Goal: Task Accomplishment & Management: Manage account settings

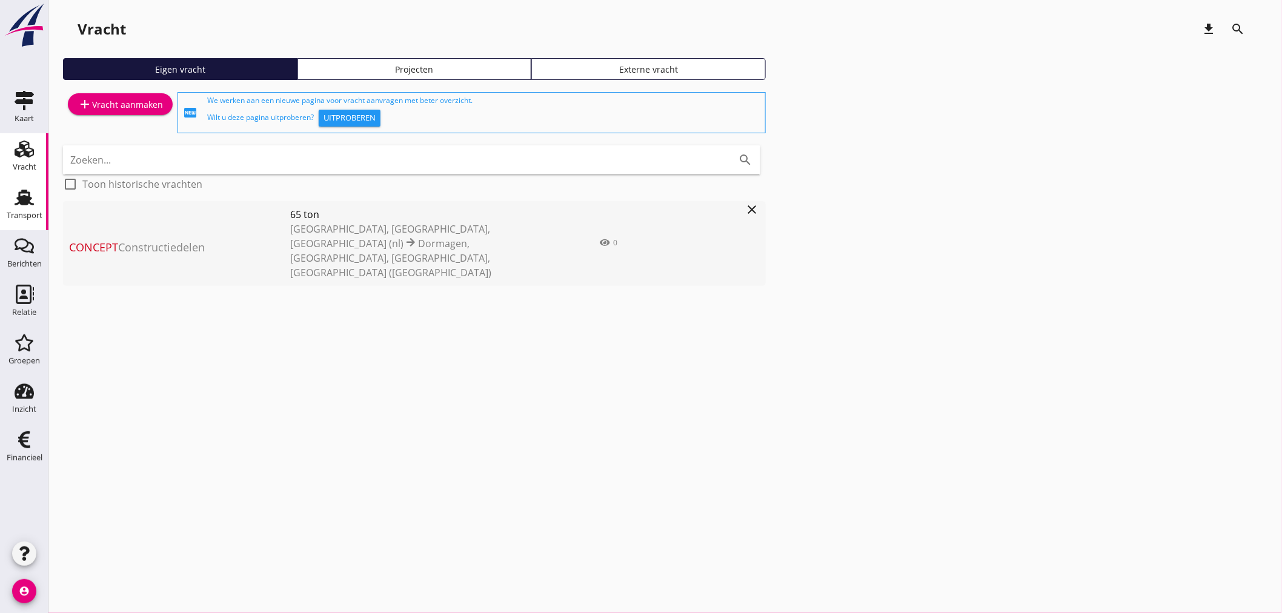
drag, startPoint x: 39, startPoint y: 219, endPoint x: 1, endPoint y: 211, distance: 39.0
click at [39, 219] on div "Transport" at bounding box center [25, 215] width 36 height 8
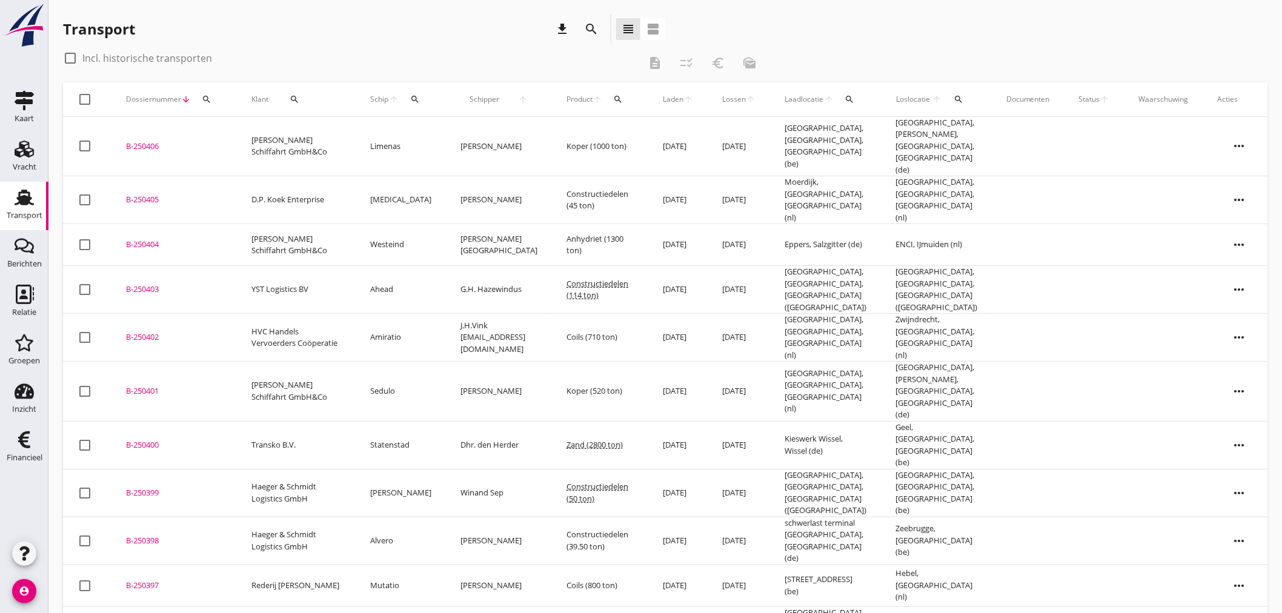
click at [416, 95] on icon "search" at bounding box center [415, 100] width 10 height 10
click at [460, 138] on input "Zoek op (scheeps)naam" at bounding box center [473, 134] width 126 height 19
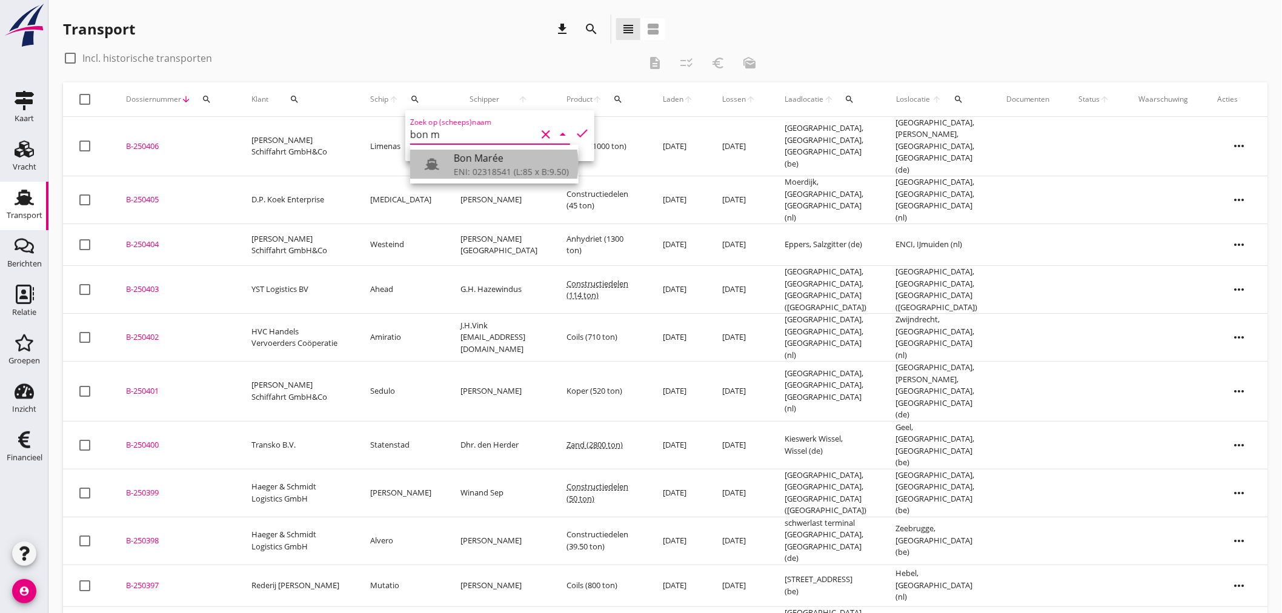
click at [473, 162] on div "Bon Marée" at bounding box center [511, 158] width 115 height 15
click at [576, 129] on icon "check" at bounding box center [582, 133] width 15 height 15
type input "Bon Marée"
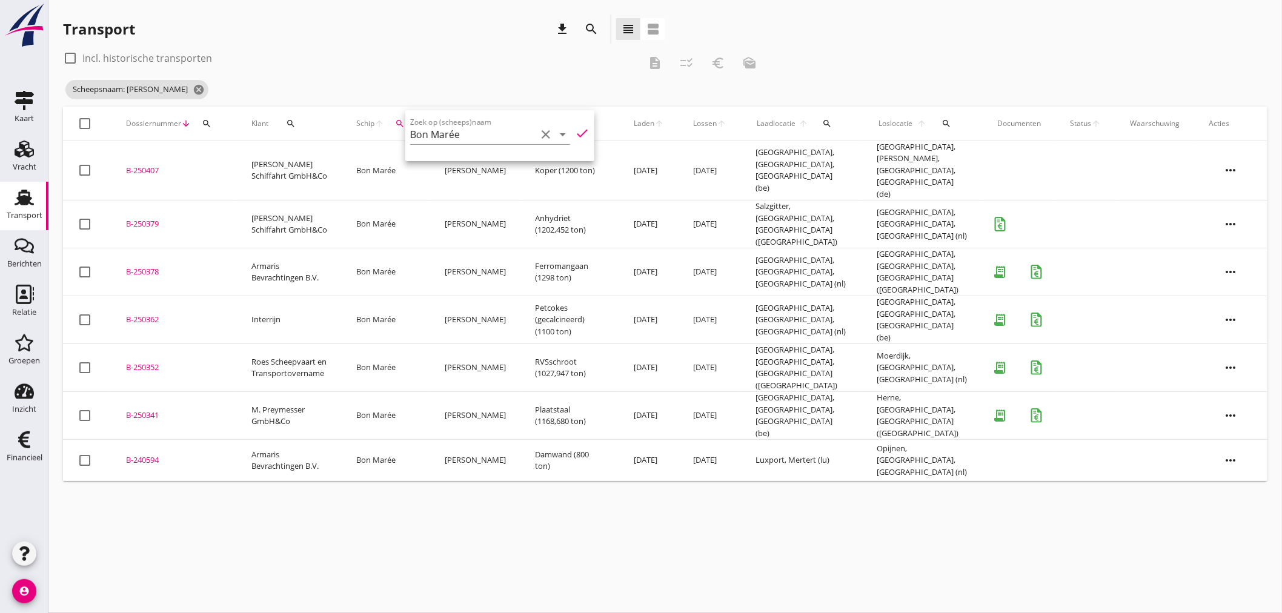
click at [577, 135] on icon "check" at bounding box center [582, 133] width 15 height 15
click at [662, 485] on div "cancel You are impersonating another user. Transport download search view_headl…" at bounding box center [664, 306] width 1233 height 613
click at [549, 510] on div "cancel You are impersonating another user. Transport download search view_headl…" at bounding box center [664, 306] width 1233 height 613
click at [662, 392] on td "[DATE]" at bounding box center [648, 416] width 59 height 48
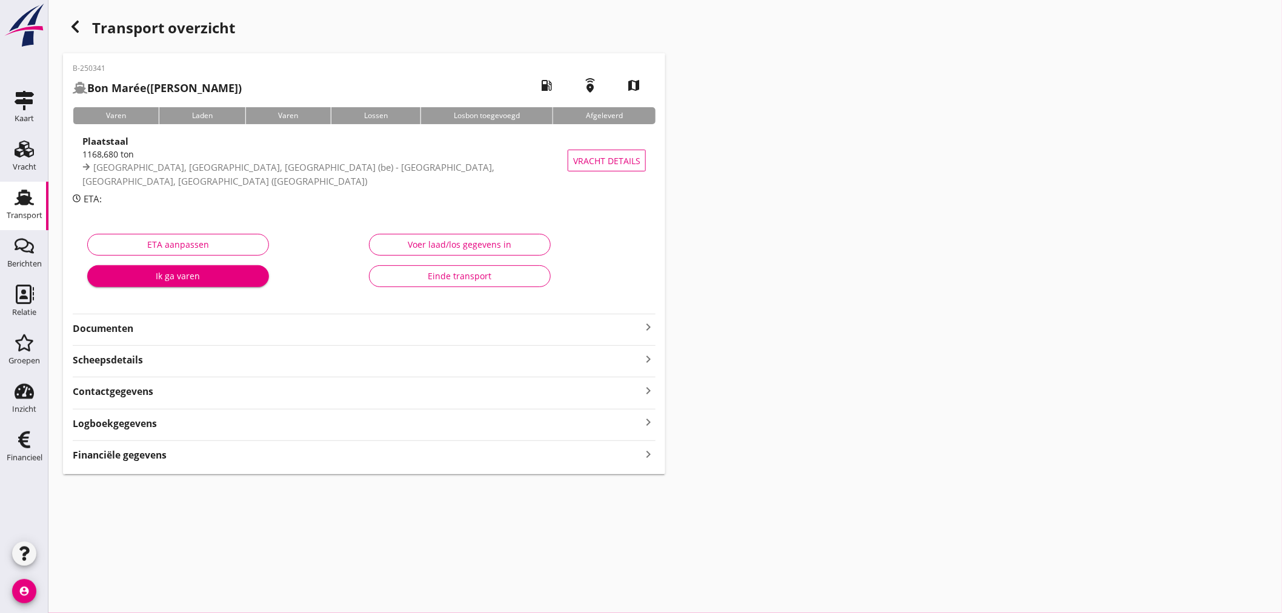
click at [532, 463] on div "B-250341 Bon Marée ([PERSON_NAME]) local_gas_station emergency_share map Varen …" at bounding box center [364, 263] width 602 height 421
click at [542, 457] on div "Financiële gegevens keyboard_arrow_right" at bounding box center [364, 454] width 583 height 16
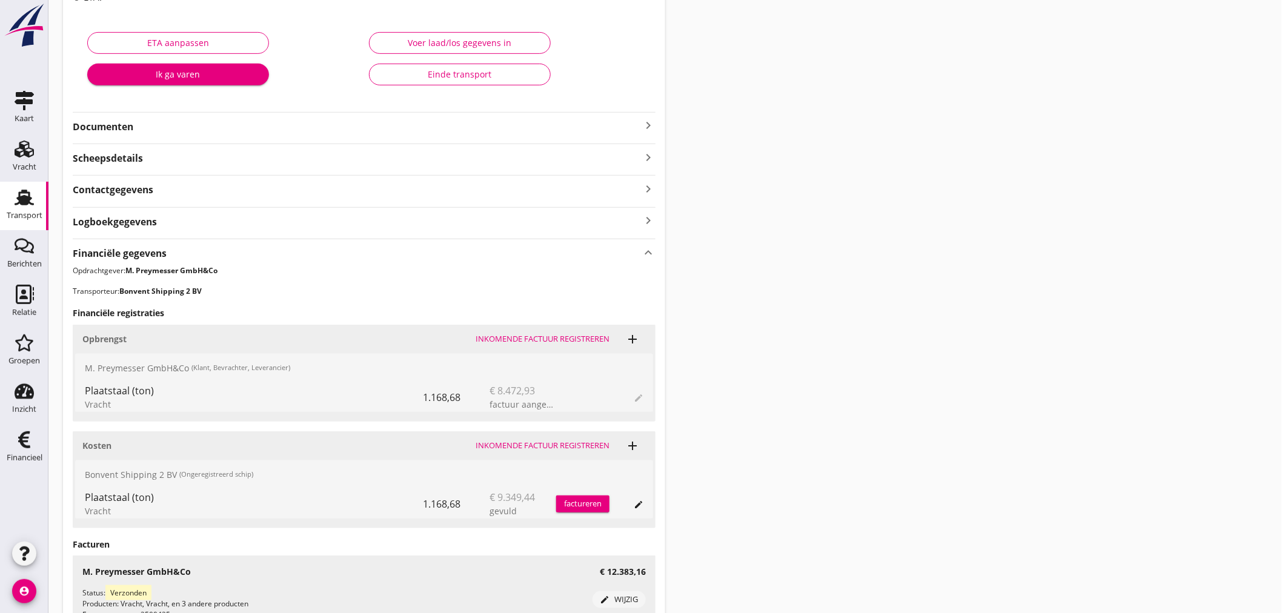
scroll to position [269, 0]
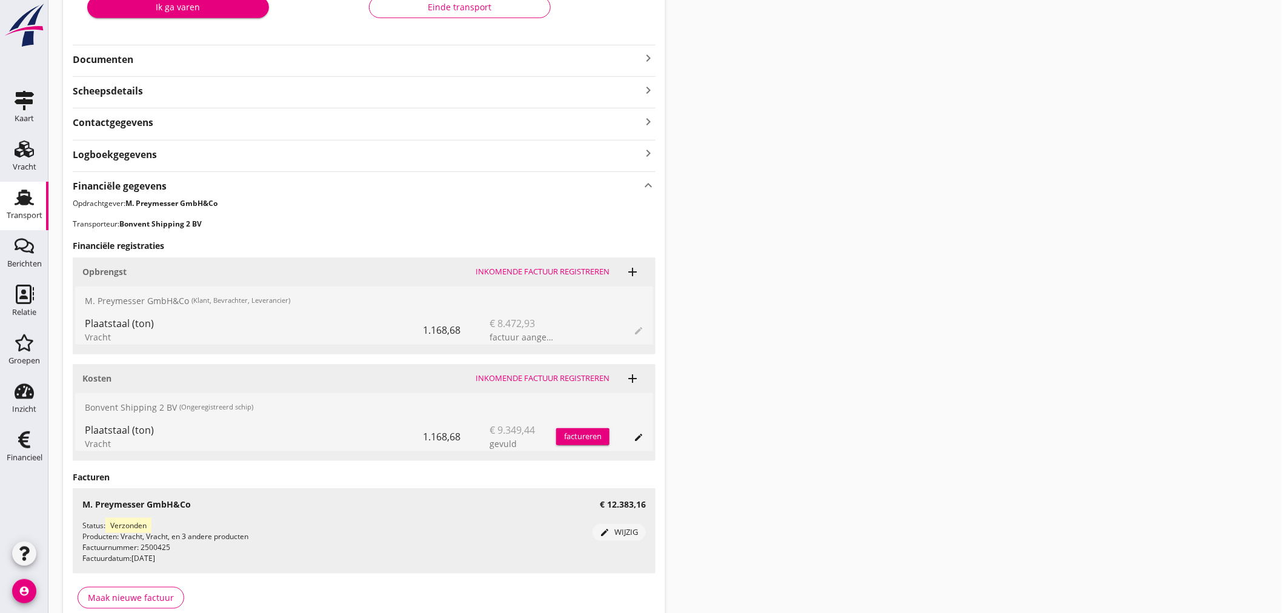
click at [554, 377] on div "Inkomende factuur registreren" at bounding box center [543, 379] width 134 height 12
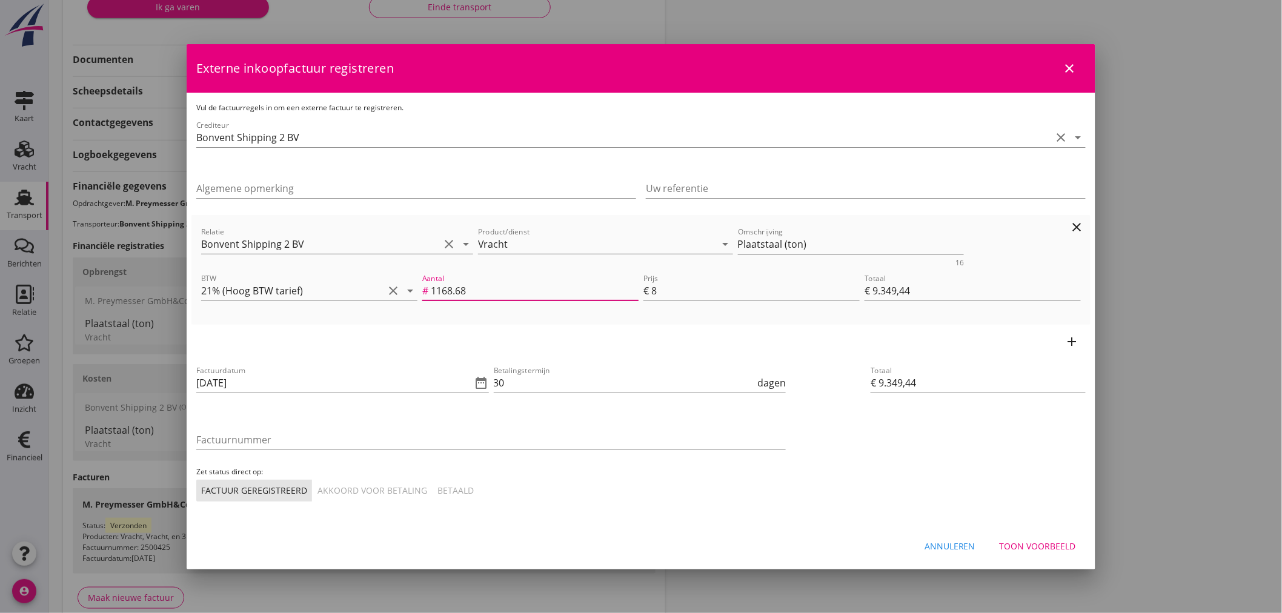
drag, startPoint x: 512, startPoint y: 293, endPoint x: 423, endPoint y: 296, distance: 89.1
click at [423, 296] on div "Aantal # 1168.68" at bounding box center [530, 290] width 216 height 19
type input "7"
type input "€ 56,00"
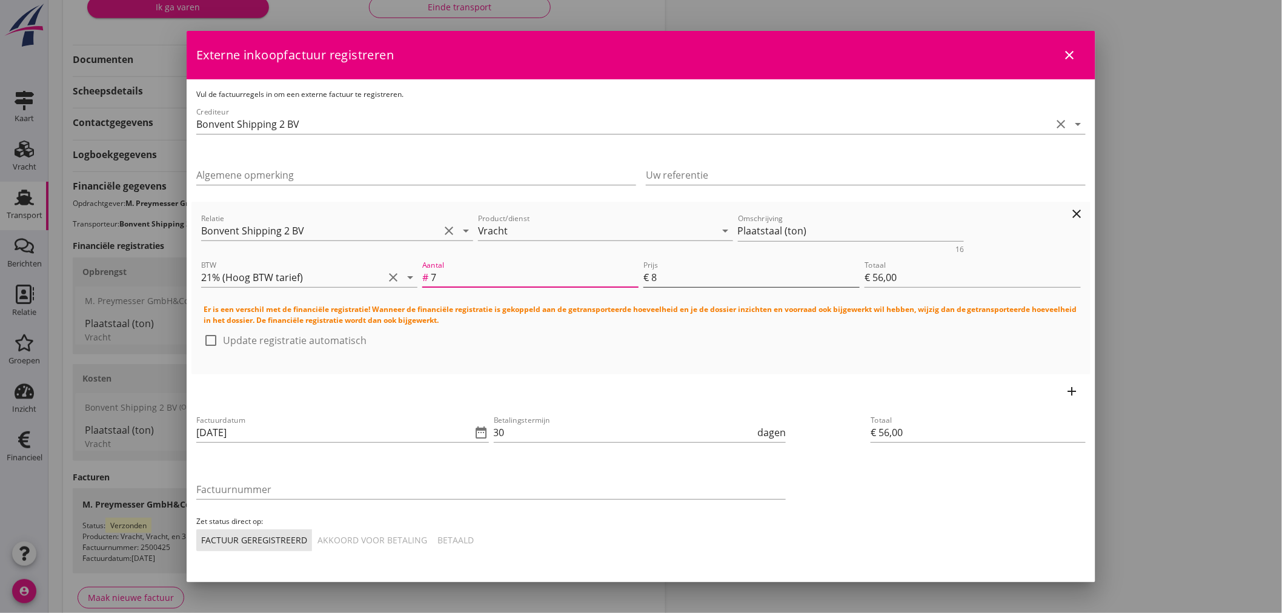
type input "7"
drag, startPoint x: 669, startPoint y: 274, endPoint x: 641, endPoint y: 274, distance: 28.5
click at [643, 274] on div "Prijs € 8" at bounding box center [751, 277] width 216 height 19
type input "2"
type input "€ 14,00"
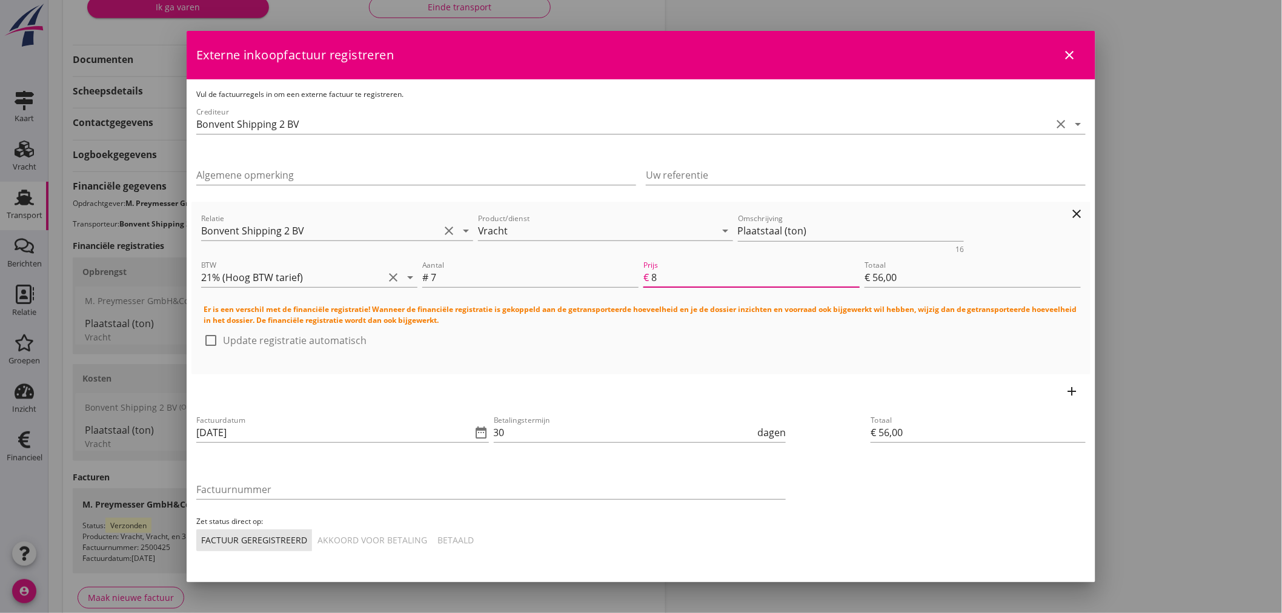
type input "€ 14,00"
type input "22"
type input "€ 154,00"
type input "220"
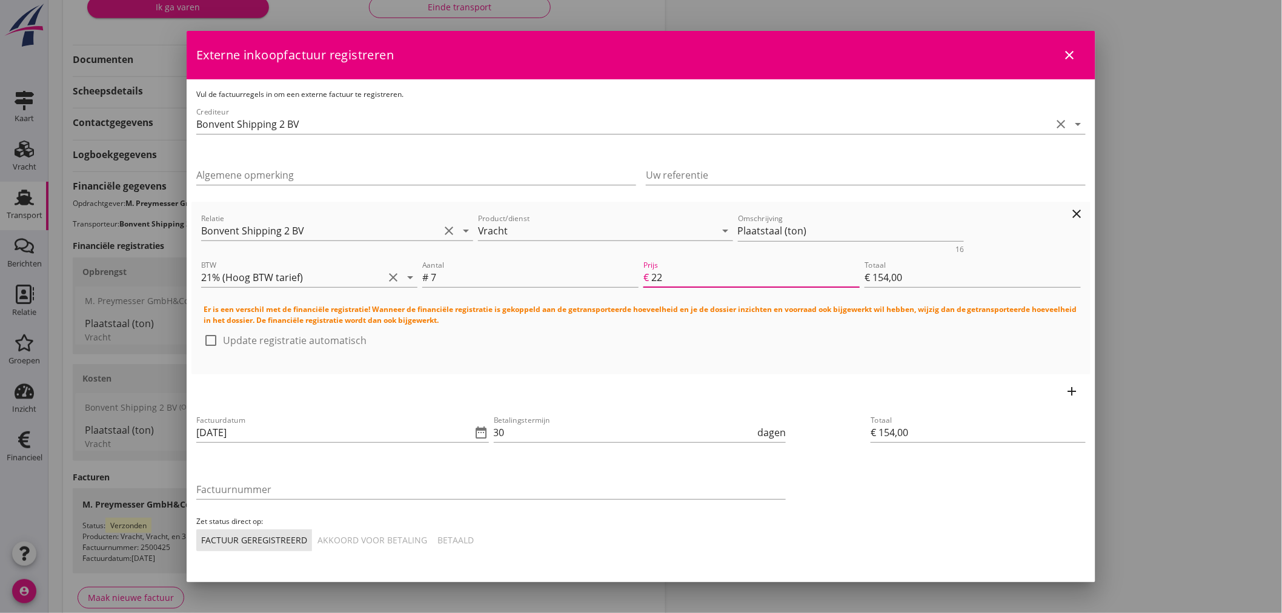
type input "€ 1.540,00"
type input "2200"
type input "€ 15.400,00"
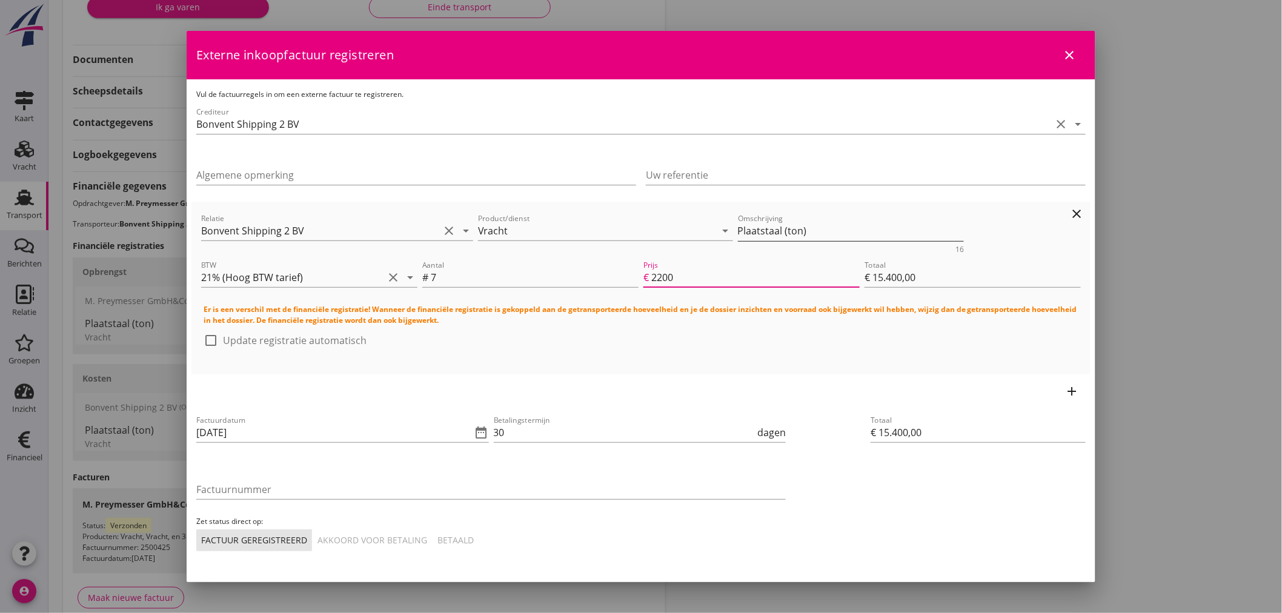
type input "2200"
drag, startPoint x: 800, startPoint y: 233, endPoint x: 710, endPoint y: 233, distance: 90.3
click at [710, 233] on div "Relatie Bonvent Shipping 2 BV clear arrow_drop_down Product/dienst Vracht arrow…" at bounding box center [641, 232] width 884 height 47
type textarea "Daghuur"
click at [213, 342] on div at bounding box center [211, 340] width 21 height 21
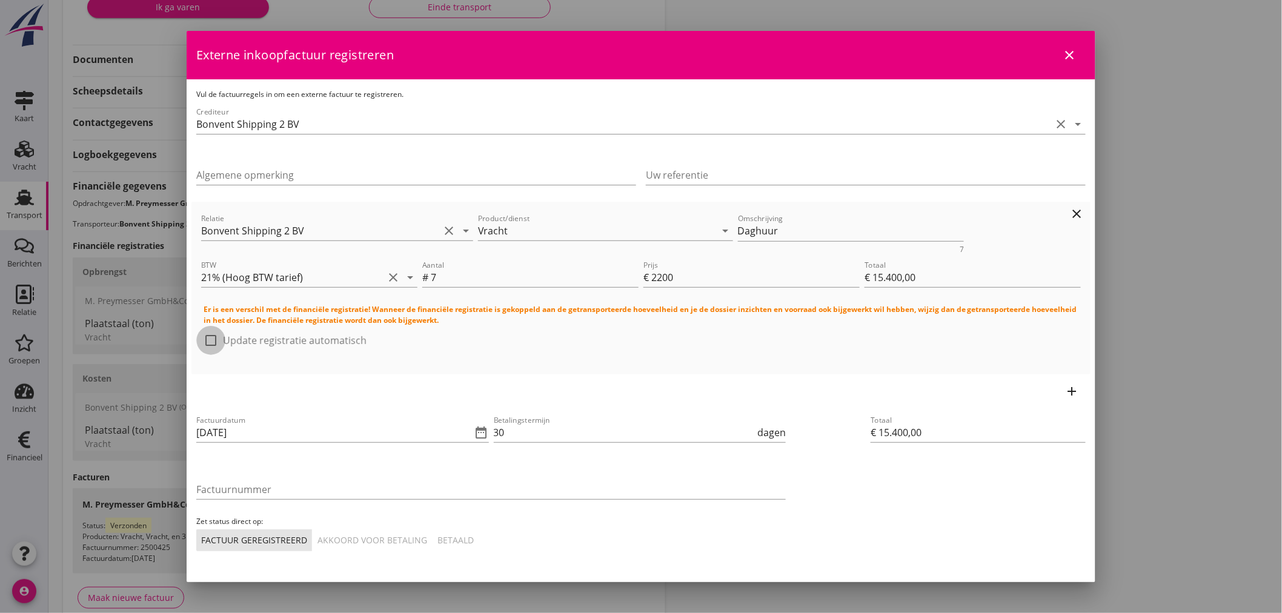
checkbox input "true"
click at [480, 433] on icon "date_range" at bounding box center [481, 432] width 15 height 15
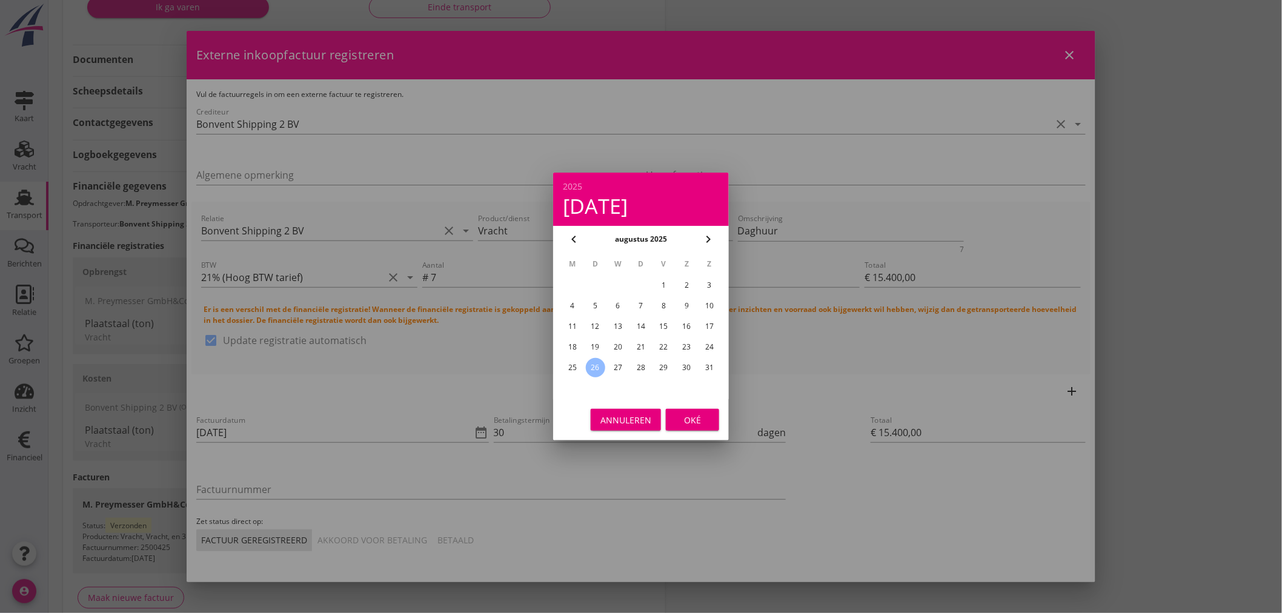
click at [712, 342] on div "24" at bounding box center [709, 346] width 19 height 19
type input "[DATE]"
click at [700, 414] on div "Oké" at bounding box center [692, 420] width 34 height 13
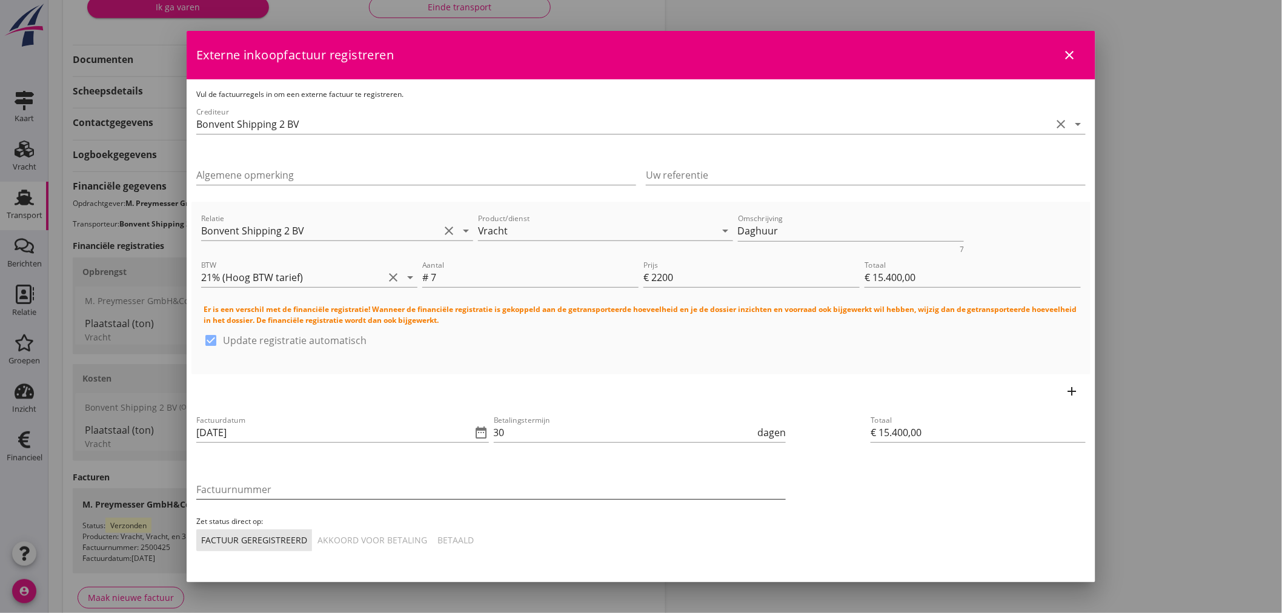
click at [347, 491] on input "Factuurnummer" at bounding box center [490, 489] width 589 height 19
type input "2025-27"
click at [347, 535] on div "Akkoord voor betaling" at bounding box center [372, 540] width 110 height 13
click at [932, 508] on div "Totaal € 15.400,00" at bounding box center [978, 482] width 225 height 148
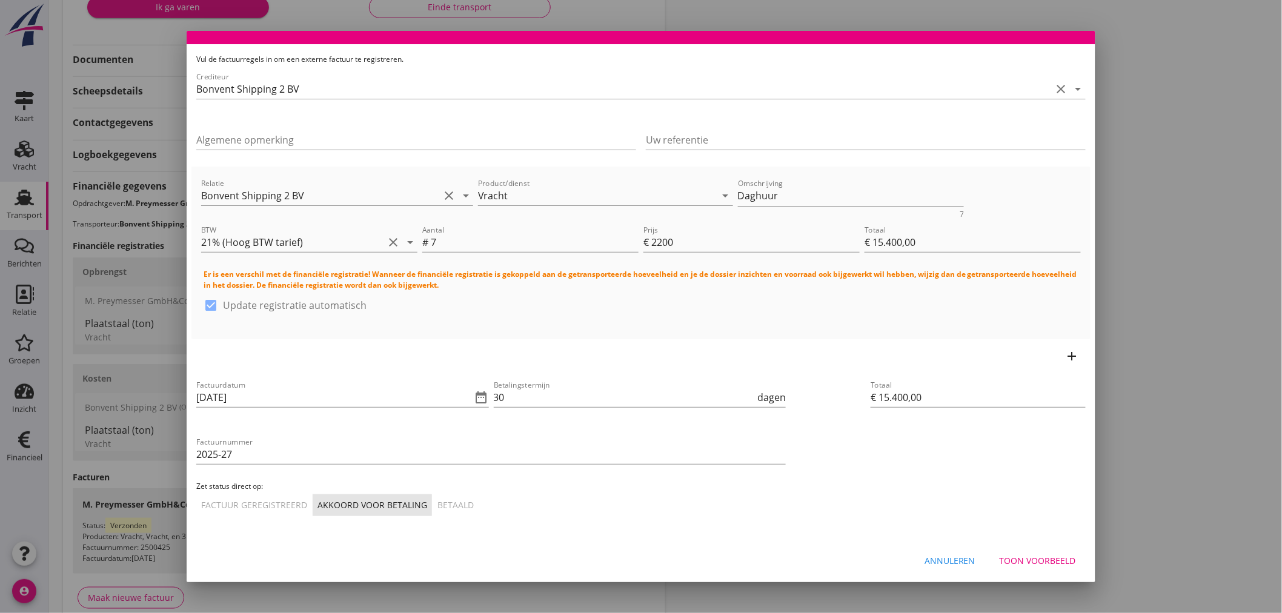
click at [1026, 557] on div "Toon voorbeeld" at bounding box center [1038, 560] width 76 height 13
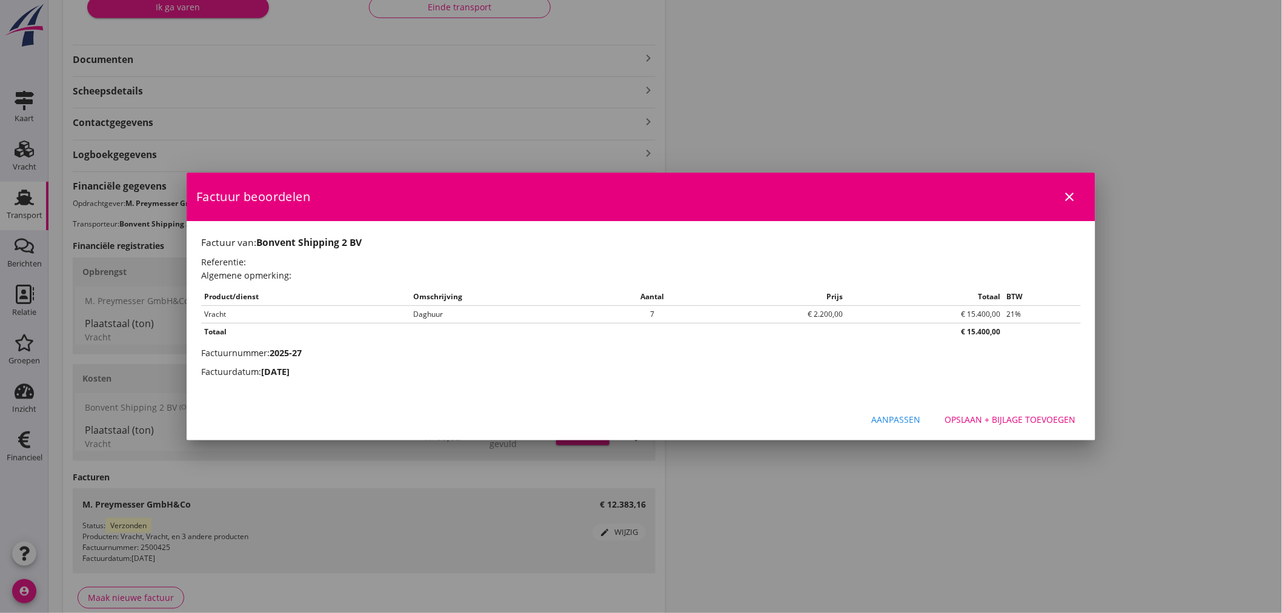
scroll to position [0, 0]
click at [1018, 420] on div "Opslaan + bijlage toevoegen" at bounding box center [1009, 419] width 131 height 13
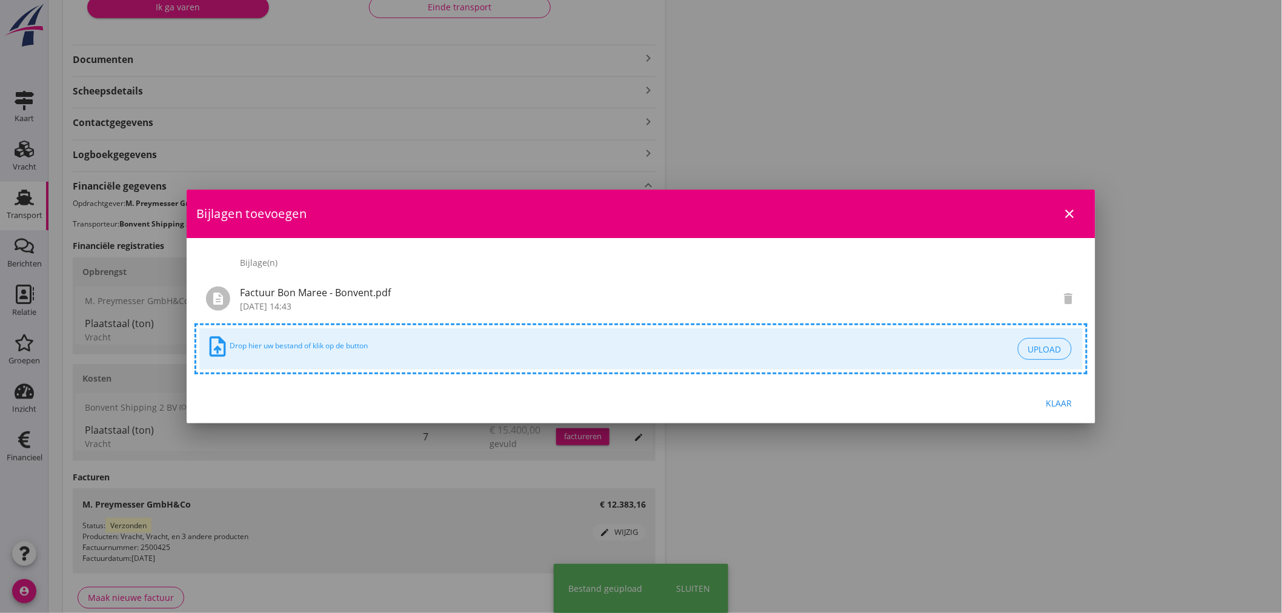
click at [1065, 400] on div "Klaar" at bounding box center [1059, 403] width 34 height 13
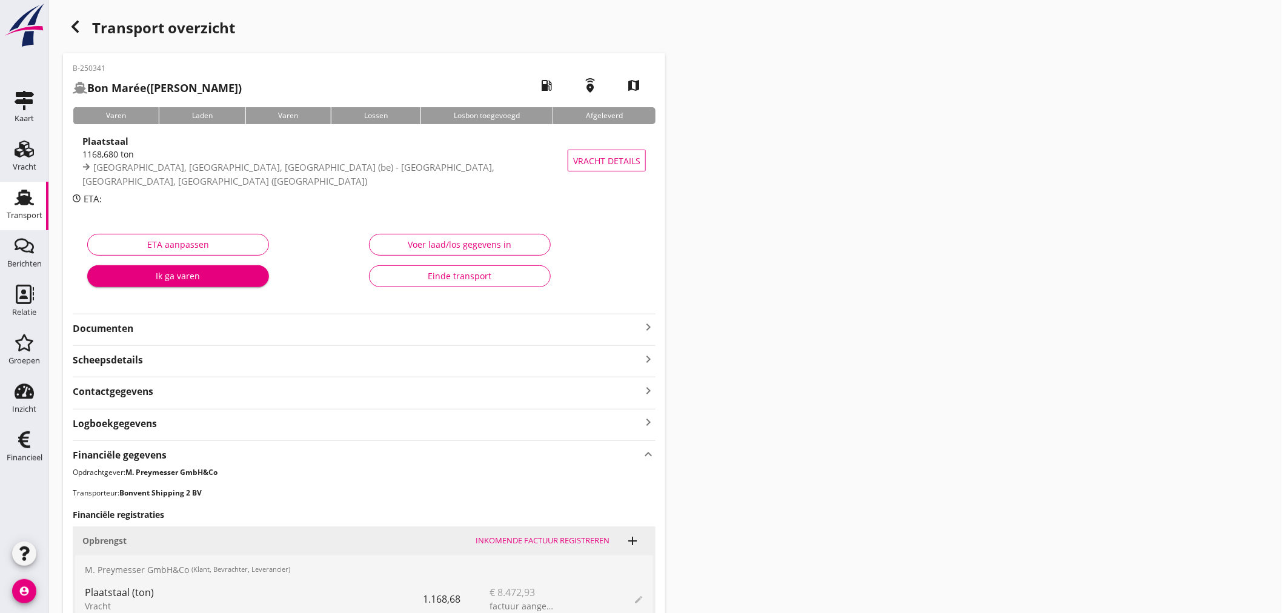
click at [509, 280] on div "Einde transport" at bounding box center [459, 276] width 161 height 13
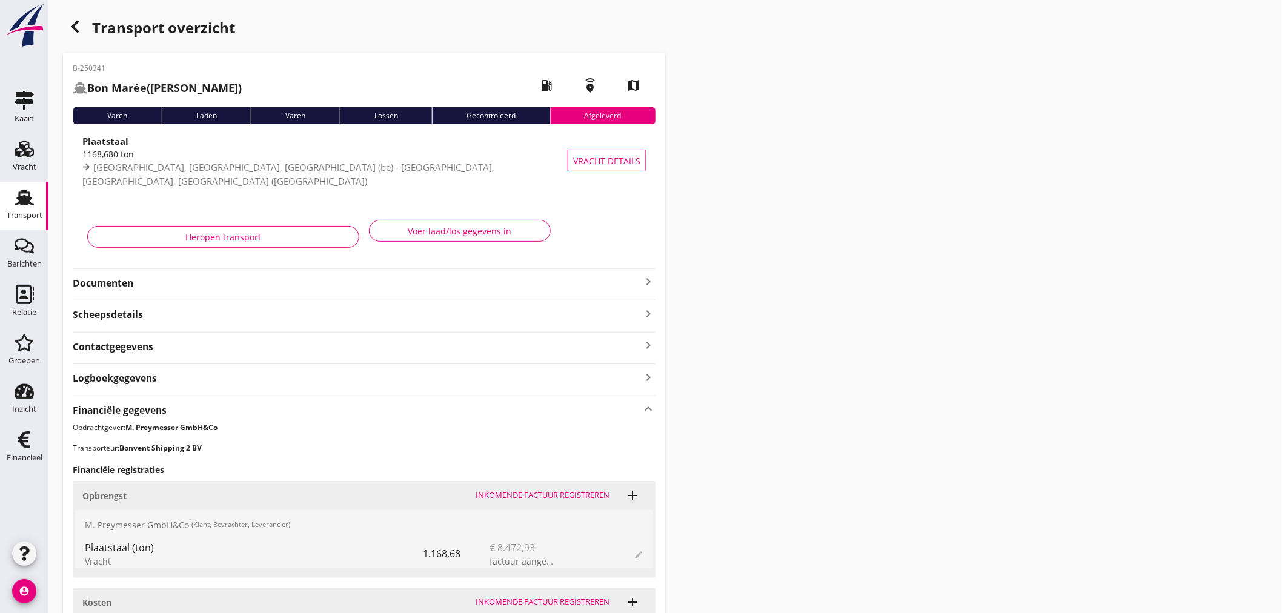
click at [28, 192] on use at bounding box center [24, 198] width 19 height 16
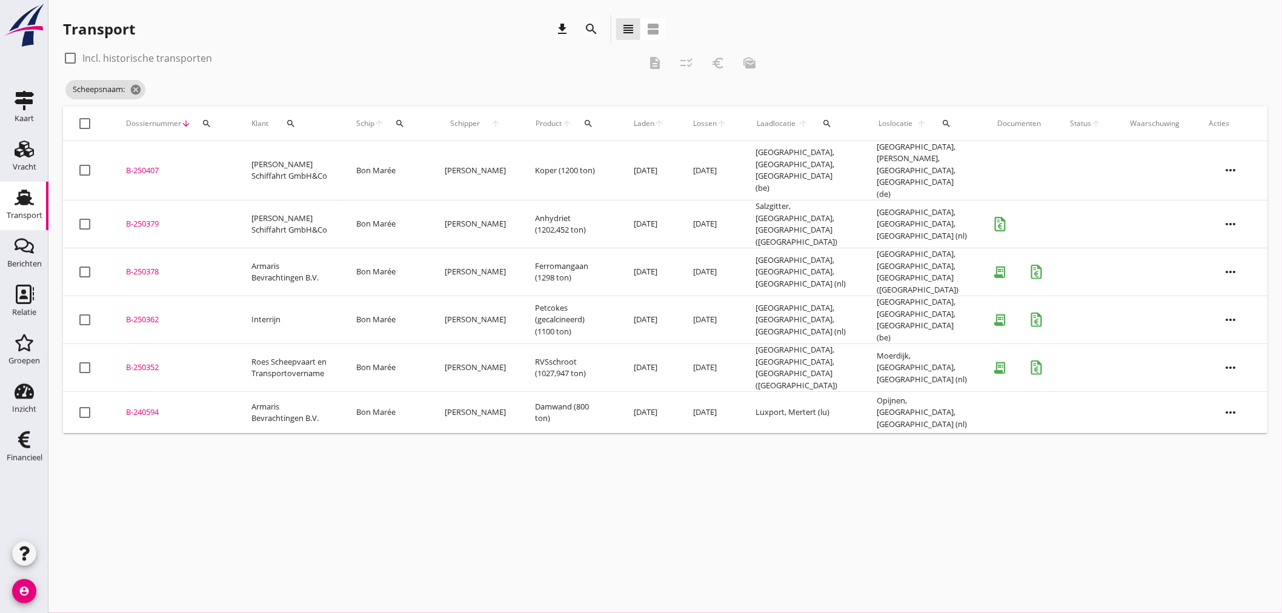
click at [589, 517] on div "cancel You are impersonating another user. Transport download search view_headl…" at bounding box center [664, 306] width 1233 height 613
click at [430, 344] on td "Bon Marée" at bounding box center [386, 368] width 88 height 48
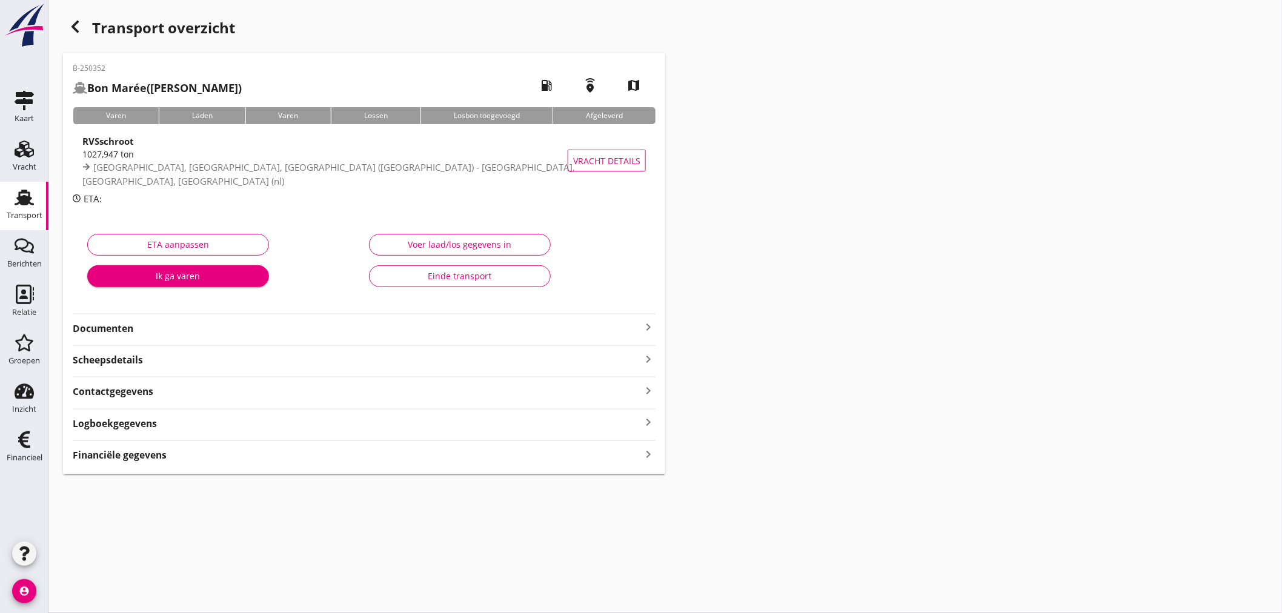
click at [494, 457] on div "Financiële gegevens keyboard_arrow_right" at bounding box center [364, 454] width 583 height 16
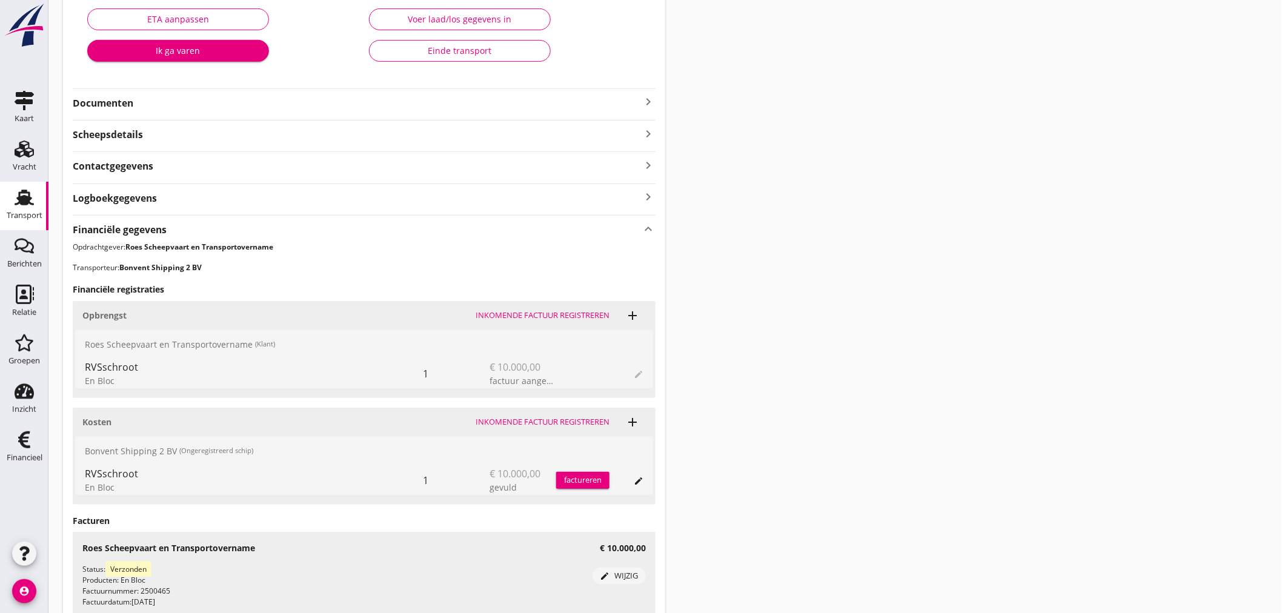
scroll to position [330, 0]
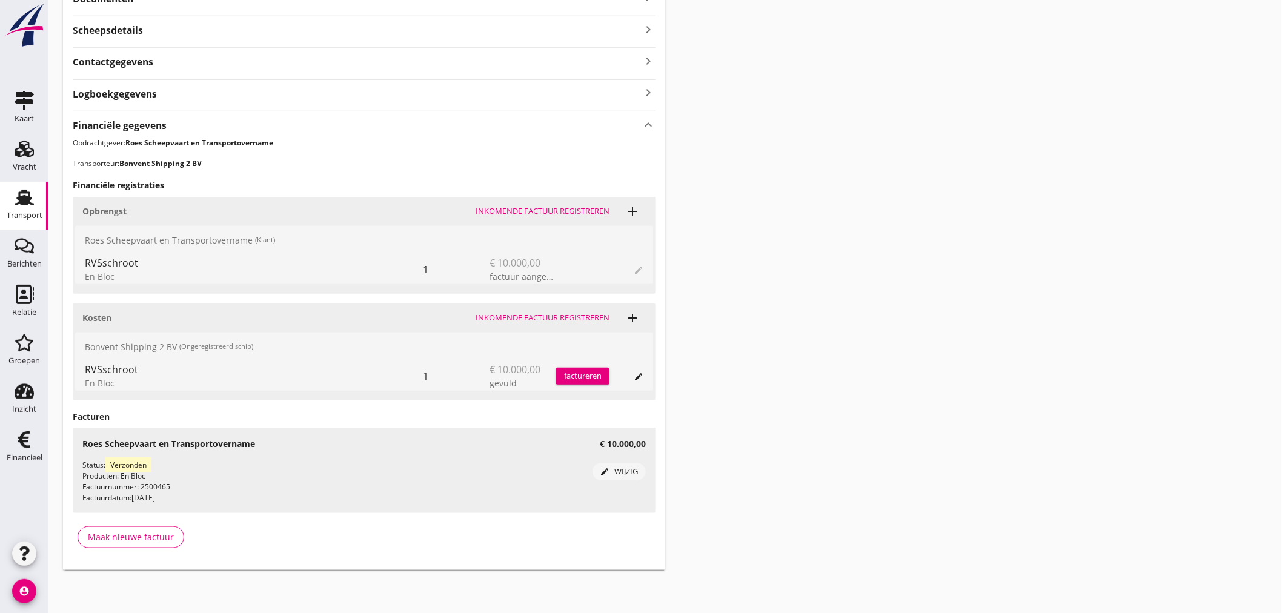
click at [544, 322] on div "Inkomende factuur registreren" at bounding box center [543, 318] width 134 height 12
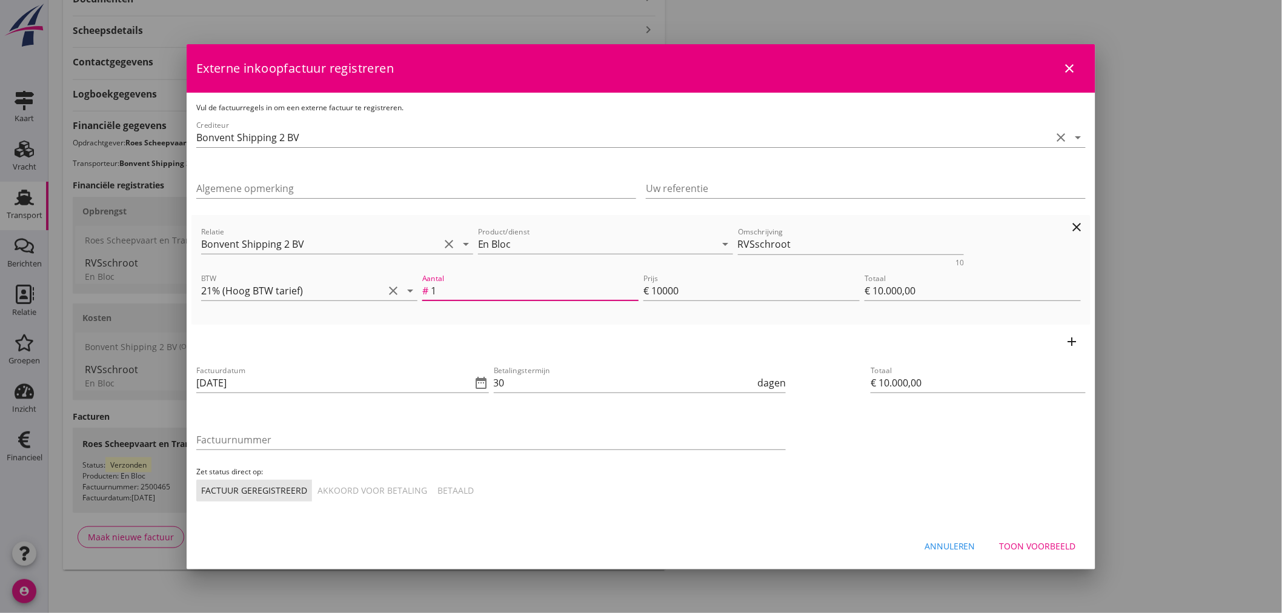
click at [519, 290] on input "1" at bounding box center [535, 290] width 208 height 19
type input "€ 0,00"
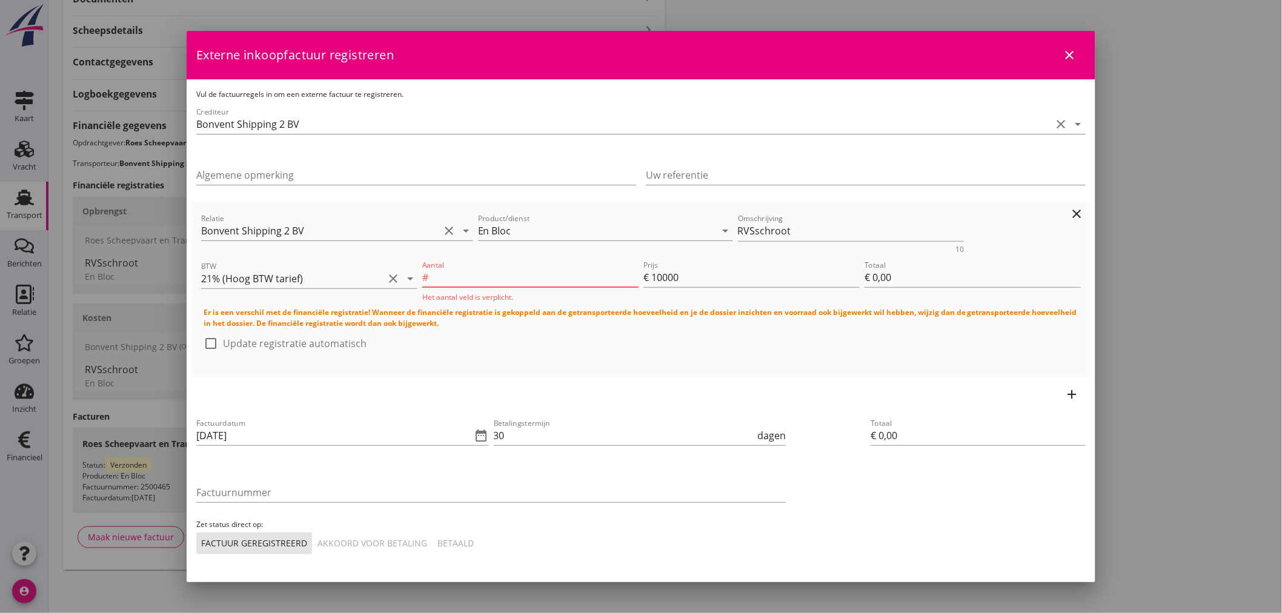
type input "4"
type input "€ 40.000,00"
type input "4"
drag, startPoint x: 671, startPoint y: 284, endPoint x: 639, endPoint y: 280, distance: 32.3
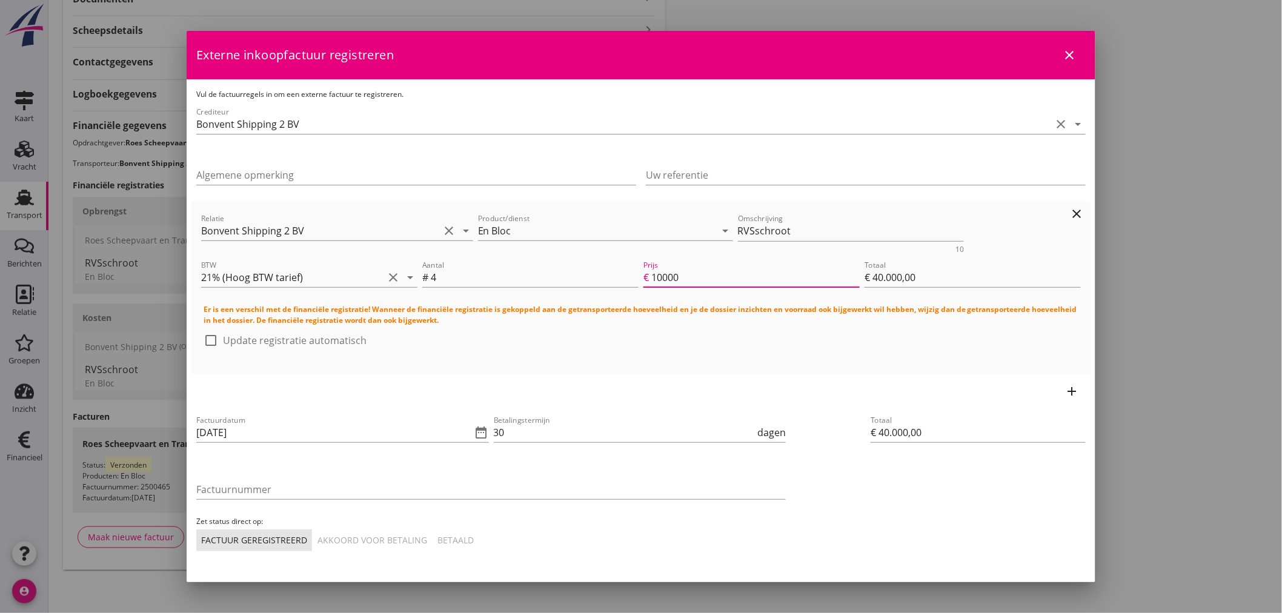
click at [643, 280] on div "Prijs € 10000" at bounding box center [751, 277] width 216 height 19
type input "2"
type input "€ 8,00"
type input "22"
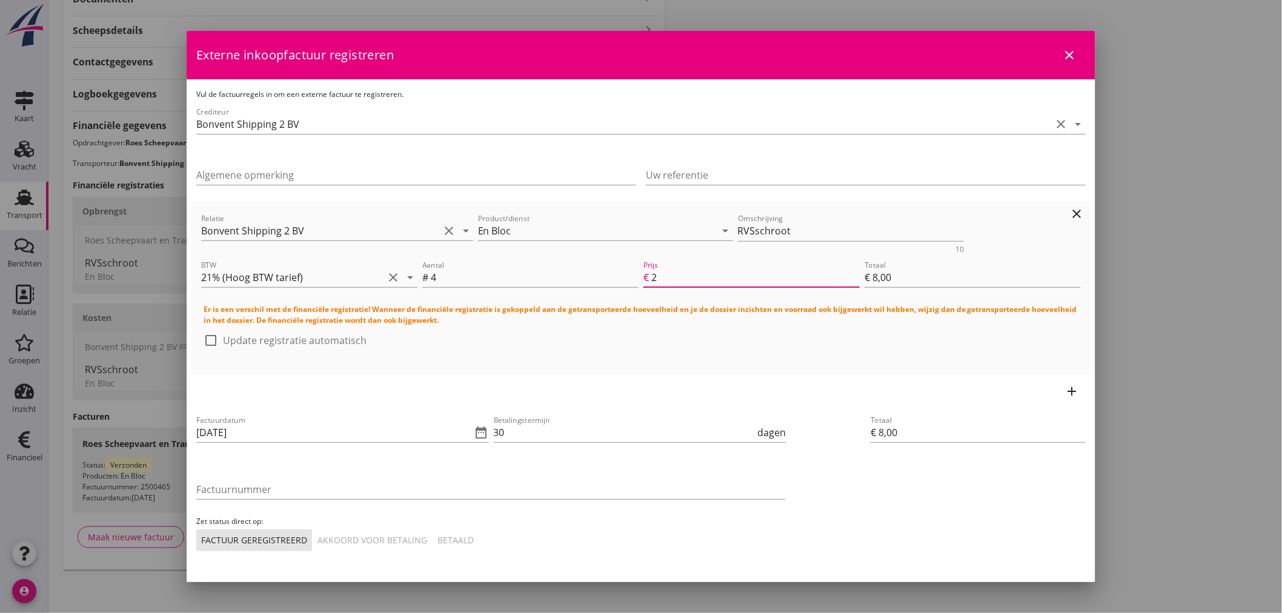
type input "€ 88,00"
type input "220"
type input "€ 880,00"
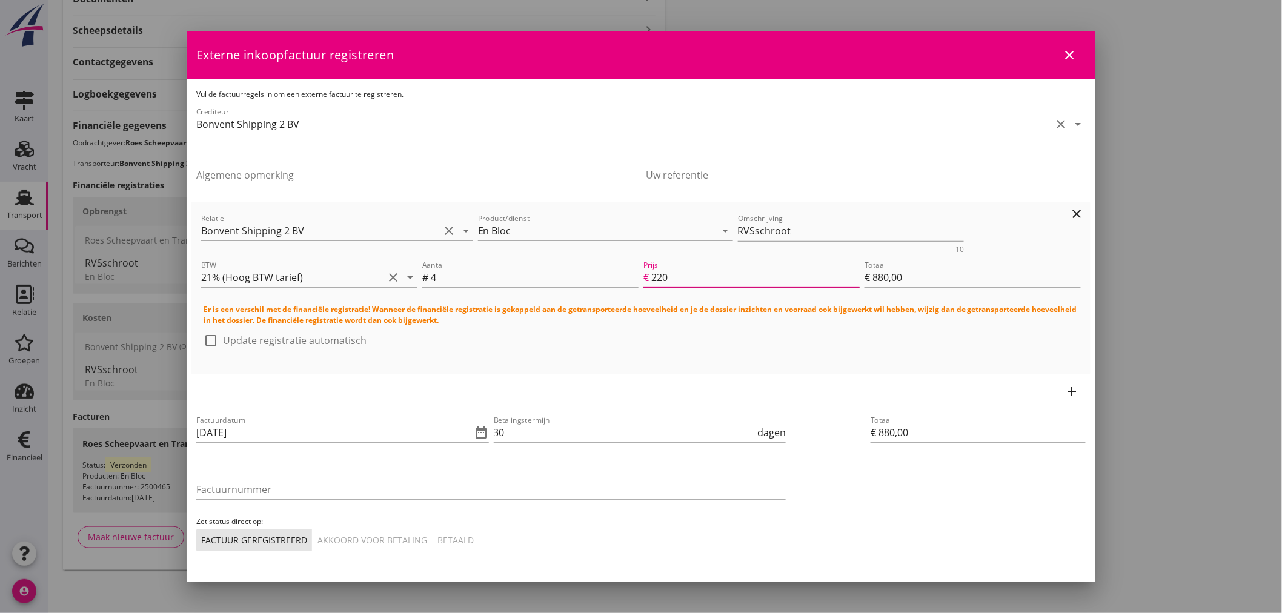
type input "2200"
type input "€ 8.800,00"
type input "2200"
click at [595, 365] on div "Relatie Bonvent Shipping 2 BV clear arrow_drop_down Product/dienst En Bloc arro…" at bounding box center [640, 288] width 889 height 163
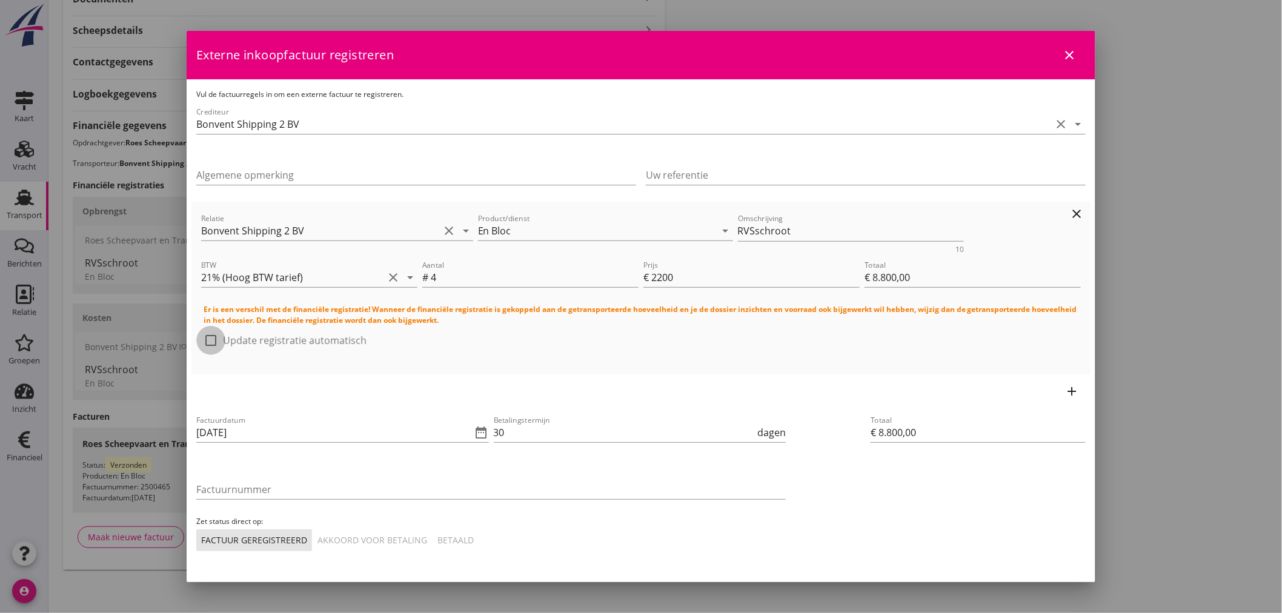
click at [215, 340] on div at bounding box center [211, 340] width 21 height 21
checkbox input "true"
click at [480, 433] on icon "date_range" at bounding box center [481, 432] width 15 height 15
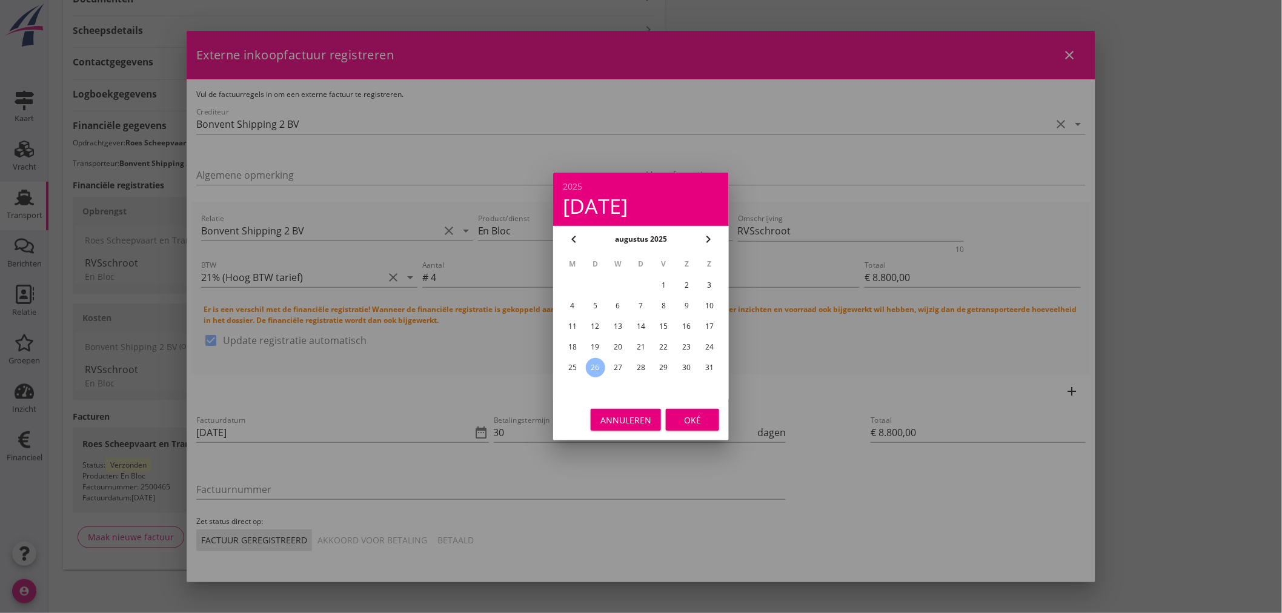
click at [706, 345] on div "24" at bounding box center [709, 346] width 19 height 19
type input "[DATE]"
click at [702, 415] on div "Oké" at bounding box center [692, 420] width 34 height 13
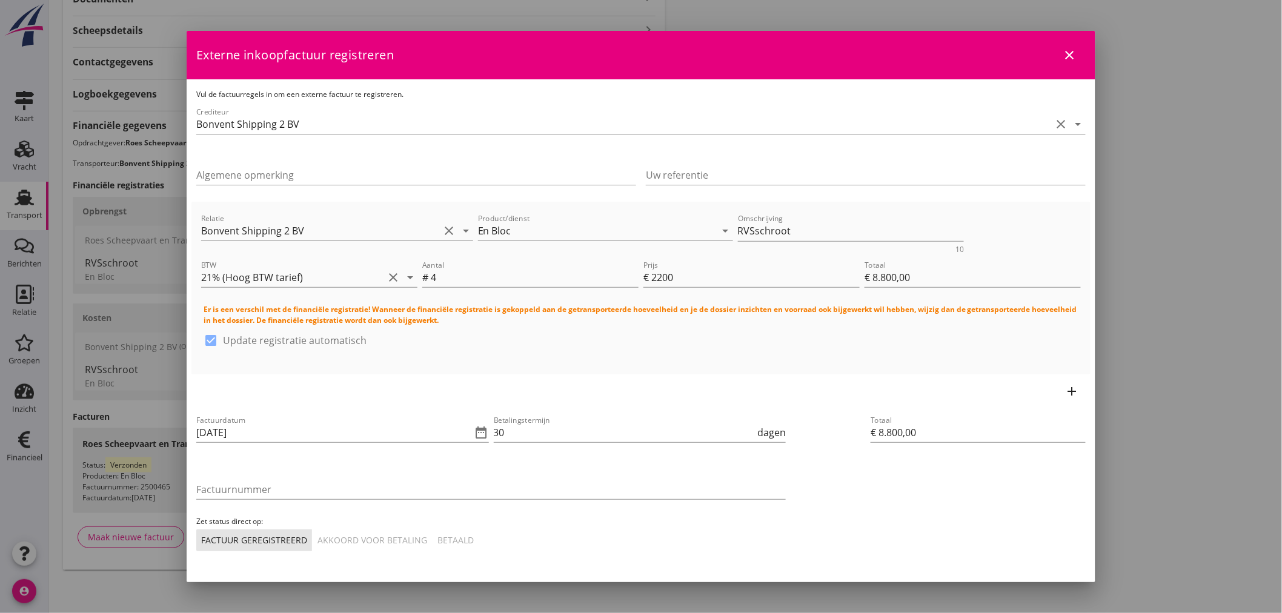
click at [294, 499] on div "Factuurnummer" at bounding box center [490, 496] width 589 height 32
click at [300, 494] on input "Factuurnummer" at bounding box center [490, 489] width 589 height 19
type input "2025-28"
click at [364, 542] on div "Akkoord voor betaling" at bounding box center [372, 540] width 110 height 13
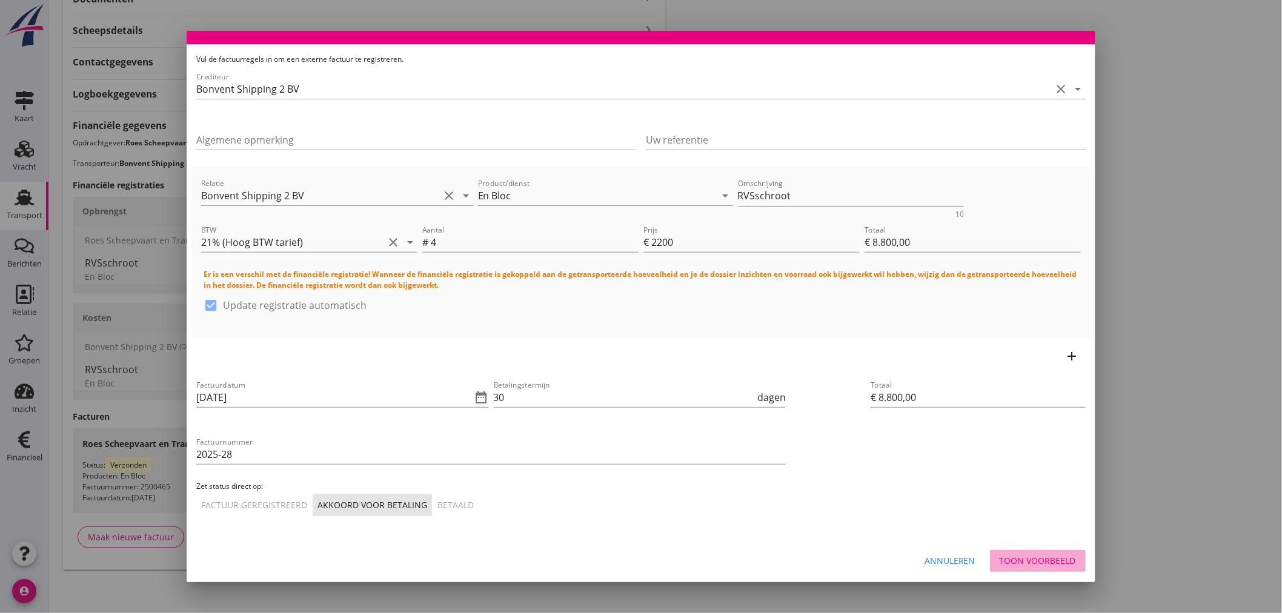
click at [1025, 554] on button "Toon voorbeeld" at bounding box center [1038, 561] width 96 height 22
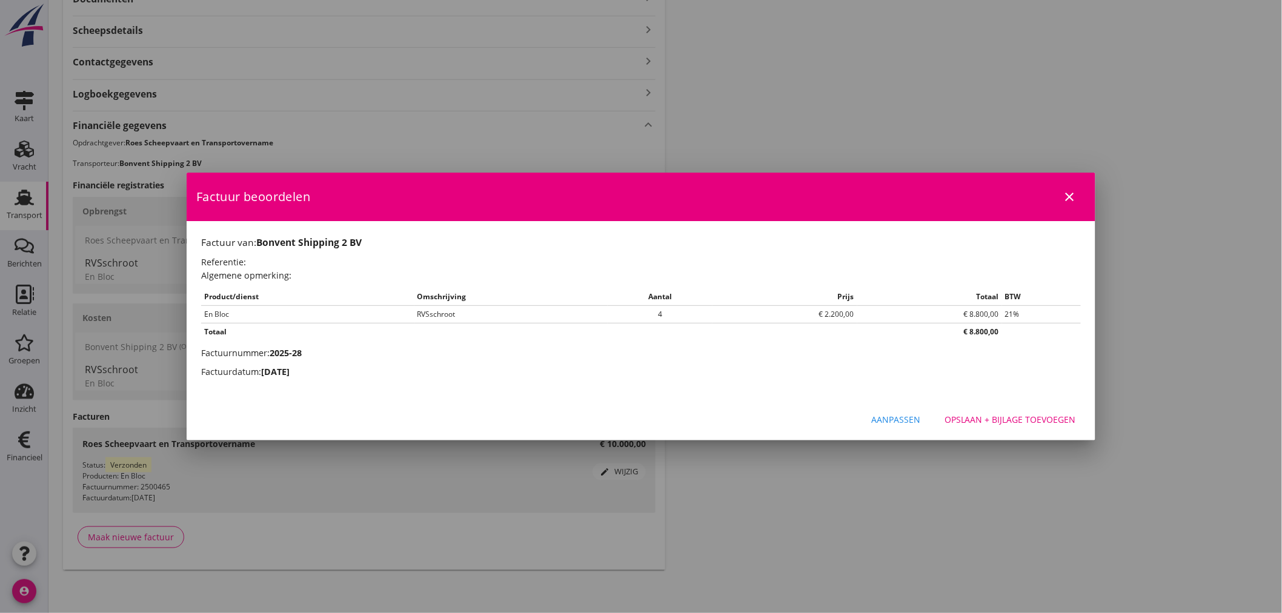
scroll to position [0, 0]
click at [979, 429] on button "Opslaan + bijlage toevoegen" at bounding box center [1010, 420] width 151 height 22
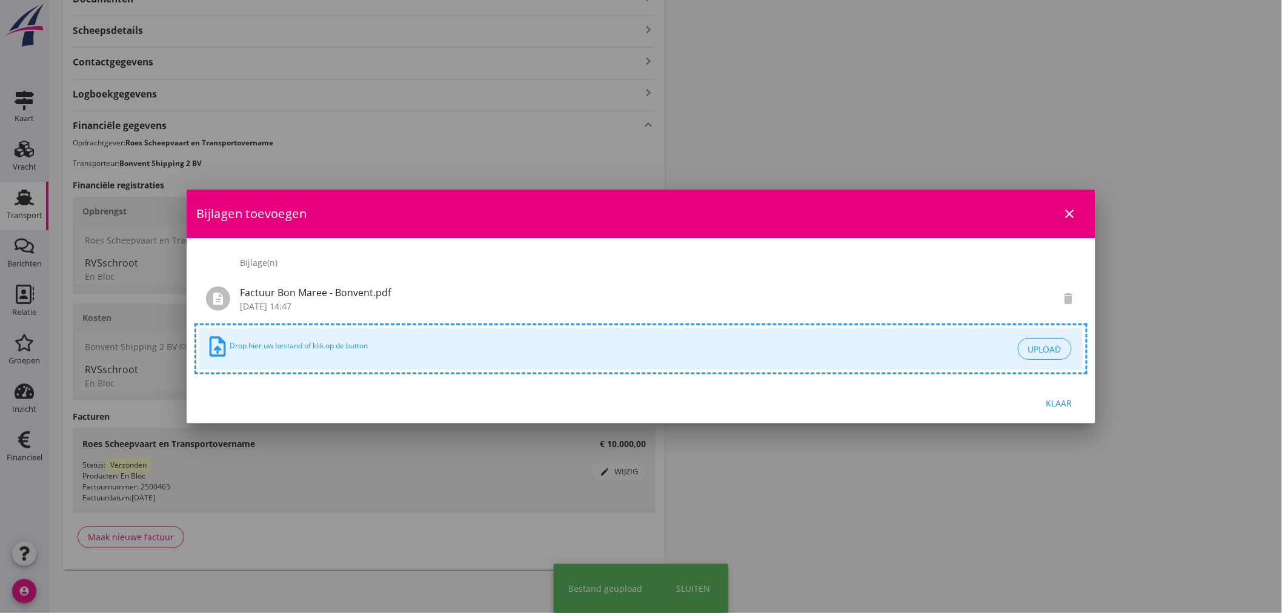
click at [1064, 404] on div "Klaar" at bounding box center [1059, 403] width 34 height 13
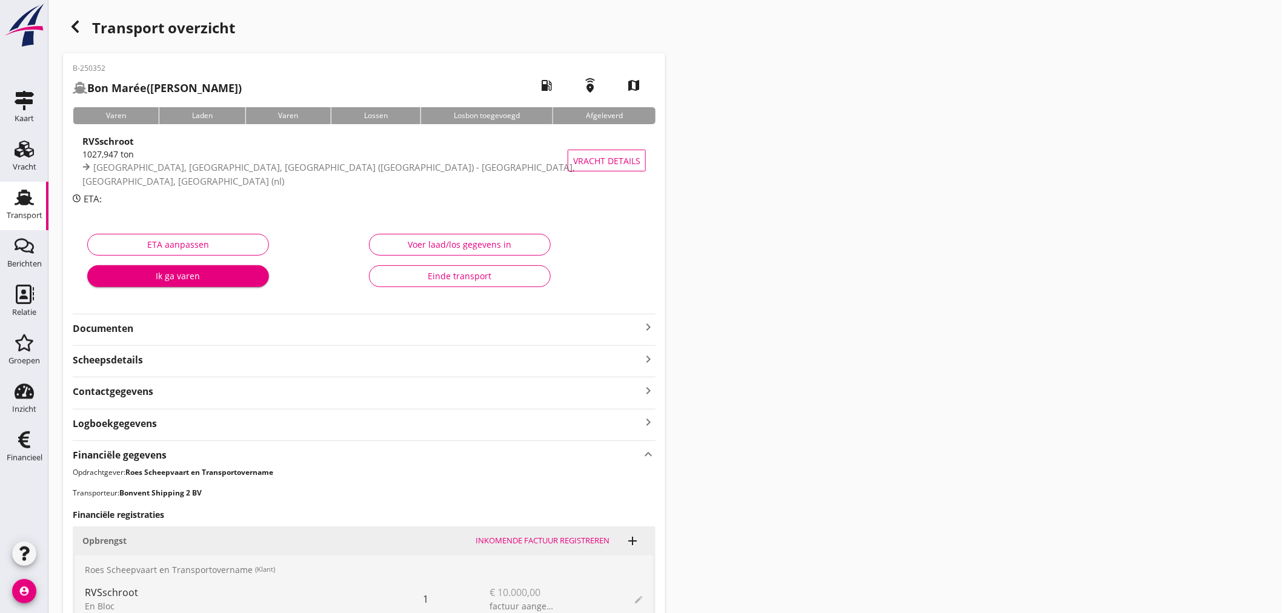
click at [437, 280] on div "Einde transport" at bounding box center [459, 276] width 161 height 13
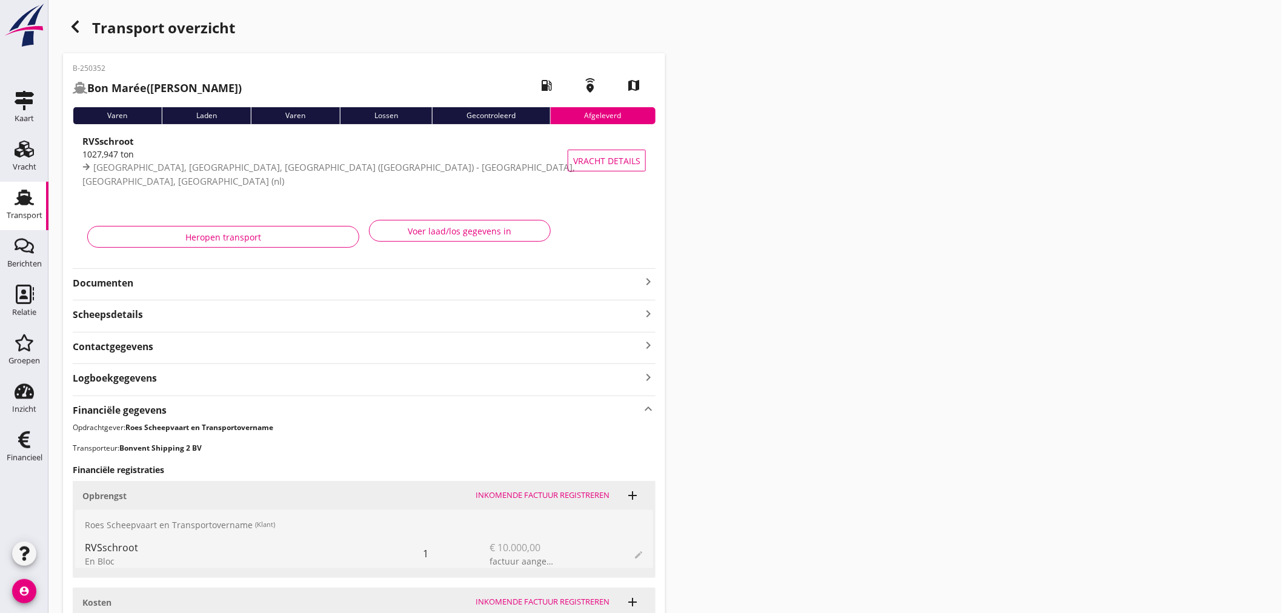
click at [21, 208] on div "Transport" at bounding box center [25, 215] width 36 height 17
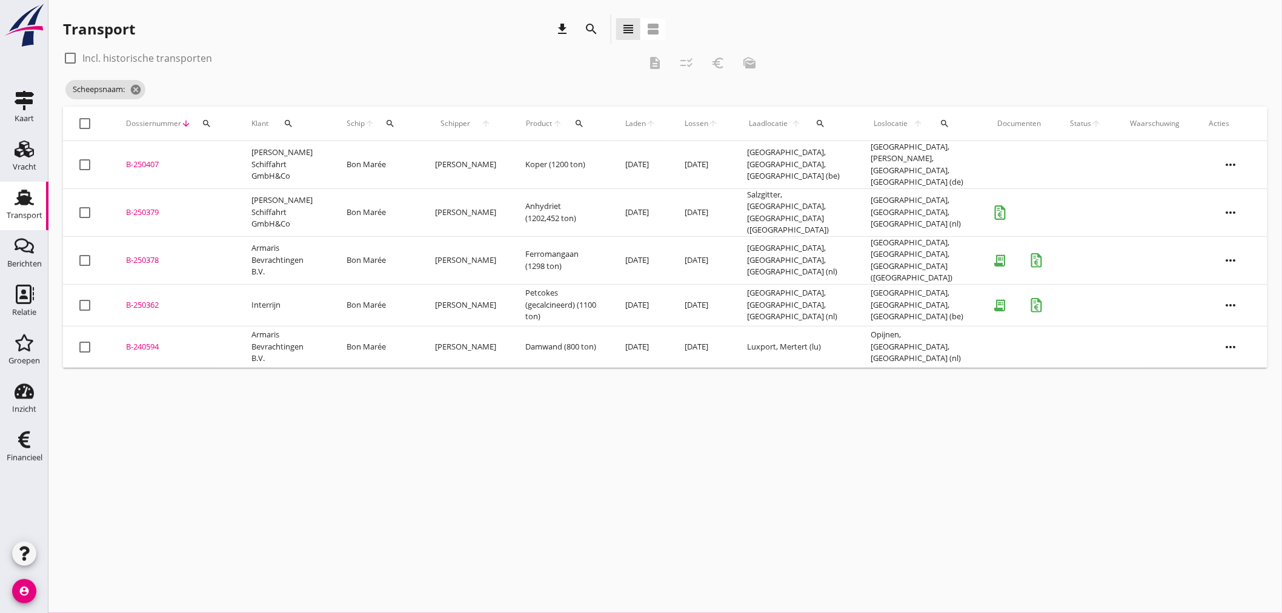
click at [438, 284] on td "[PERSON_NAME]" at bounding box center [465, 305] width 90 height 42
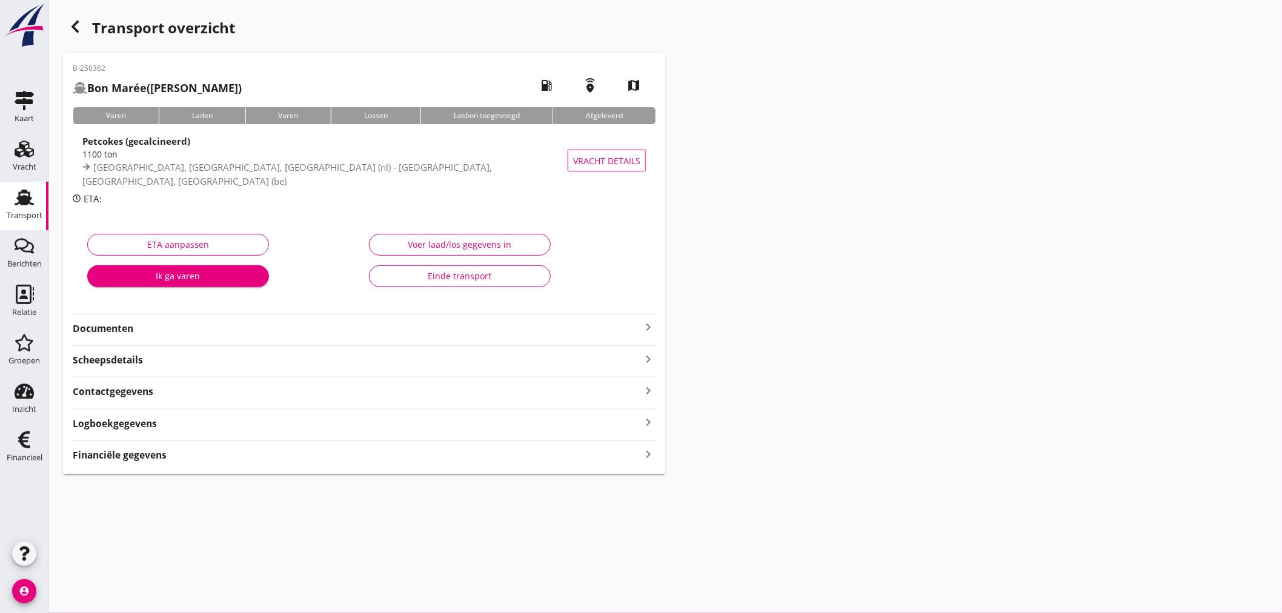
click at [594, 462] on div "Financiële gegevens keyboard_arrow_right" at bounding box center [364, 454] width 583 height 16
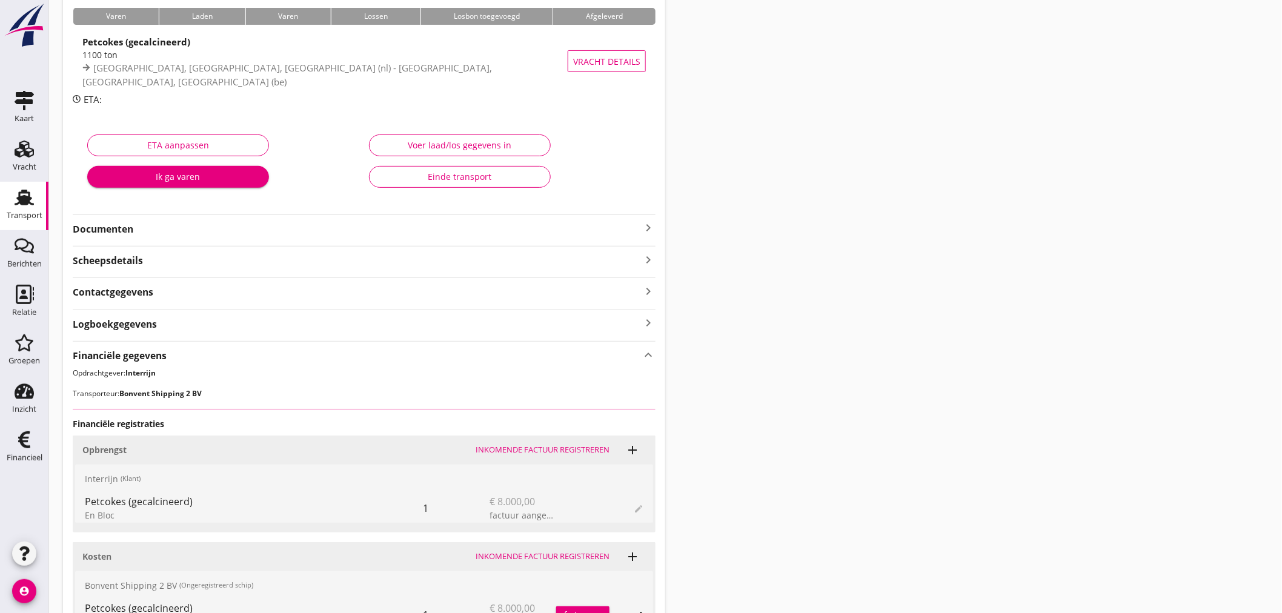
scroll to position [225, 0]
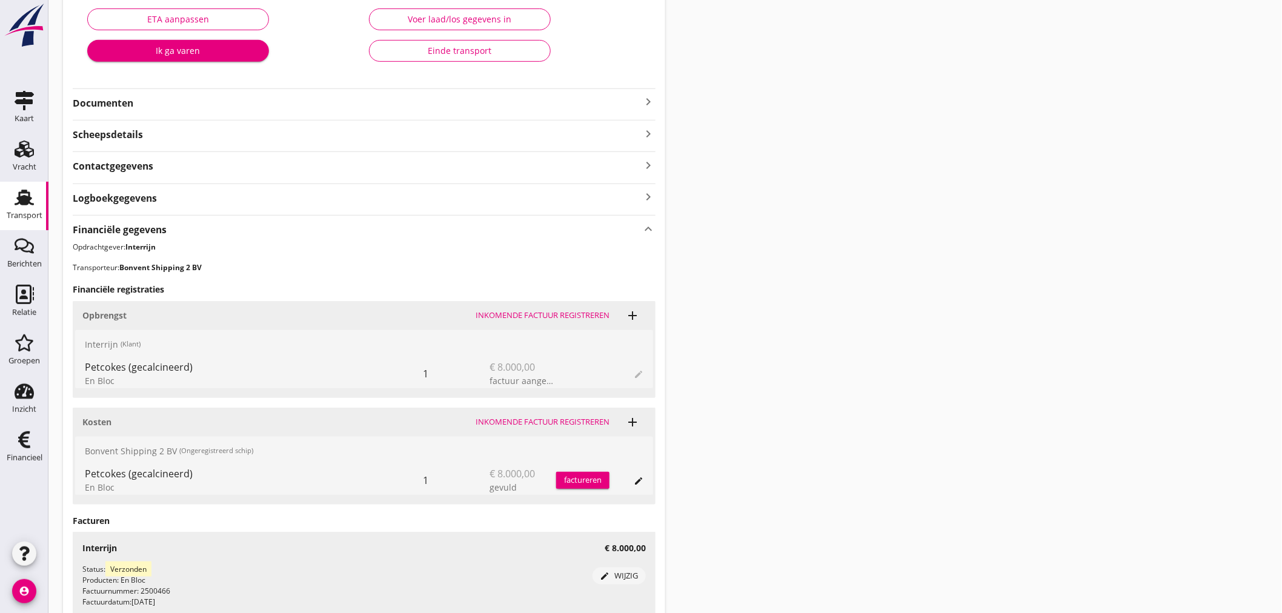
click at [555, 422] on div "Inkomende factuur registreren" at bounding box center [543, 422] width 134 height 12
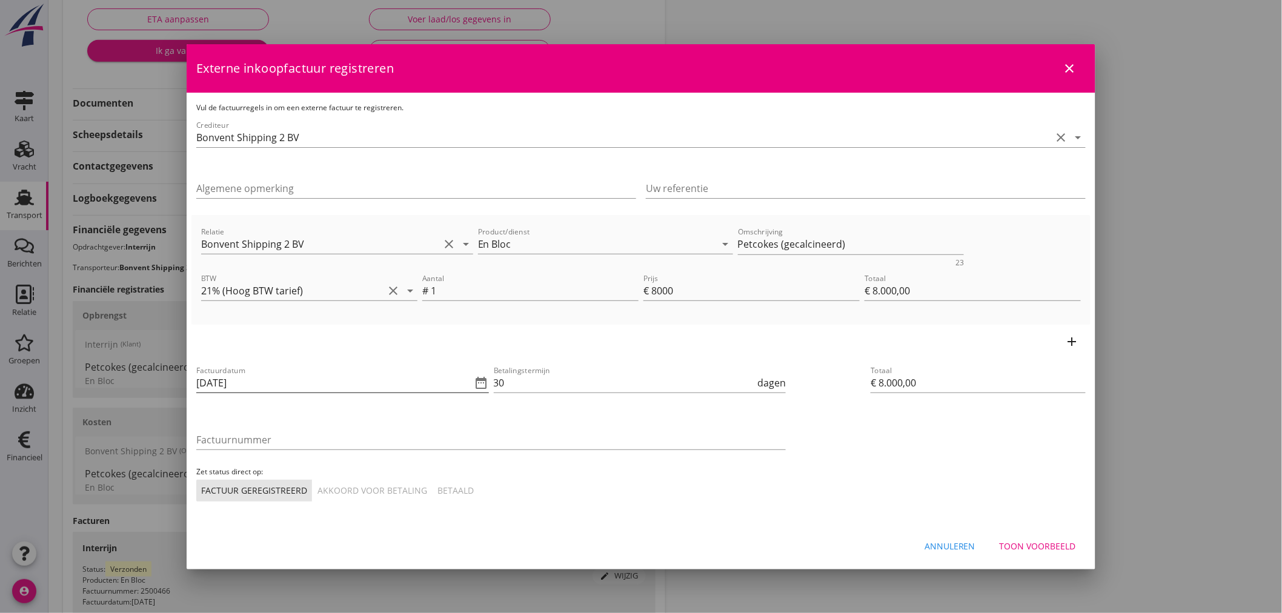
click at [480, 385] on icon "date_range" at bounding box center [481, 383] width 15 height 15
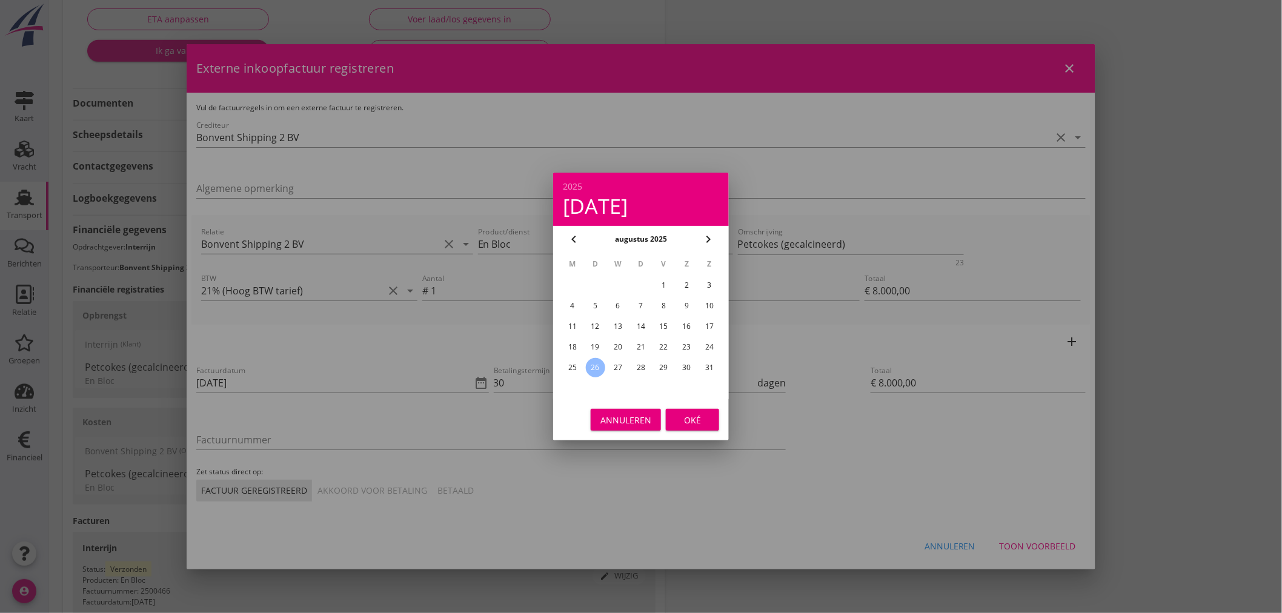
click at [712, 344] on div "24" at bounding box center [709, 346] width 19 height 19
type input "[DATE]"
click at [705, 416] on div "Oké" at bounding box center [692, 420] width 34 height 13
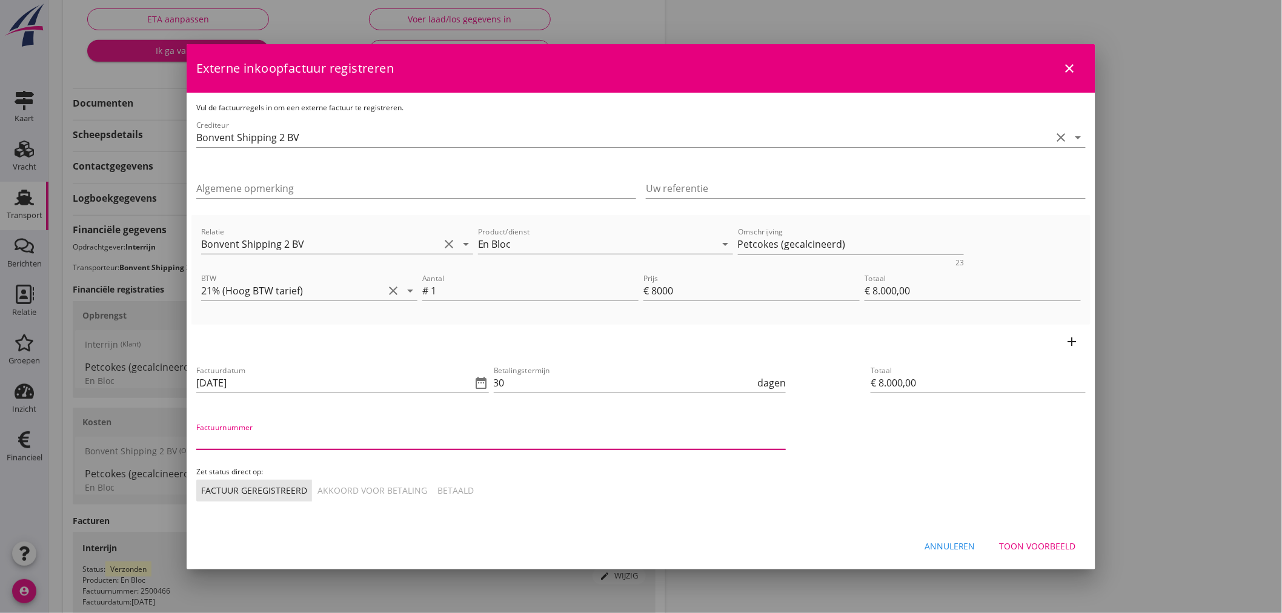
click at [539, 437] on input "Factuurnummer" at bounding box center [490, 439] width 589 height 19
type input "2025-29"
click at [363, 486] on div "Akkoord voor betaling" at bounding box center [372, 490] width 110 height 13
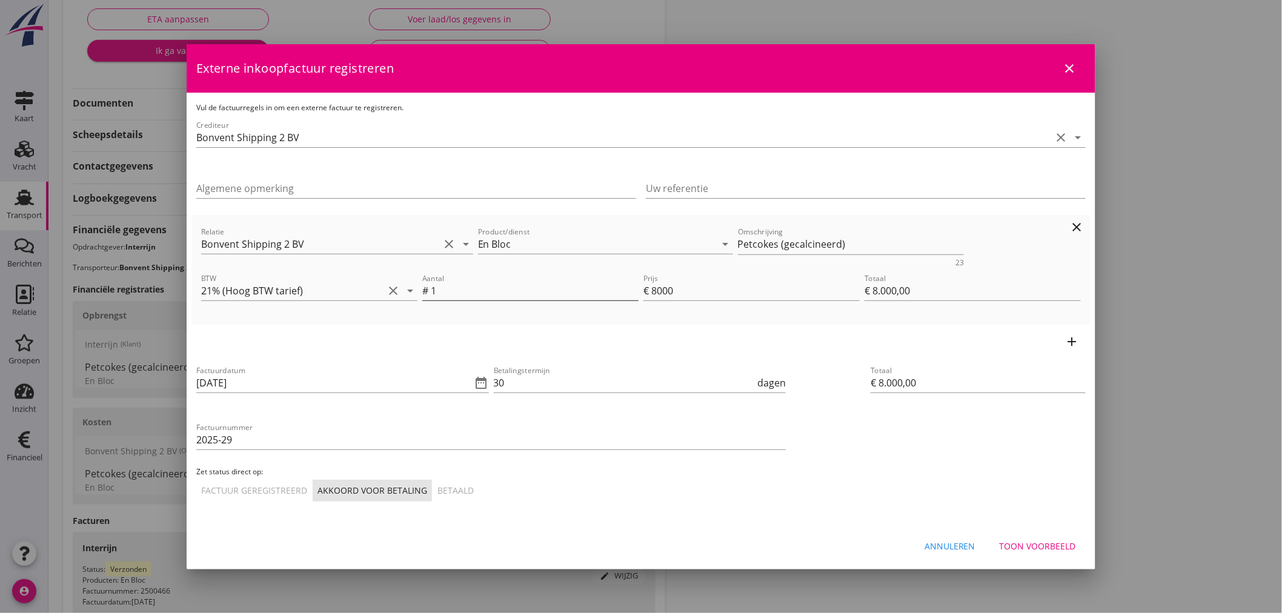
click at [447, 290] on input "1" at bounding box center [535, 290] width 208 height 19
type input "€ 0,00"
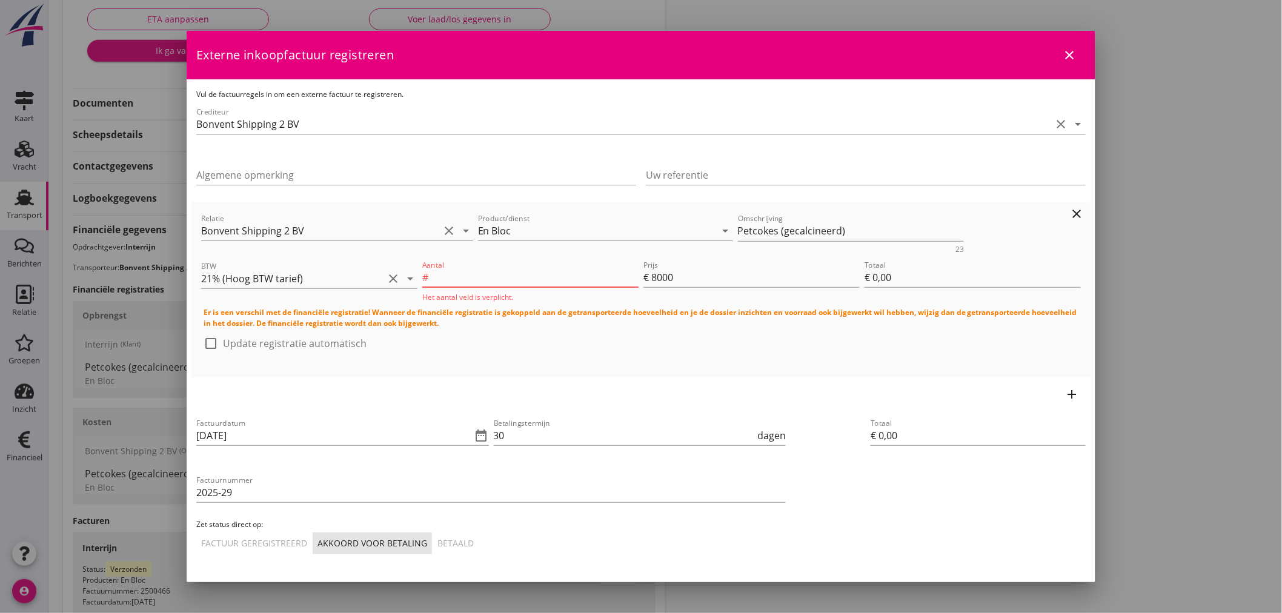
type input "4"
type input "€ 32.000,00"
type input "4"
drag, startPoint x: 665, startPoint y: 273, endPoint x: 638, endPoint y: 271, distance: 27.3
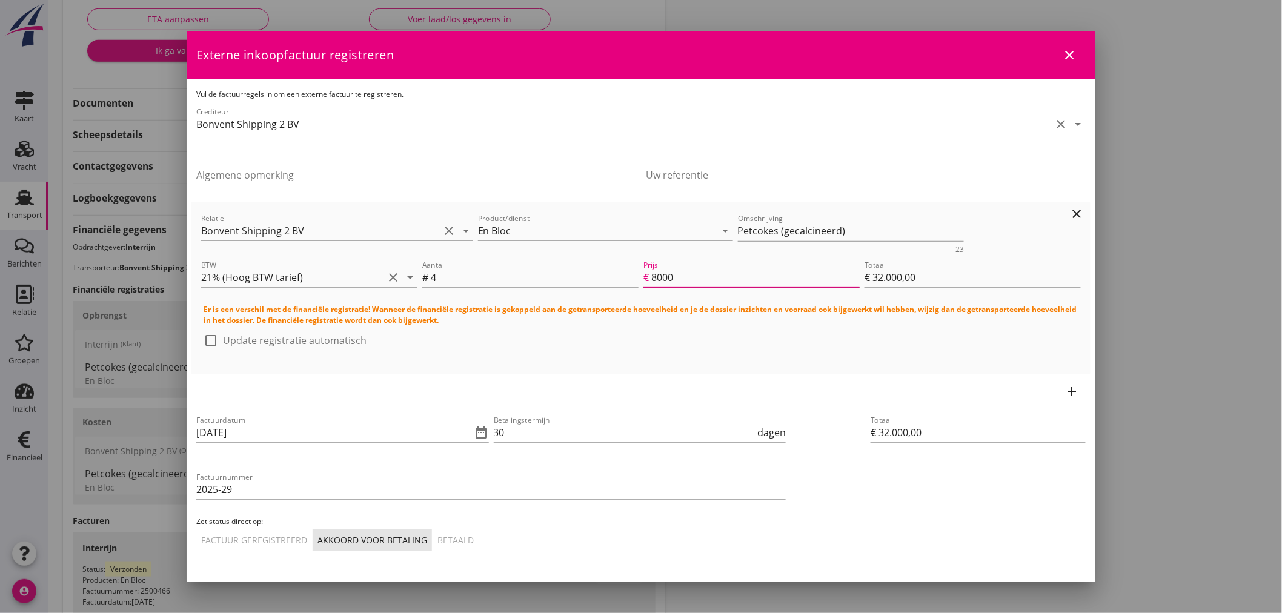
click at [643, 271] on div "Prijs € 8000" at bounding box center [751, 277] width 216 height 19
type input "2"
type input "€ 8,00"
type input "22"
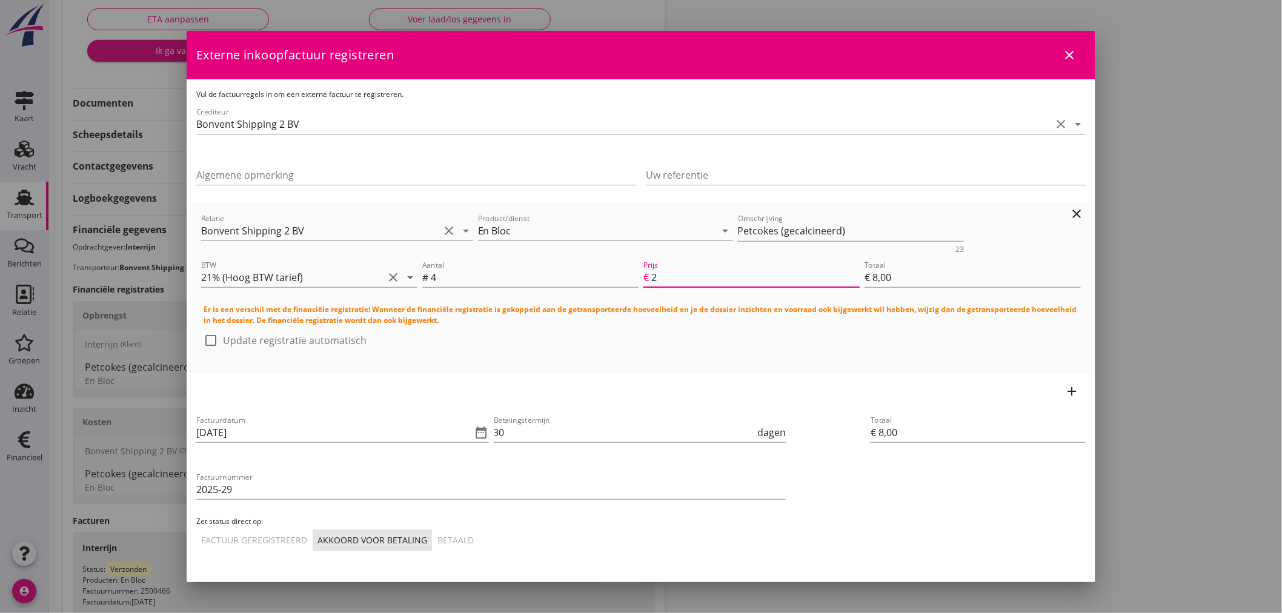
type input "€ 88,00"
type input "220"
type input "€ 880,00"
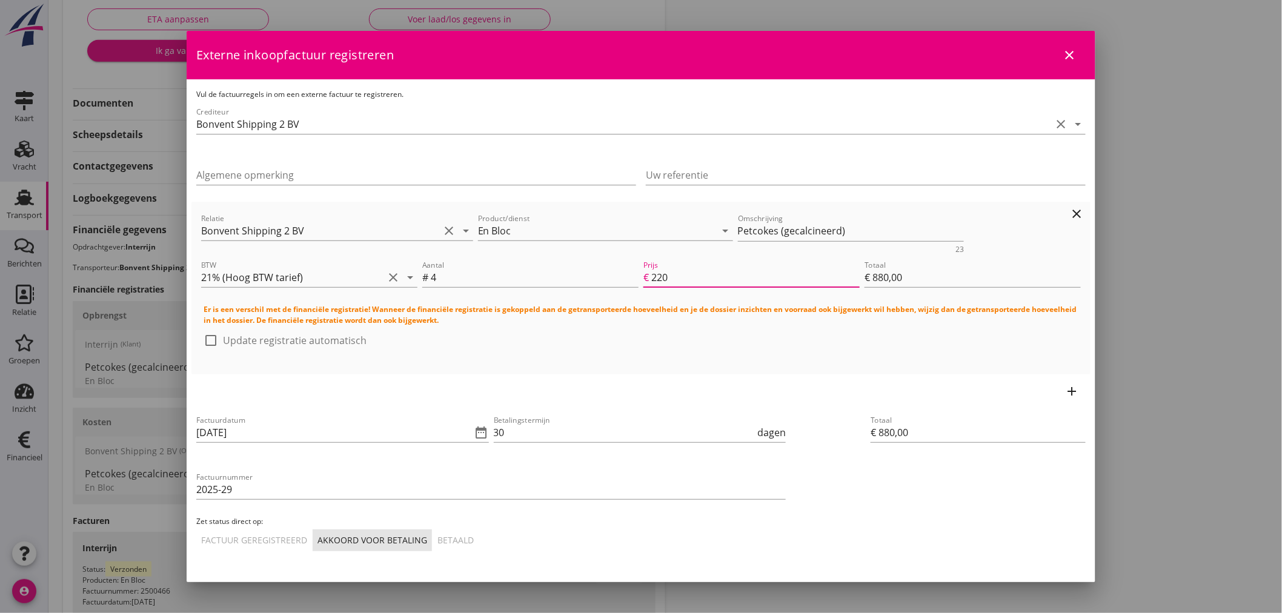
type input "2200"
type input "€ 8.800,00"
type input "2200"
click at [206, 335] on div at bounding box center [211, 340] width 21 height 21
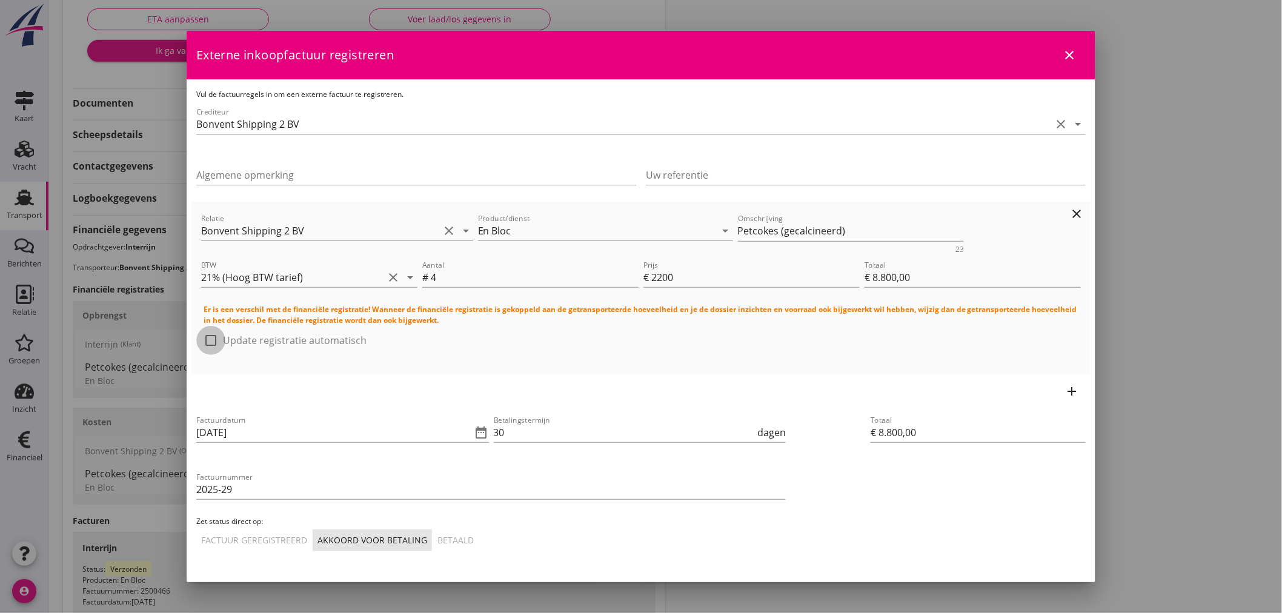
checkbox input "true"
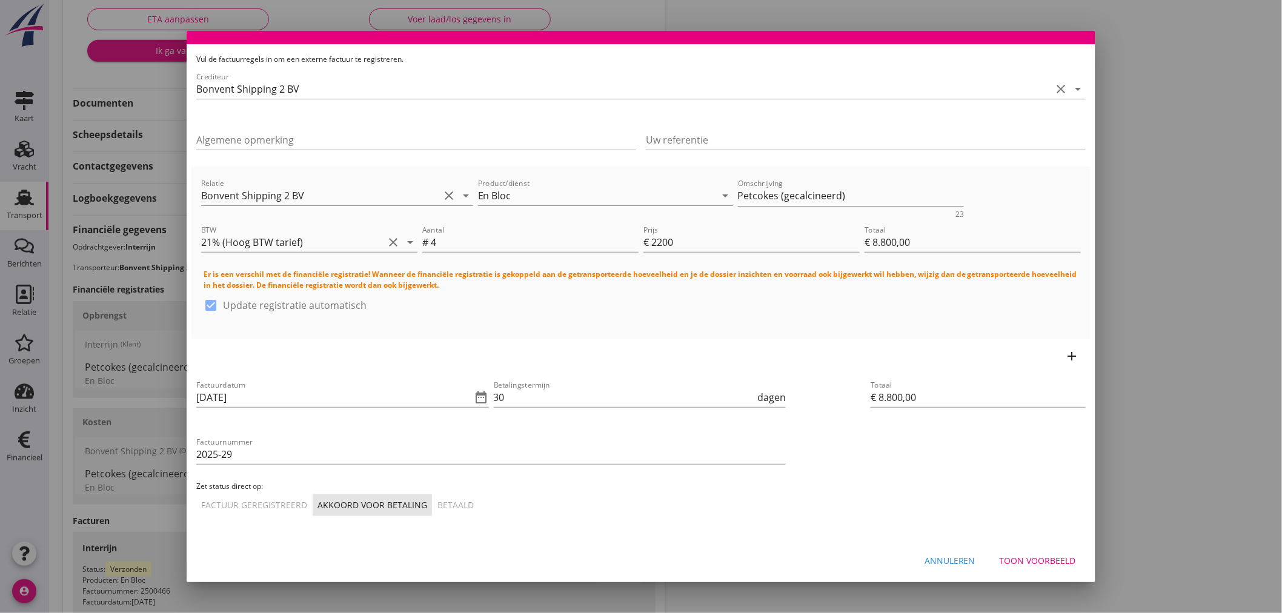
click at [1027, 552] on button "Toon voorbeeld" at bounding box center [1038, 561] width 96 height 22
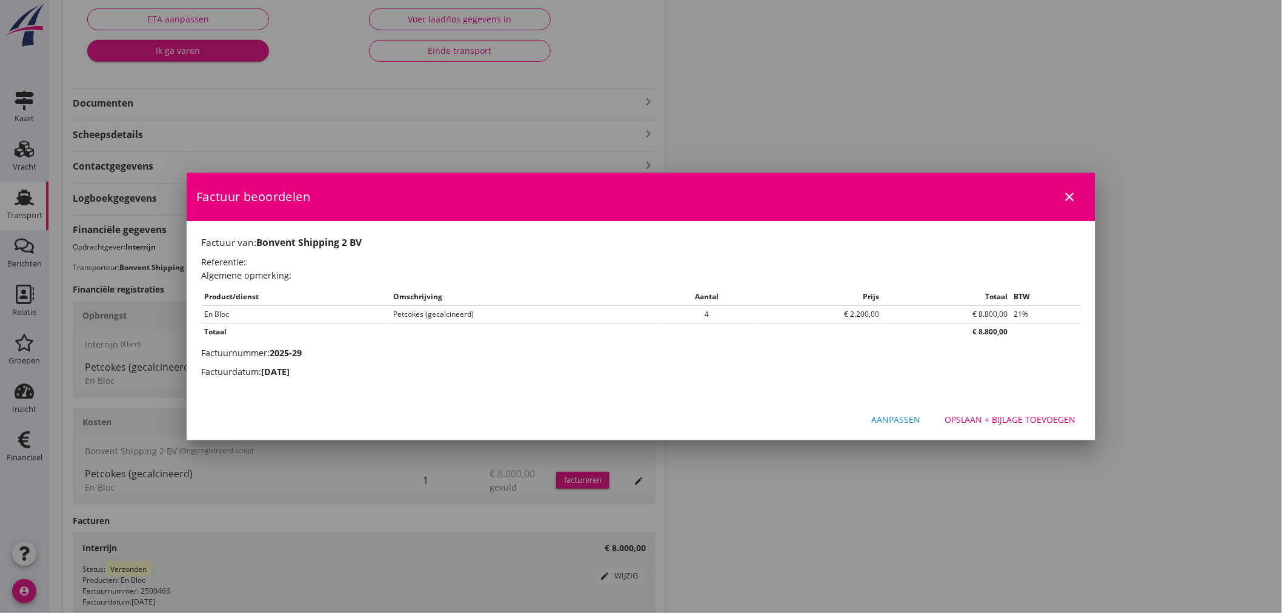
scroll to position [0, 0]
click at [1032, 412] on button "Opslaan + bijlage toevoegen" at bounding box center [1010, 420] width 151 height 22
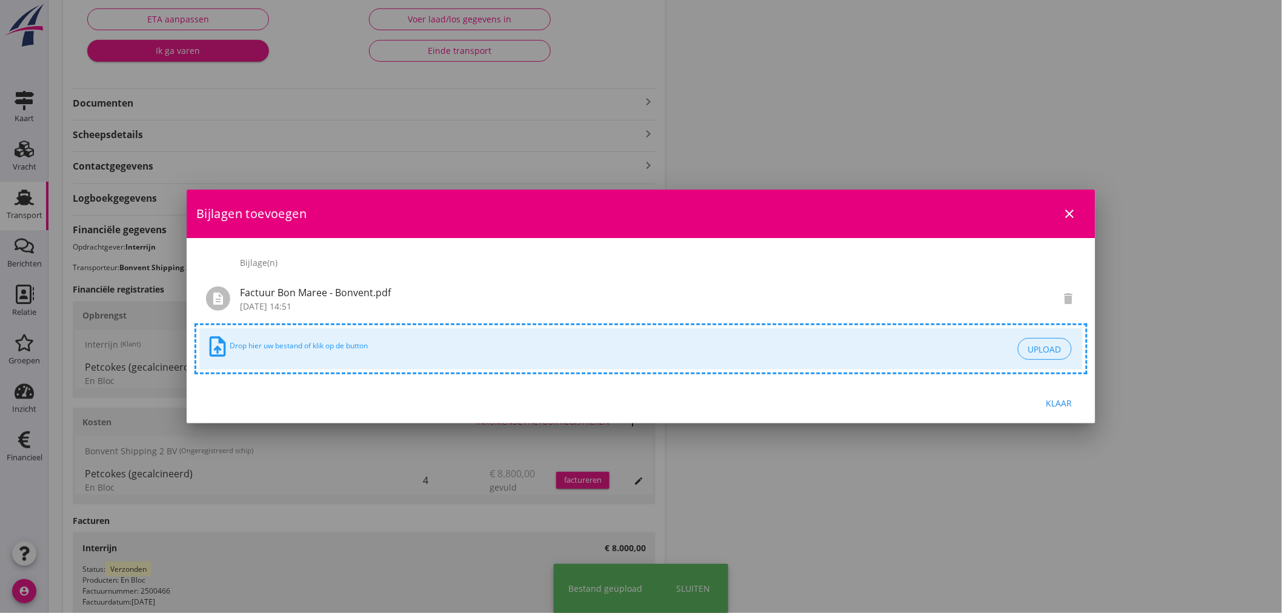
click at [1052, 398] on div "Klaar" at bounding box center [1059, 403] width 34 height 13
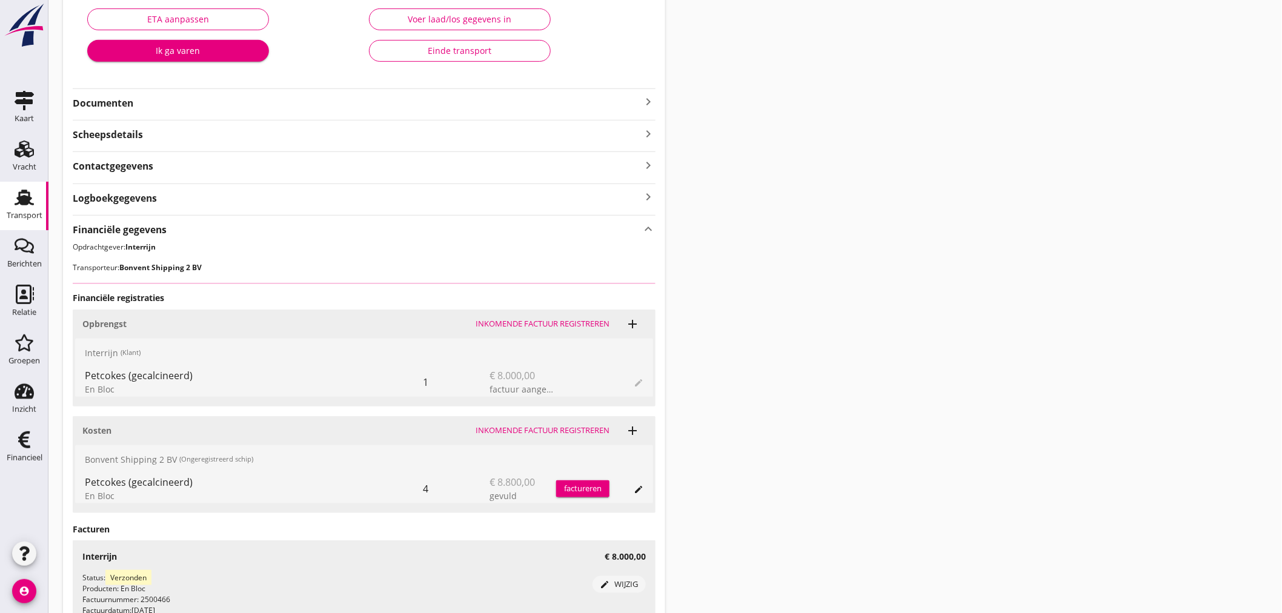
click at [436, 47] on div "Einde transport" at bounding box center [459, 50] width 161 height 13
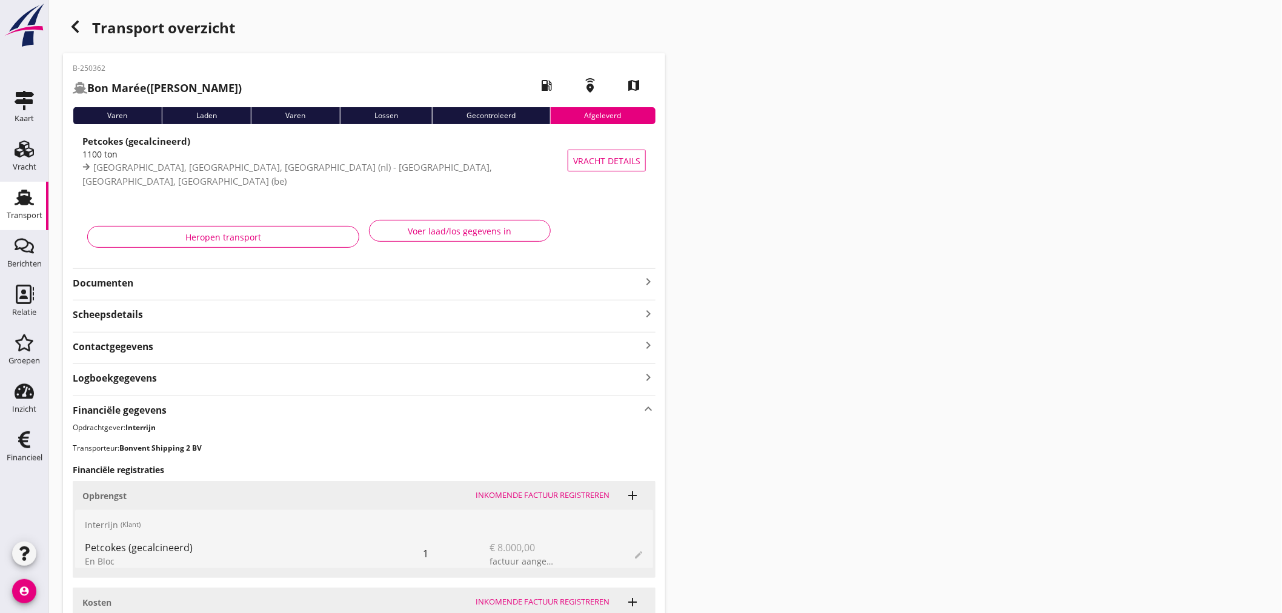
drag, startPoint x: 28, startPoint y: 211, endPoint x: 21, endPoint y: 210, distance: 7.3
click at [28, 211] on div "Transport" at bounding box center [25, 215] width 36 height 8
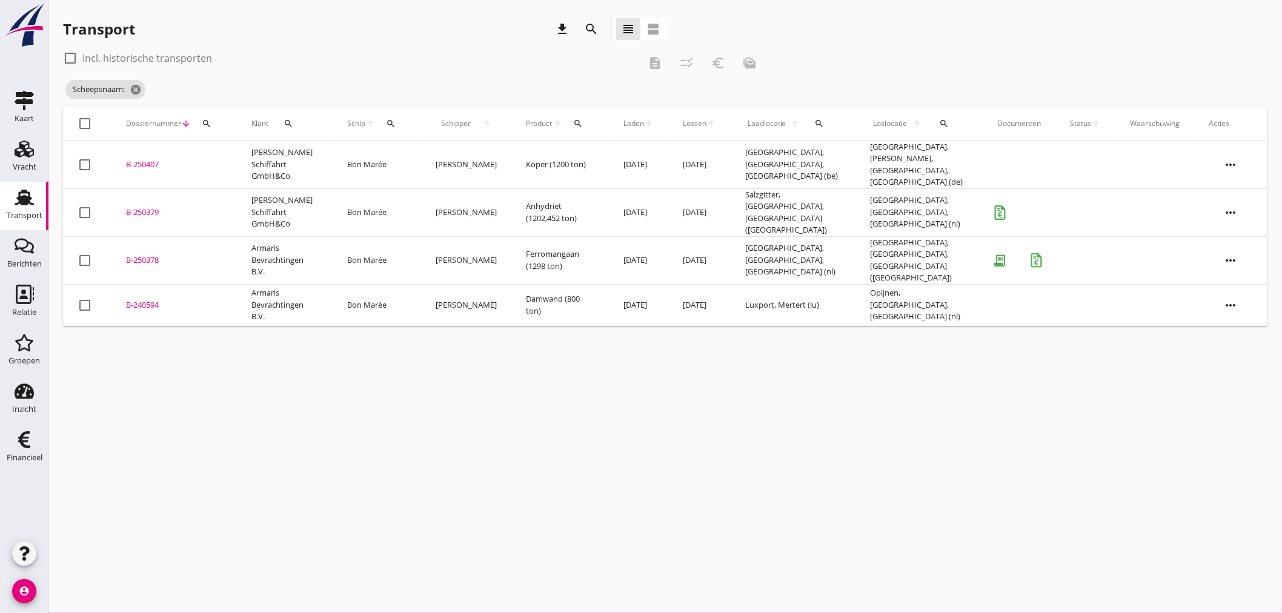
click at [511, 241] on td "Ferromangaan (1298 ton)" at bounding box center [560, 260] width 98 height 48
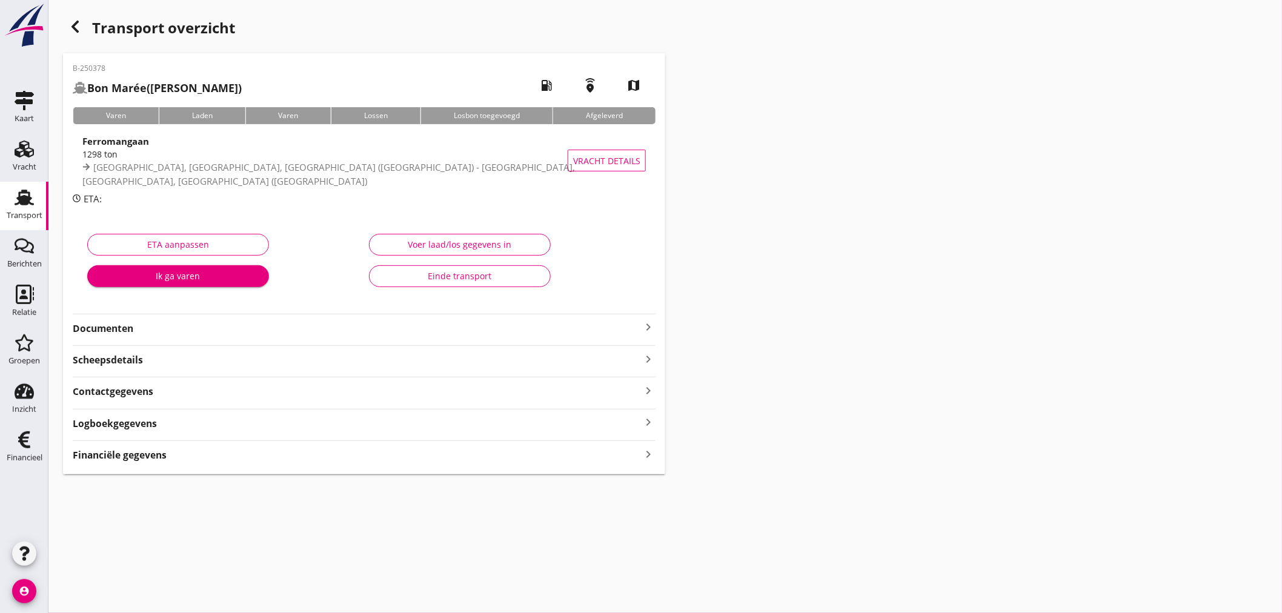
click at [204, 461] on div "Financiële gegevens keyboard_arrow_right" at bounding box center [364, 454] width 583 height 16
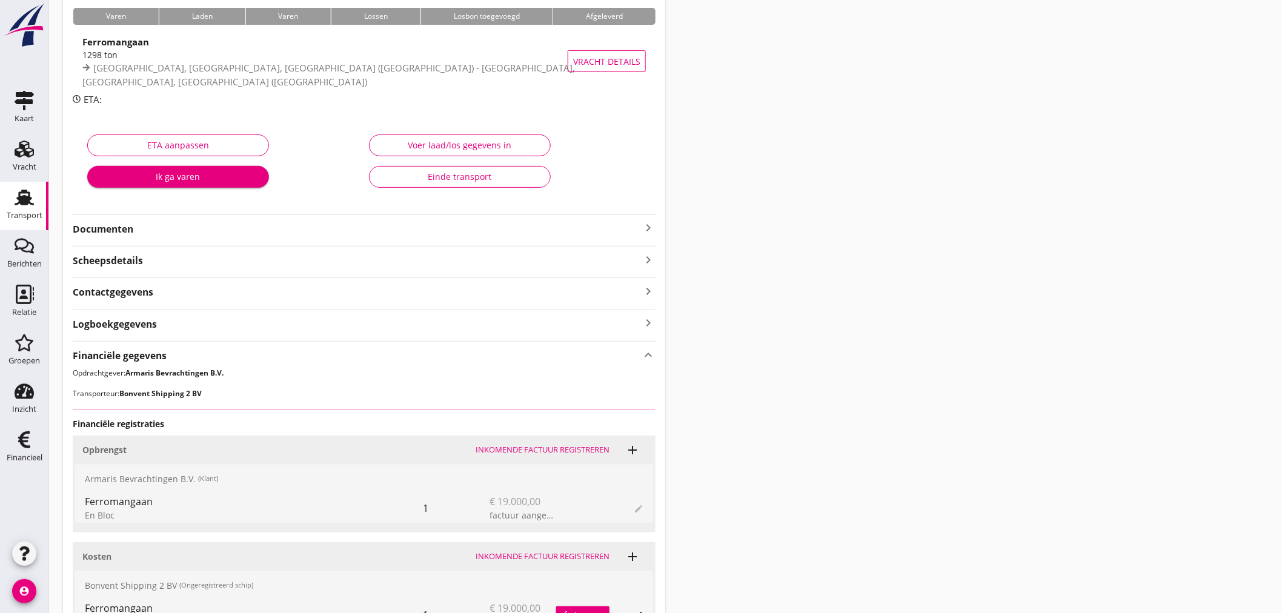
scroll to position [225, 0]
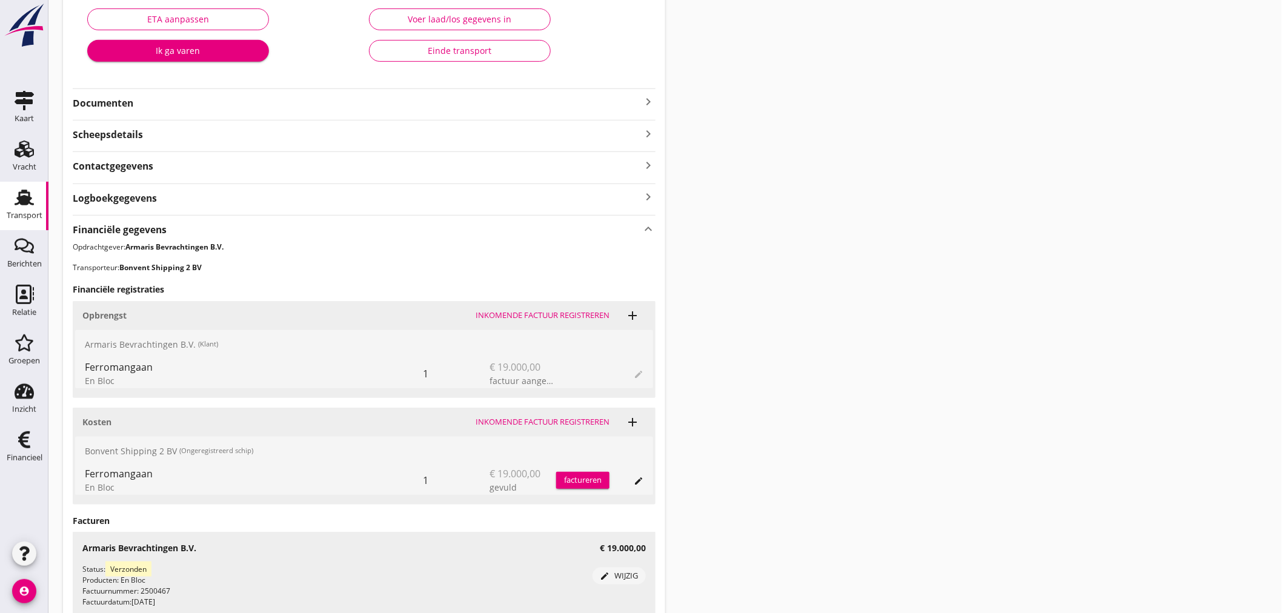
click at [509, 421] on div "Inkomende factuur registreren" at bounding box center [543, 422] width 134 height 12
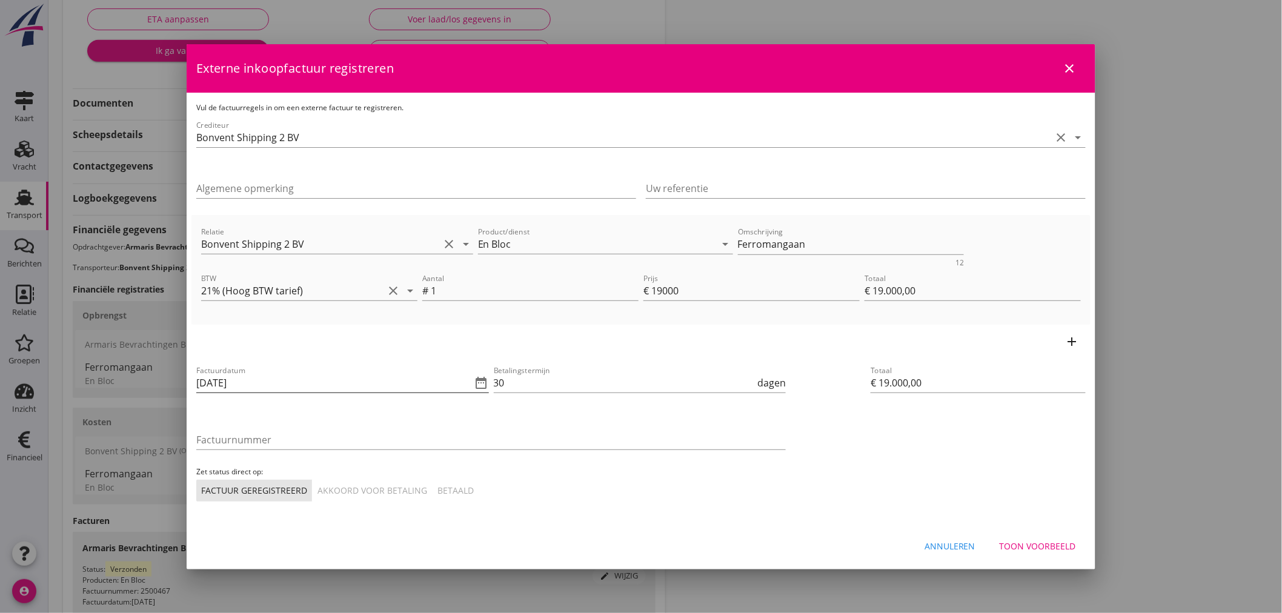
click at [486, 378] on icon "date_range" at bounding box center [481, 383] width 15 height 15
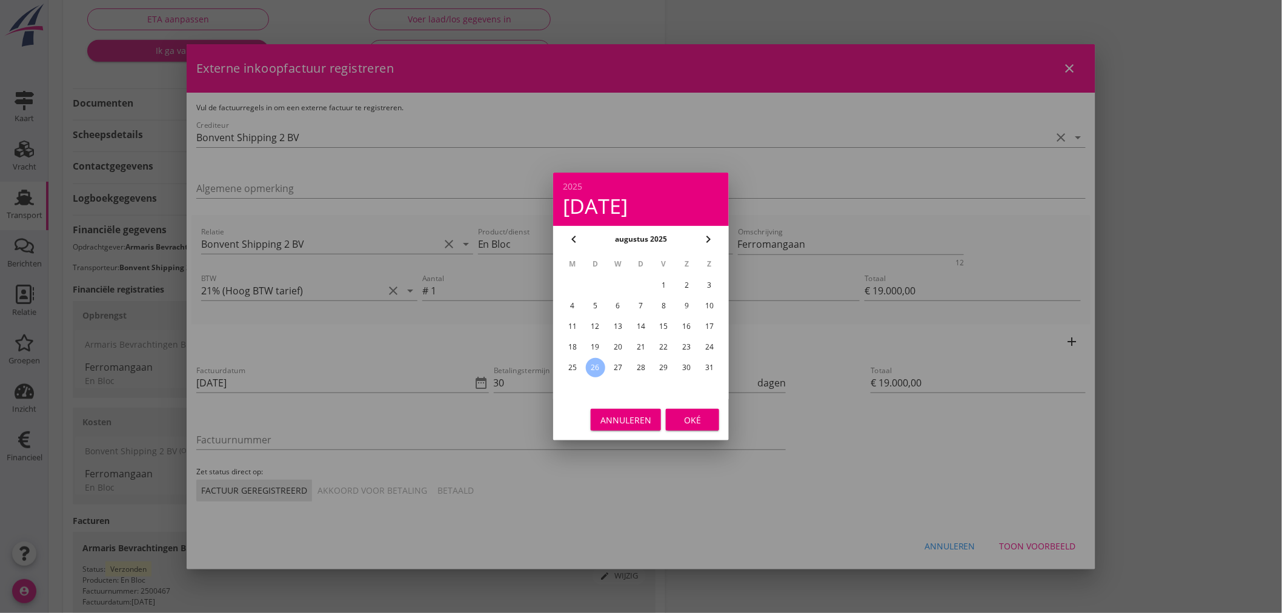
click at [705, 338] on div "24" at bounding box center [709, 346] width 19 height 19
type input "[DATE]"
click at [694, 416] on div "Oké" at bounding box center [692, 420] width 34 height 13
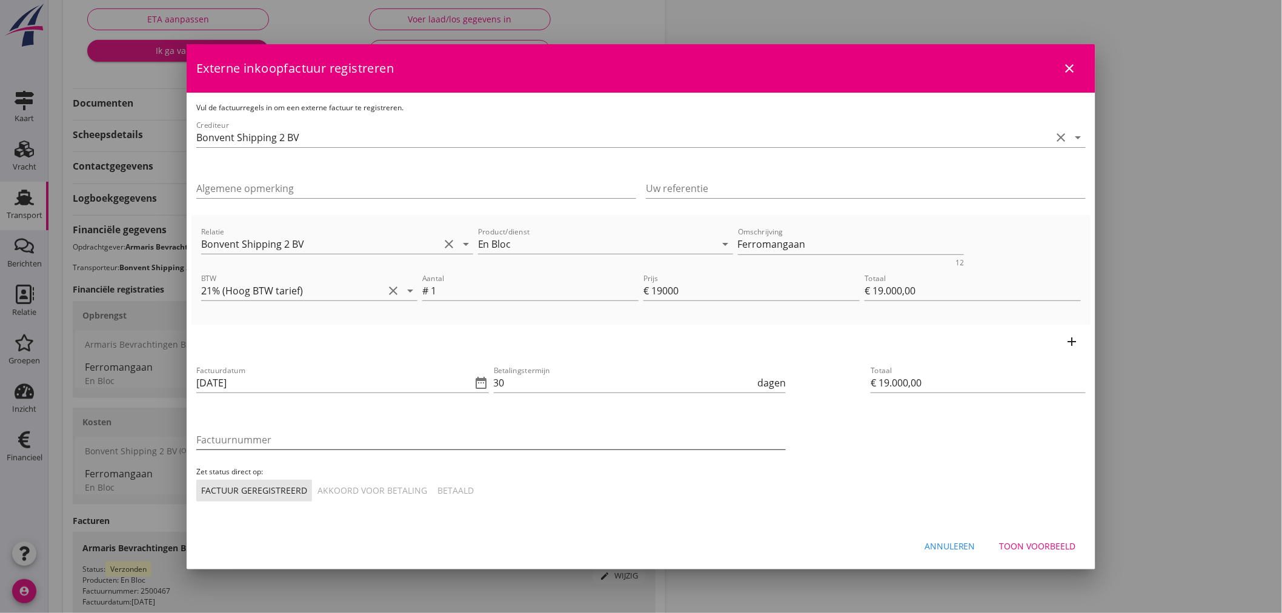
click at [281, 437] on input "Factuurnummer" at bounding box center [490, 439] width 589 height 19
type input "2025-30"
click at [354, 485] on div "Akkoord voor betaling" at bounding box center [372, 490] width 110 height 13
click at [847, 481] on div "Factuurdatum [DATE] date_range Betalingstermijn 30 dagen Factuurnummer 2025-30 …" at bounding box center [640, 433] width 899 height 148
click at [1021, 540] on div "Toon voorbeeld" at bounding box center [1038, 546] width 76 height 13
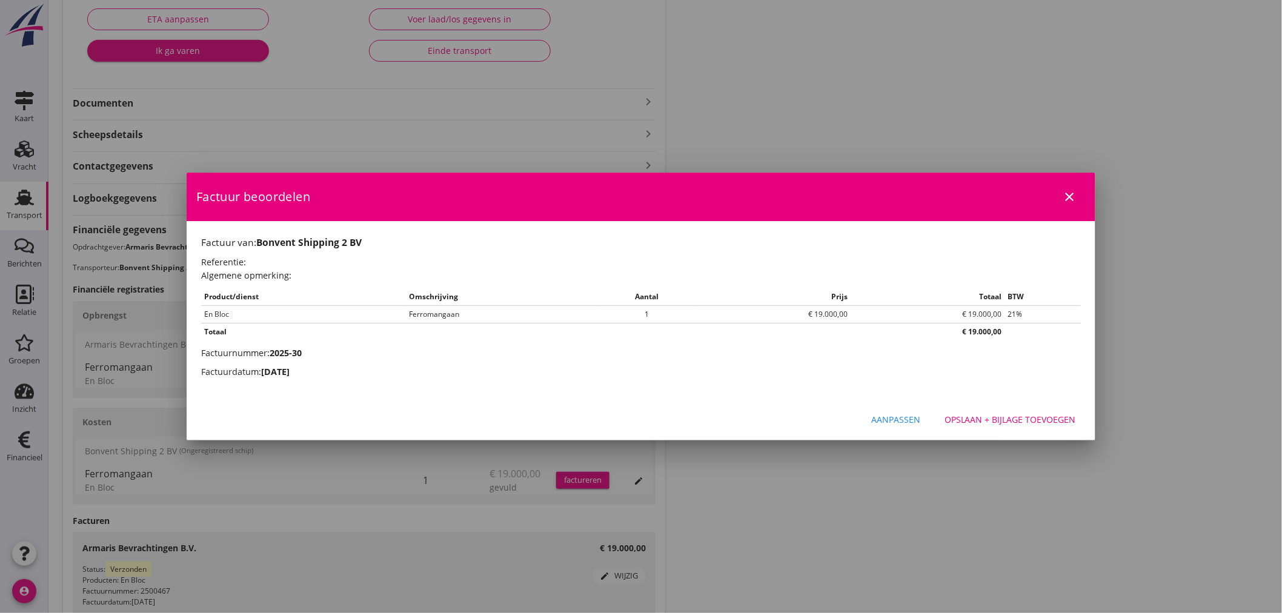
click at [986, 414] on div "Opslaan + bijlage toevoegen" at bounding box center [1009, 419] width 131 height 13
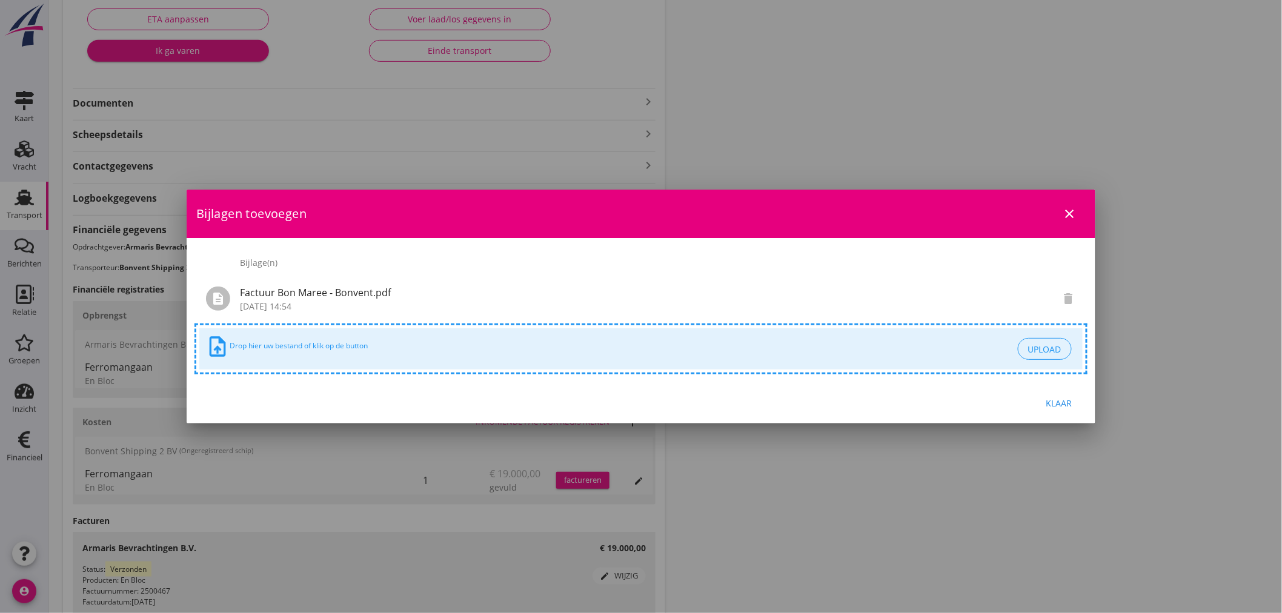
click at [1064, 397] on div "Klaar" at bounding box center [1059, 403] width 34 height 13
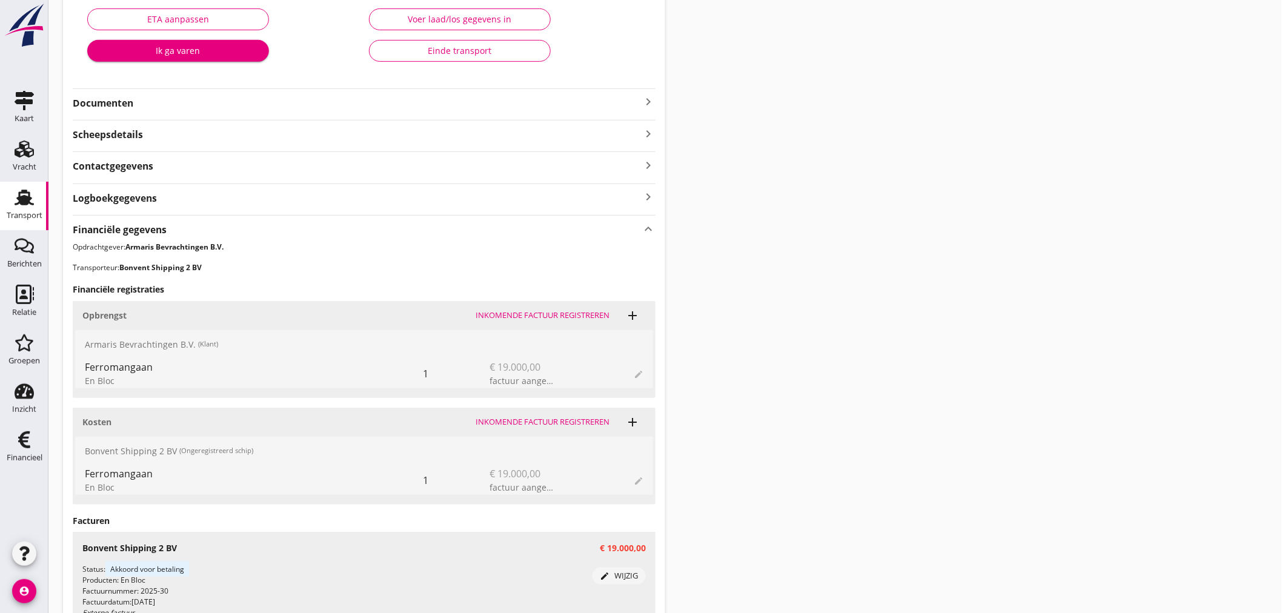
scroll to position [435, 0]
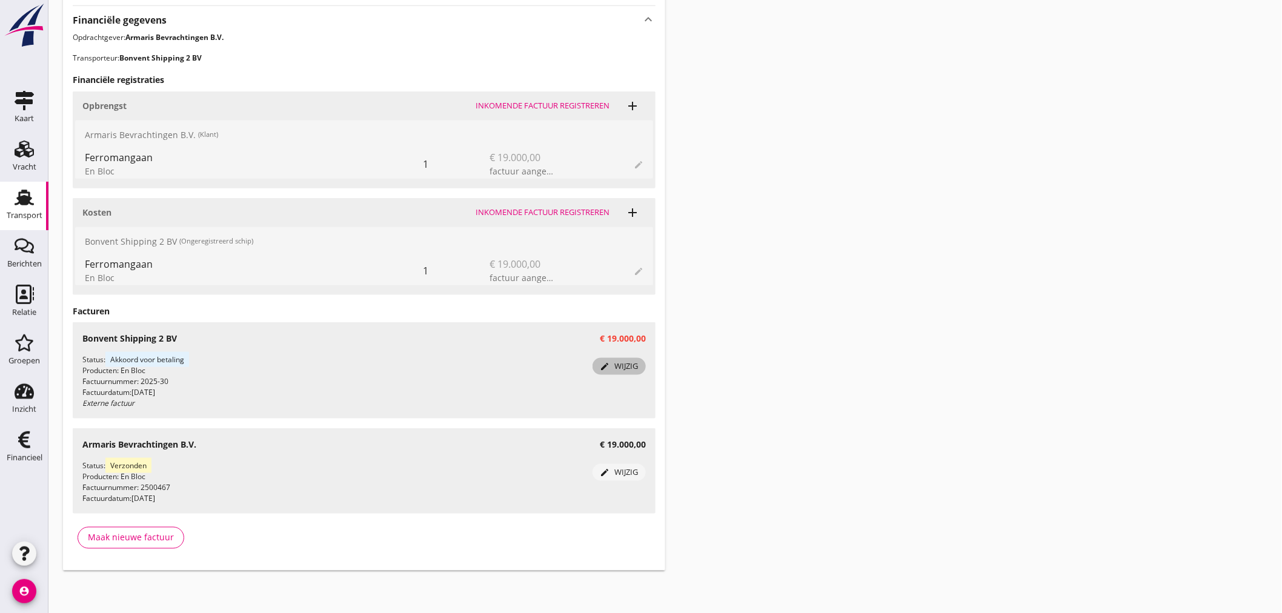
click at [626, 370] on div "edit wijzig" at bounding box center [619, 366] width 44 height 12
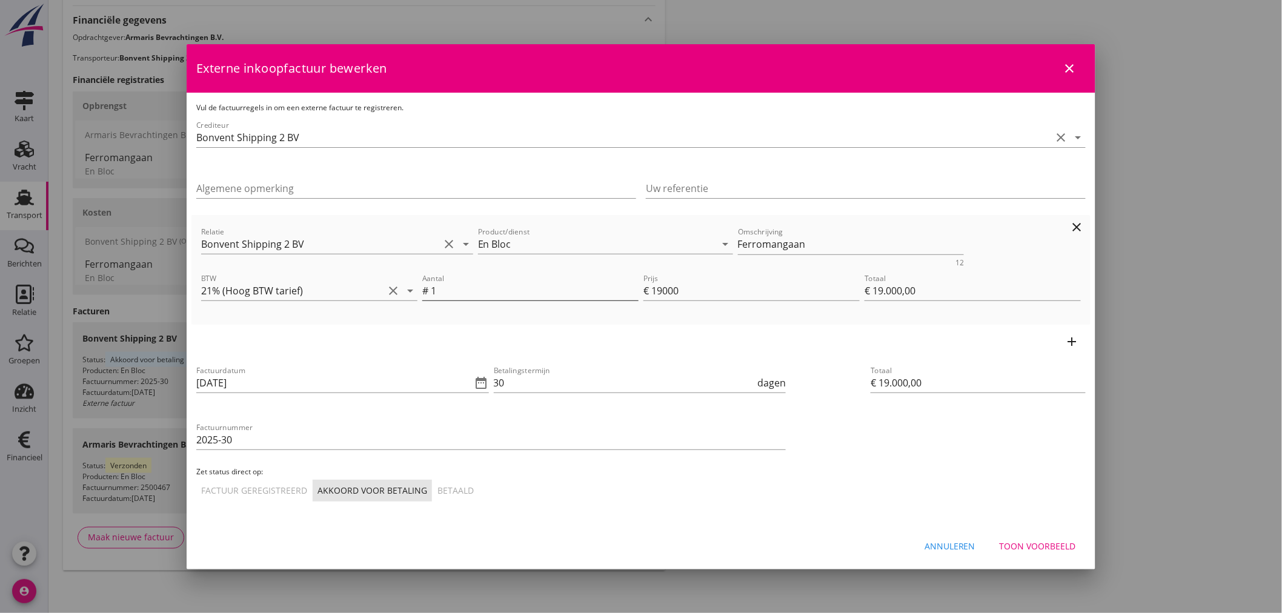
click at [509, 285] on input "1" at bounding box center [535, 290] width 208 height 19
type input "€ 0,00"
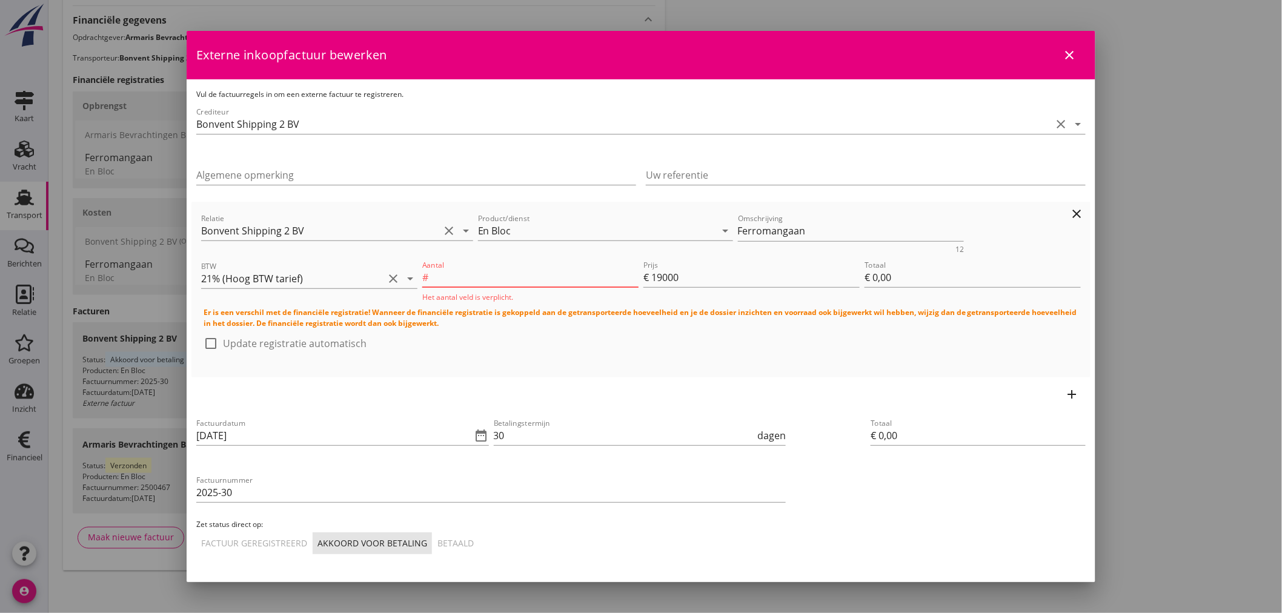
type input "7"
type input "€ 133.000,00"
type input "7"
drag, startPoint x: 700, startPoint y: 277, endPoint x: 634, endPoint y: 280, distance: 66.1
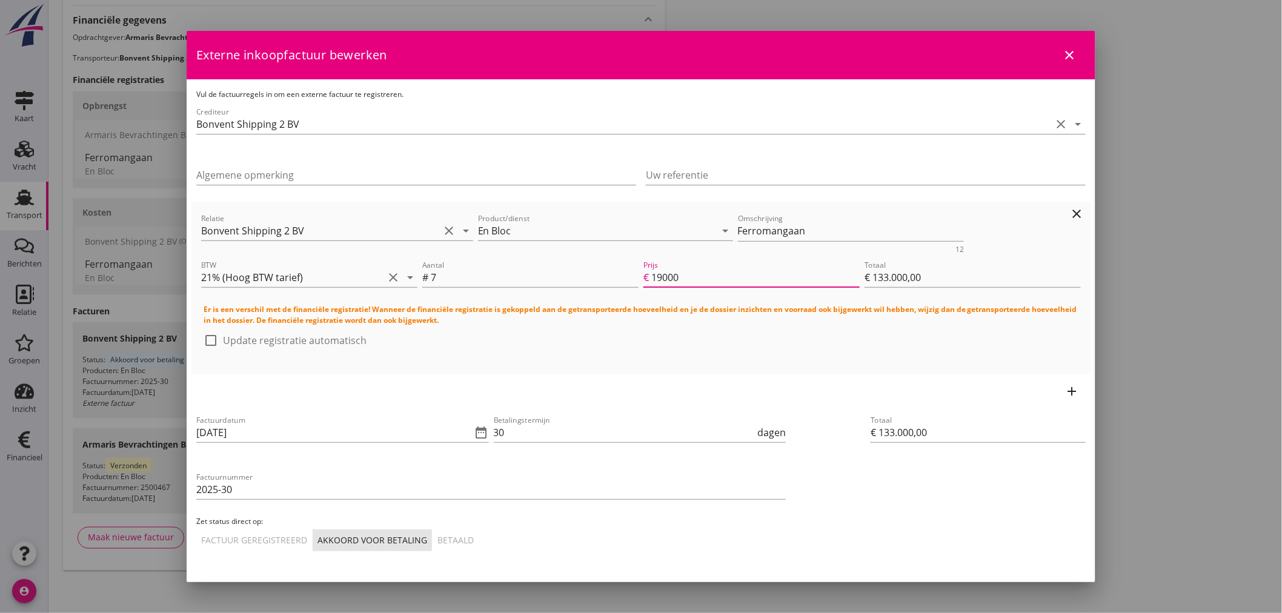
click at [634, 280] on div "Aantal # 7 Prijs € 19000 Totaal € 133.000,00" at bounding box center [751, 279] width 663 height 46
type input "2"
type input "€ 14,00"
type input "22"
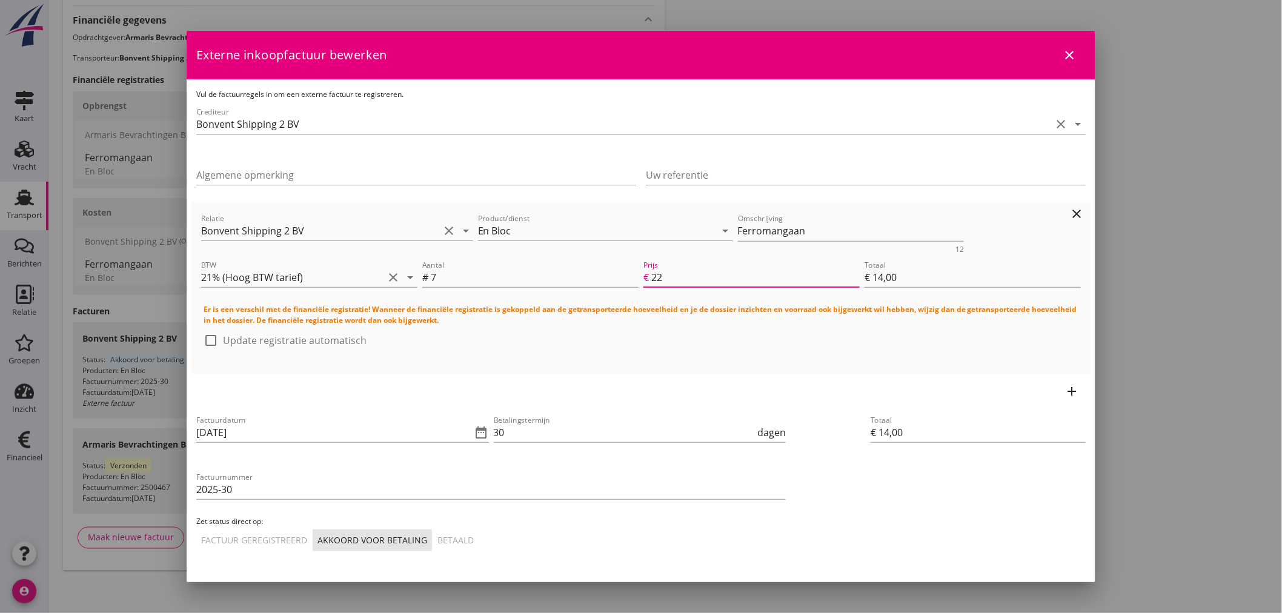
type input "€ 154,00"
type input "220"
type input "€ 1.540,00"
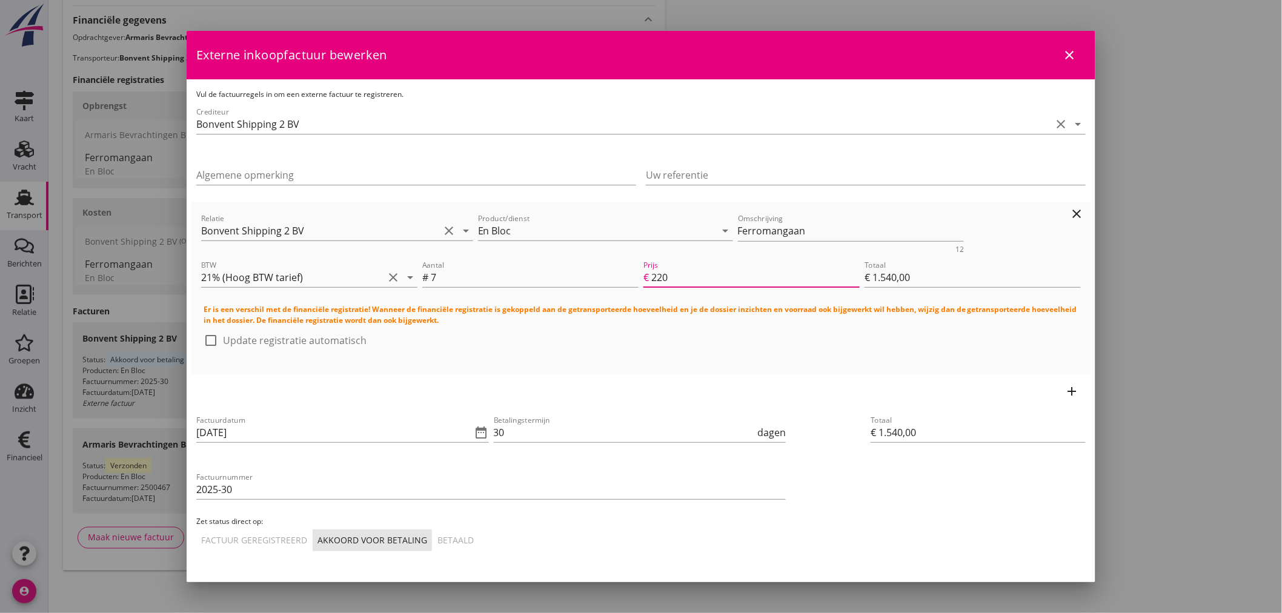
type input "2200"
type input "€ 15.400,00"
type input "2200"
click at [813, 458] on div "Factuurdatum [DATE] date_range Betalingstermijn 30 dagen Factuurnummer 2025-30 …" at bounding box center [640, 482] width 899 height 148
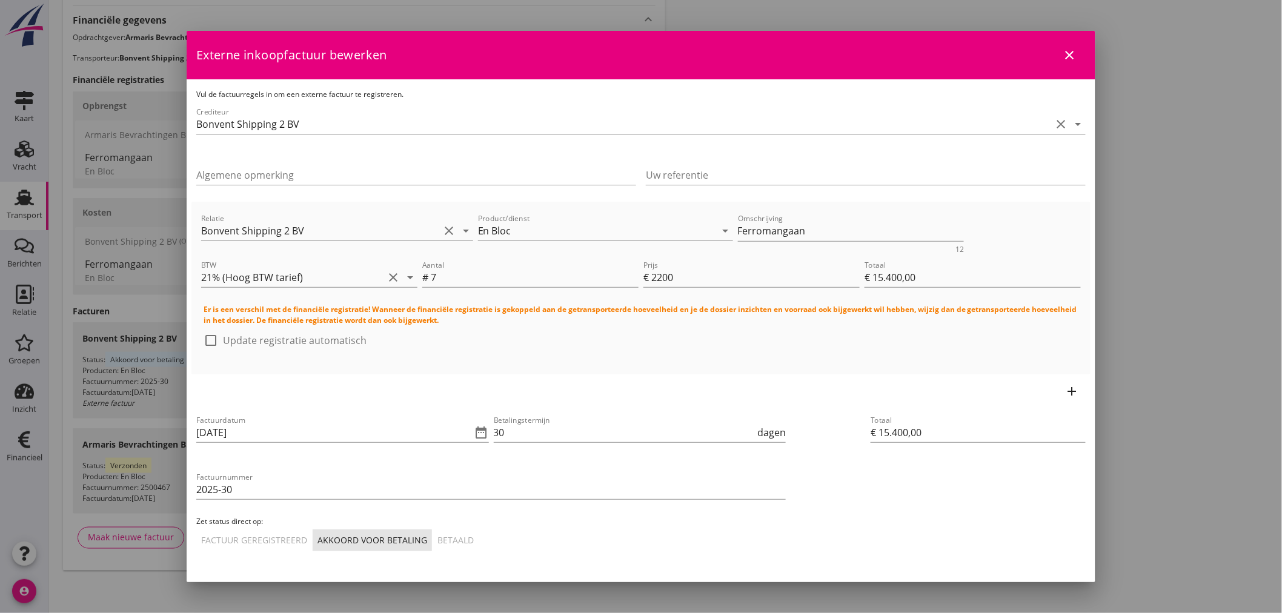
scroll to position [35, 0]
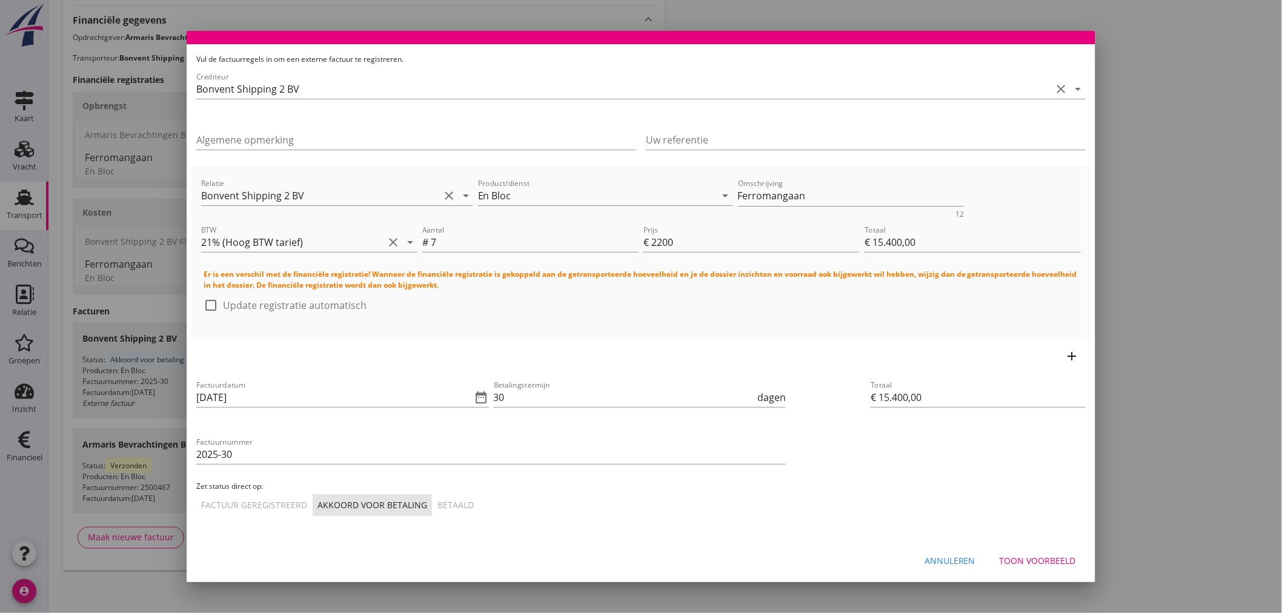
click at [1043, 555] on div "Toon voorbeeld" at bounding box center [1038, 560] width 76 height 13
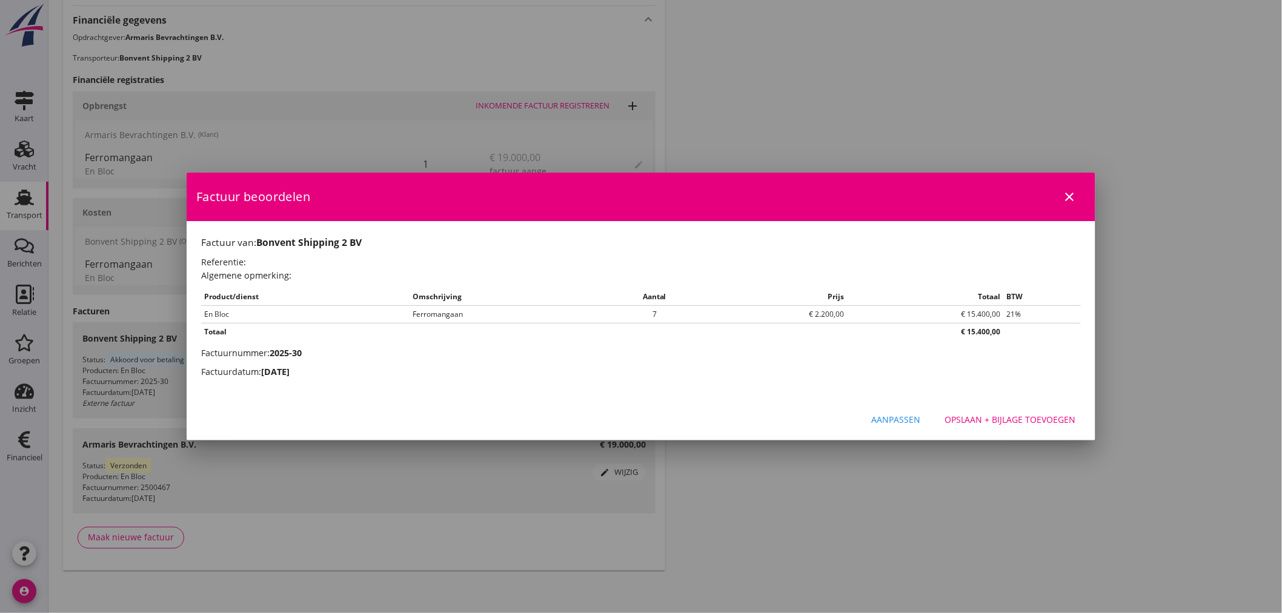
scroll to position [0, 0]
click at [996, 416] on div "Opslaan + bijlage toevoegen" at bounding box center [1009, 419] width 131 height 13
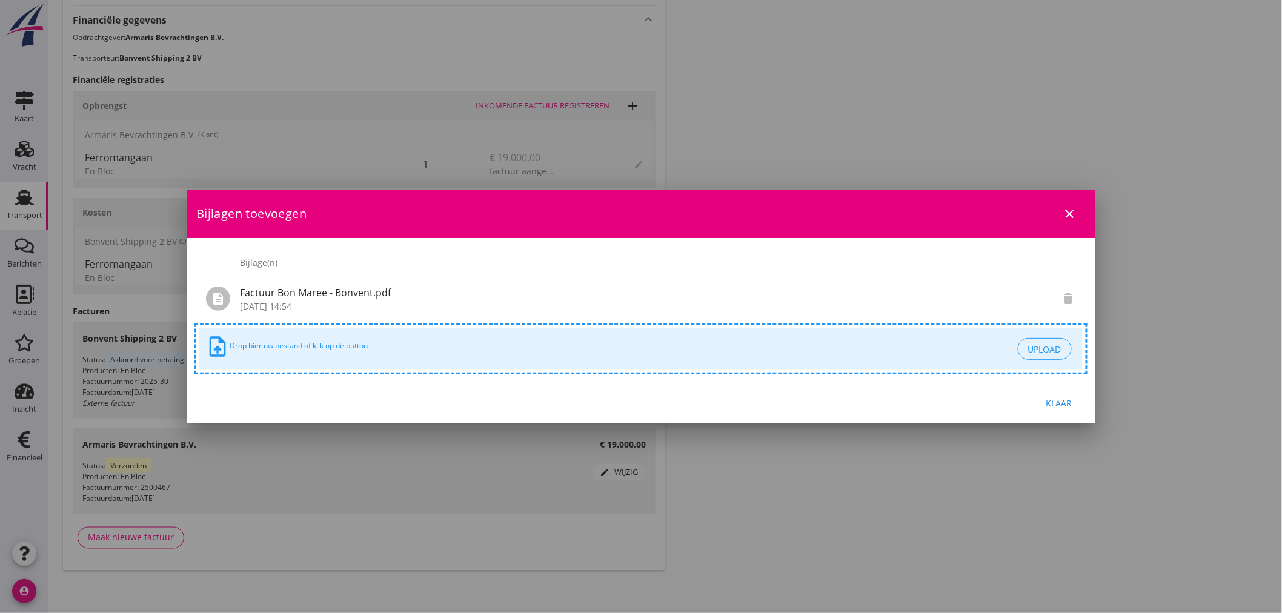
click at [1038, 406] on button "Klaar" at bounding box center [1058, 403] width 53 height 22
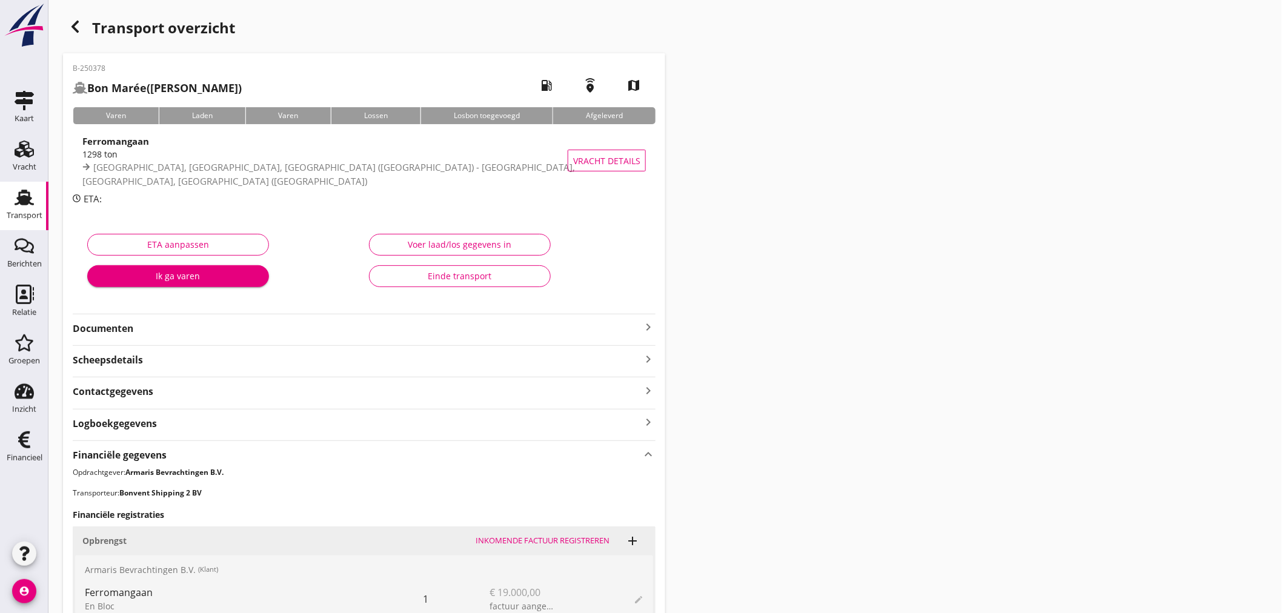
click at [487, 277] on div "Einde transport" at bounding box center [459, 276] width 161 height 13
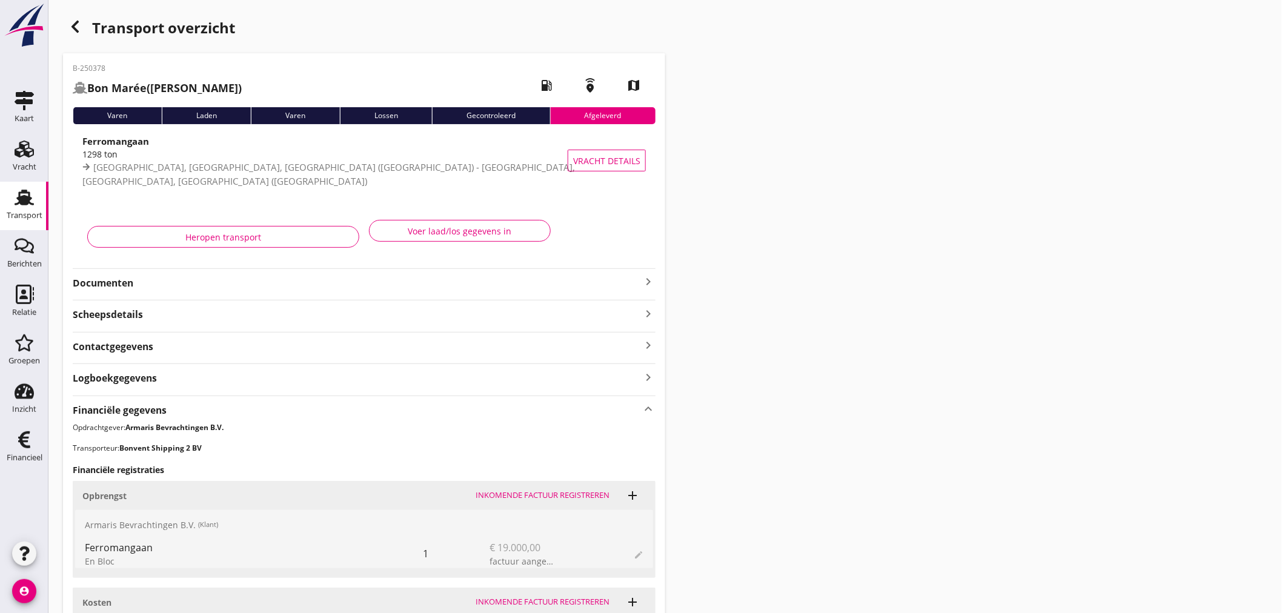
click at [33, 204] on use at bounding box center [24, 198] width 19 height 16
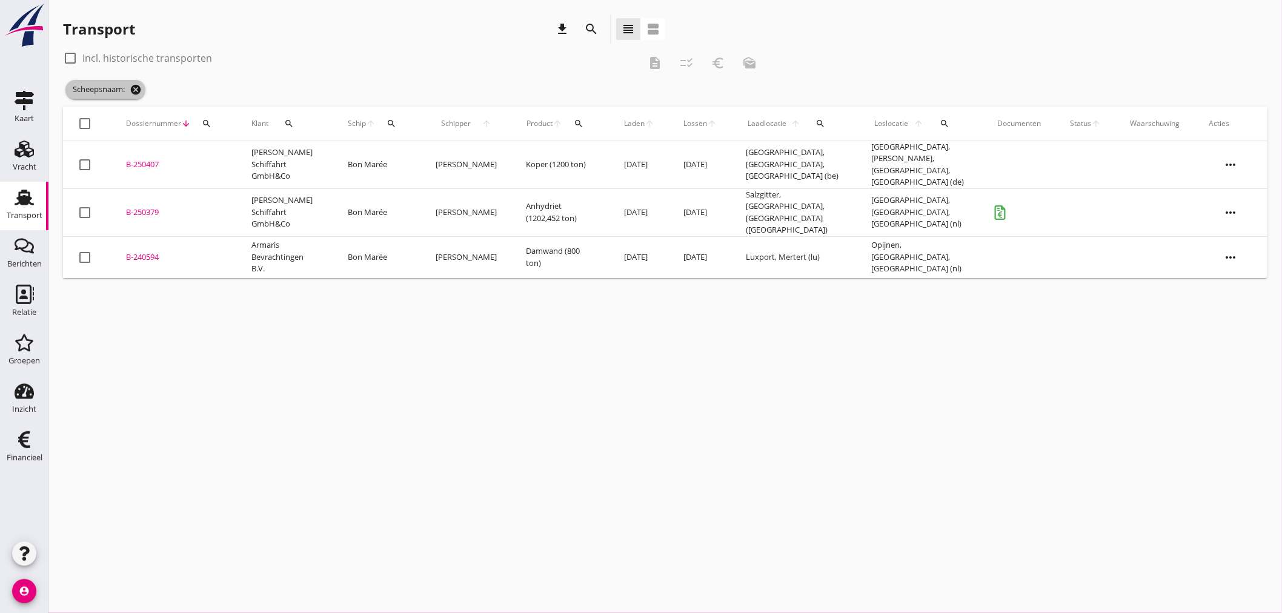
click at [138, 91] on icon "cancel" at bounding box center [136, 90] width 12 height 12
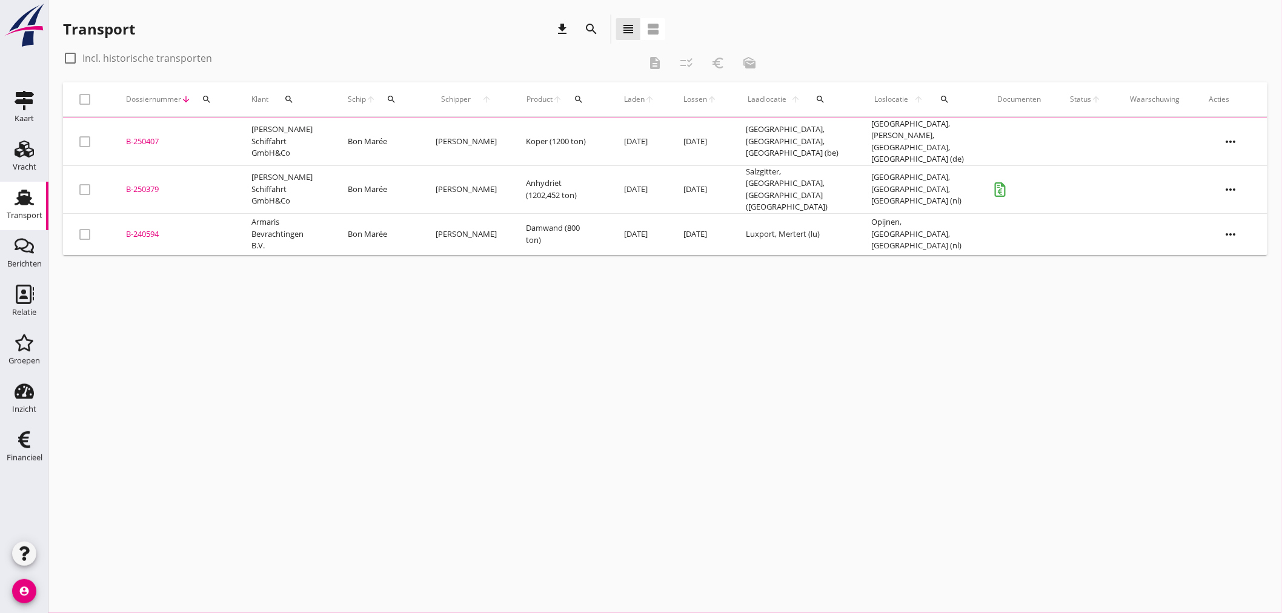
click at [396, 100] on div "search" at bounding box center [391, 100] width 22 height 10
click at [405, 136] on input "Zoek op (scheeps)naam" at bounding box center [446, 134] width 126 height 19
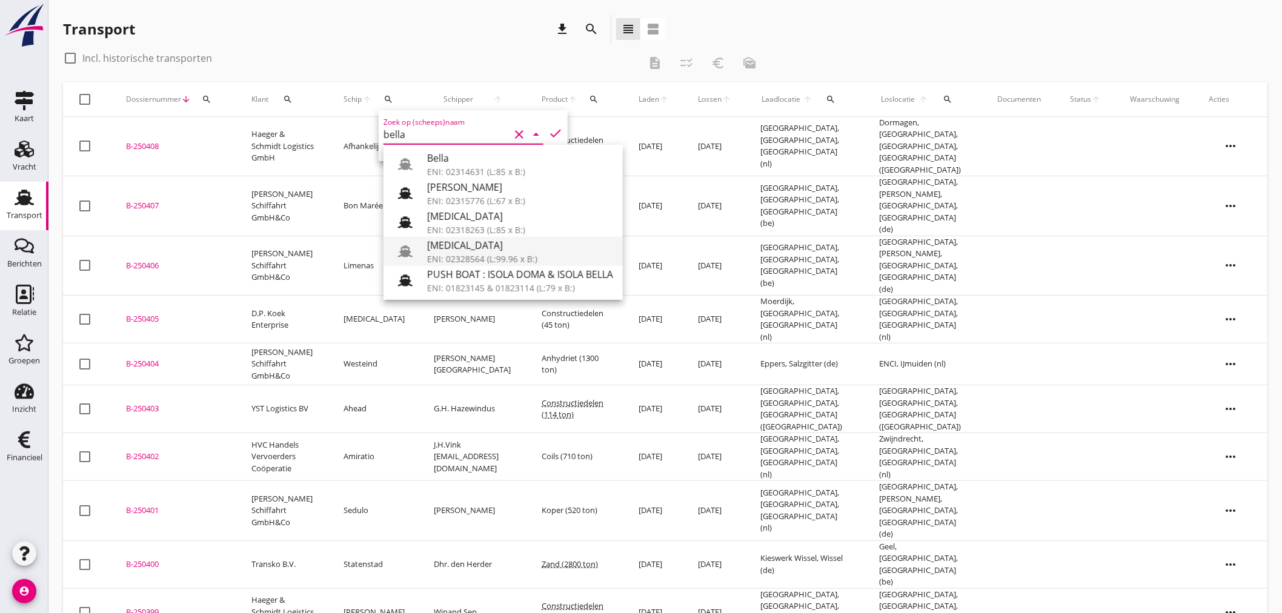
click at [527, 256] on div "ENI: 02328564 (L:99.96 x B:)" at bounding box center [520, 259] width 186 height 13
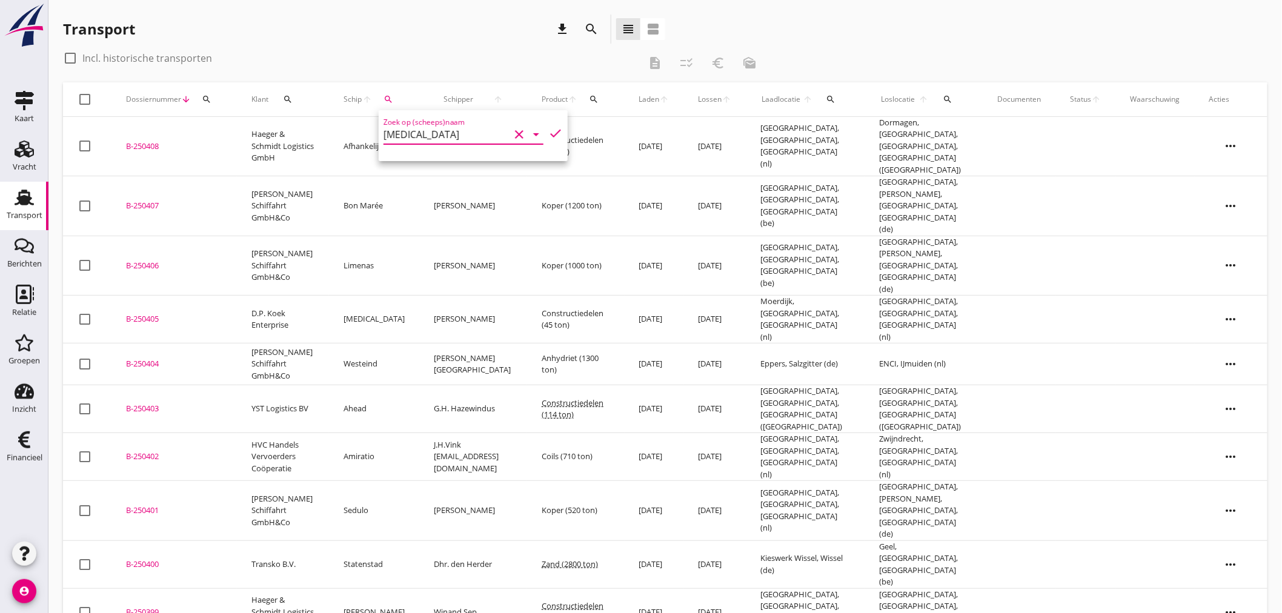
click at [548, 134] on icon "check" at bounding box center [555, 133] width 15 height 15
type input "[MEDICAL_DATA]"
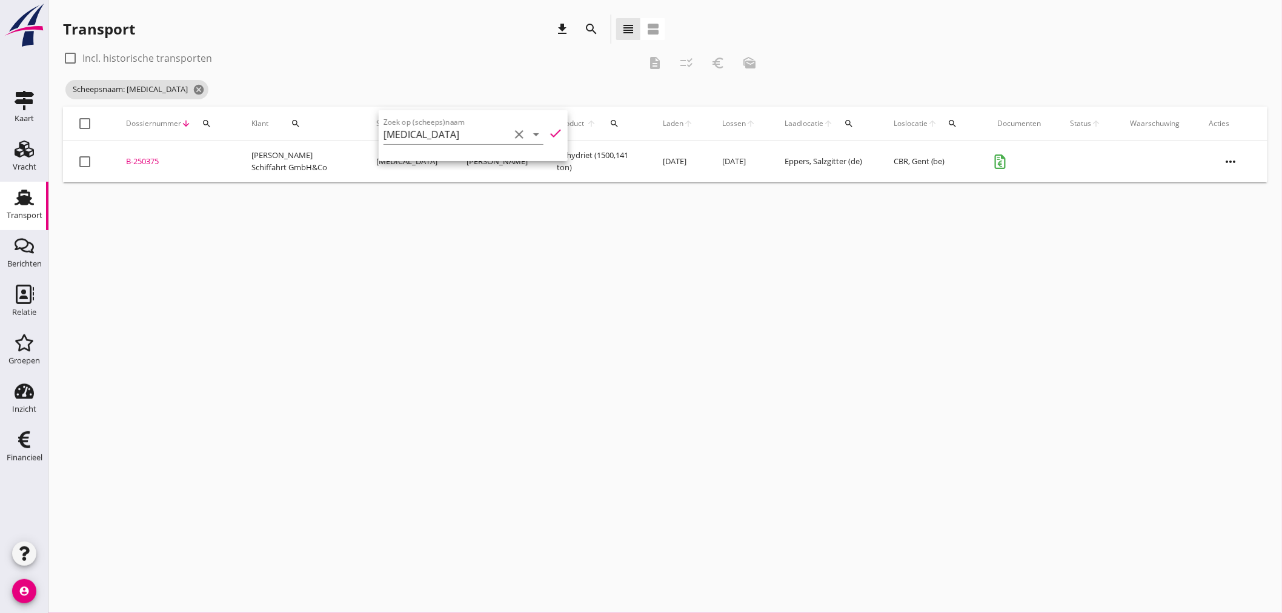
click at [341, 235] on div "cancel You are impersonating another user. Transport download search view_headl…" at bounding box center [664, 306] width 1233 height 613
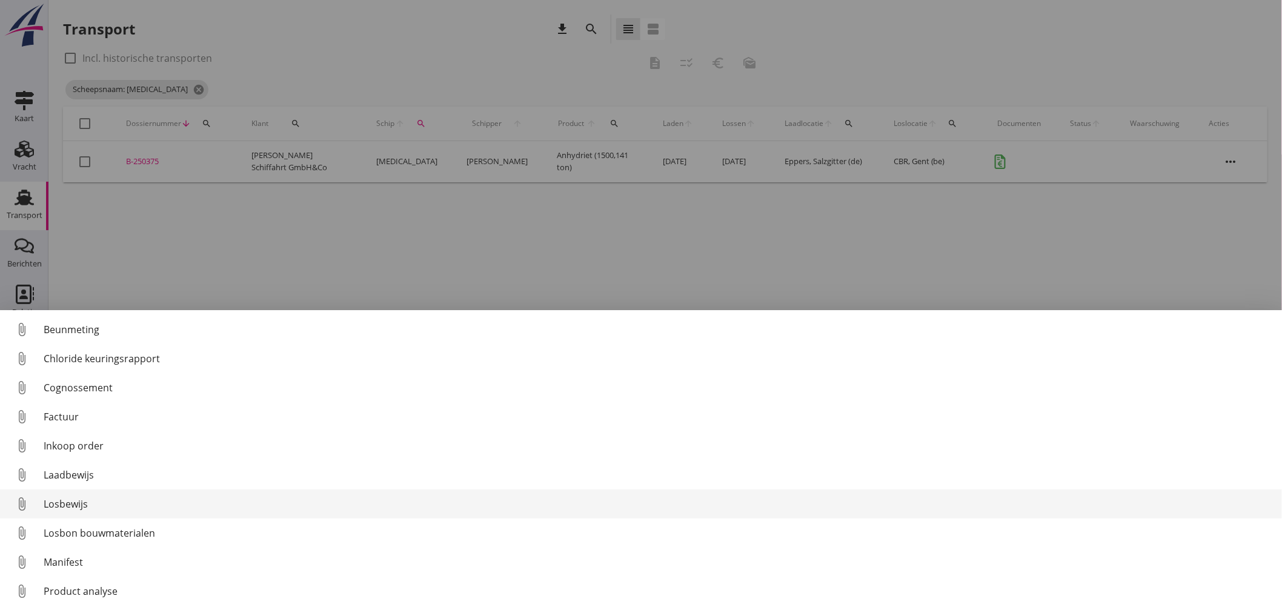
click at [68, 503] on div "Losbewijs" at bounding box center [658, 504] width 1229 height 15
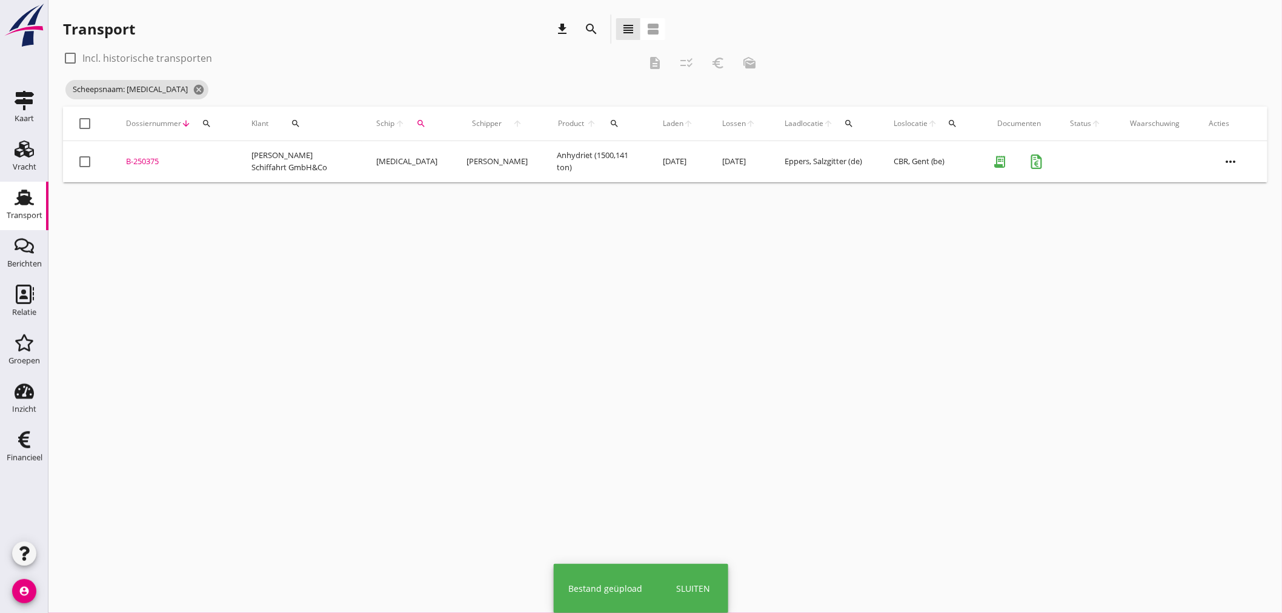
click at [577, 165] on td "Anhydriet (1500,141 ton)" at bounding box center [595, 161] width 106 height 41
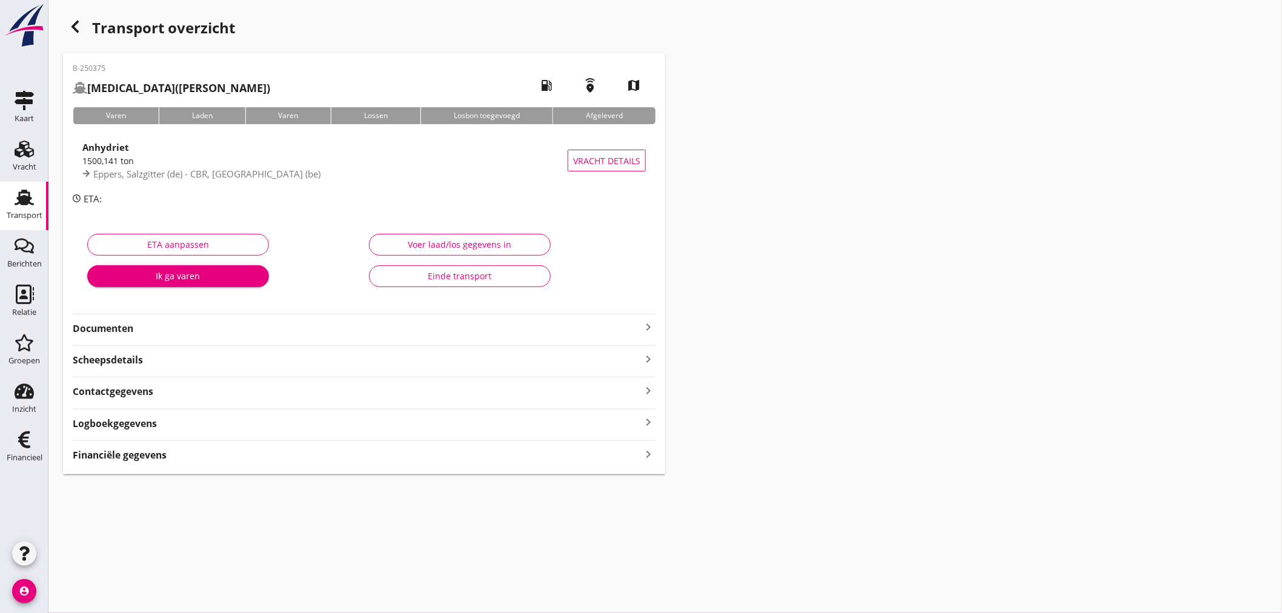
click at [158, 458] on strong "Financiële gegevens" at bounding box center [120, 455] width 94 height 14
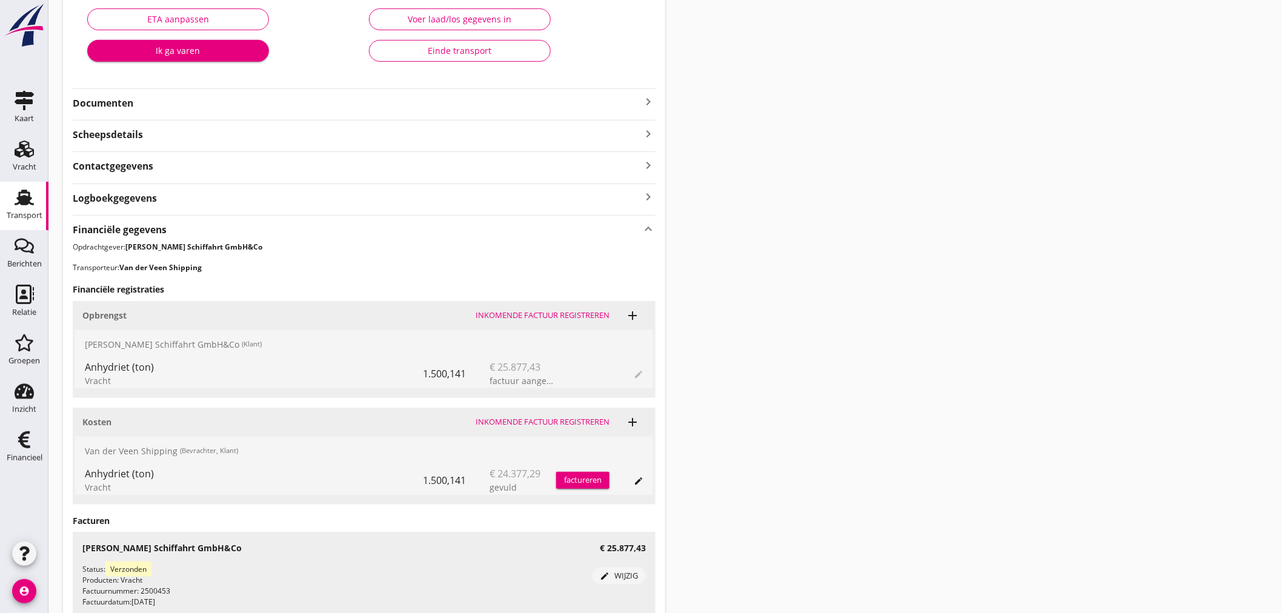
scroll to position [330, 0]
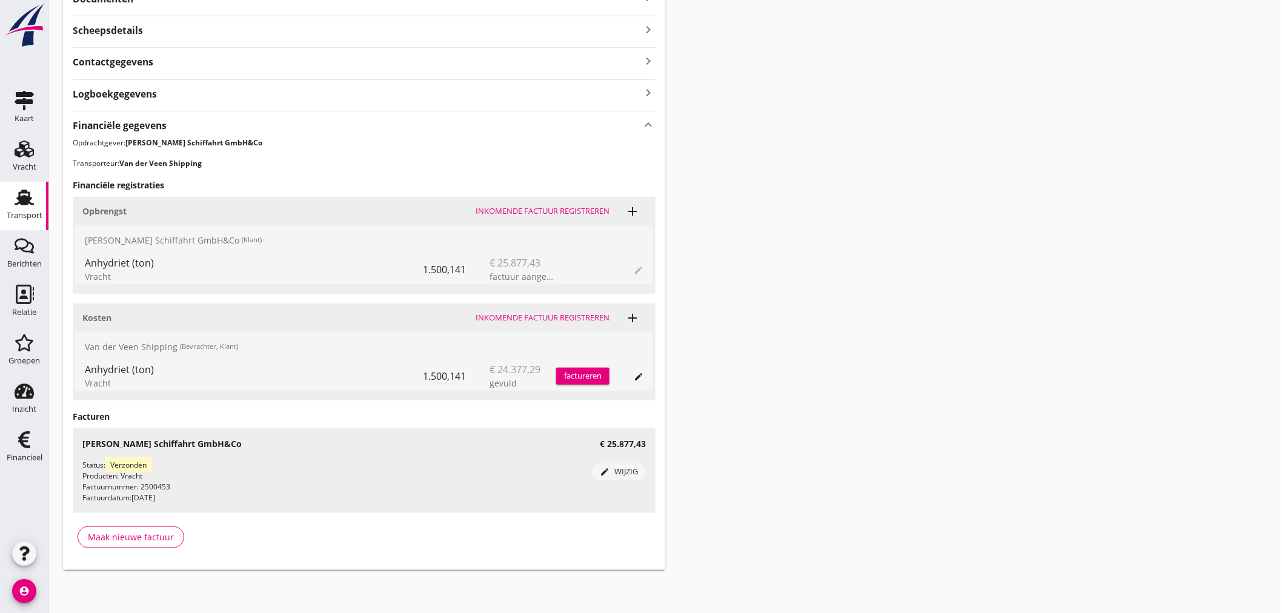
click at [520, 316] on div "Inkomende factuur registreren" at bounding box center [543, 318] width 134 height 12
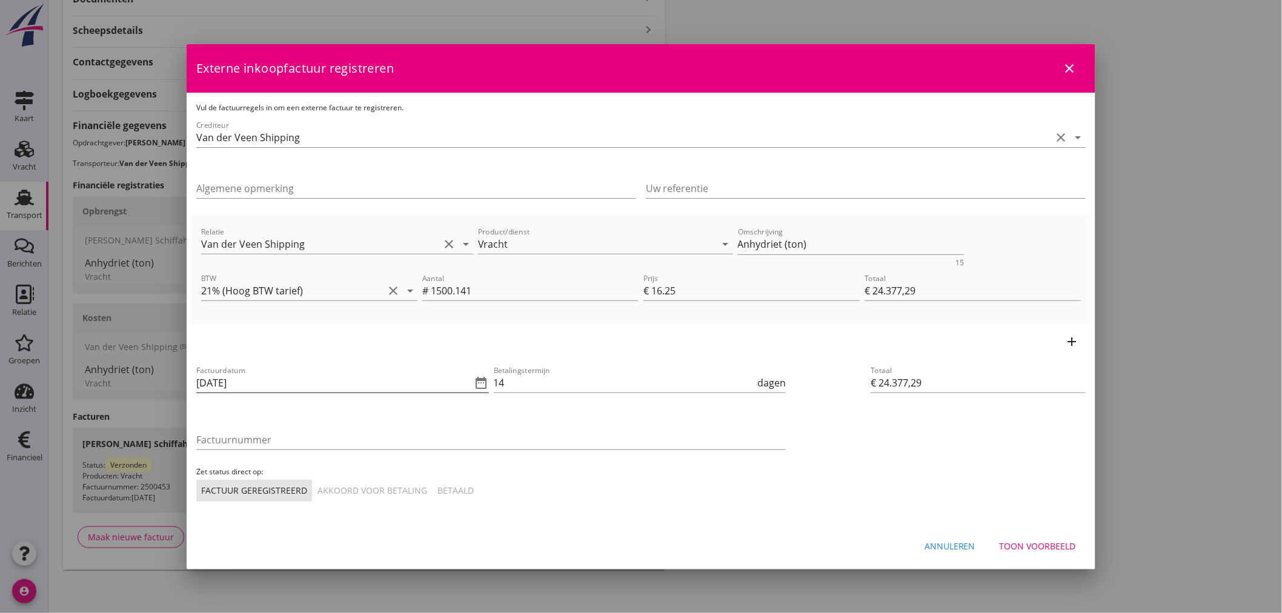
click at [479, 383] on icon "date_range" at bounding box center [481, 383] width 15 height 15
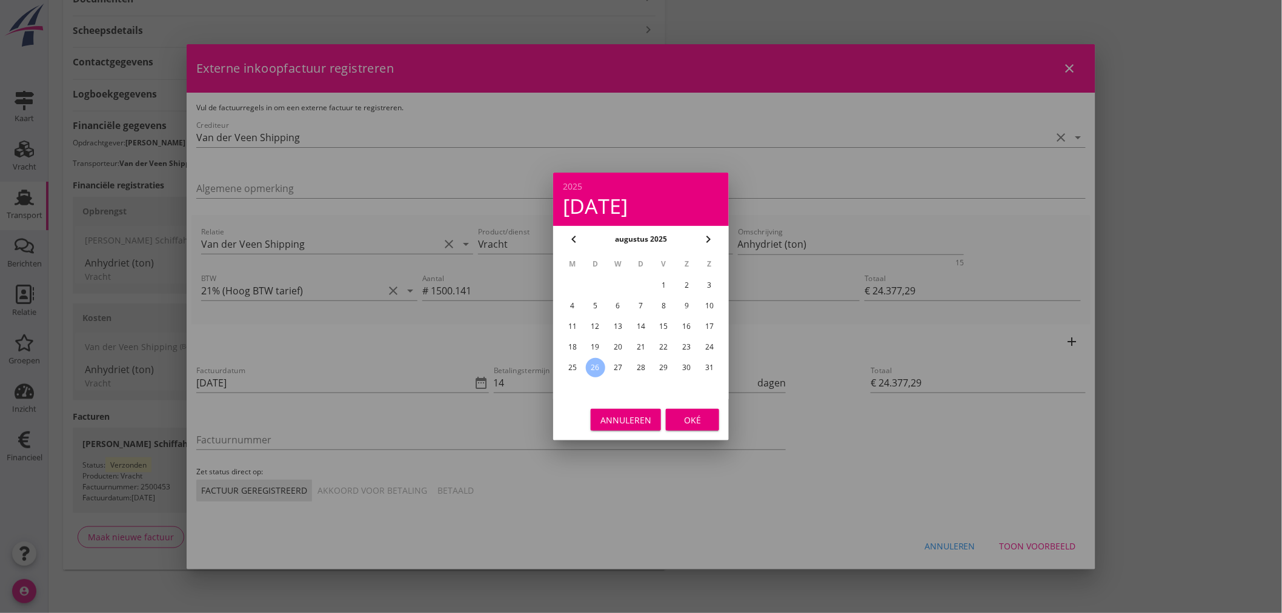
click at [568, 370] on div "25" at bounding box center [572, 367] width 19 height 19
type input "[DATE]"
click at [695, 414] on div "Oké" at bounding box center [692, 420] width 34 height 13
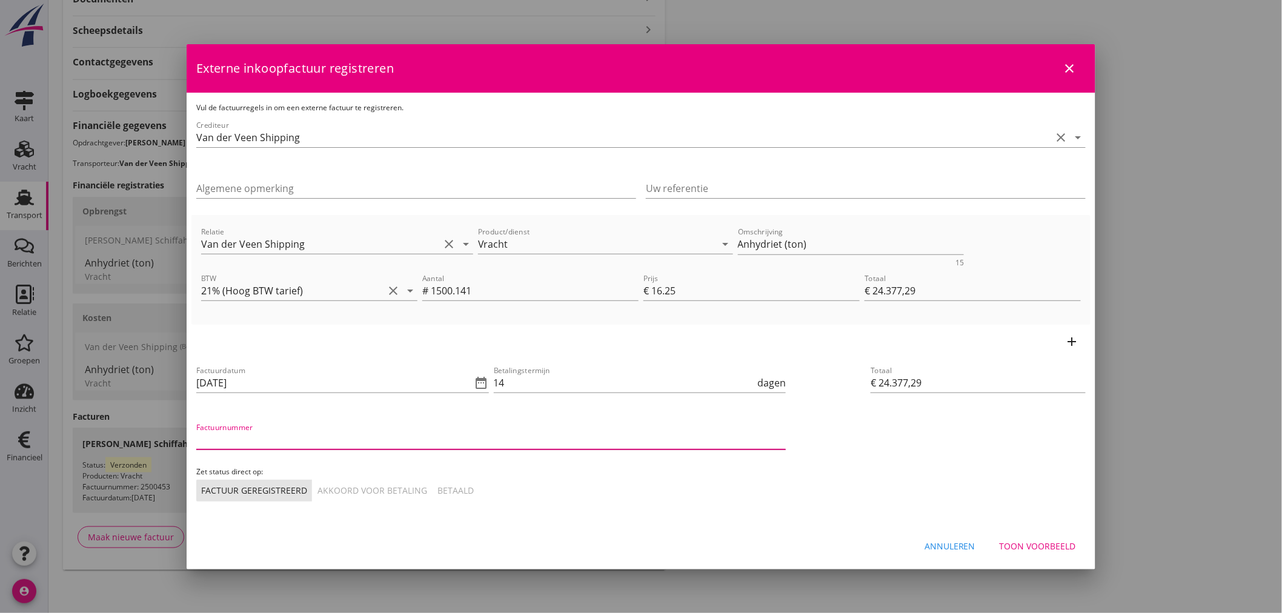
click at [431, 439] on input "Factuurnummer" at bounding box center [490, 439] width 589 height 19
type input "V30250371"
click at [379, 491] on div "Akkoord voor betaling" at bounding box center [372, 490] width 110 height 13
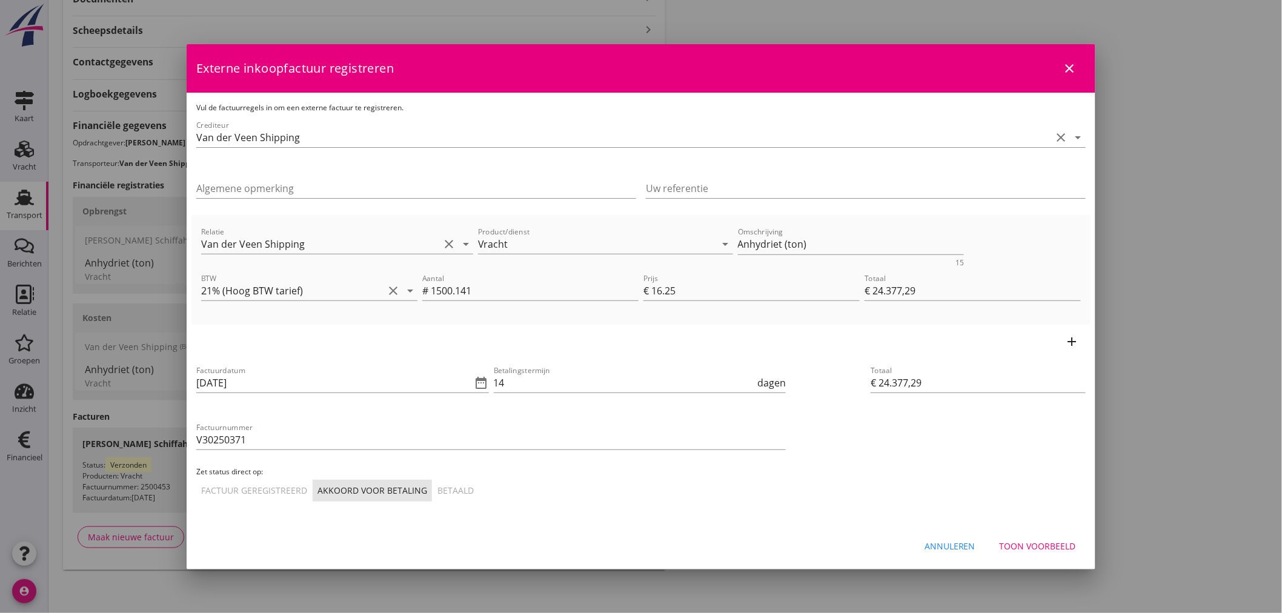
click at [941, 463] on div "Totaal € 24.377,29" at bounding box center [978, 433] width 225 height 148
click at [1032, 543] on div "Toon voorbeeld" at bounding box center [1038, 546] width 76 height 13
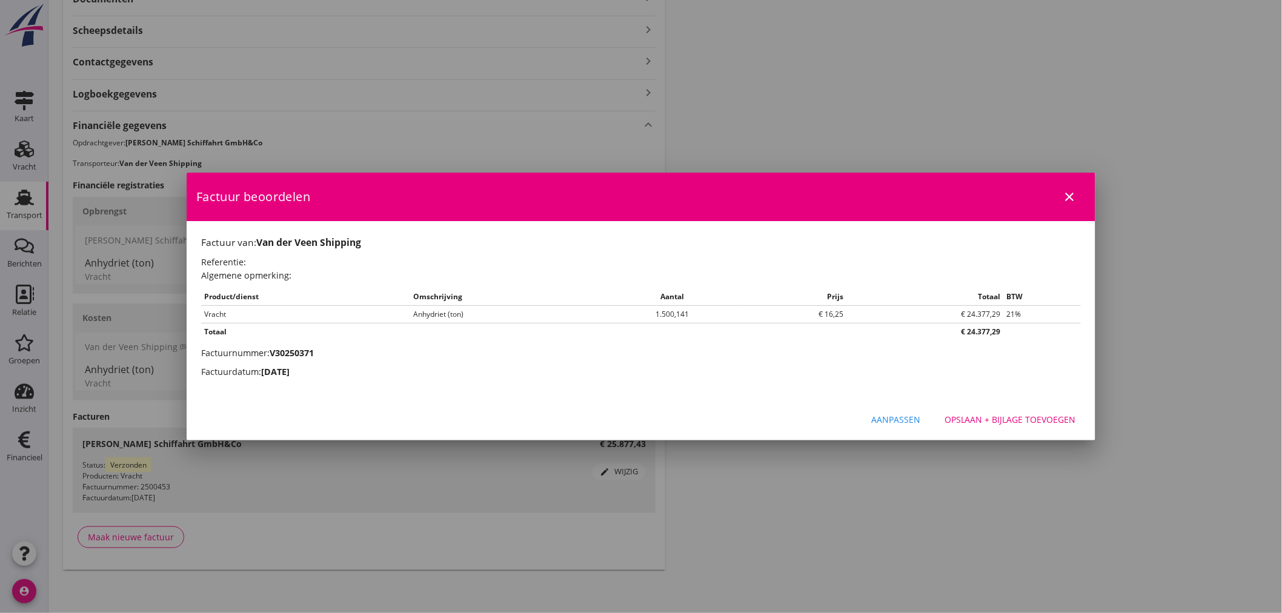
click at [1015, 419] on div "Opslaan + bijlage toevoegen" at bounding box center [1009, 419] width 131 height 13
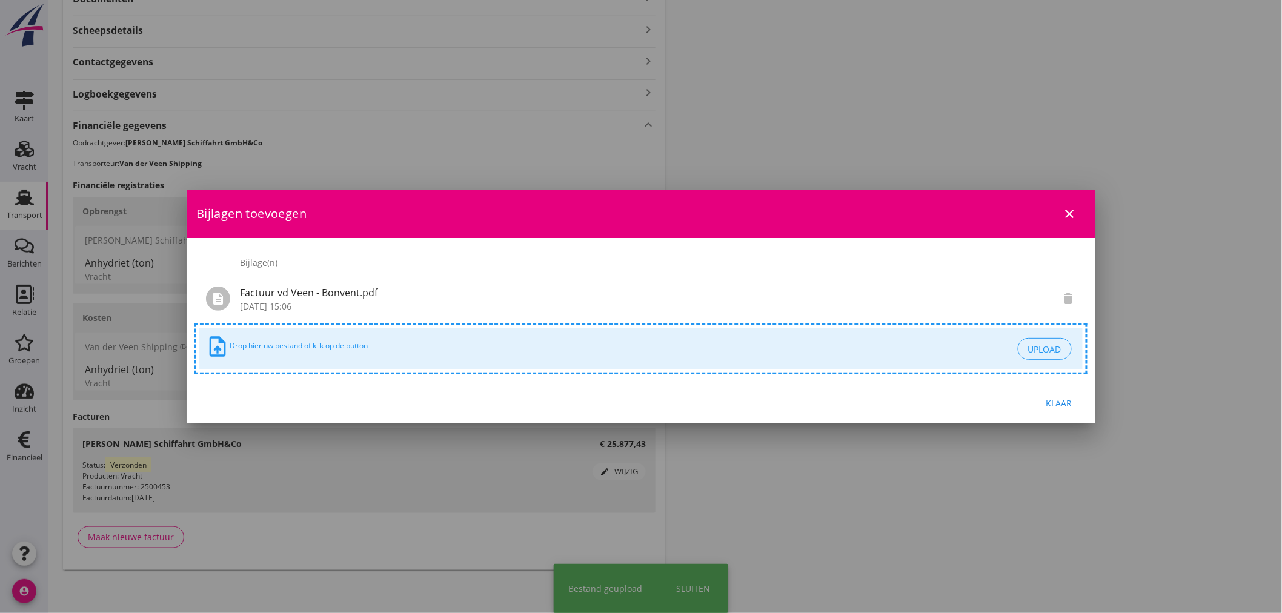
click at [1062, 400] on div "Klaar" at bounding box center [1059, 403] width 34 height 13
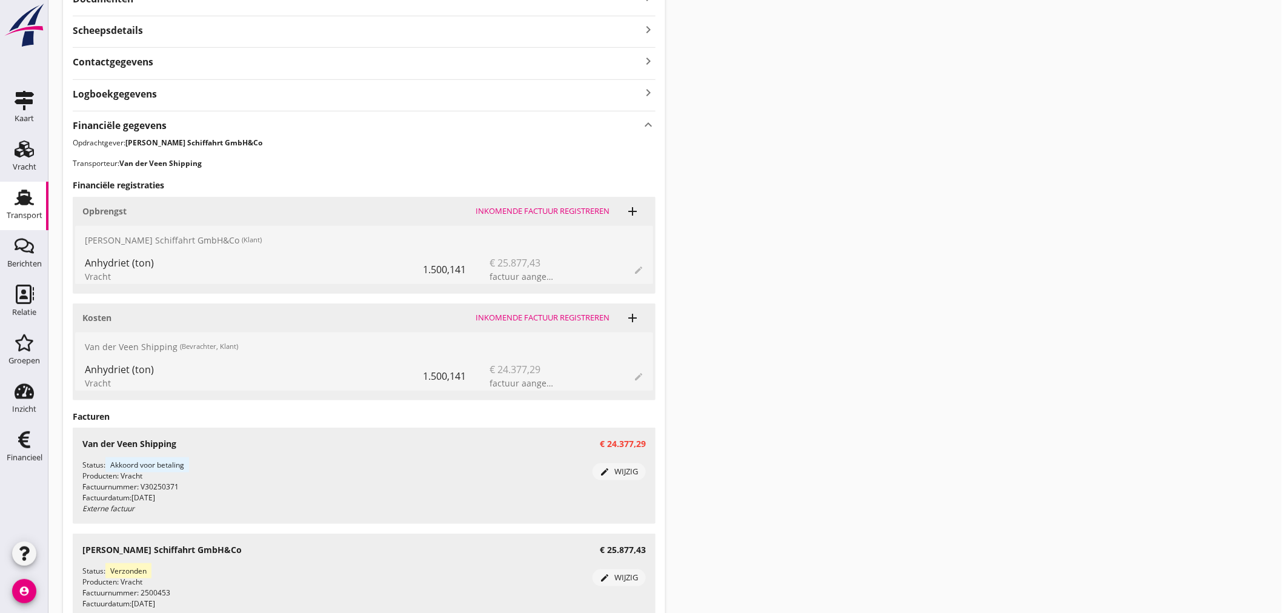
scroll to position [435, 0]
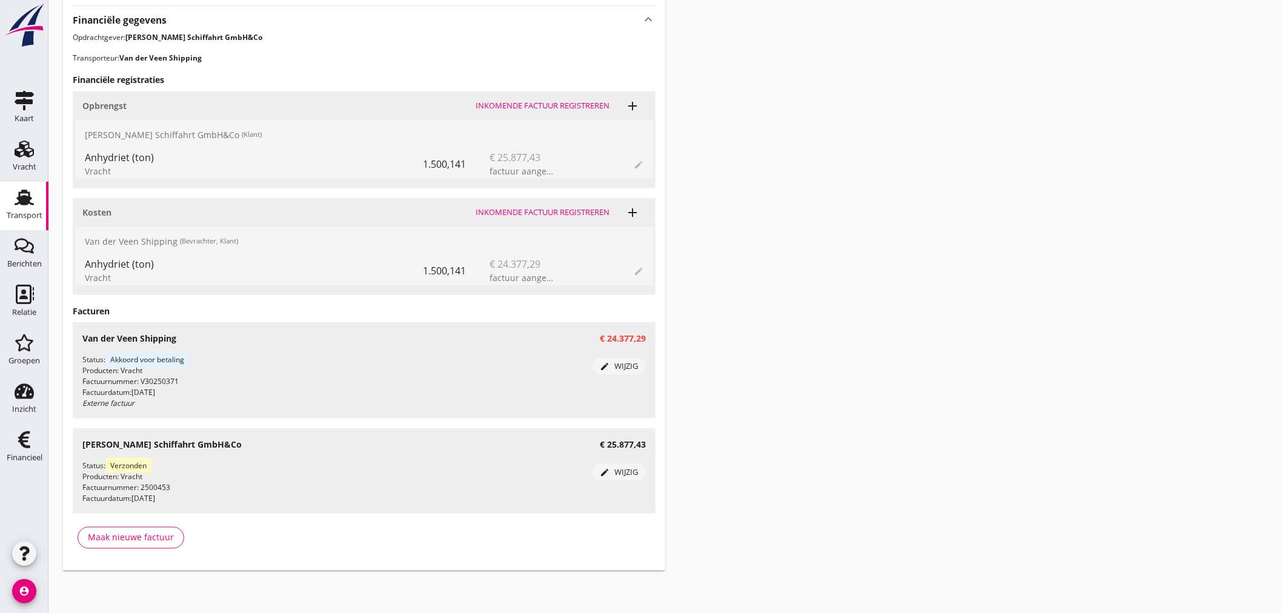
drag, startPoint x: 789, startPoint y: 222, endPoint x: 769, endPoint y: 220, distance: 19.5
click at [789, 222] on div "Transport overzicht B-250375 [MEDICAL_DATA] ([PERSON_NAME]) local_gas_station e…" at bounding box center [664, 75] width 1233 height 1020
click at [415, 56] on p "Transporteur: Van der Veen Shipping" at bounding box center [364, 58] width 583 height 11
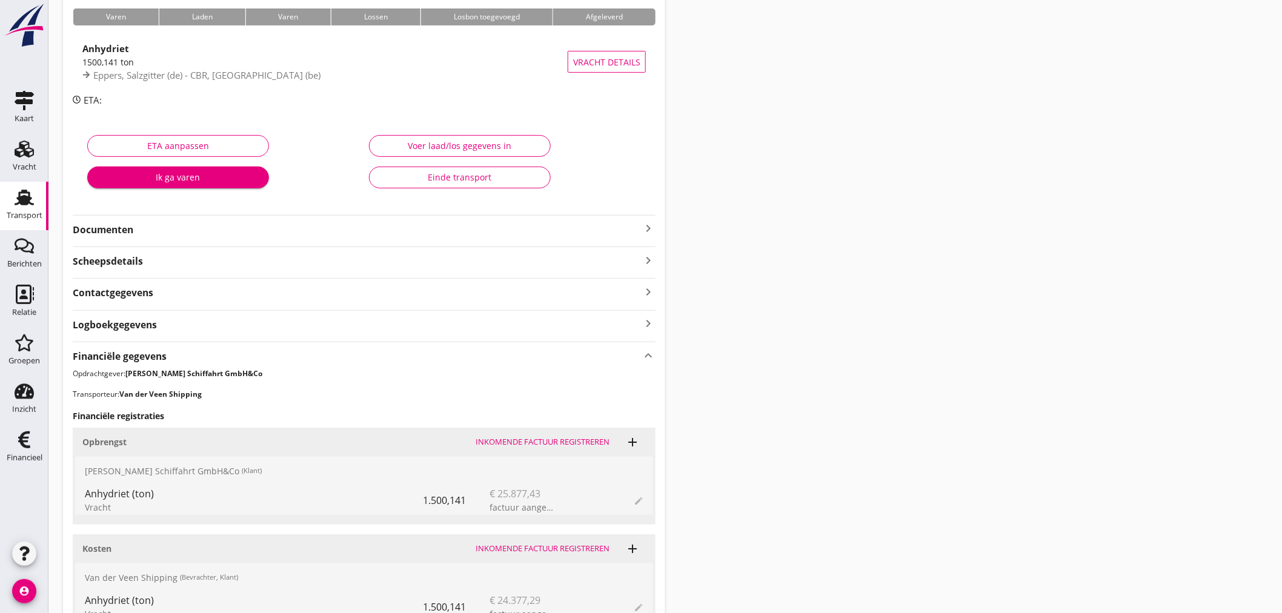
scroll to position [0, 0]
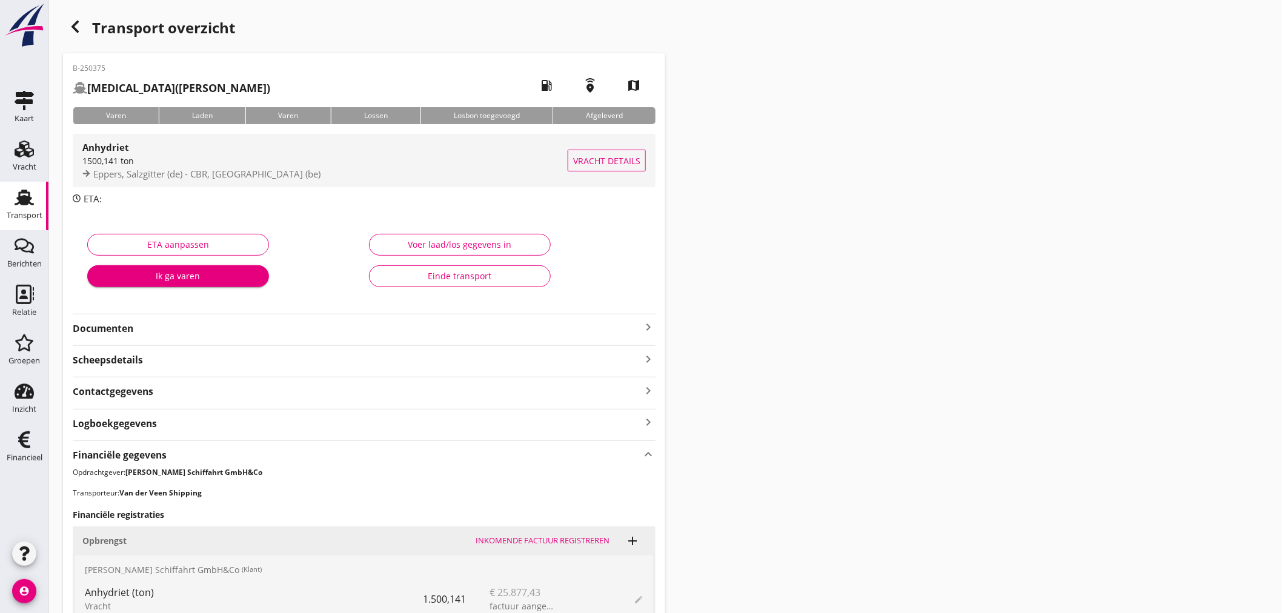
click at [373, 176] on div "Eppers, Salzgitter (de) - CBR, [GEOGRAPHIC_DATA] (be)" at bounding box center [324, 174] width 485 height 14
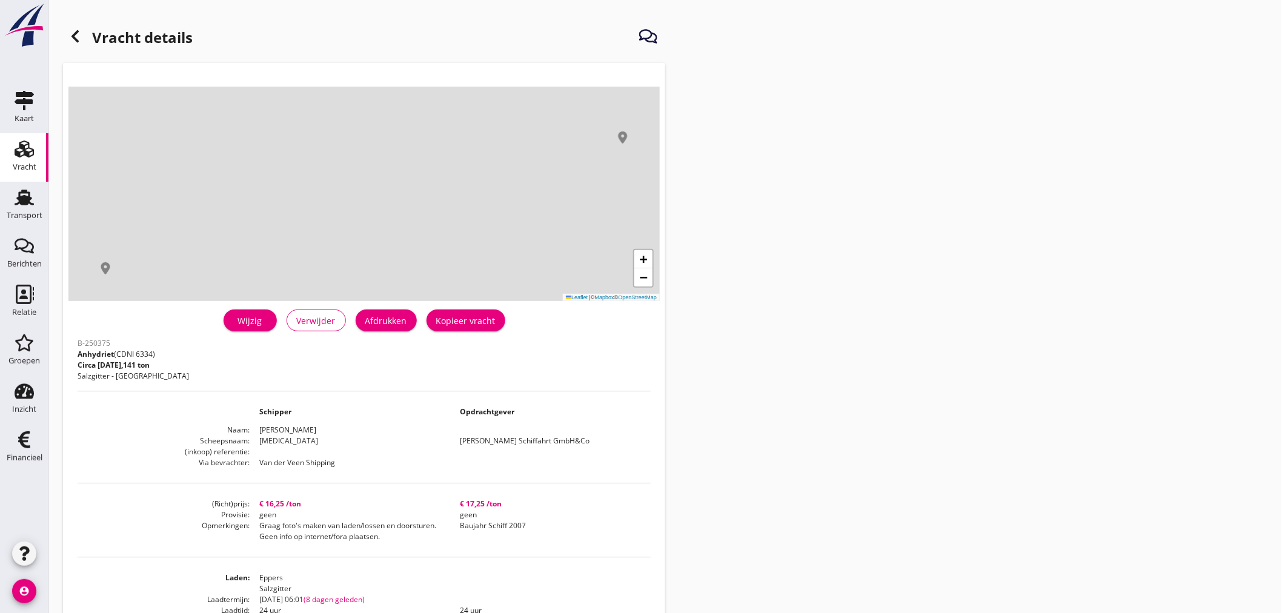
click at [19, 149] on icon "Vracht" at bounding box center [24, 148] width 19 height 19
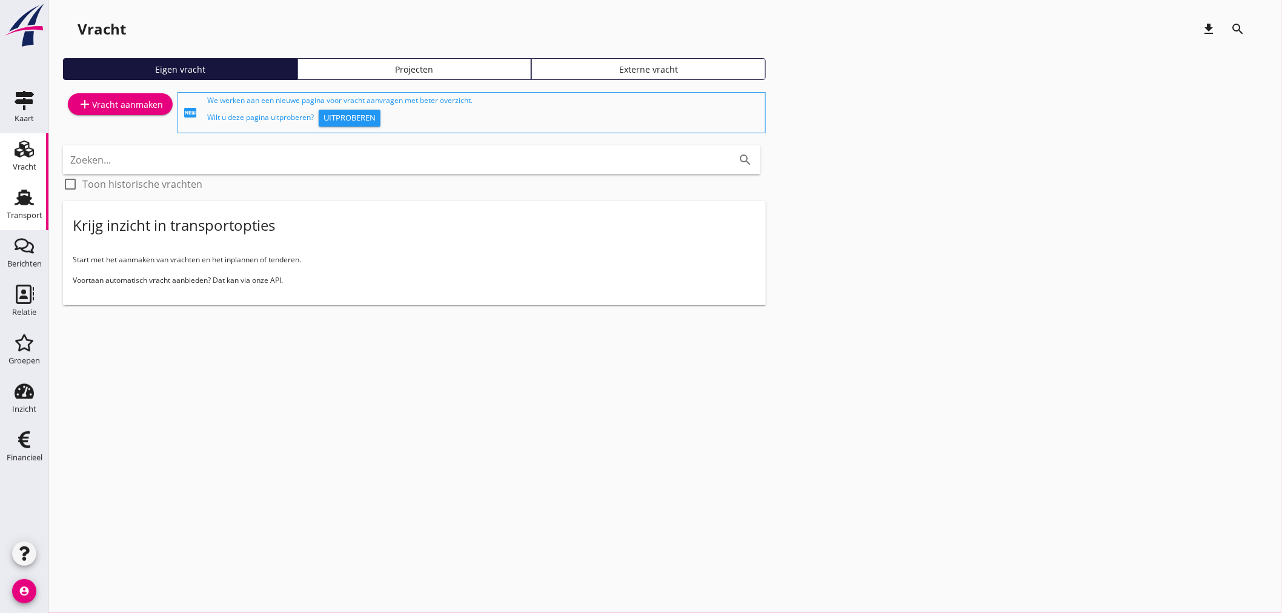
click at [26, 210] on div "Transport" at bounding box center [25, 215] width 36 height 17
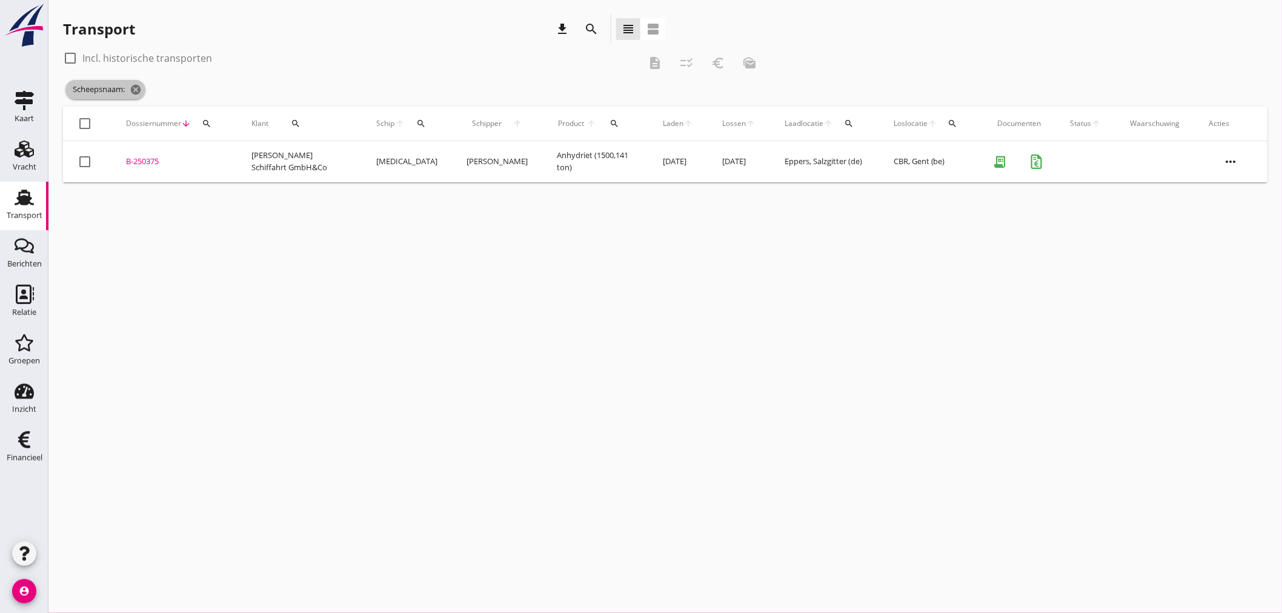
drag, startPoint x: 141, startPoint y: 89, endPoint x: 148, endPoint y: 89, distance: 7.9
click at [141, 89] on icon "cancel" at bounding box center [136, 90] width 12 height 12
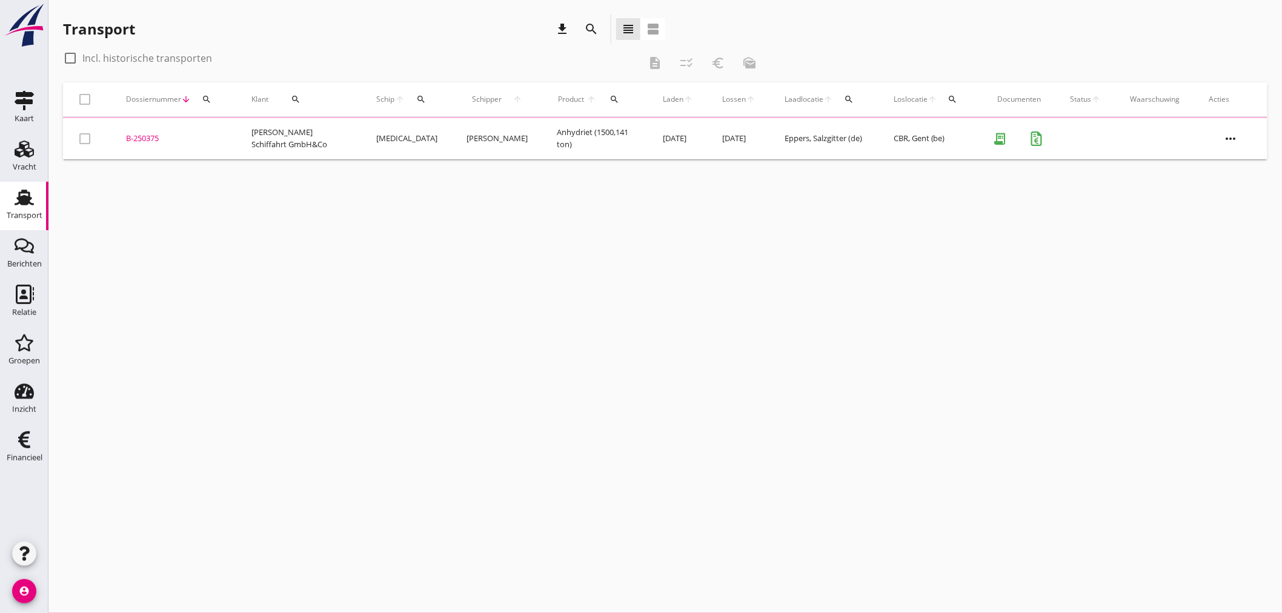
click at [418, 105] on button "search" at bounding box center [421, 99] width 22 height 22
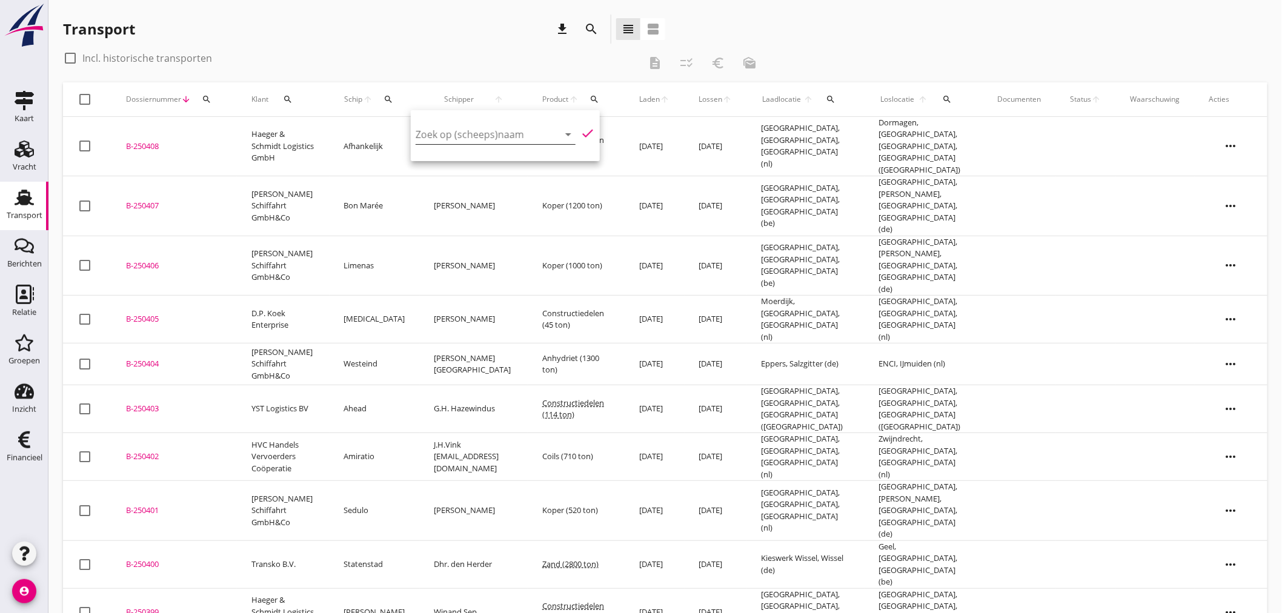
click at [456, 134] on input "Zoek op (scheeps)naam" at bounding box center [479, 134] width 126 height 19
click at [489, 167] on div "ENI: 02332309 (L:135 x B:11.45)" at bounding box center [521, 171] width 125 height 13
click at [582, 131] on icon "check" at bounding box center [587, 133] width 15 height 15
type input "Septimo"
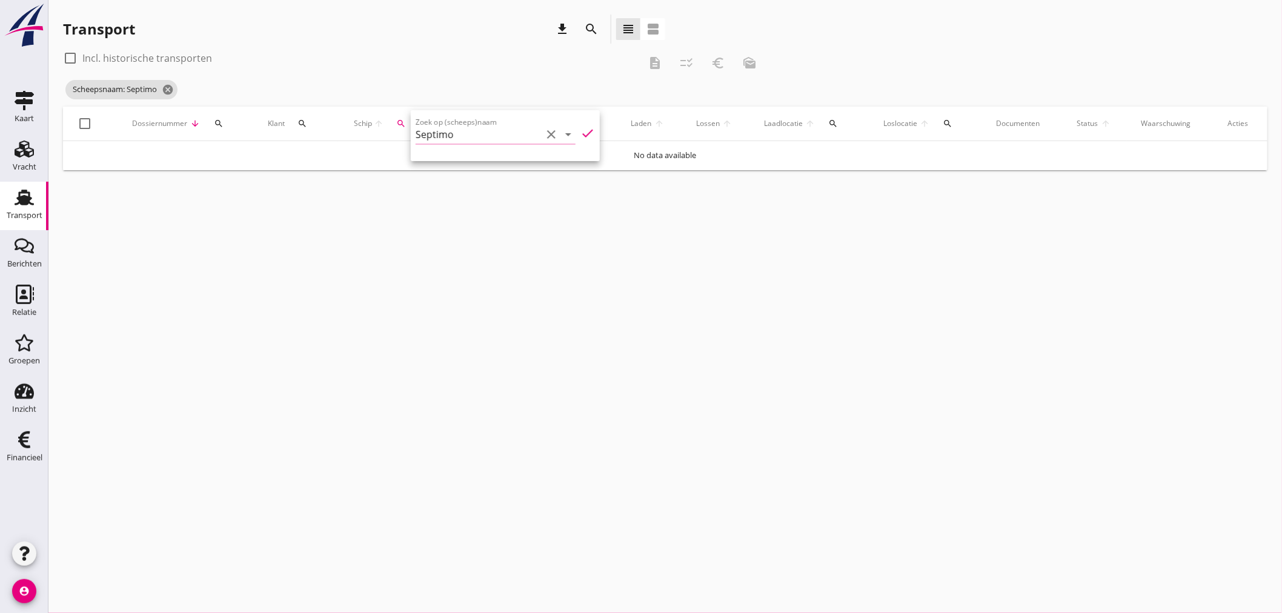
click at [446, 41] on div "Transport download search view_headline view_agenda" at bounding box center [364, 29] width 602 height 29
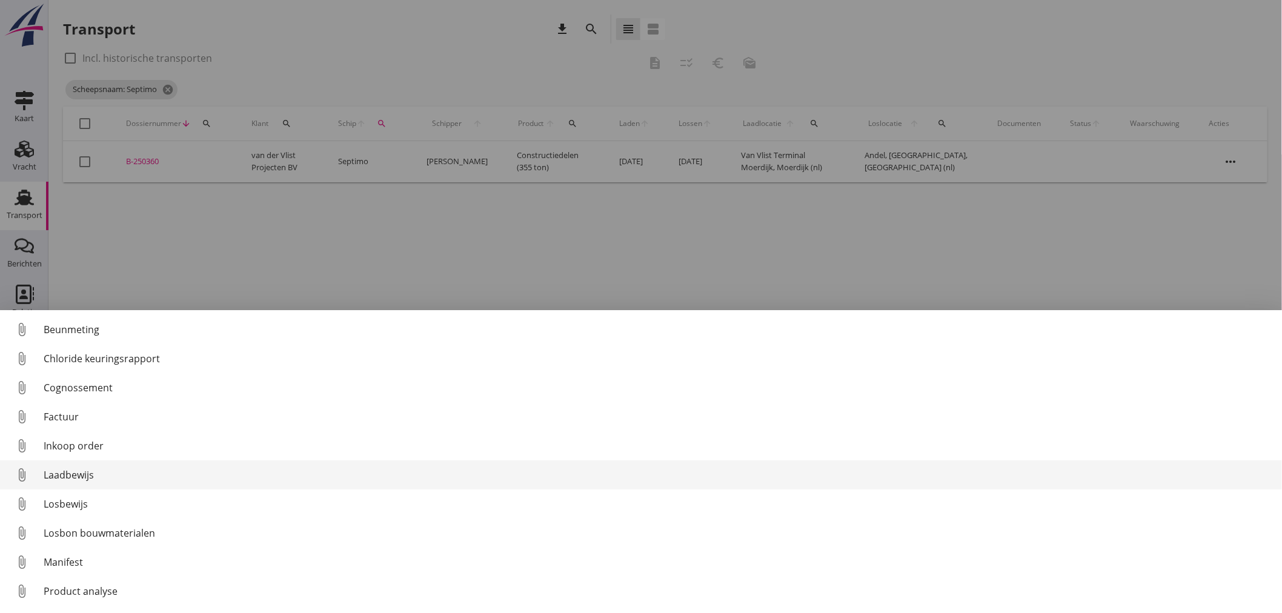
click at [105, 464] on link "attach_file Laadbewijs" at bounding box center [641, 474] width 1282 height 29
click at [51, 475] on div "Laadbewijs" at bounding box center [658, 475] width 1229 height 15
click at [99, 479] on div "Laadbewijs" at bounding box center [658, 475] width 1229 height 15
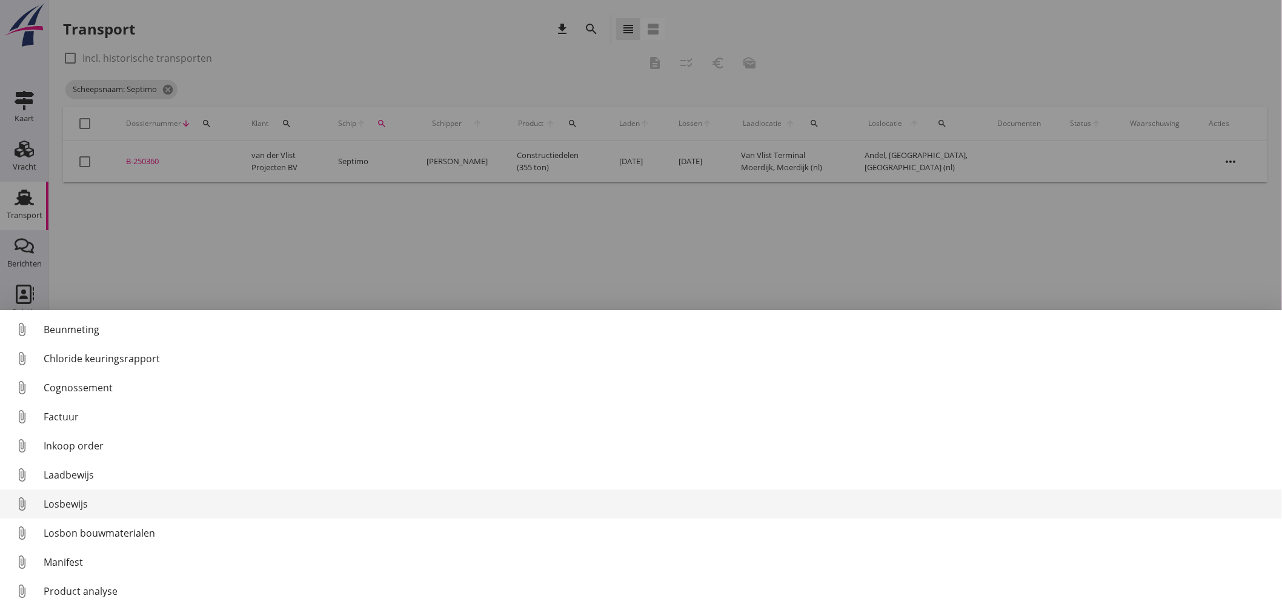
click at [67, 503] on div "Losbewijs" at bounding box center [658, 504] width 1229 height 15
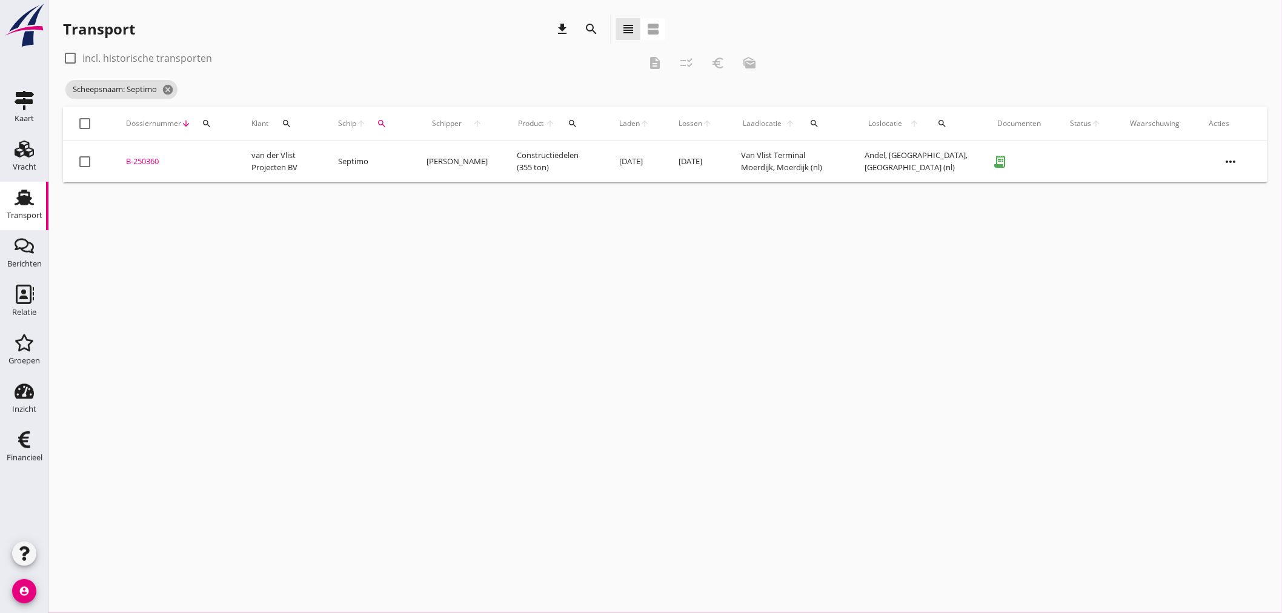
click at [509, 267] on div "cancel You are impersonating another user. Transport download search view_headl…" at bounding box center [664, 306] width 1233 height 613
click at [437, 159] on td "[PERSON_NAME]" at bounding box center [458, 161] width 90 height 41
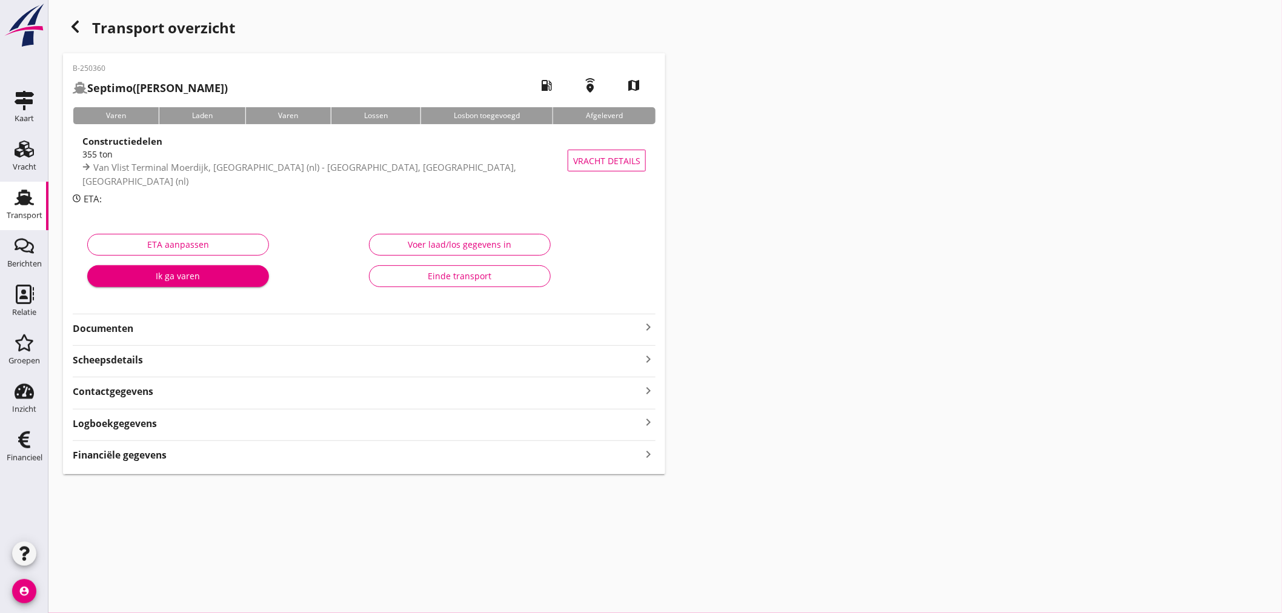
click at [597, 457] on div "Financiële gegevens keyboard_arrow_right" at bounding box center [364, 454] width 583 height 16
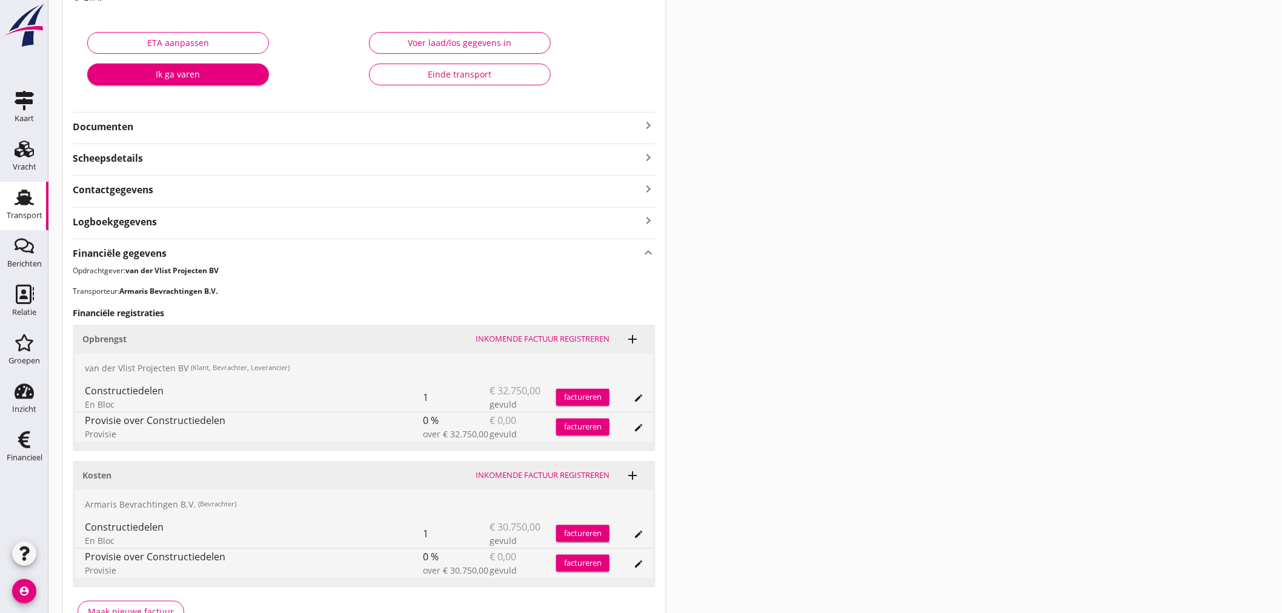
scroll to position [276, 0]
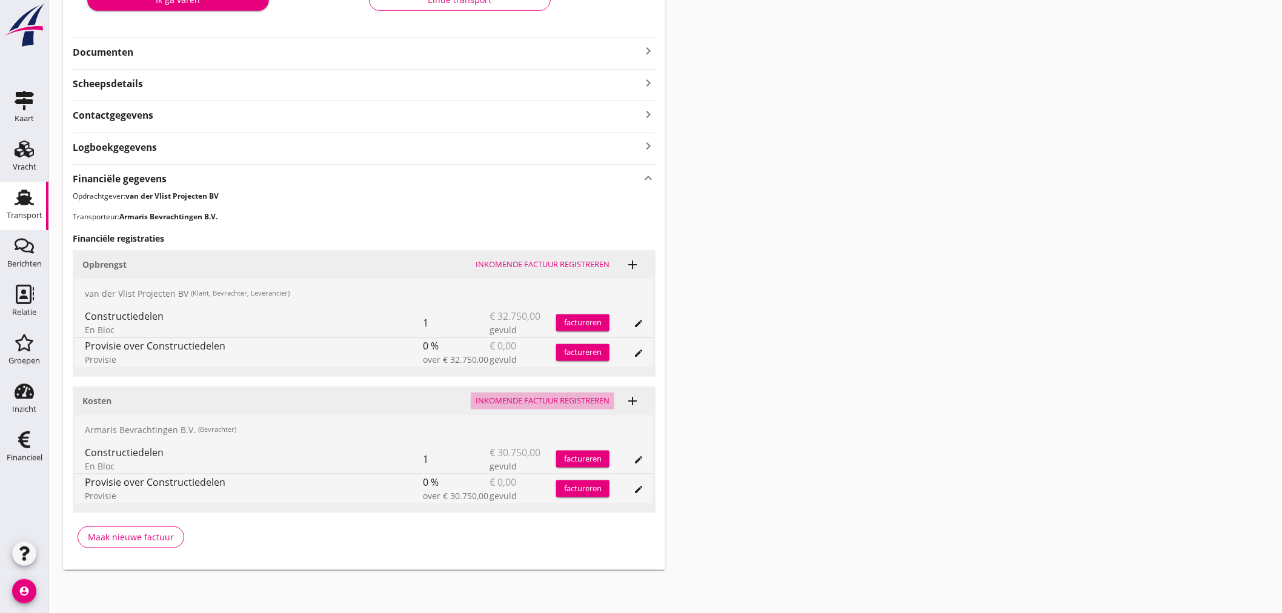
click at [523, 395] on div "Inkomende factuur registreren" at bounding box center [543, 401] width 134 height 12
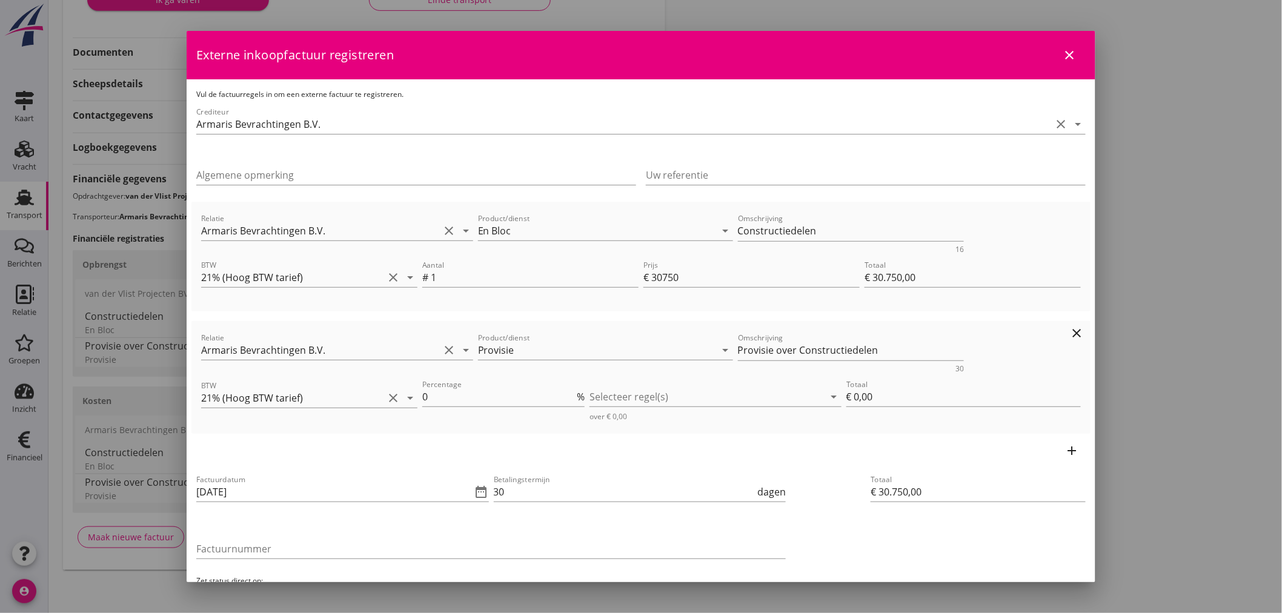
click at [1070, 333] on icon "clear" at bounding box center [1077, 333] width 15 height 15
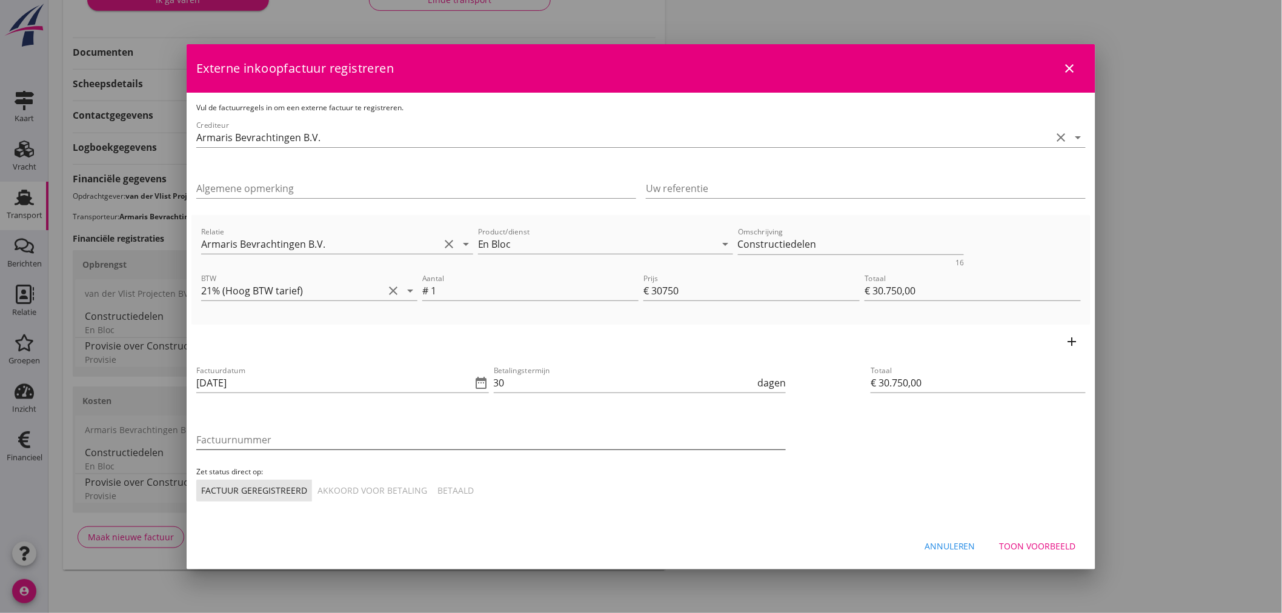
click at [290, 437] on input "Factuurnummer" at bounding box center [490, 439] width 589 height 19
type input "20251143"
click at [356, 485] on div "Akkoord voor betaling" at bounding box center [372, 490] width 110 height 13
click at [1043, 543] on div "Toon voorbeeld" at bounding box center [1038, 546] width 76 height 13
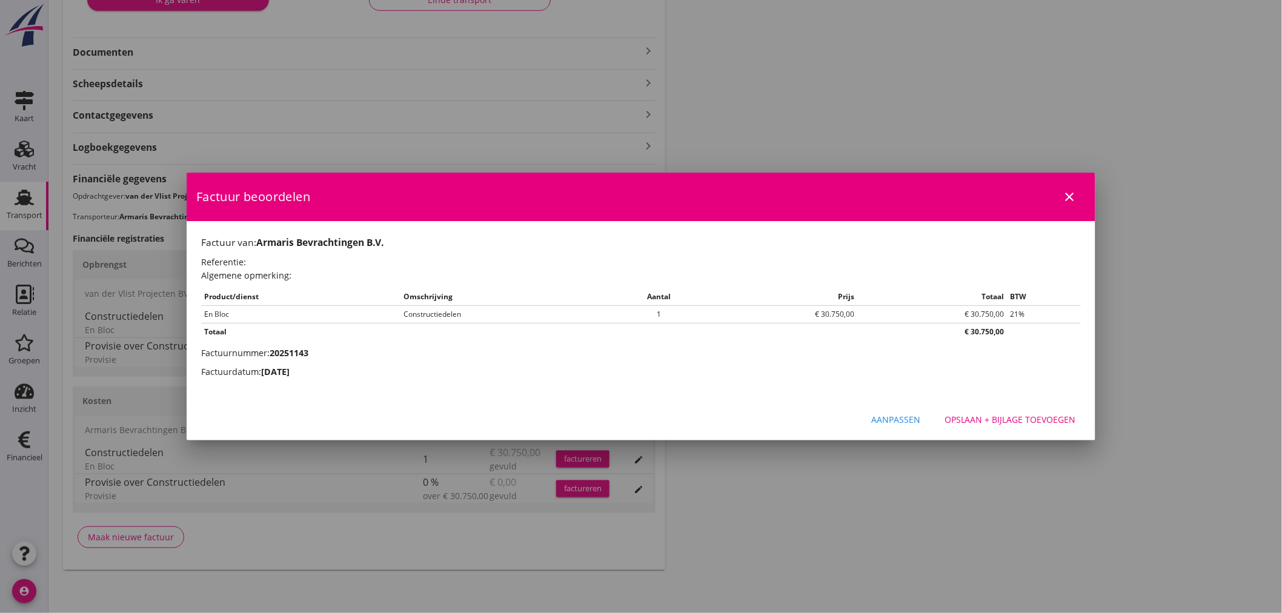
click at [1018, 423] on div "Opslaan + bijlage toevoegen" at bounding box center [1009, 419] width 131 height 13
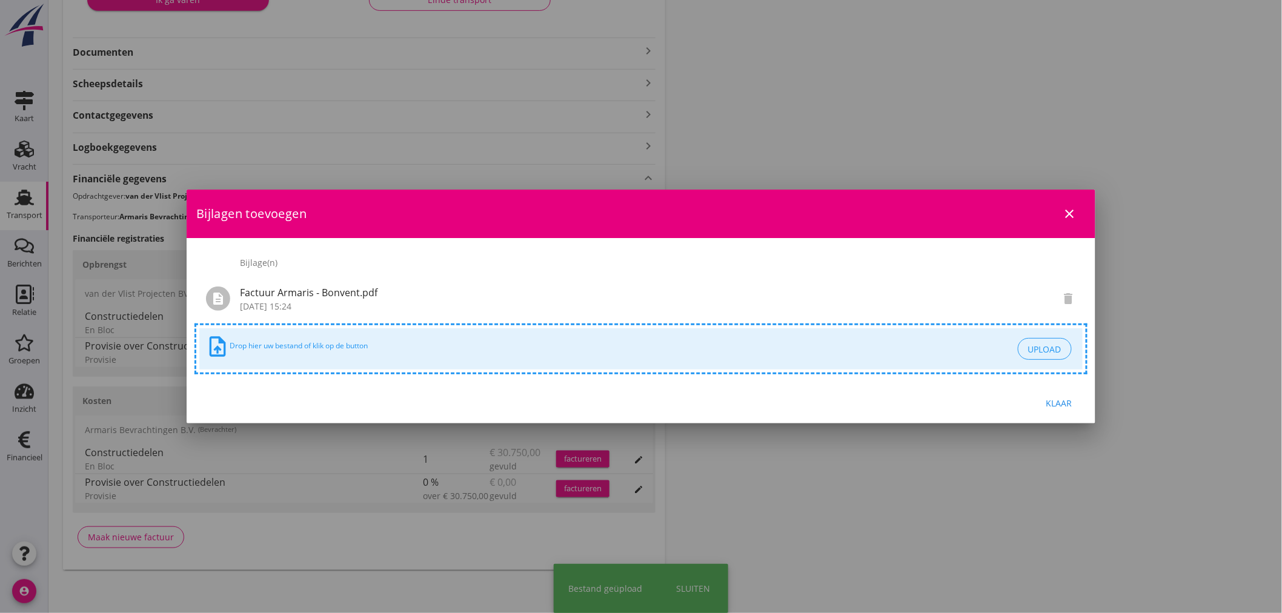
click at [1058, 385] on div "Klaar" at bounding box center [641, 402] width 909 height 41
click at [1062, 396] on button "Klaar" at bounding box center [1058, 403] width 53 height 22
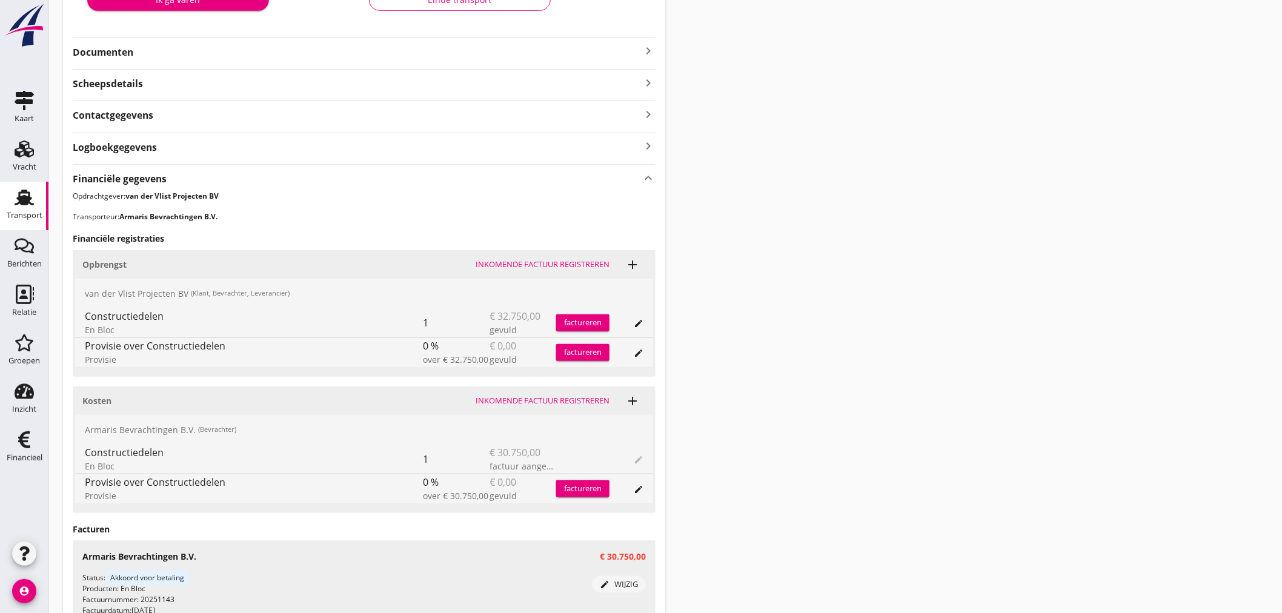
click at [110, 49] on strong "Documenten" at bounding box center [357, 52] width 568 height 14
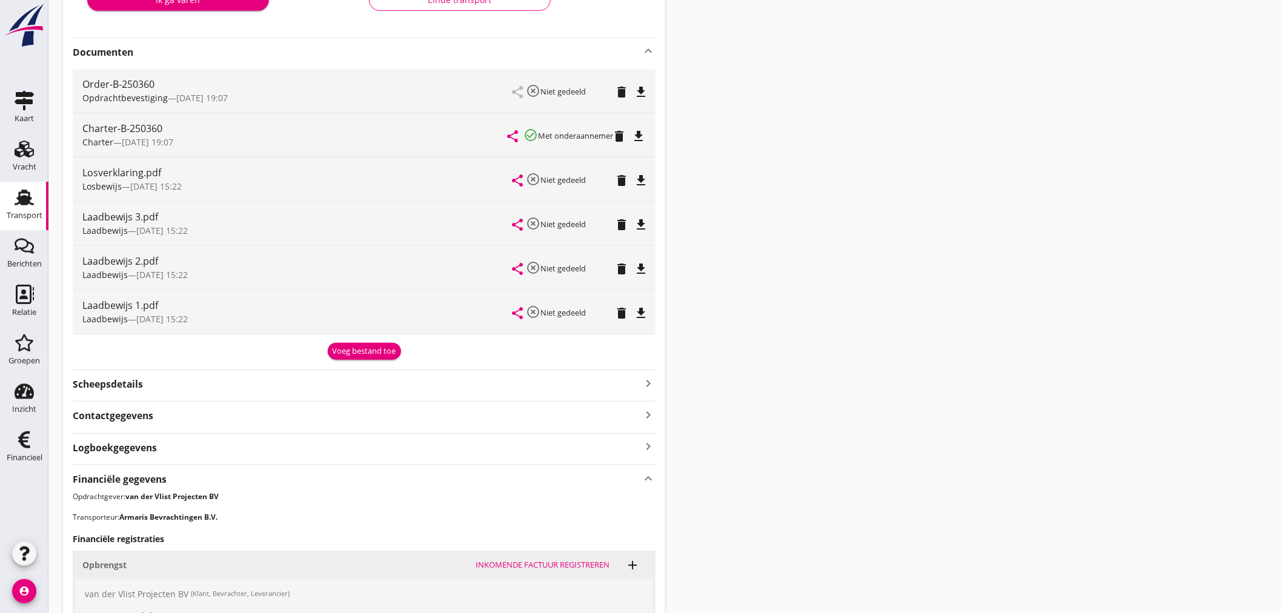
scroll to position [613, 0]
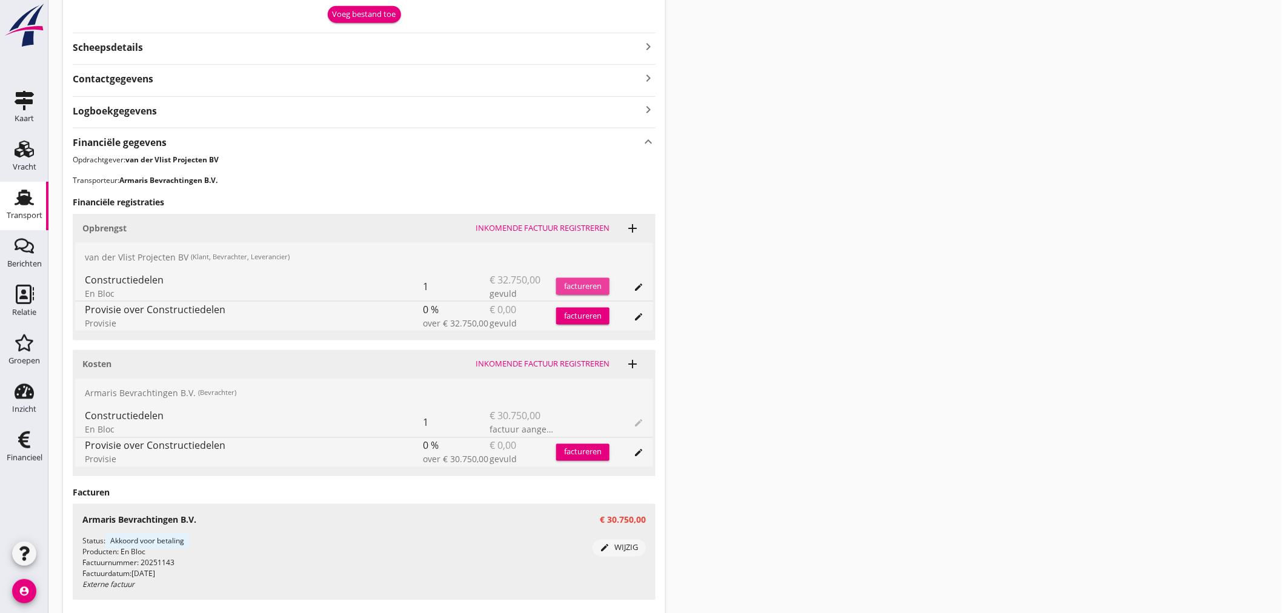
click at [586, 282] on div "factureren" at bounding box center [582, 286] width 53 height 12
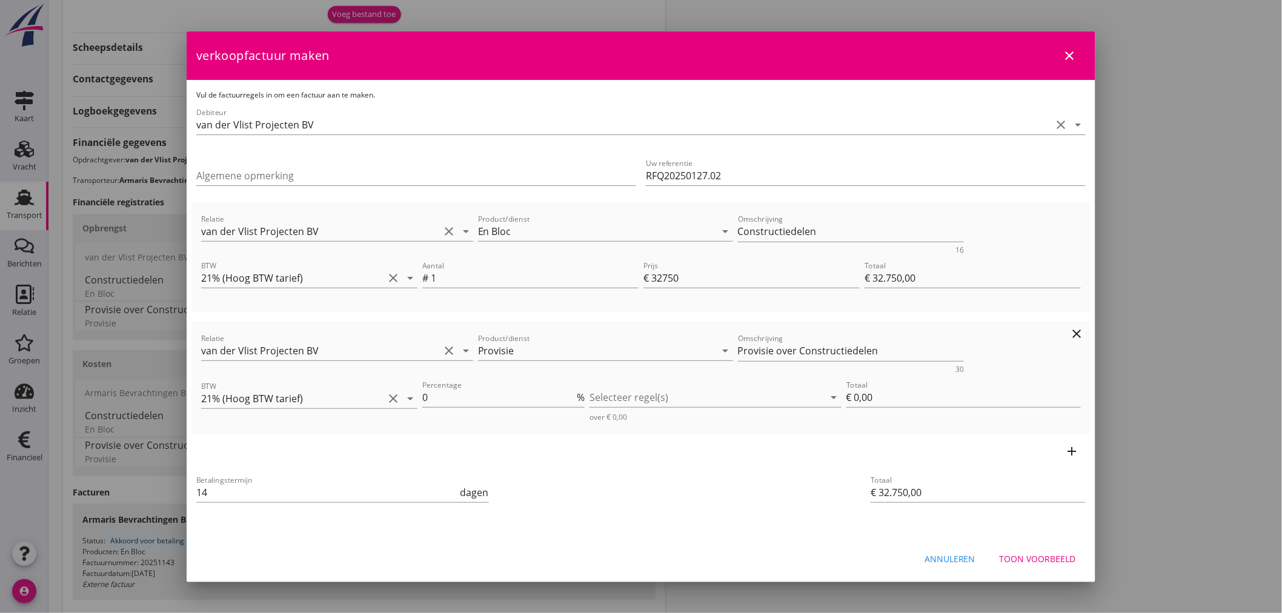
click at [1077, 334] on icon "clear" at bounding box center [1077, 334] width 15 height 15
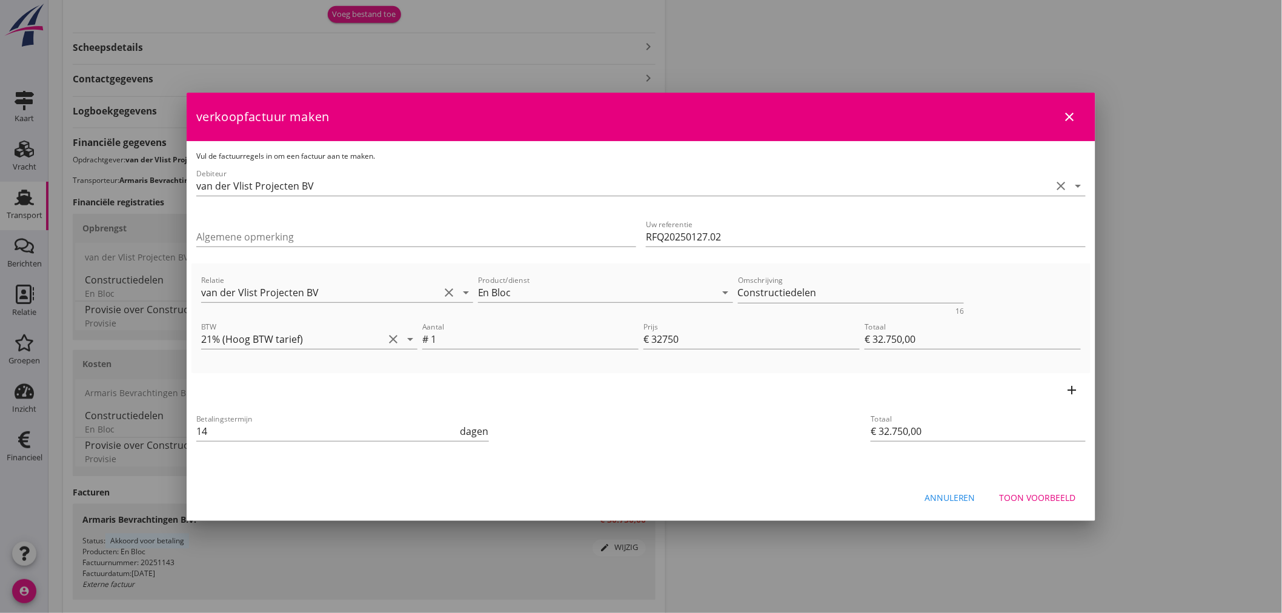
click at [539, 429] on div "Betalingstermijn 14 dagen" at bounding box center [491, 433] width 594 height 46
click at [1033, 497] on div "Toon voorbeeld" at bounding box center [1038, 497] width 76 height 13
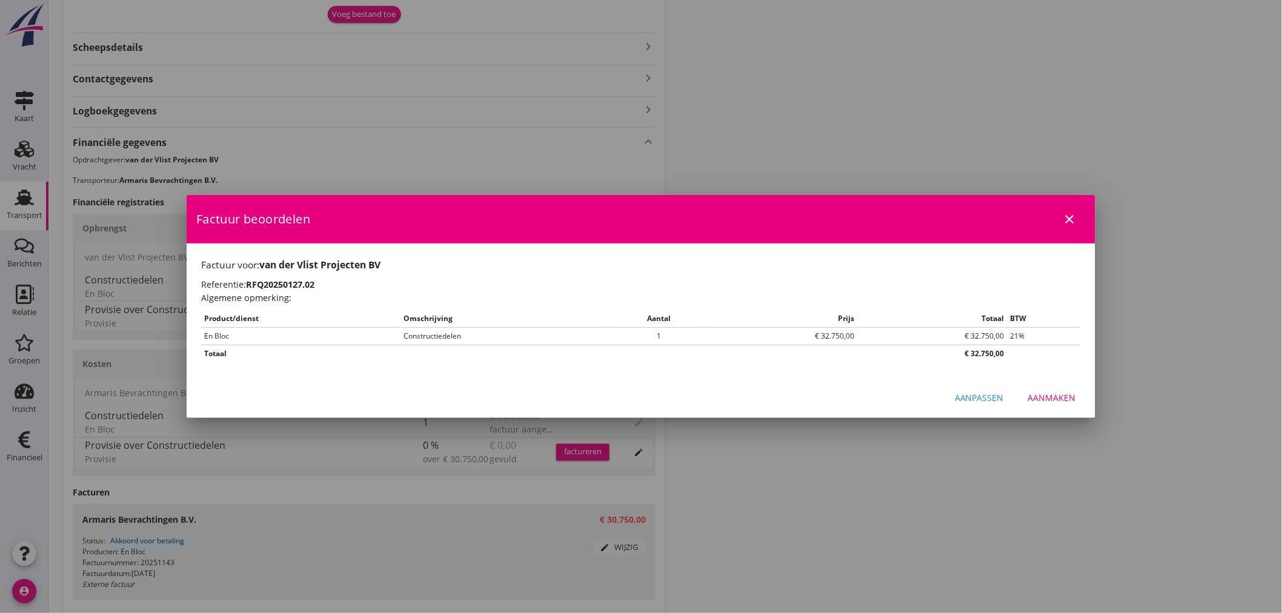
click at [1063, 397] on div "Aanmaken" at bounding box center [1052, 397] width 48 height 13
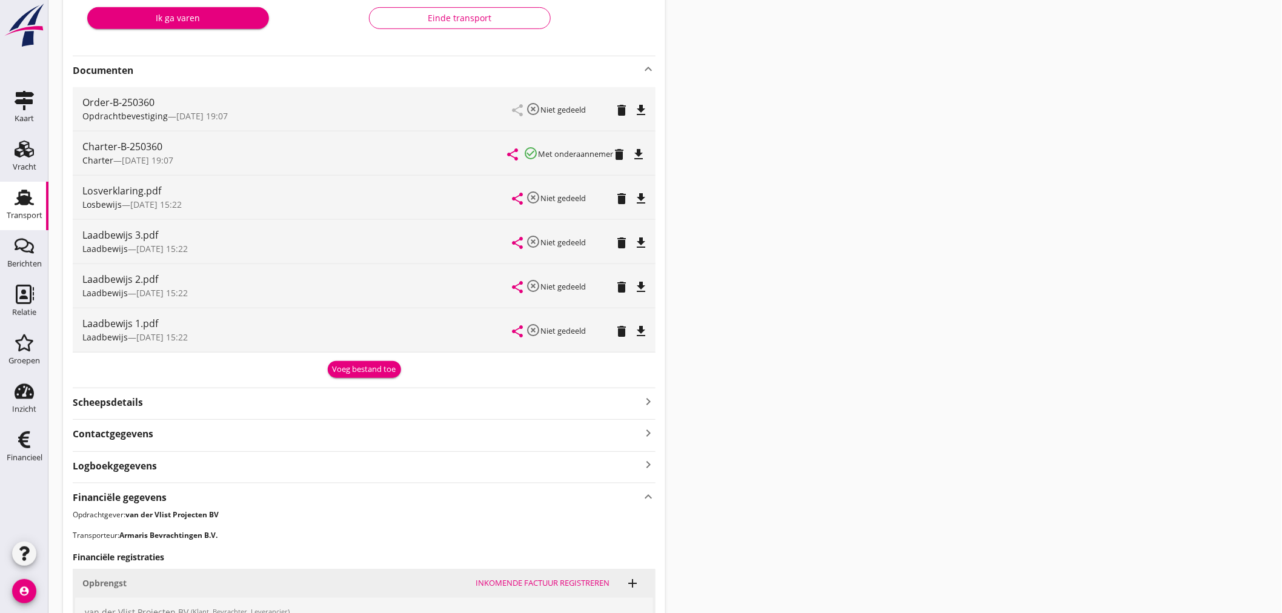
scroll to position [0, 0]
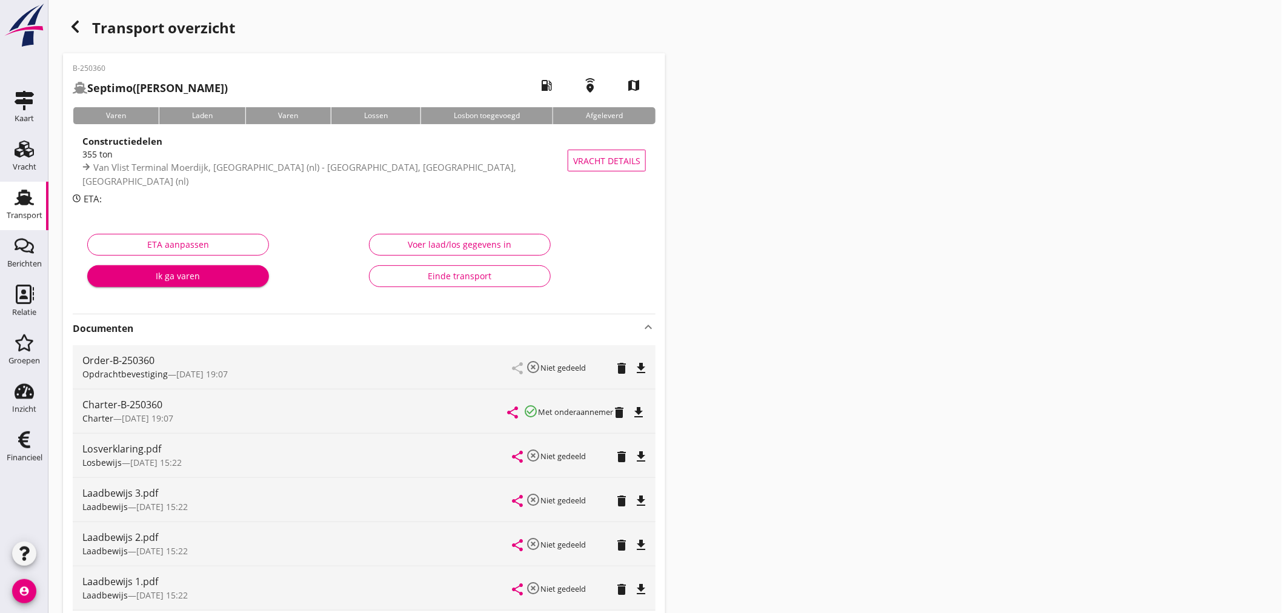
click at [486, 270] on div "Einde transport" at bounding box center [459, 276] width 161 height 13
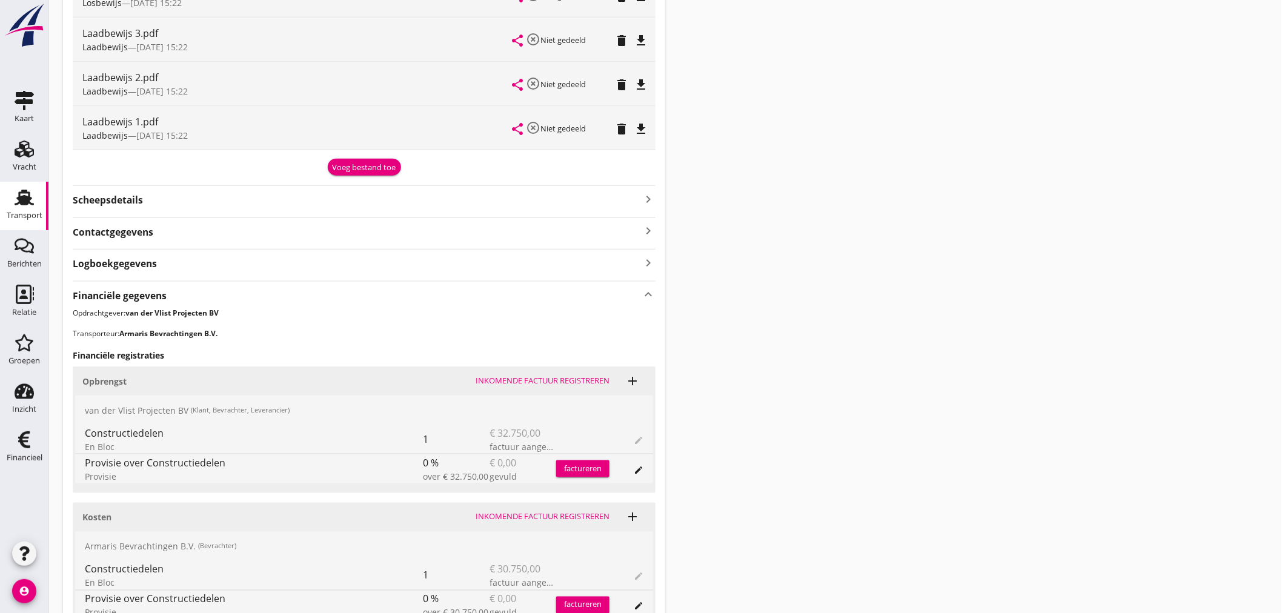
scroll to position [123, 0]
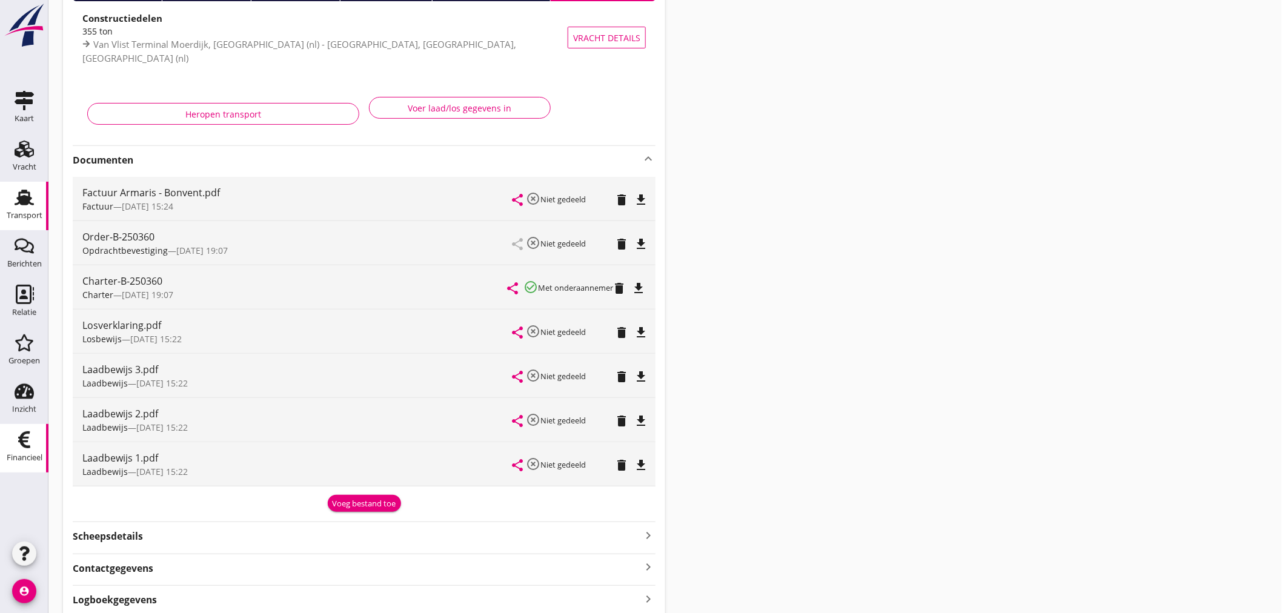
click at [18, 440] on icon "Financieel" at bounding box center [24, 439] width 19 height 19
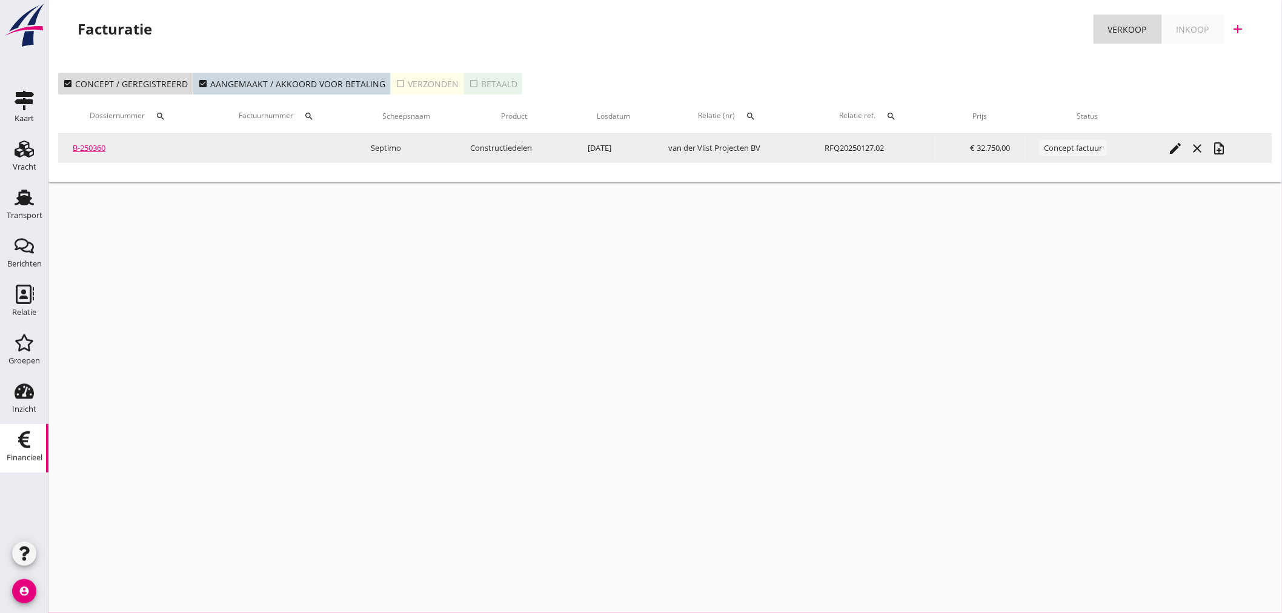
click at [1222, 147] on icon "note_add" at bounding box center [1219, 148] width 15 height 15
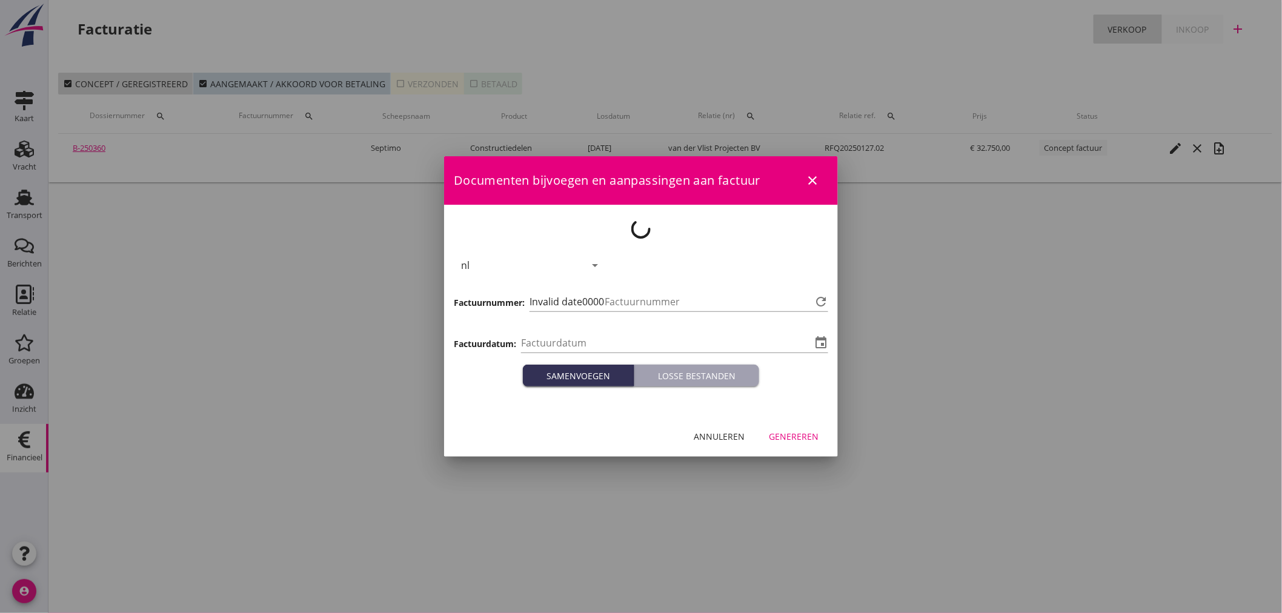
type input "[DATE]"
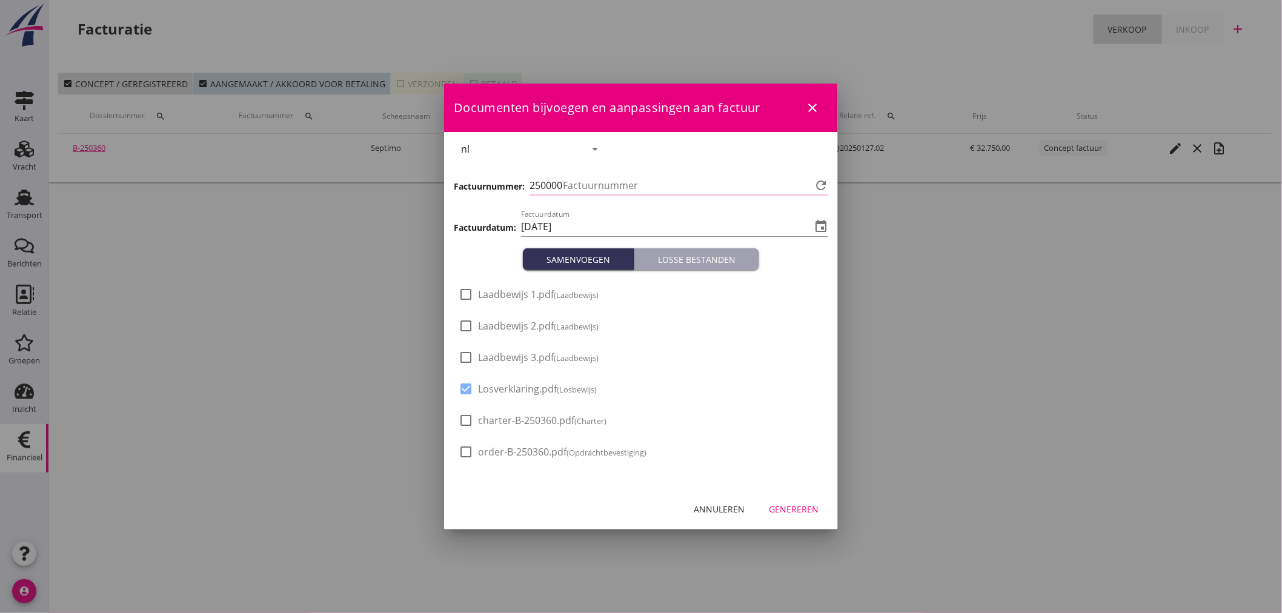
type input "468"
click at [463, 357] on div at bounding box center [466, 357] width 21 height 21
checkbox input "true"
click at [465, 323] on div at bounding box center [466, 326] width 21 height 21
checkbox input "true"
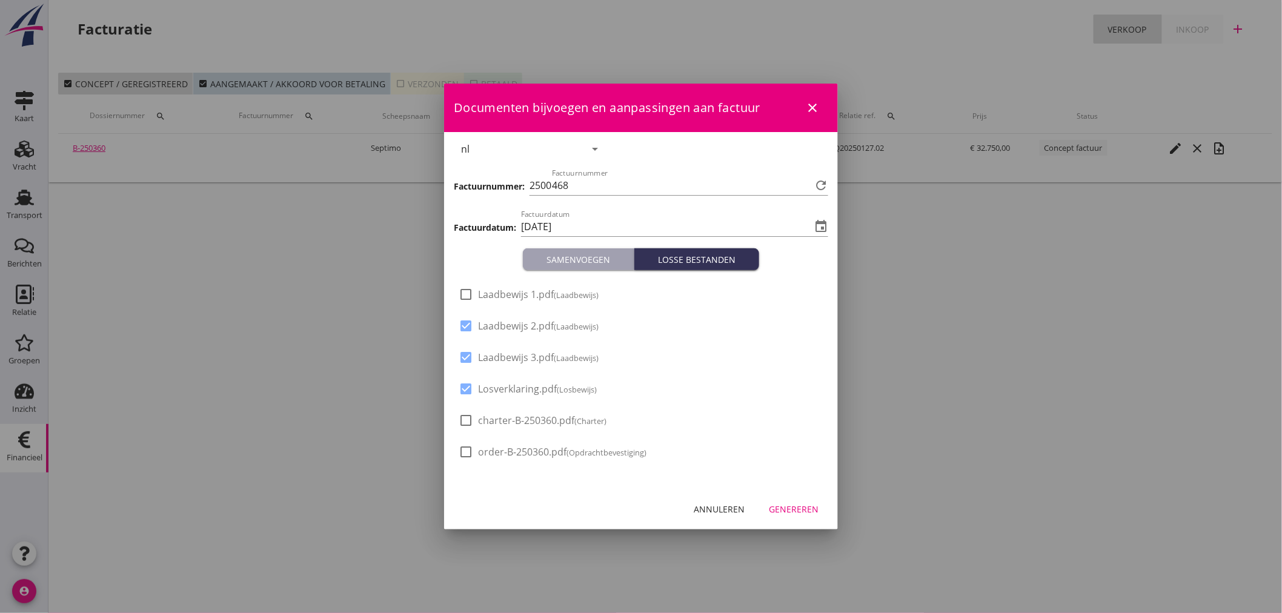
click at [468, 294] on div at bounding box center [466, 294] width 21 height 21
checkbox input "true"
click at [792, 512] on div "Genereren" at bounding box center [794, 509] width 50 height 13
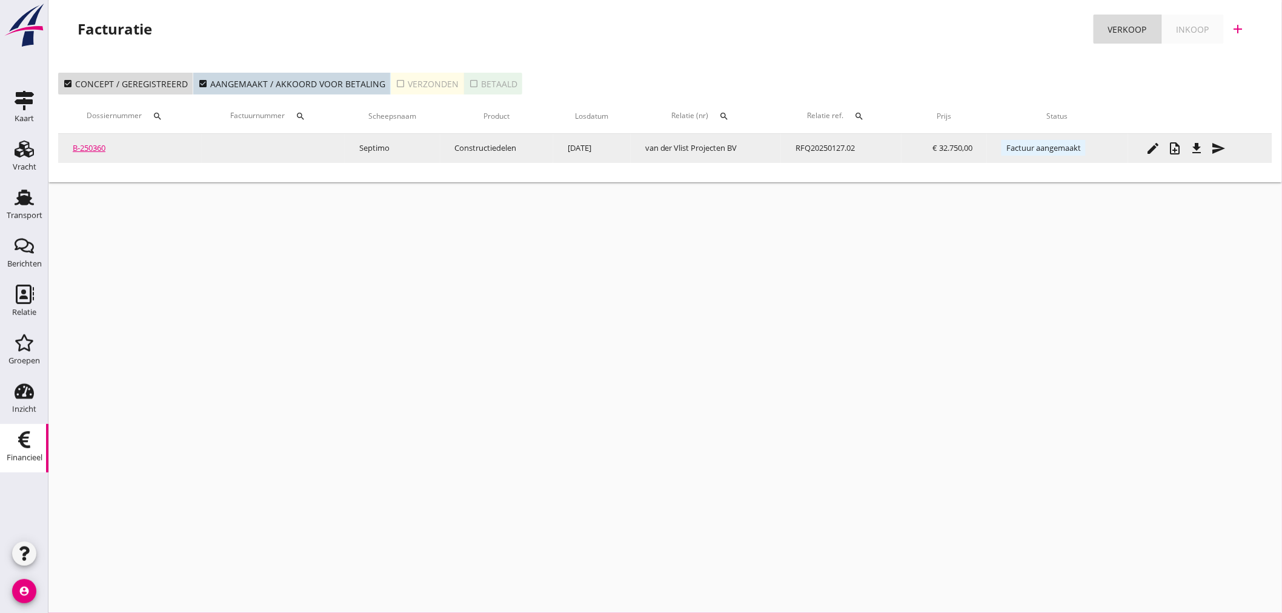
click at [1216, 150] on icon "send" at bounding box center [1219, 148] width 15 height 15
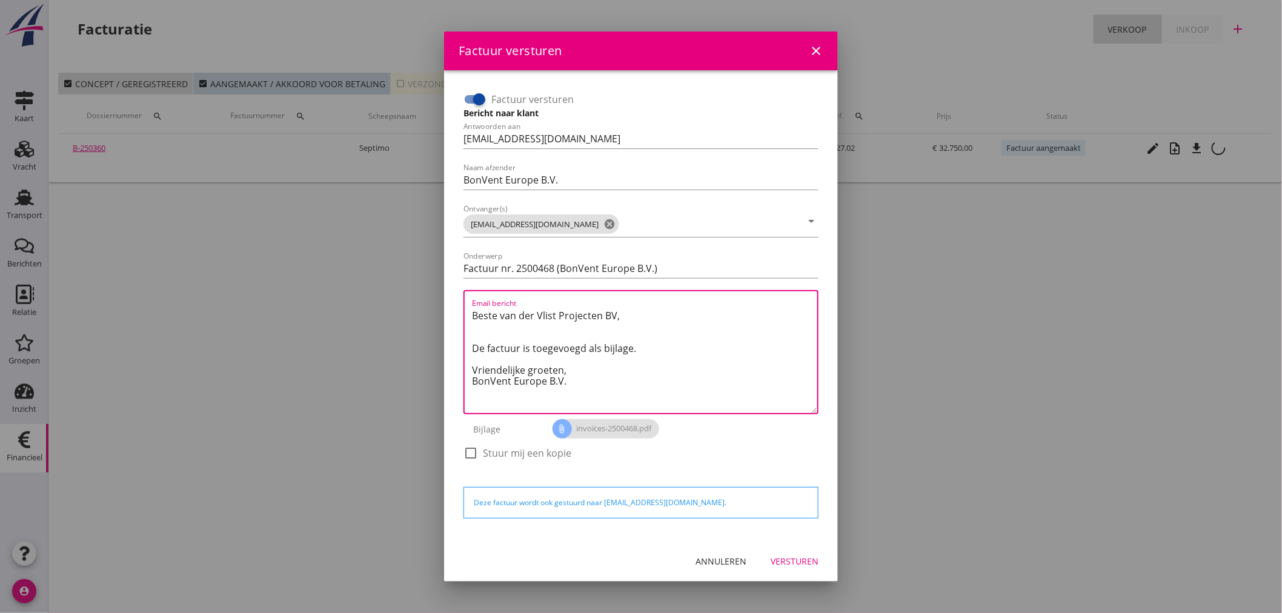
drag, startPoint x: 640, startPoint y: 317, endPoint x: 451, endPoint y: 317, distance: 189.0
click at [451, 317] on div "Factuur versturen Bericht naar klant Antwoorden aan [EMAIL_ADDRESS][DOMAIN_NAME…" at bounding box center [641, 305] width 394 height 470
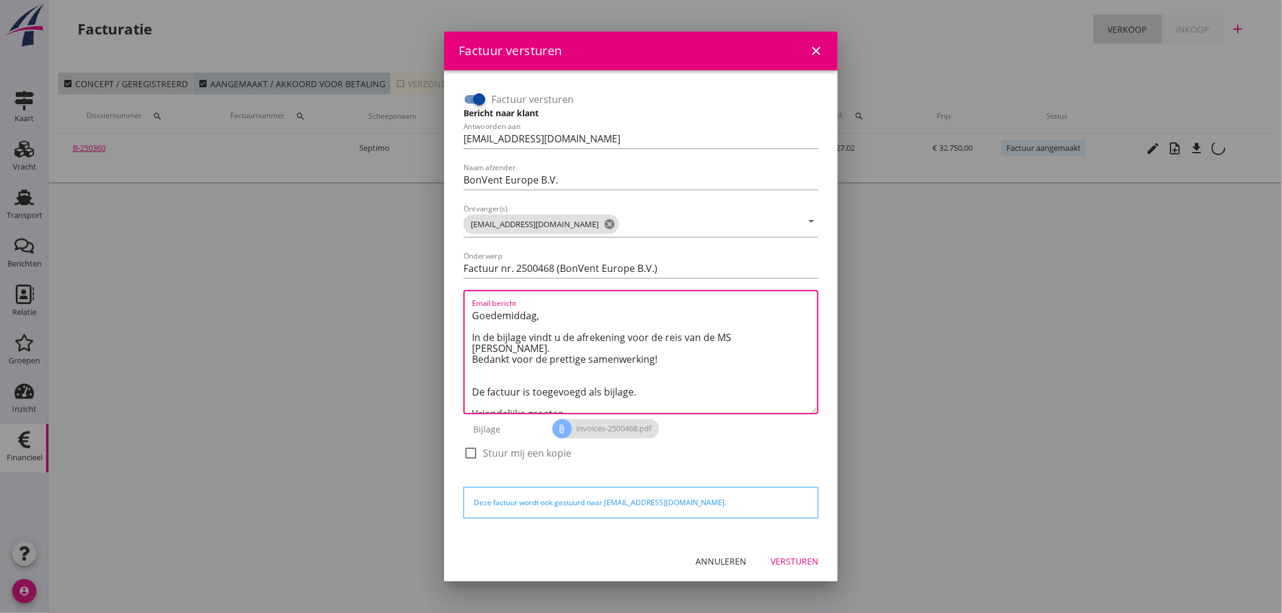
drag, startPoint x: 600, startPoint y: 378, endPoint x: 475, endPoint y: 382, distance: 125.5
click at [475, 382] on textarea "Goedemiddag, In de bijlage vindt u de afrekening voor de reis van de MS [PERSON…" at bounding box center [644, 359] width 345 height 107
click at [473, 380] on textarea "Goedemiddag, In de bijlage vindt u de afrekening voor de reis van de MS [PERSON…" at bounding box center [644, 359] width 345 height 107
click at [477, 380] on textarea "Goedemiddag, In de bijlage vindt u de afrekening voor de reis van de MS [PERSON…" at bounding box center [644, 359] width 345 height 107
type textarea "Goedemiddag, In de bijlage vindt u de afrekening voor de reis van de MS [PERSON…"
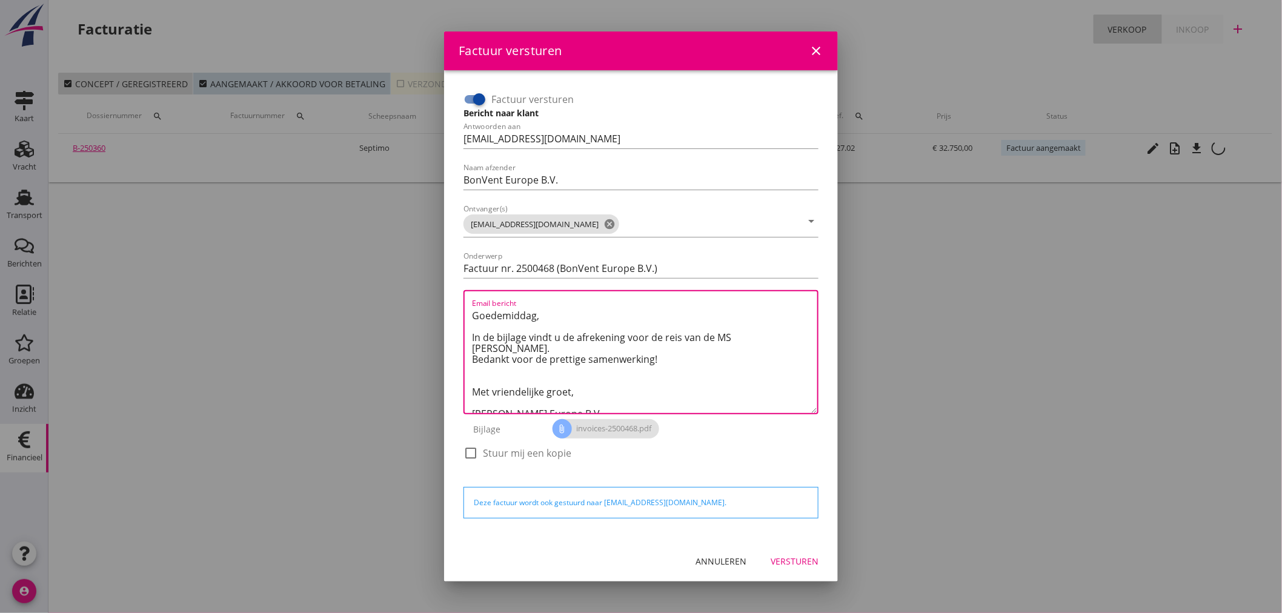
click at [797, 556] on div "Versturen" at bounding box center [795, 561] width 48 height 13
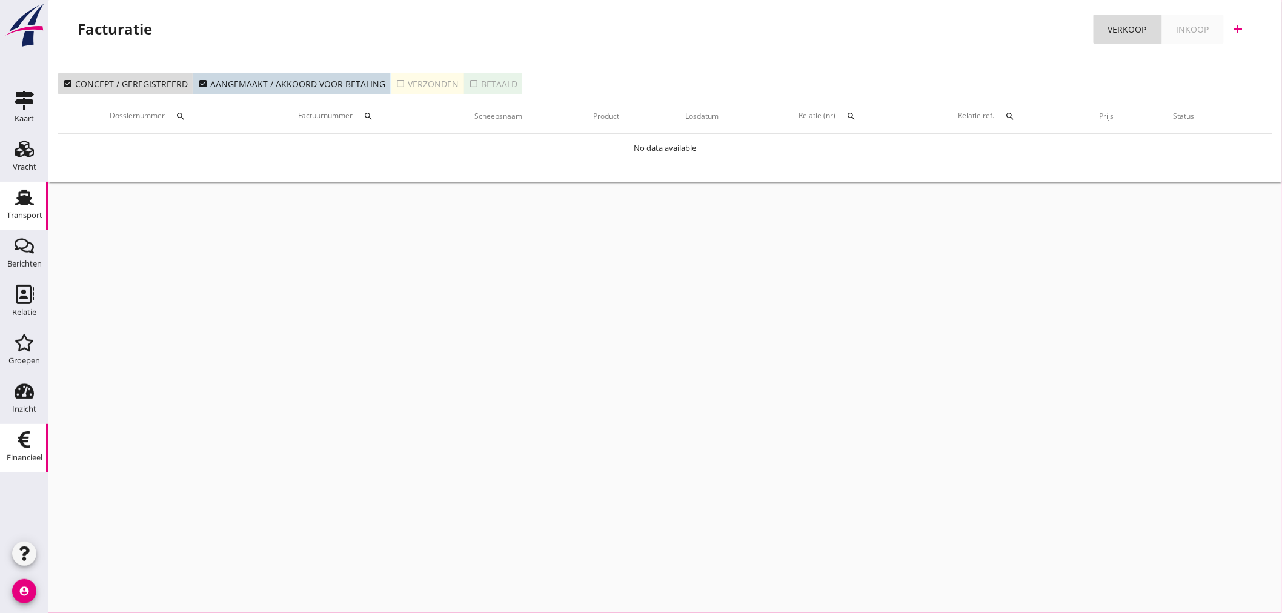
click at [23, 216] on div "Transport" at bounding box center [25, 215] width 36 height 8
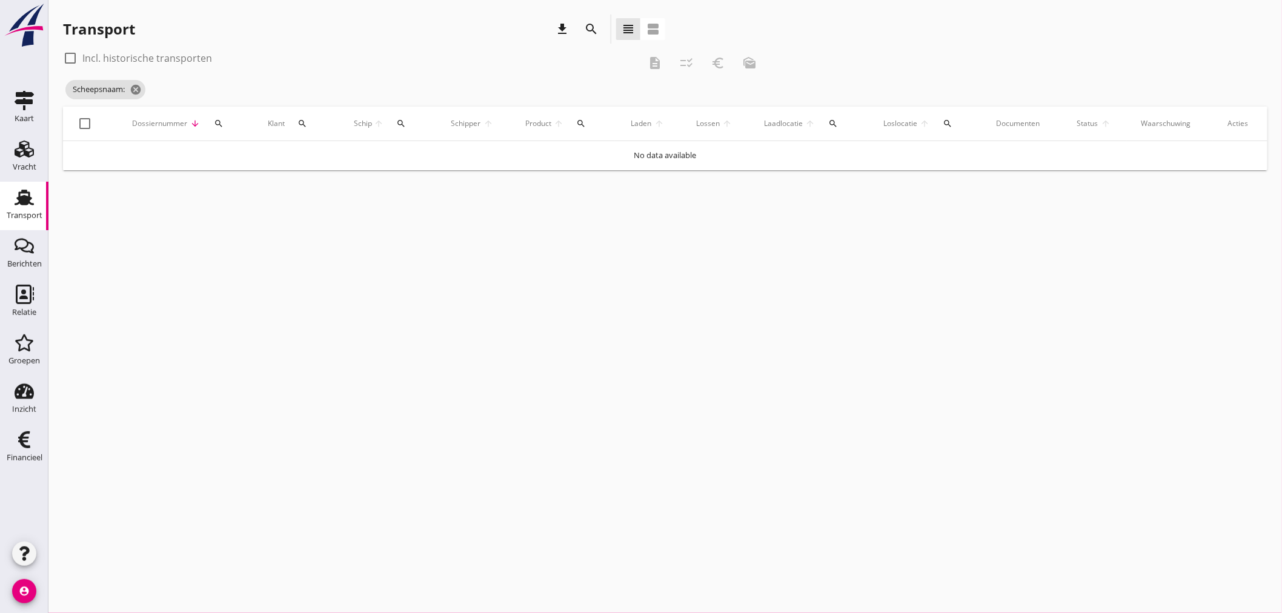
click at [403, 119] on icon "search" at bounding box center [402, 124] width 10 height 10
click at [418, 149] on input "Zoek op (scheeps)naam" at bounding box center [457, 158] width 126 height 19
click at [467, 159] on input "[PERSON_NAME]" at bounding box center [457, 158] width 126 height 19
type input "[PERSON_NAME]"
click at [560, 153] on icon "check" at bounding box center [566, 157] width 15 height 15
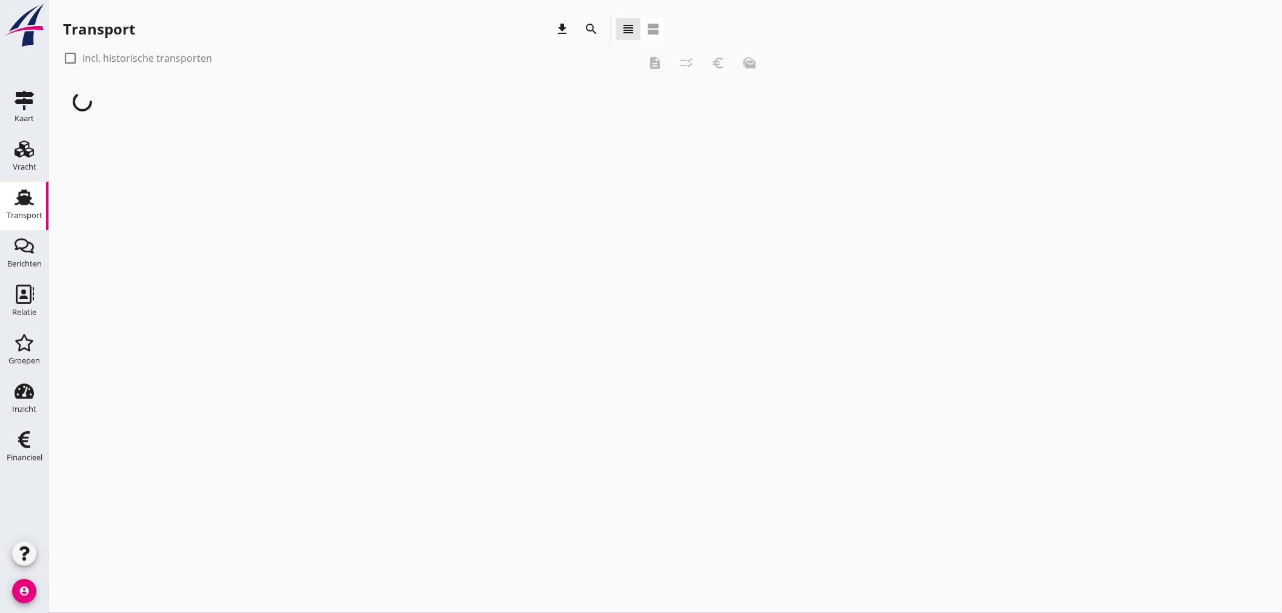
click at [477, 160] on div "cancel You are impersonating another user. Transport download search view_headl…" at bounding box center [664, 306] width 1233 height 613
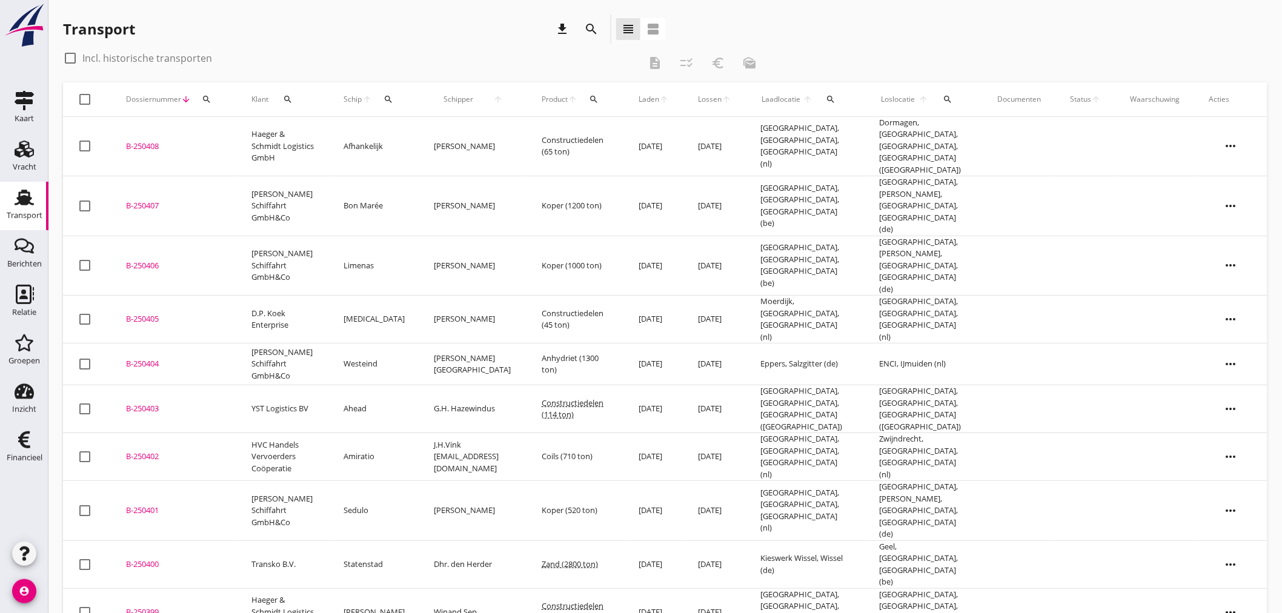
click at [383, 98] on icon "search" at bounding box center [388, 100] width 10 height 10
click at [415, 128] on input "Zoek op (scheeps)naam" at bounding box center [440, 134] width 126 height 19
click at [427, 129] on input "Zoek op (scheeps)naam" at bounding box center [440, 134] width 126 height 19
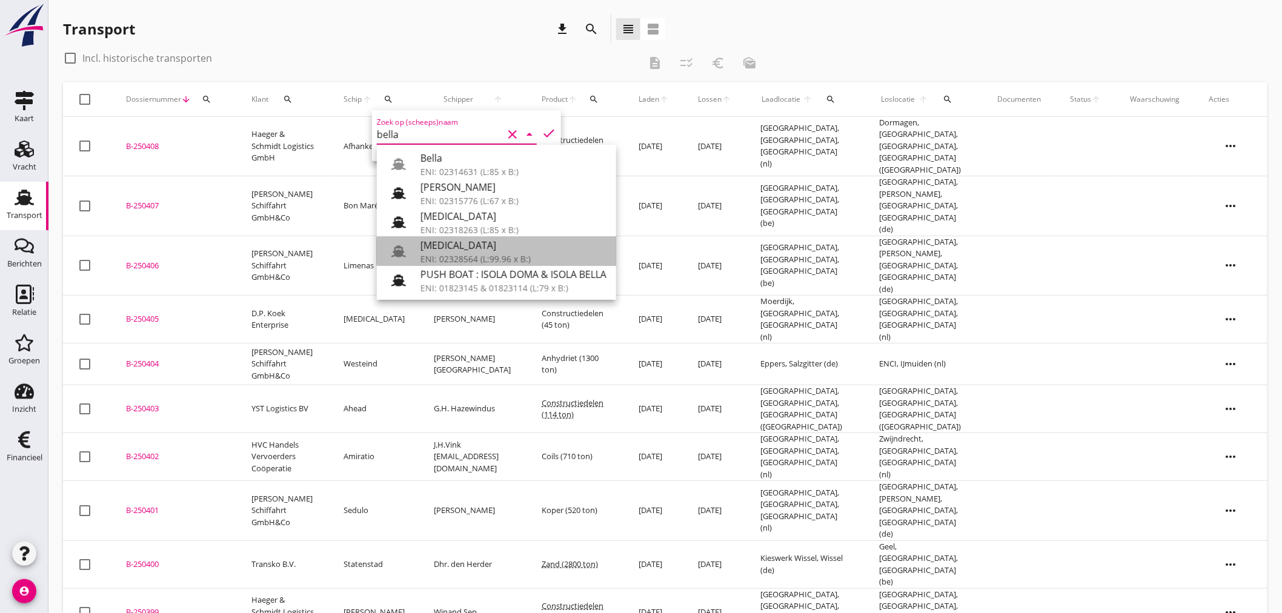
click at [463, 244] on div "[MEDICAL_DATA]" at bounding box center [513, 245] width 186 height 15
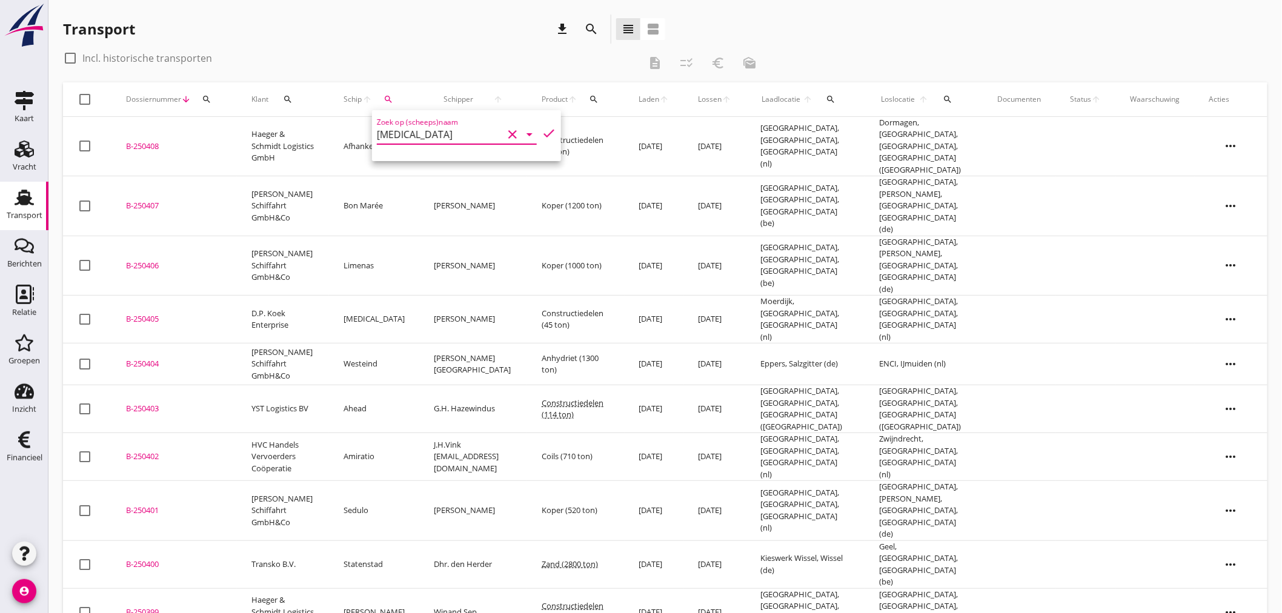
click at [542, 136] on icon "check" at bounding box center [549, 133] width 15 height 15
type input "[MEDICAL_DATA]"
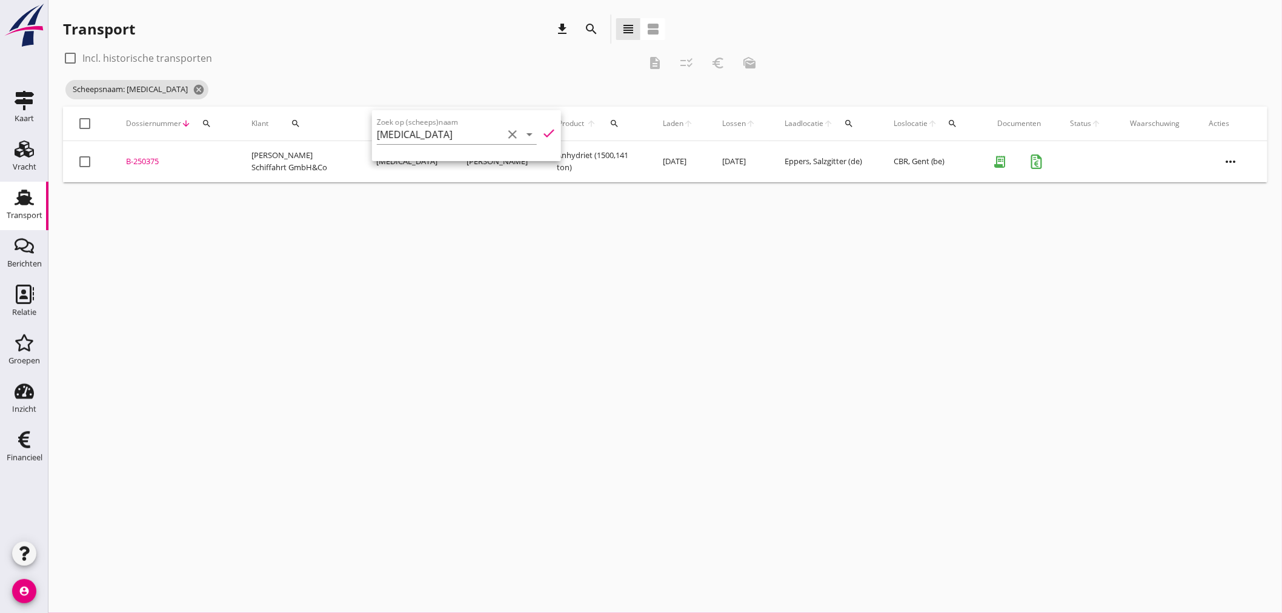
click at [421, 50] on div "check_box_outline_blank Incl. historische transporten" at bounding box center [351, 57] width 577 height 19
click at [488, 154] on td "[PERSON_NAME]" at bounding box center [497, 161] width 90 height 41
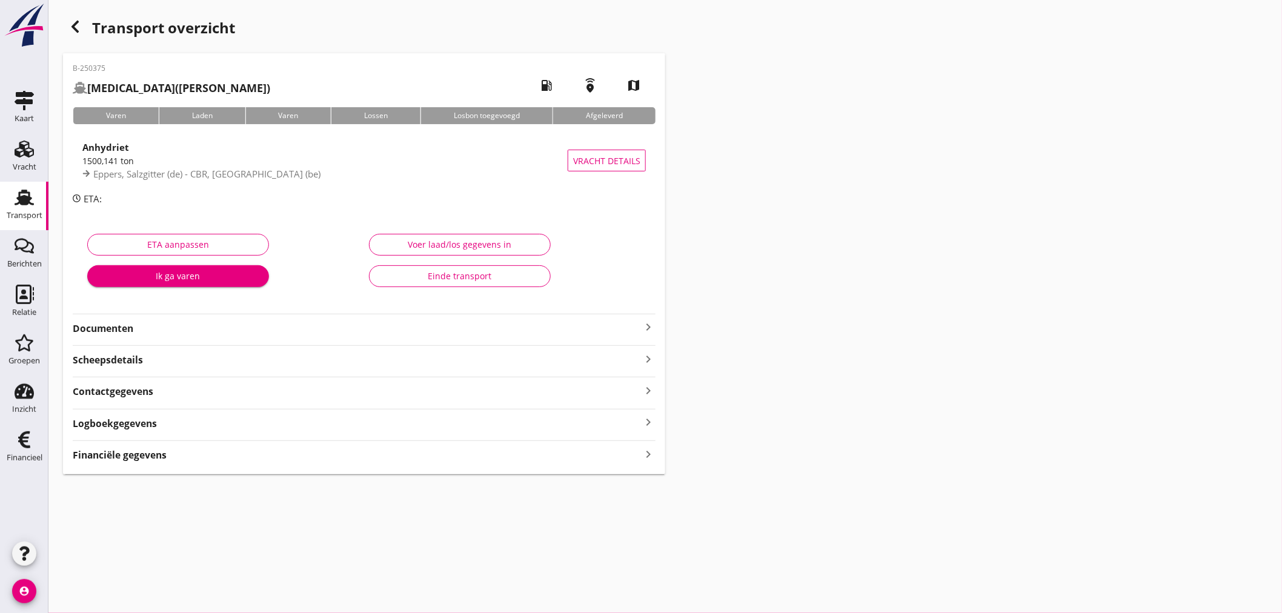
click at [639, 457] on div "Financiële gegevens keyboard_arrow_right" at bounding box center [364, 454] width 583 height 16
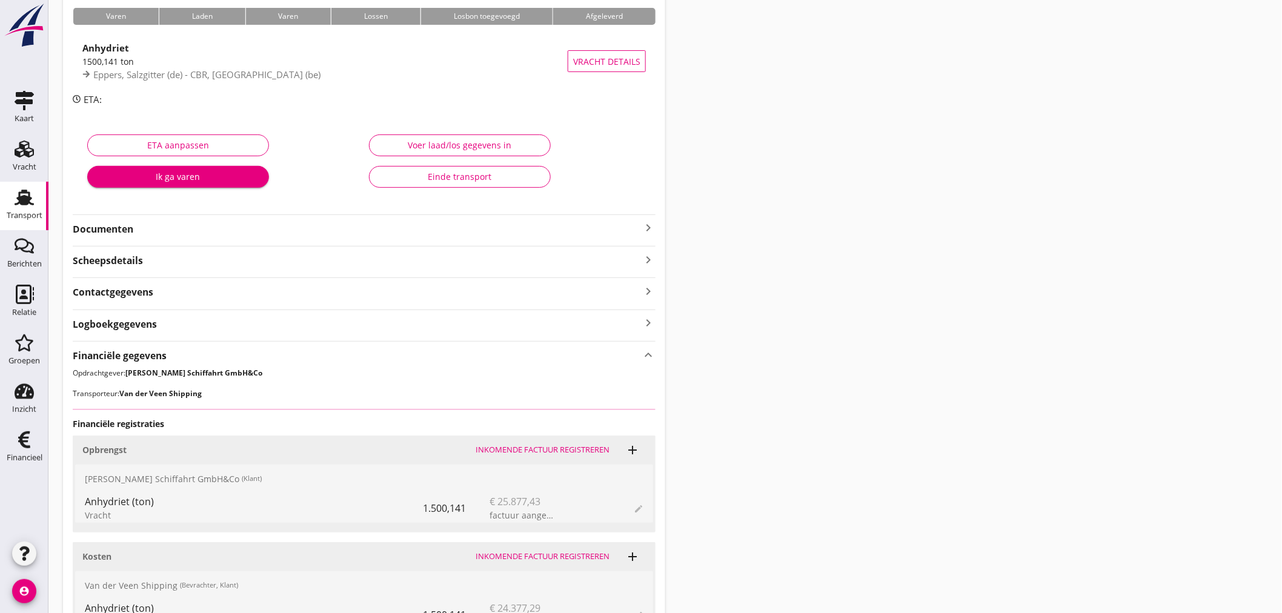
scroll to position [225, 0]
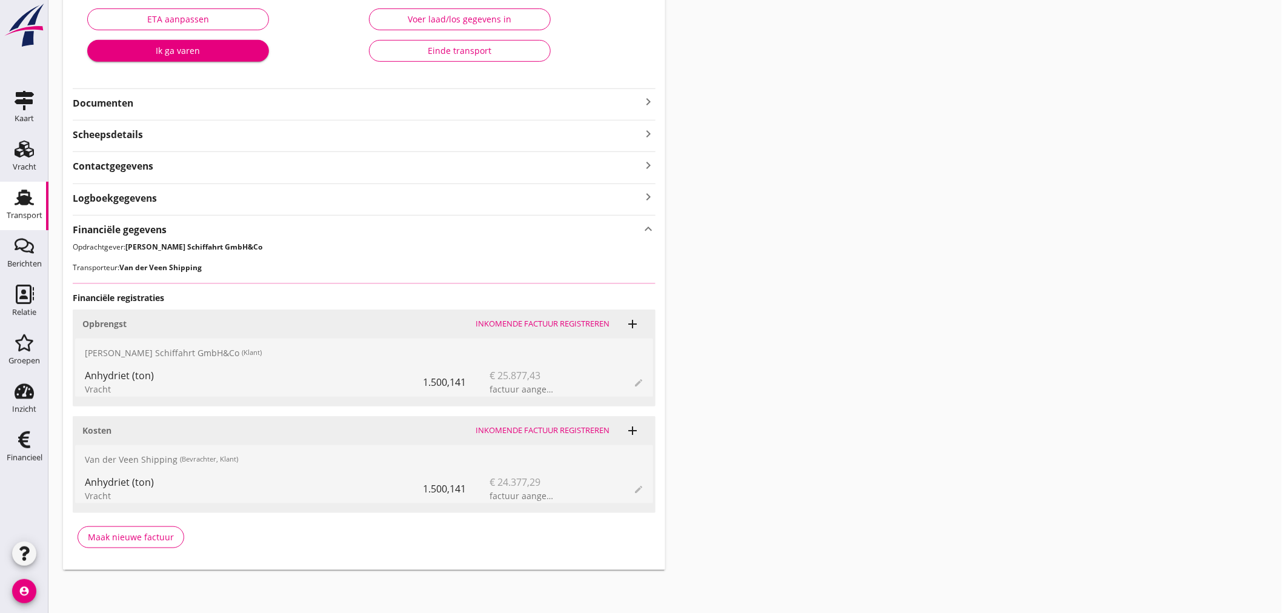
click at [564, 432] on div "Inkomende factuur registreren" at bounding box center [543, 431] width 134 height 12
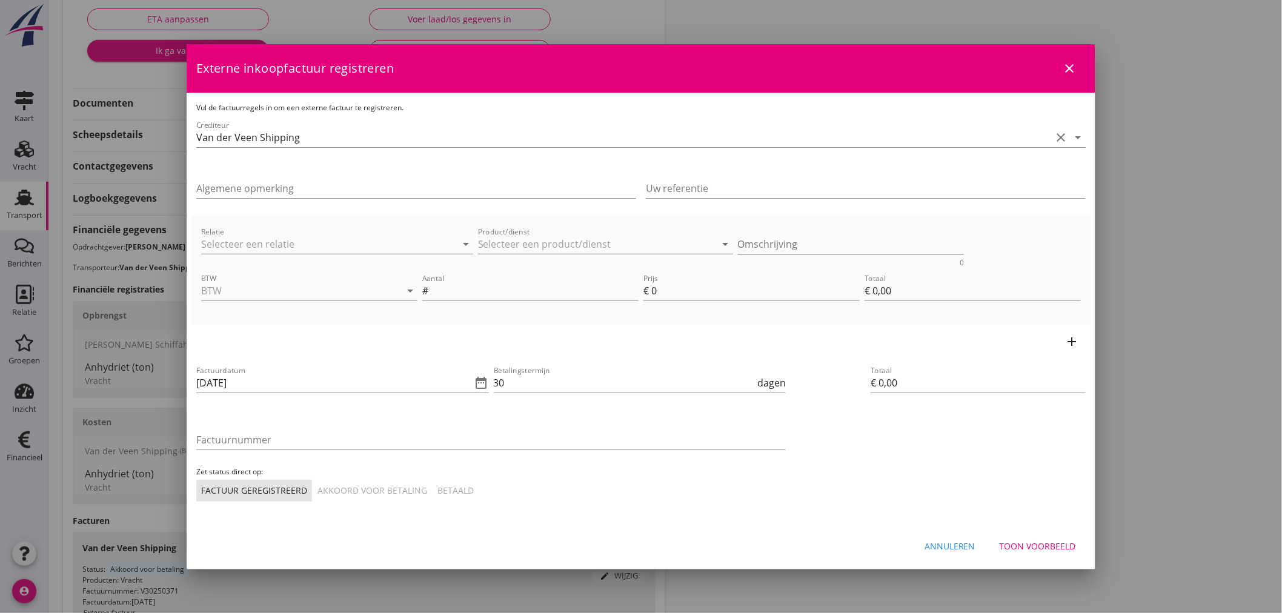
click at [349, 325] on div "add" at bounding box center [640, 342] width 899 height 34
click at [385, 288] on div at bounding box center [391, 291] width 17 height 15
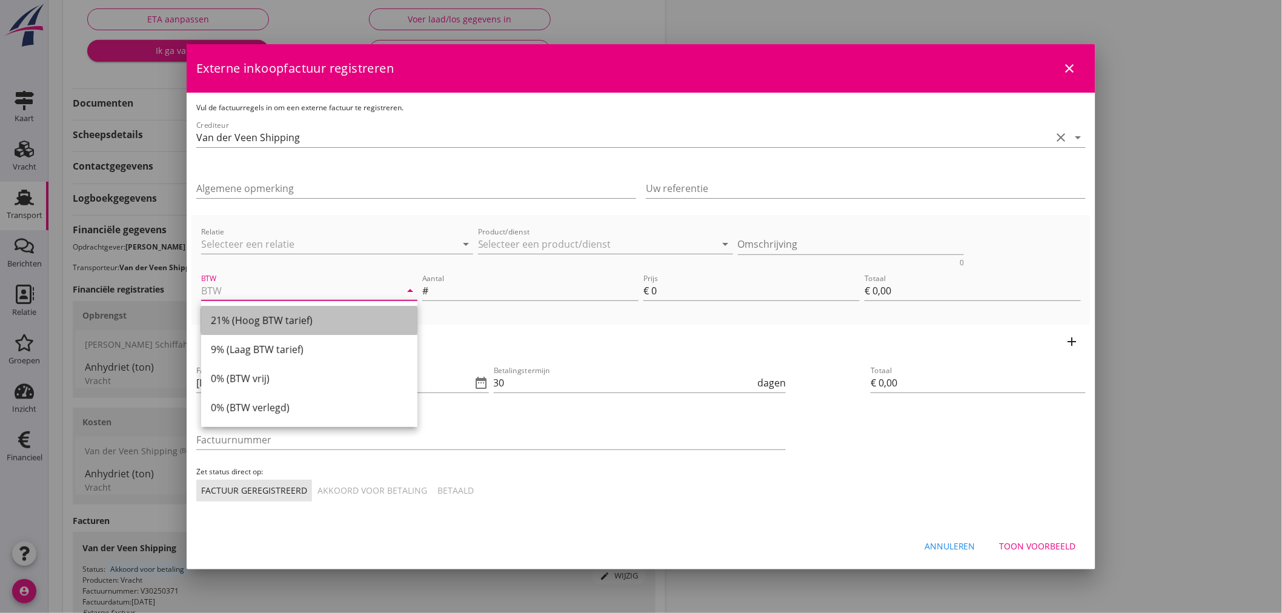
click at [259, 318] on div "21% (Hoog BTW tarief)" at bounding box center [309, 320] width 197 height 15
type input "21% (Hoog BTW tarief)"
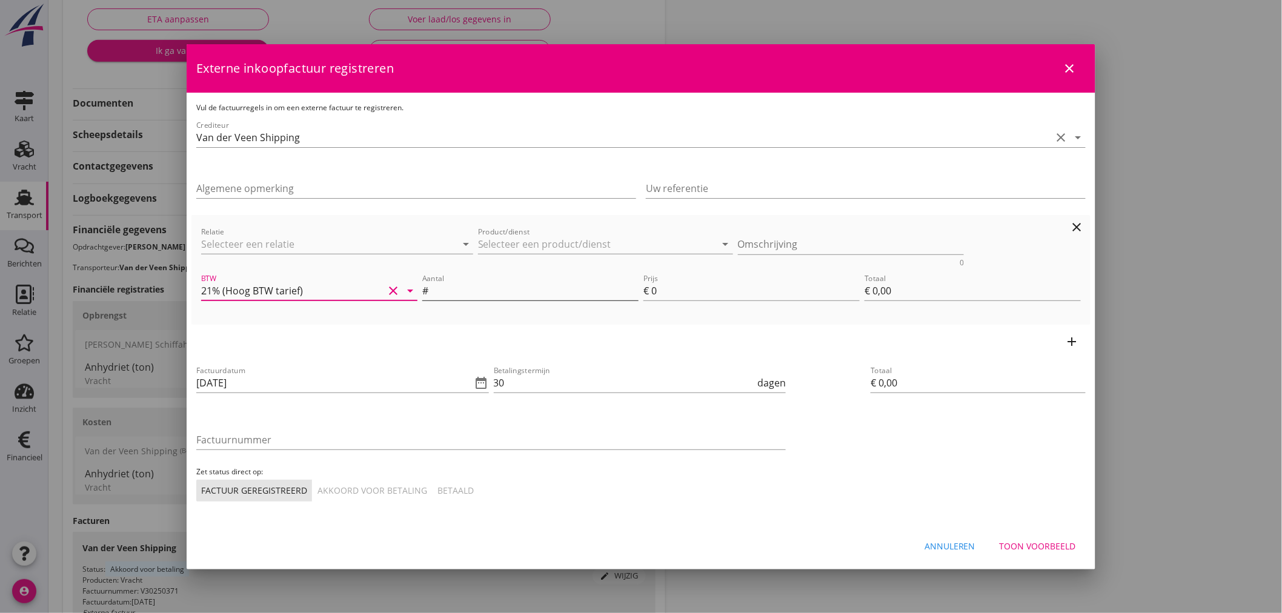
click at [475, 287] on input "Aantal" at bounding box center [535, 290] width 208 height 19
type input "2"
click at [672, 289] on input "0" at bounding box center [755, 290] width 208 height 19
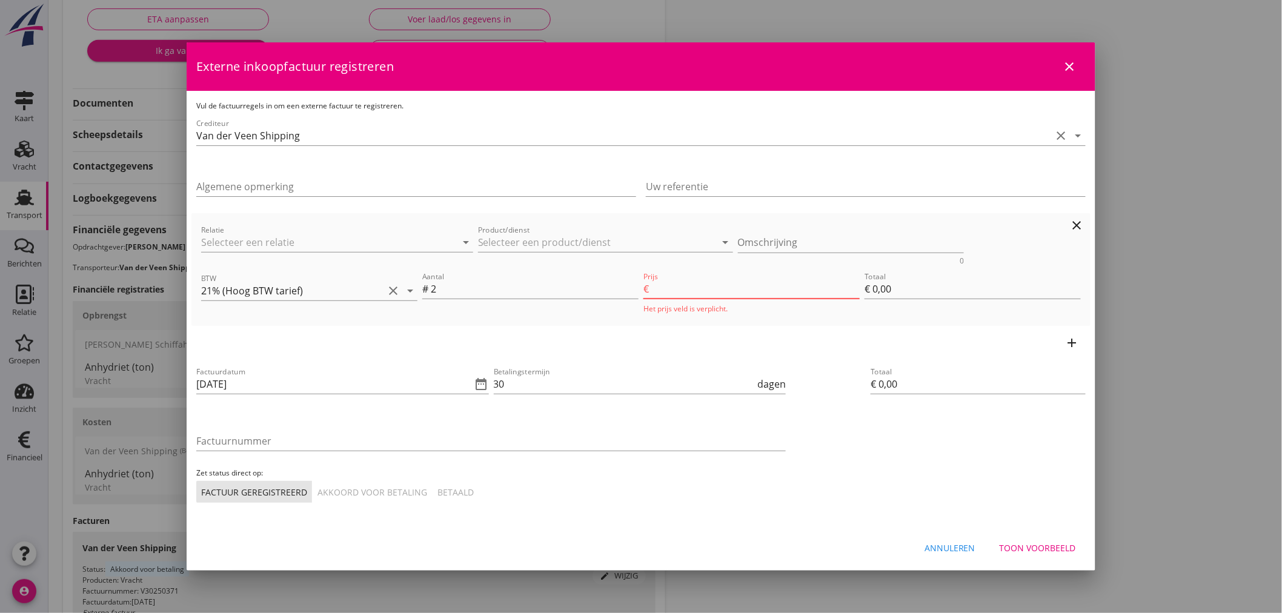
type input "8"
type input "€ 16,00"
type input "87"
type input "€ 174,00"
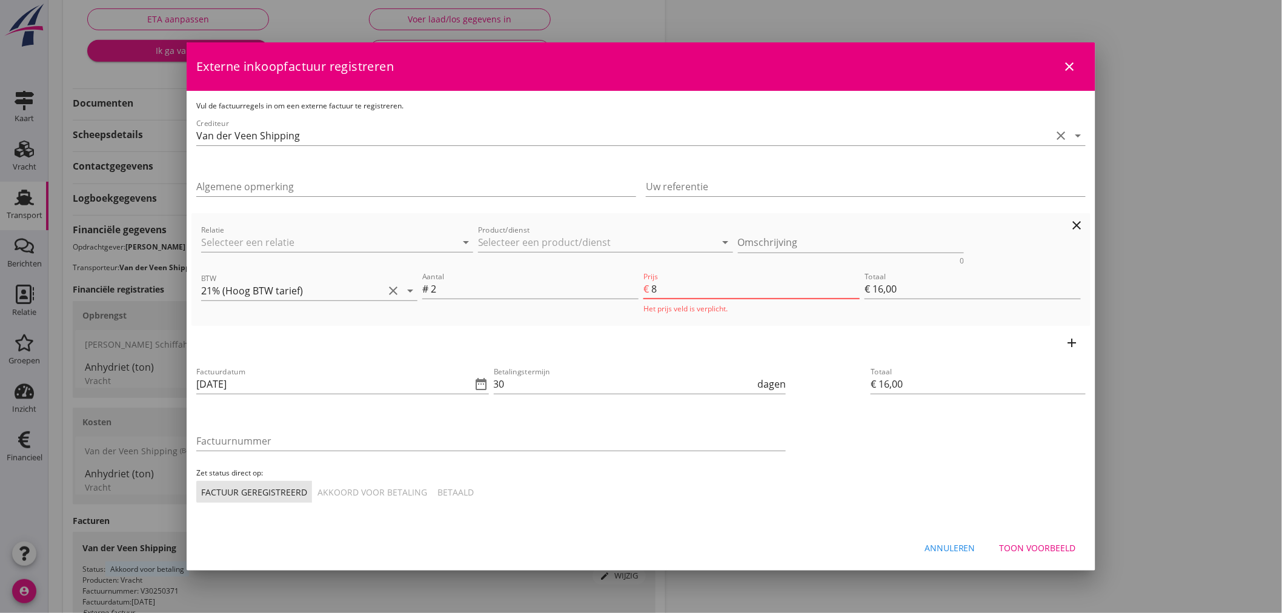
type input "€ 174,00"
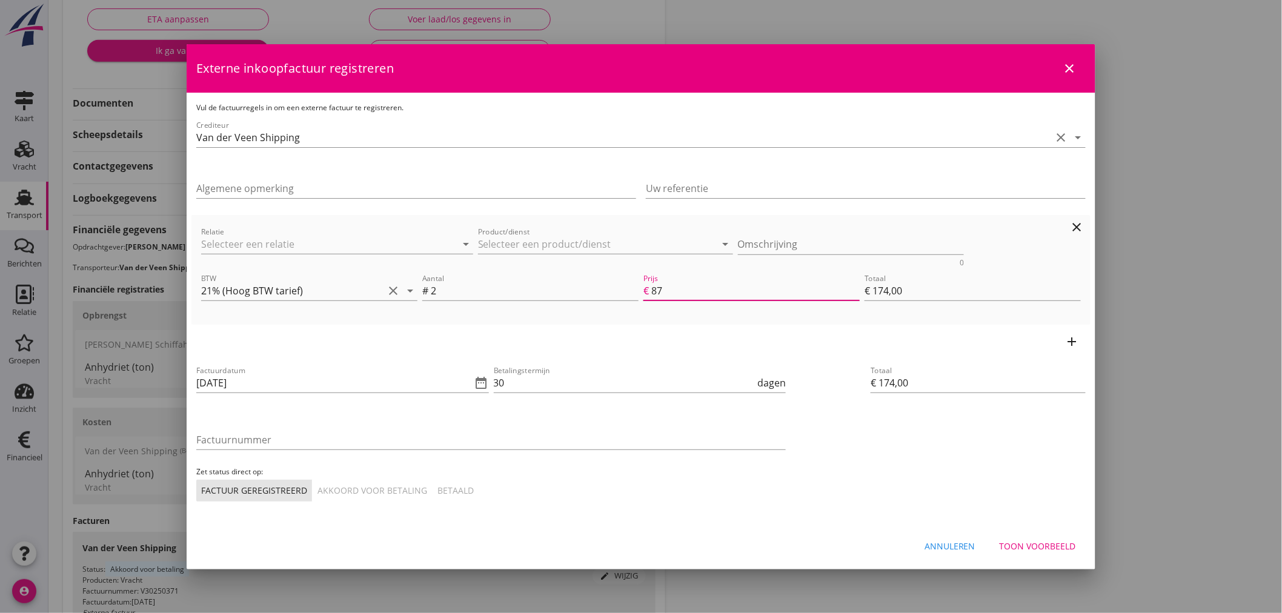
type input "87.2"
type input "€ 174,40"
type input "87.26"
type input "€ 174,52"
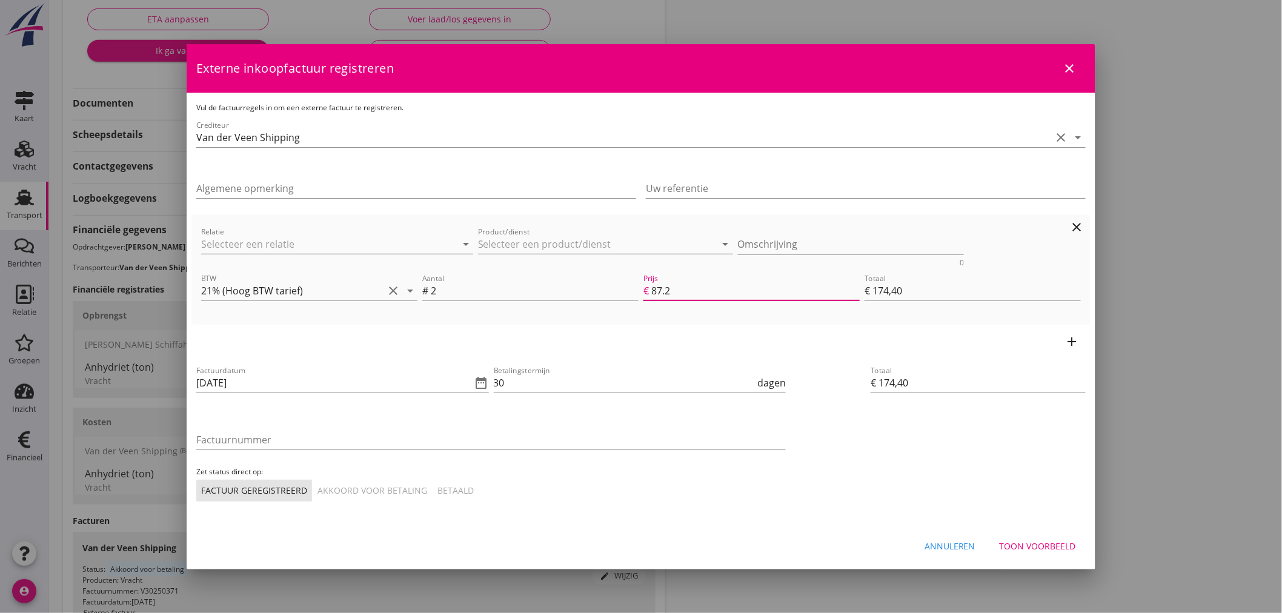
type input "€ 174,52"
type input "87.26"
click at [277, 238] on input "Relatie" at bounding box center [320, 243] width 238 height 19
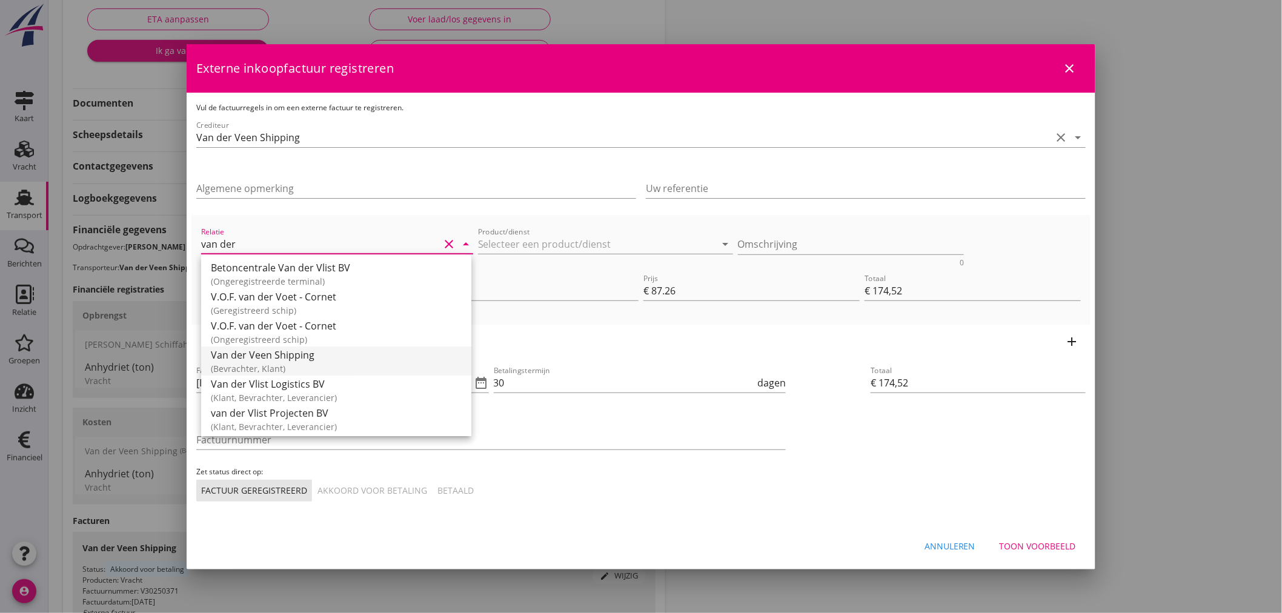
click at [283, 359] on div "Van der Veen Shipping" at bounding box center [336, 355] width 251 height 15
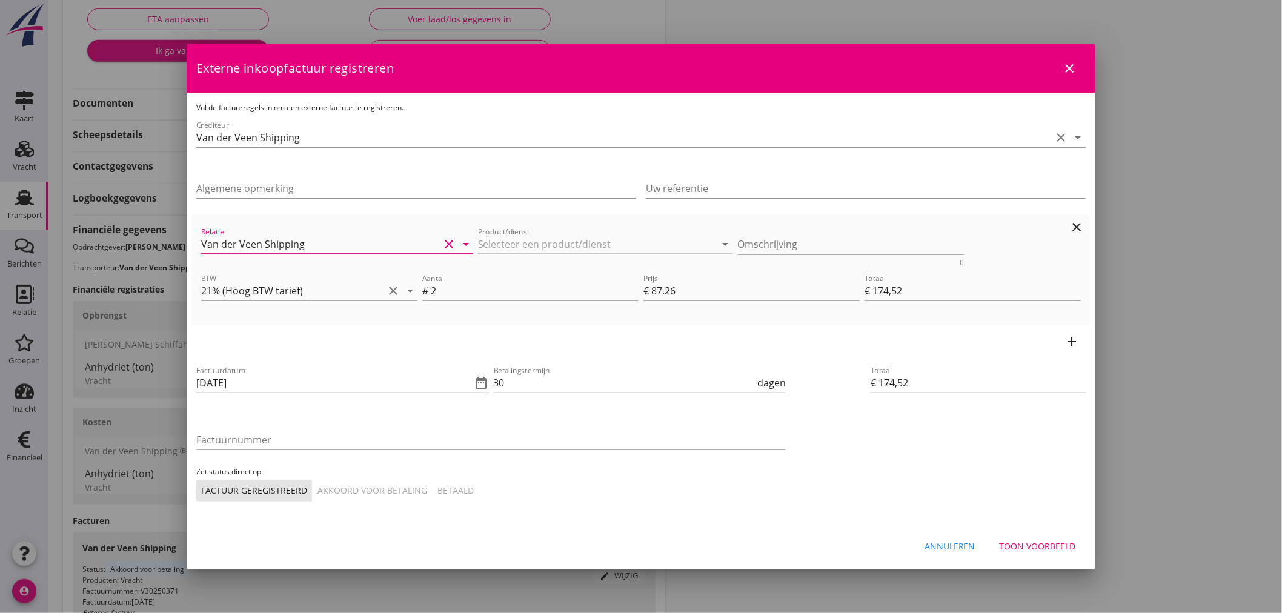
type input "Van der Veen Shipping"
click at [546, 241] on input "Product/dienst" at bounding box center [597, 243] width 238 height 19
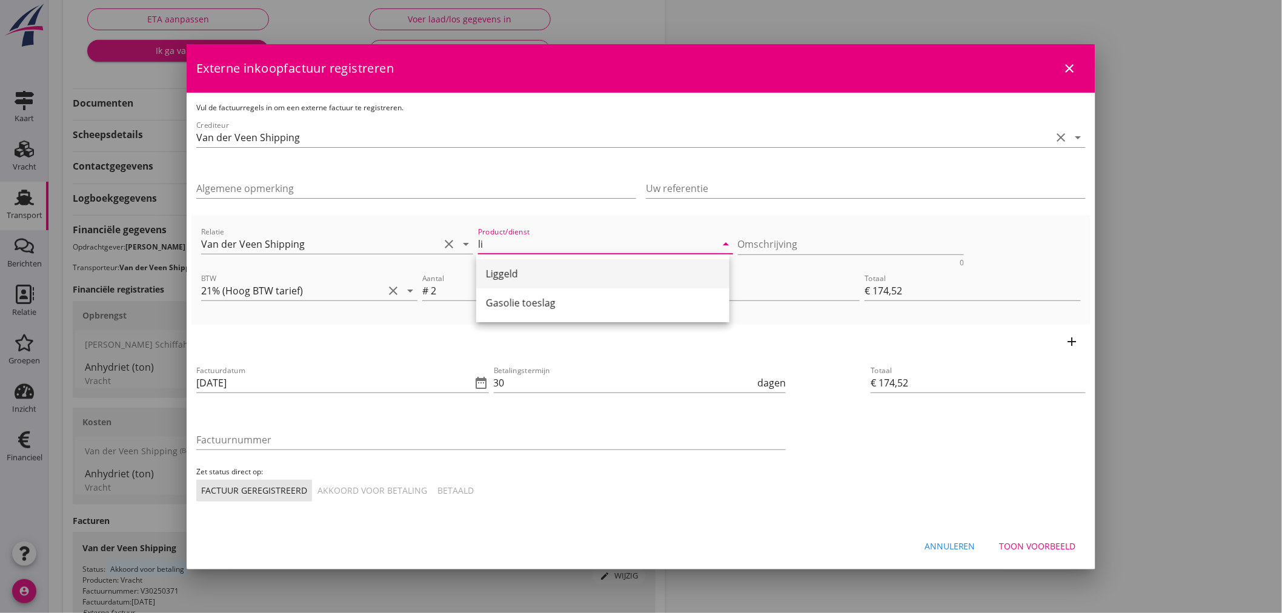
click at [527, 267] on div "Liggeld" at bounding box center [603, 274] width 234 height 15
type input "Liggeld"
click at [760, 242] on textarea "Omschrijving" at bounding box center [851, 244] width 227 height 20
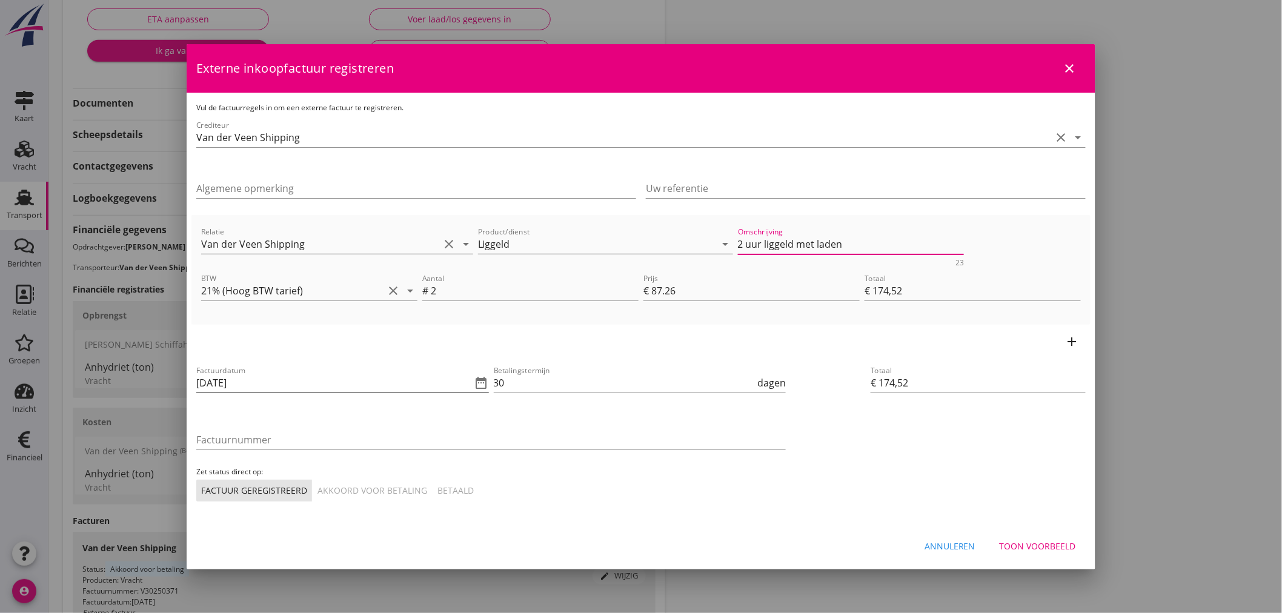
click at [480, 385] on icon "date_range" at bounding box center [481, 383] width 15 height 15
type textarea "2 uur liggeld met laden"
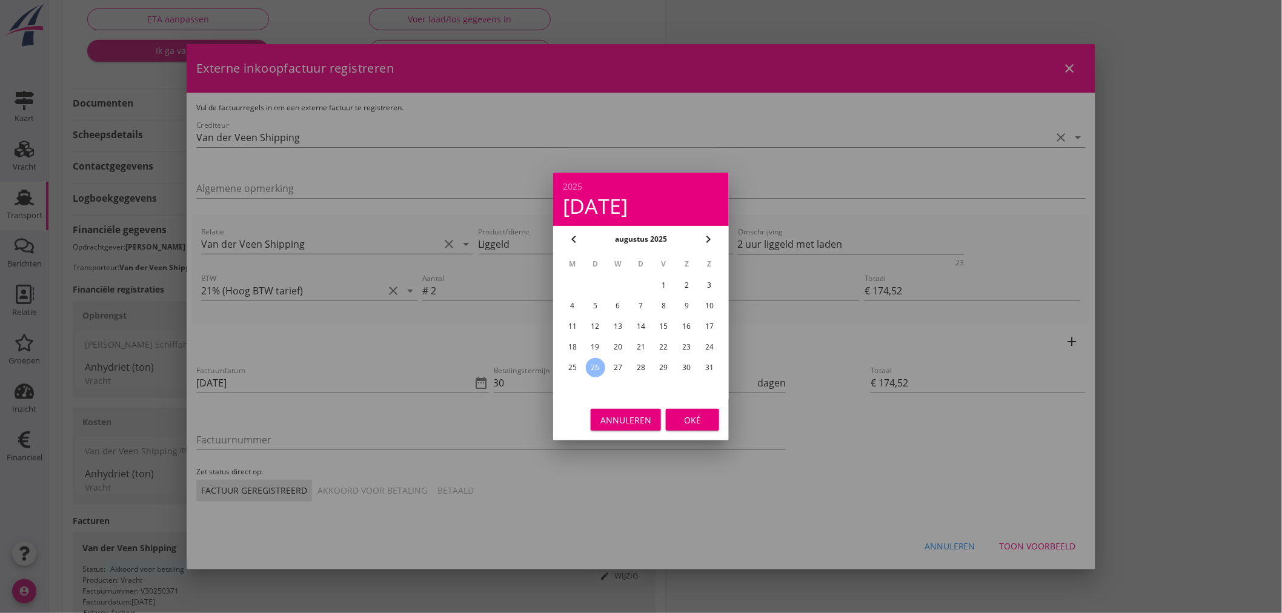
click at [573, 358] on div "25" at bounding box center [572, 367] width 19 height 19
type input "[DATE]"
click at [702, 414] on div "Oké" at bounding box center [692, 420] width 34 height 13
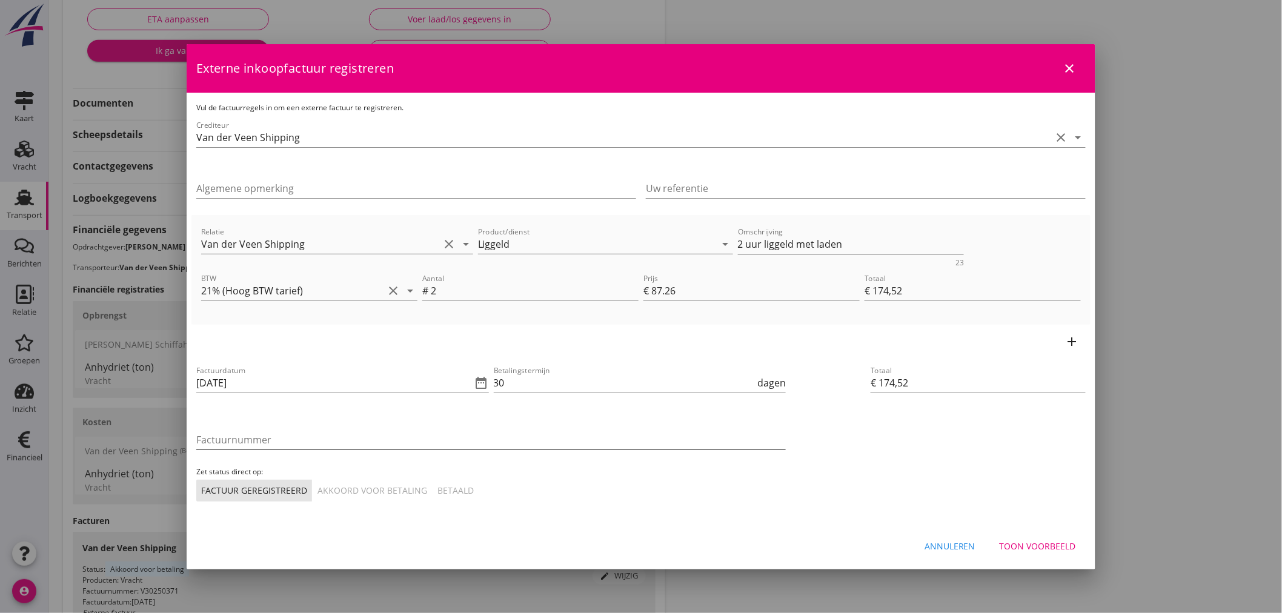
click at [454, 433] on input "Factuurnummer" at bounding box center [490, 439] width 589 height 19
type input "V30250372"
drag, startPoint x: 513, startPoint y: 377, endPoint x: 494, endPoint y: 374, distance: 18.5
click at [494, 374] on input "30" at bounding box center [625, 382] width 262 height 19
click at [389, 486] on div "Akkoord voor betaling" at bounding box center [372, 490] width 110 height 13
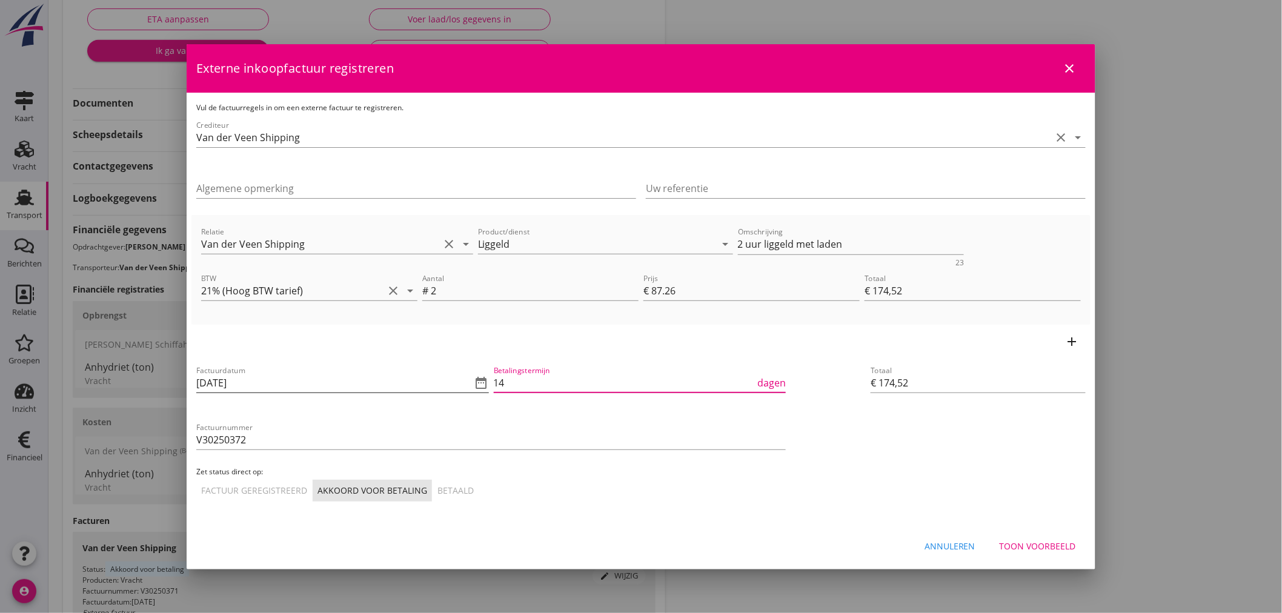
drag, startPoint x: 512, startPoint y: 379, endPoint x: 487, endPoint y: 380, distance: 24.9
click at [487, 380] on div "Factuurdatum [DATE] date_range Betalingstermijn 14 dagen Factuurnummer V3025037…" at bounding box center [491, 432] width 594 height 143
type input "30"
click at [950, 465] on div "Totaal € 174,52" at bounding box center [978, 433] width 225 height 148
click at [1029, 536] on button "Toon voorbeeld" at bounding box center [1038, 547] width 96 height 22
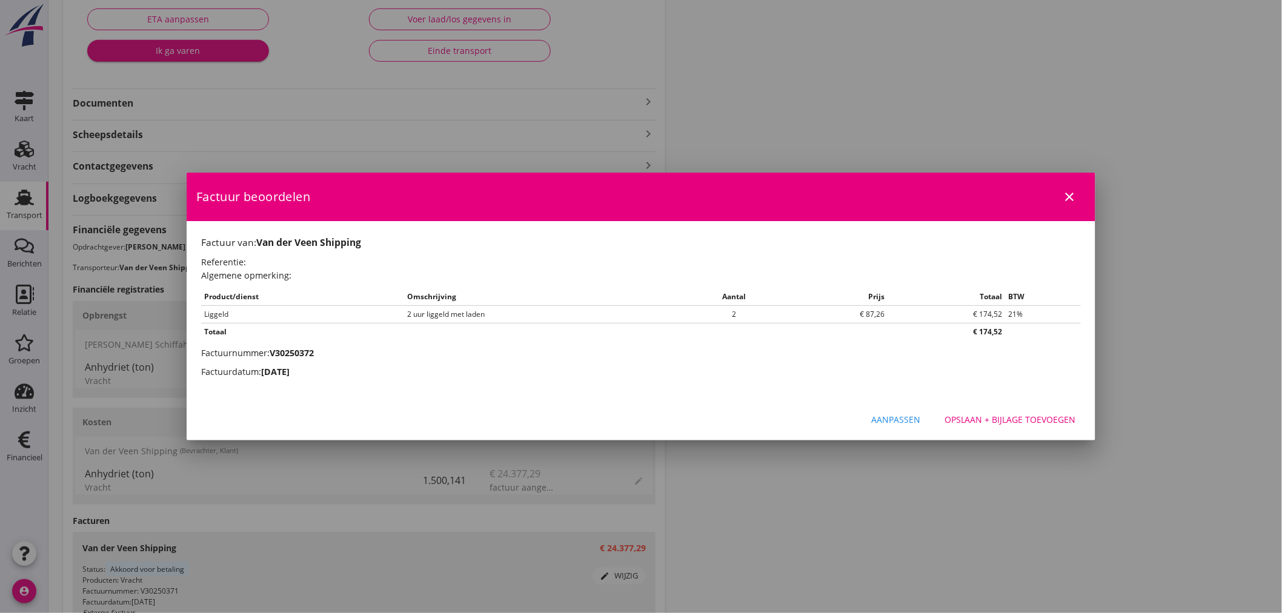
click at [961, 415] on div "Opslaan + bijlage toevoegen" at bounding box center [1009, 419] width 131 height 13
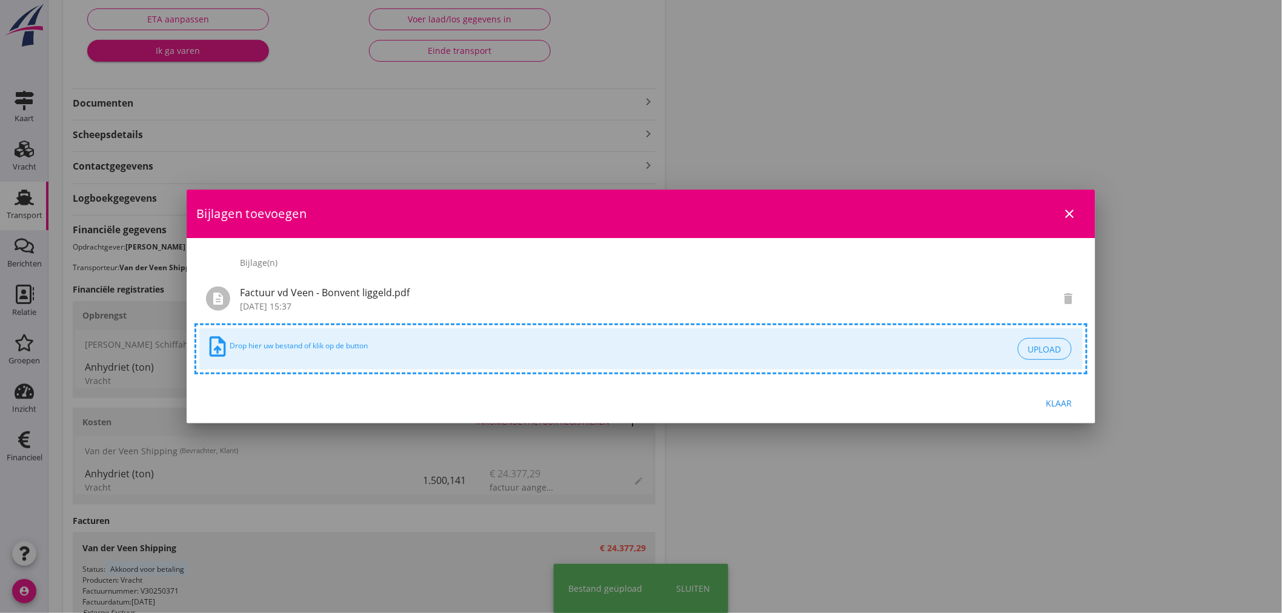
click at [1064, 397] on div "Klaar" at bounding box center [1059, 403] width 34 height 13
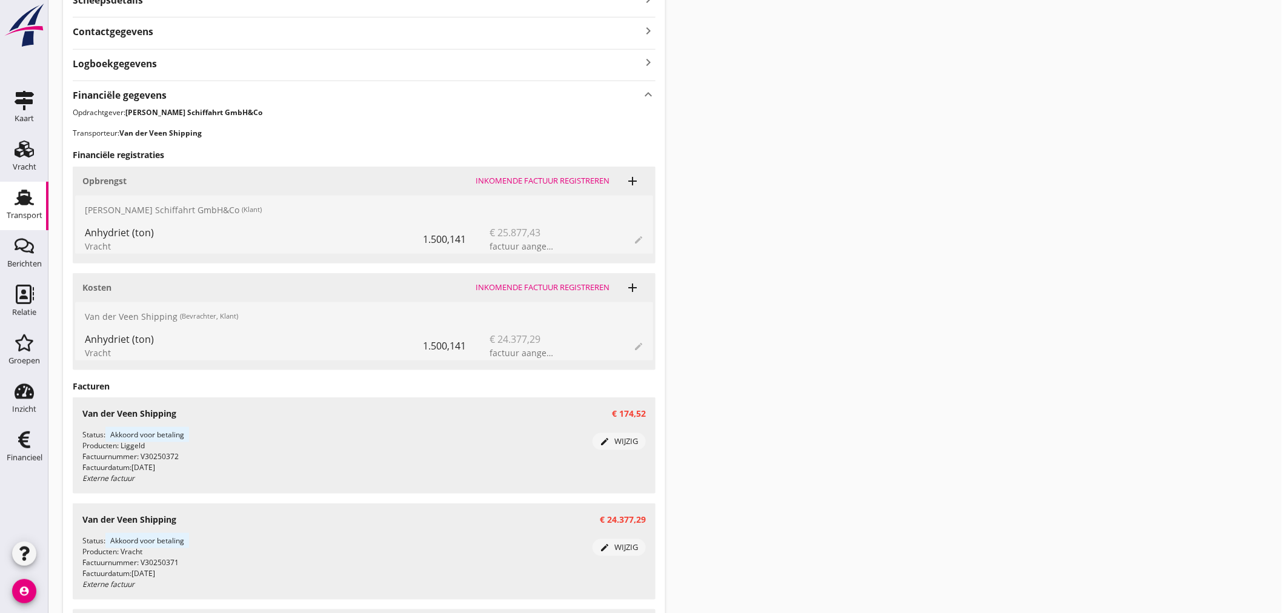
scroll to position [293, 0]
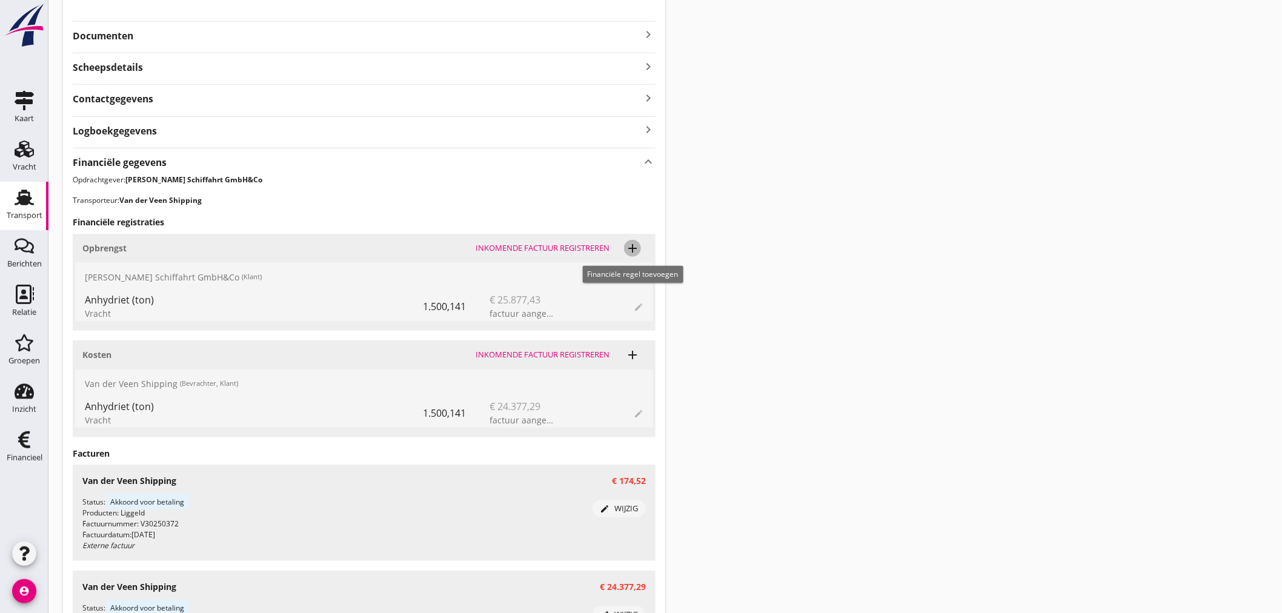
click at [630, 244] on icon "add" at bounding box center [632, 248] width 15 height 15
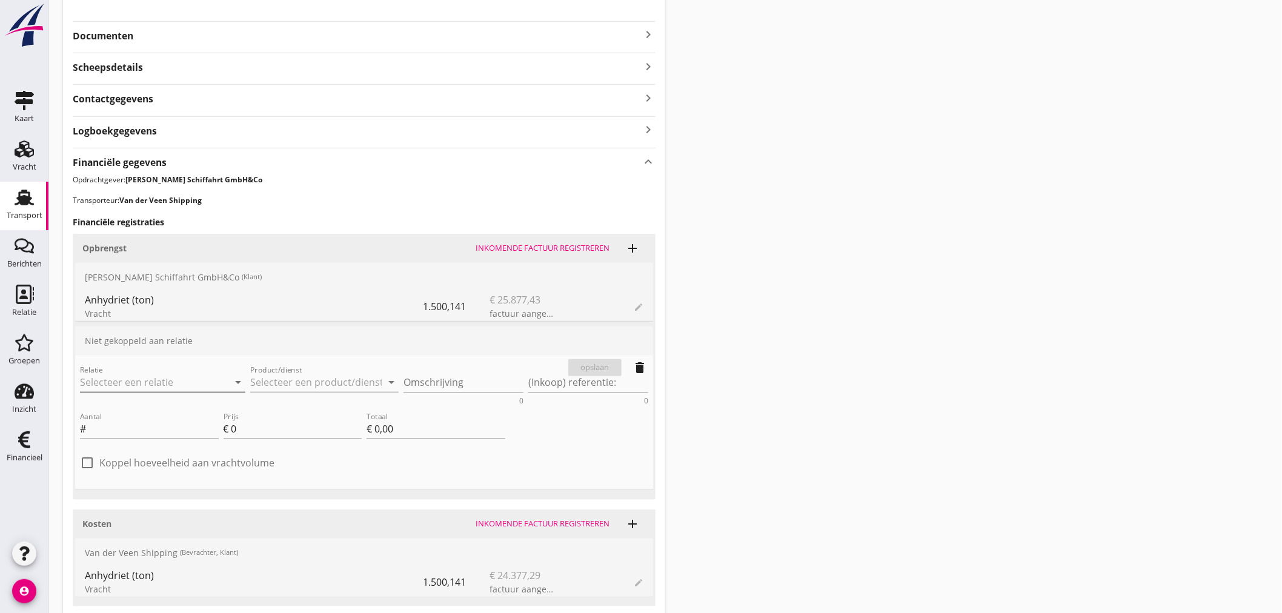
click at [166, 390] on input "Relatie" at bounding box center [145, 382] width 131 height 19
click at [164, 413] on div "[PERSON_NAME] Schiffahrt GmbH&Co (Klant)" at bounding box center [177, 411] width 174 height 29
type input "[PERSON_NAME] Schiffahrt GmbH&Co"
click at [300, 376] on input "Product/dienst" at bounding box center [315, 382] width 131 height 19
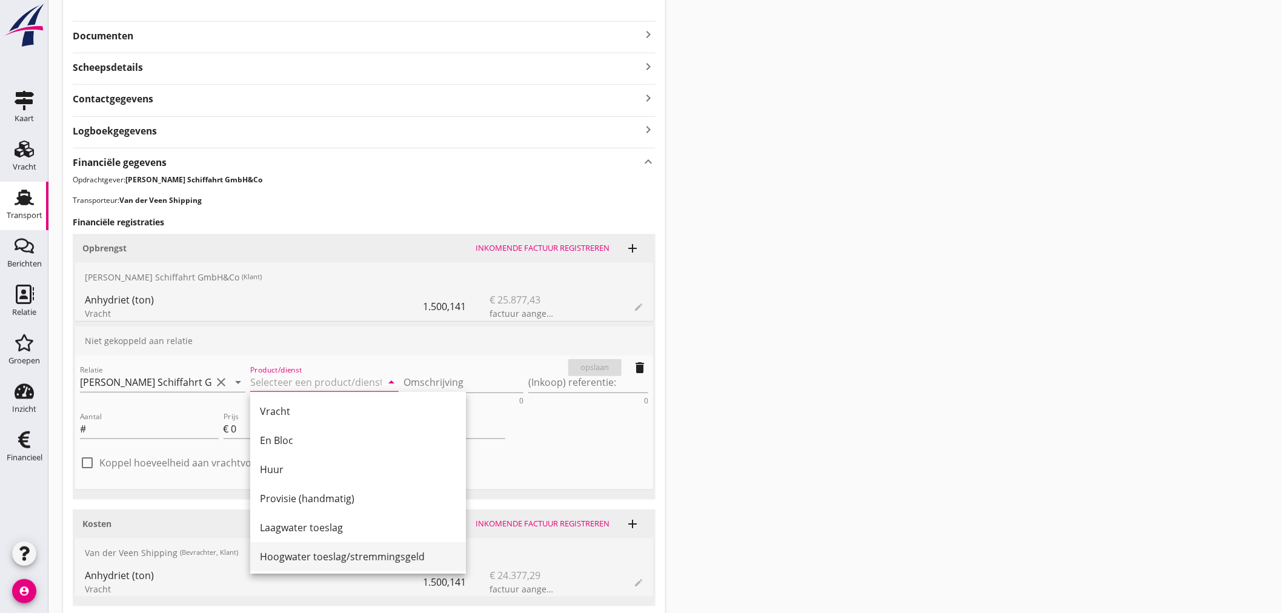
scroll to position [67, 0]
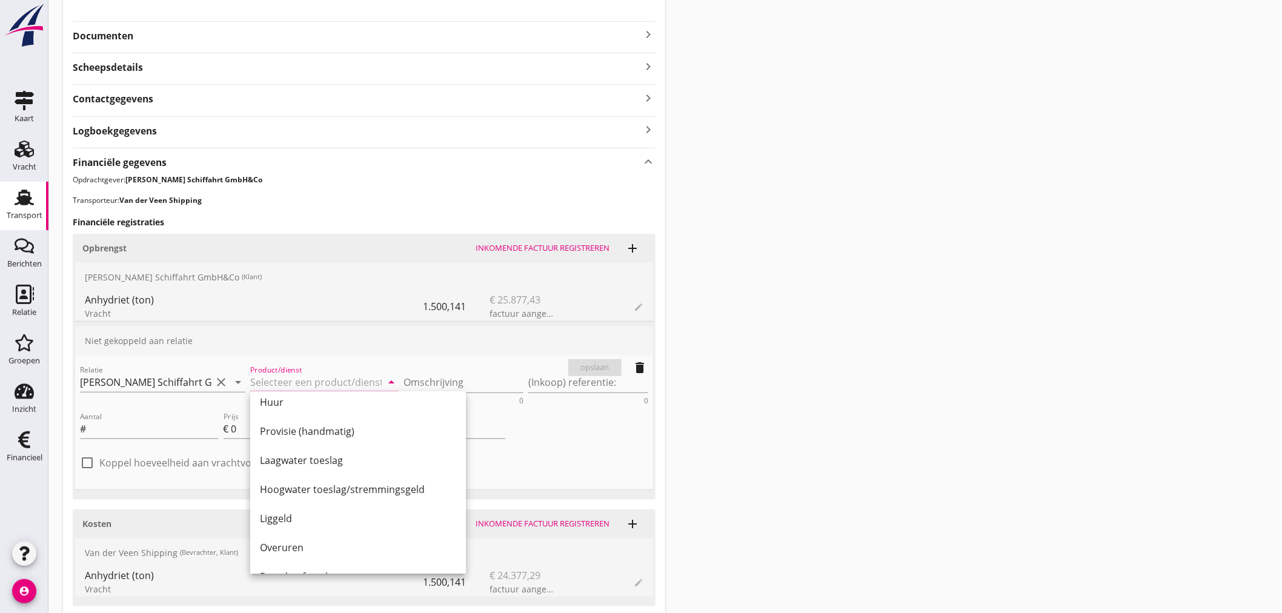
click at [336, 518] on div "Liggeld" at bounding box center [358, 518] width 196 height 15
type input "Liggeld"
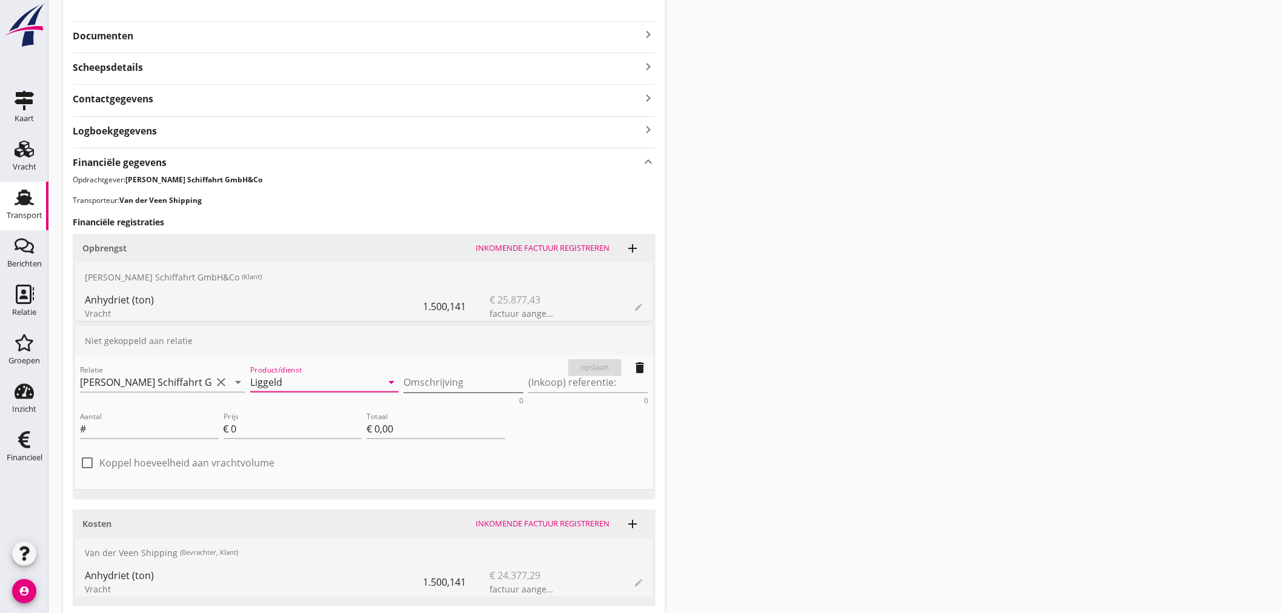
click at [437, 378] on textarea "Omschrijving" at bounding box center [463, 383] width 120 height 20
type textarea "L"
type textarea "2"
click at [494, 383] on textarea "Geladen am 18-08" at bounding box center [463, 383] width 120 height 20
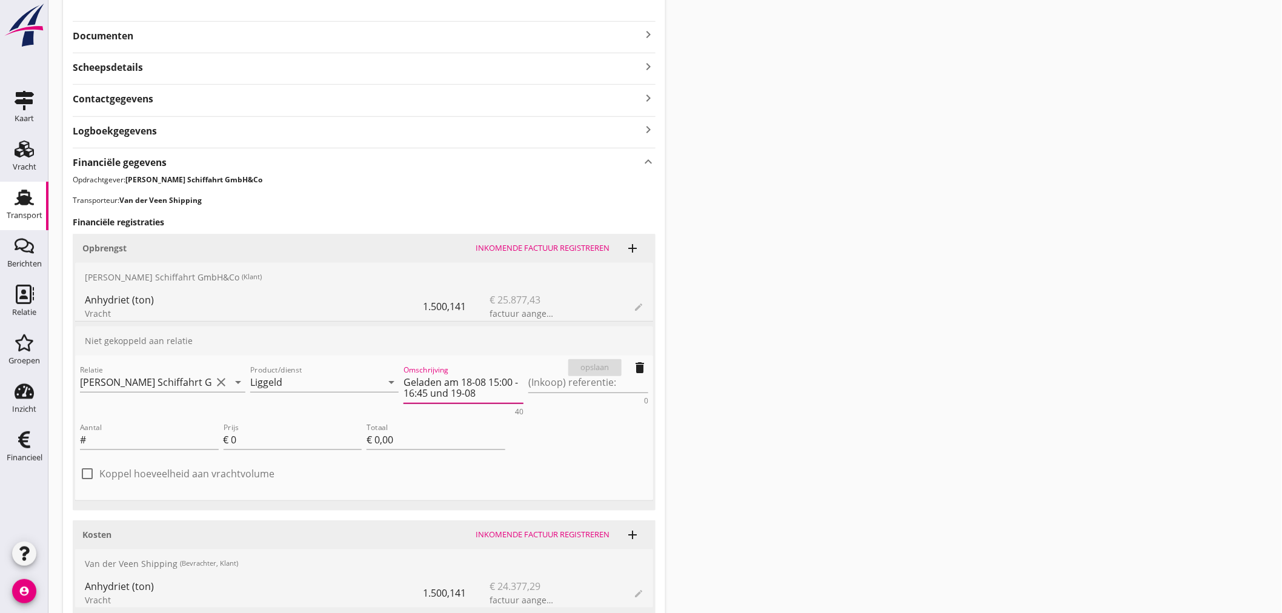
click at [488, 383] on textarea "Geladen am 18-08 15:00 - 16:45 und 19-08" at bounding box center [463, 388] width 120 height 31
click at [519, 385] on textarea "Geladen am 18-08 15:00 - 16:45 und 19-08" at bounding box center [463, 388] width 120 height 31
click at [498, 391] on textarea "Geladen am 18-08 15:00 - 16:45 und 19-08" at bounding box center [463, 388] width 120 height 31
click at [491, 396] on textarea "Geladen am 18-08 15:00 - 16:45 und 19-08" at bounding box center [463, 388] width 120 height 31
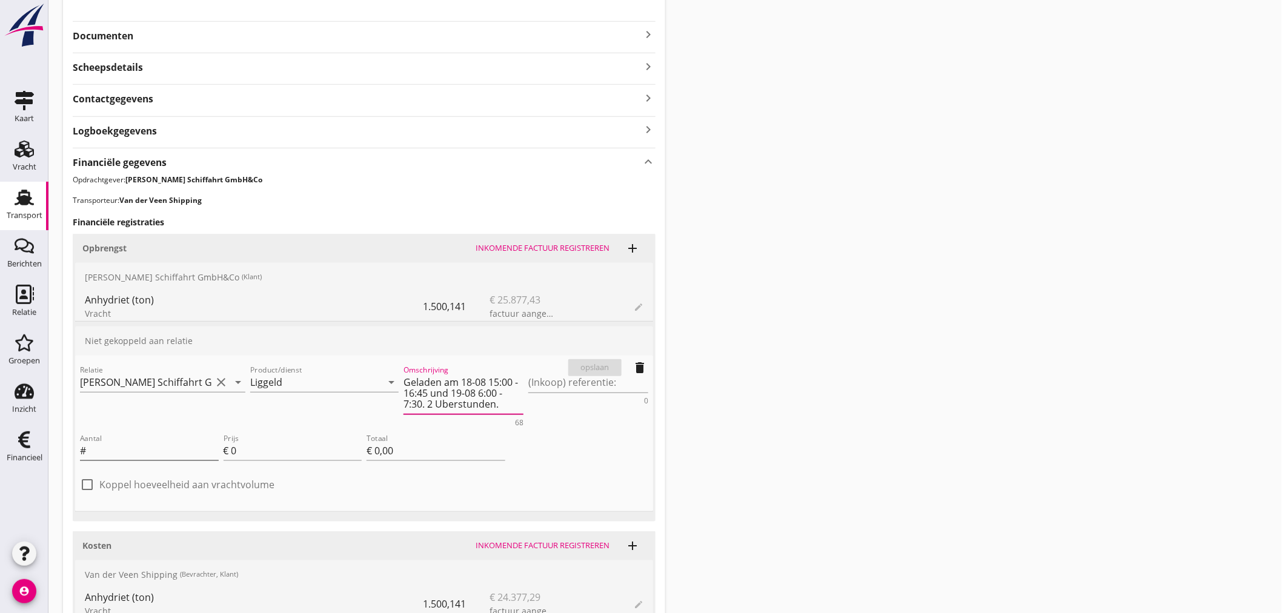
type textarea "Geladen am 18-08 15:00 - 16:45 und 19-08 6:00 - 7:30. 2 Uberstunden."
click at [126, 447] on input "Aantal" at bounding box center [153, 450] width 130 height 19
type input "2"
click at [267, 456] on input "0" at bounding box center [296, 450] width 131 height 19
type input "7"
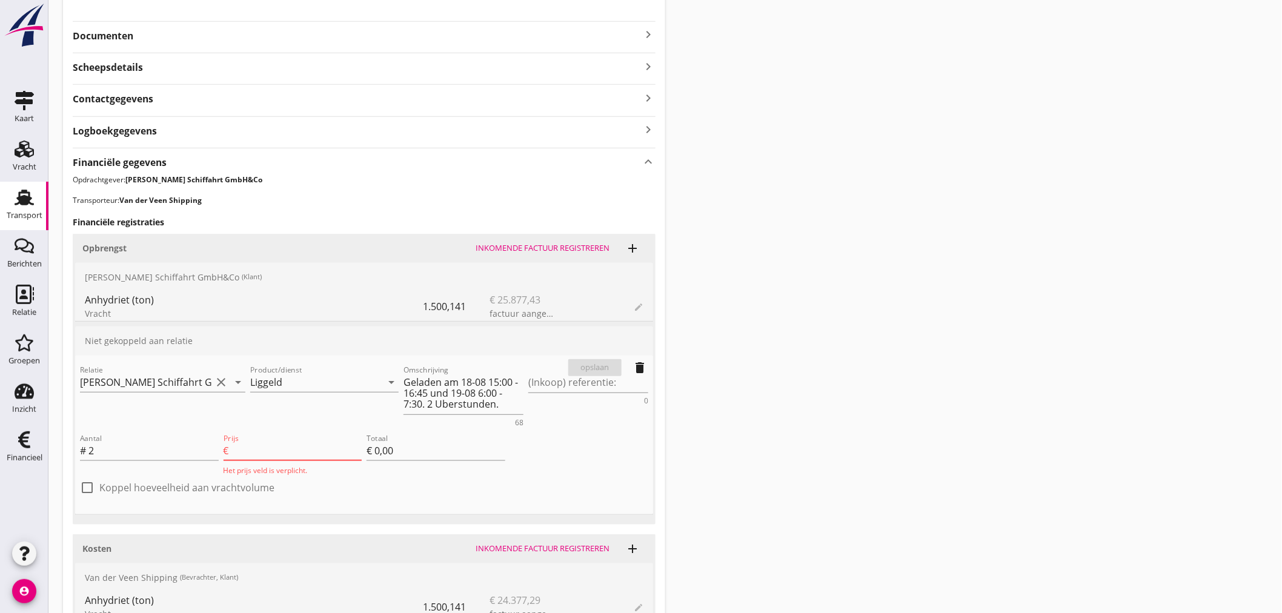
type input "€ 14,00"
type input "78"
type input "€ 156,00"
type input "7"
type input "€ 14,00"
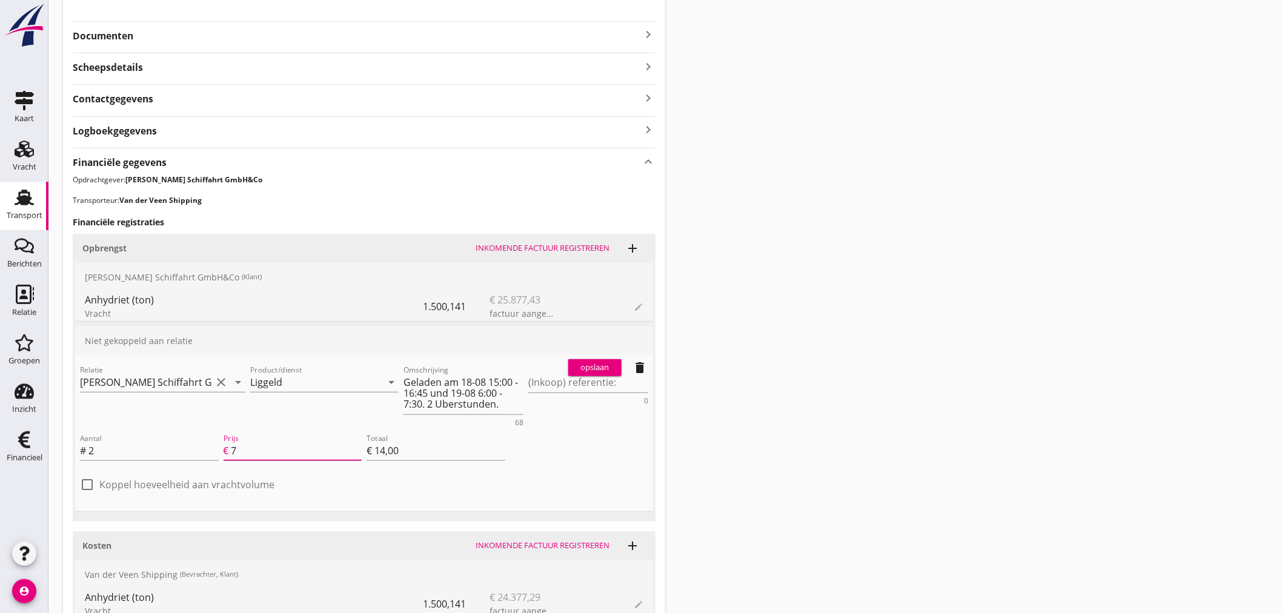
type input "€ 0,00"
type input "8"
type input "€ 16,00"
type input "87"
type input "€ 174,00"
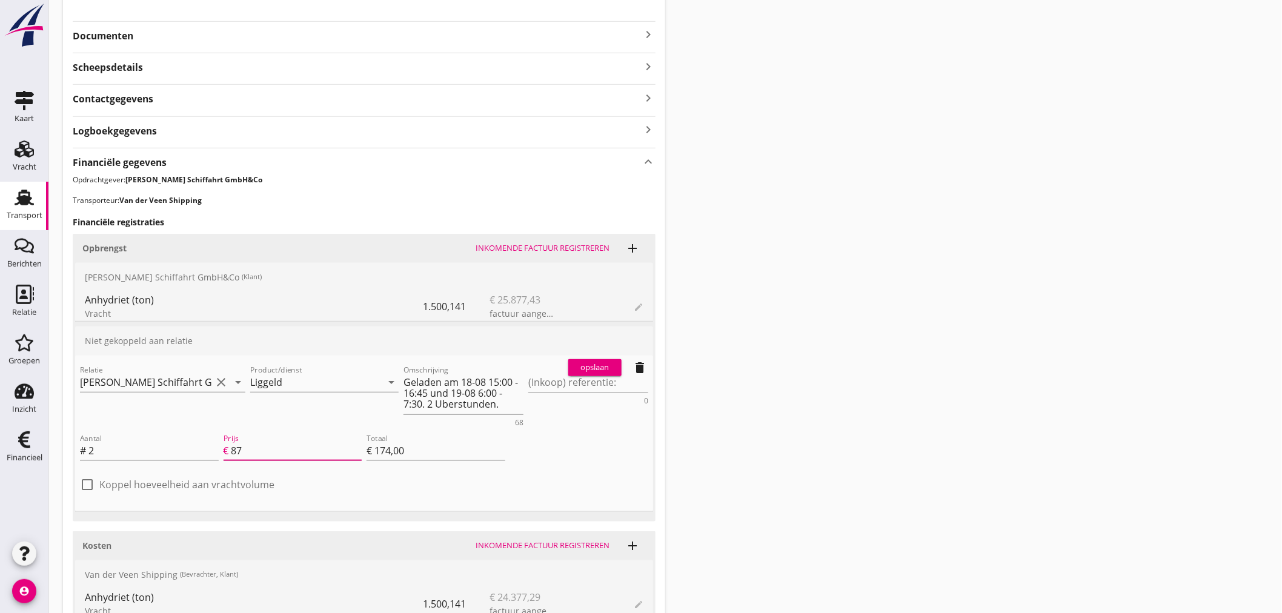
type input "87.2"
type input "€ 174,40"
type input "87.26"
type input "€ 174,52"
type input "87.26"
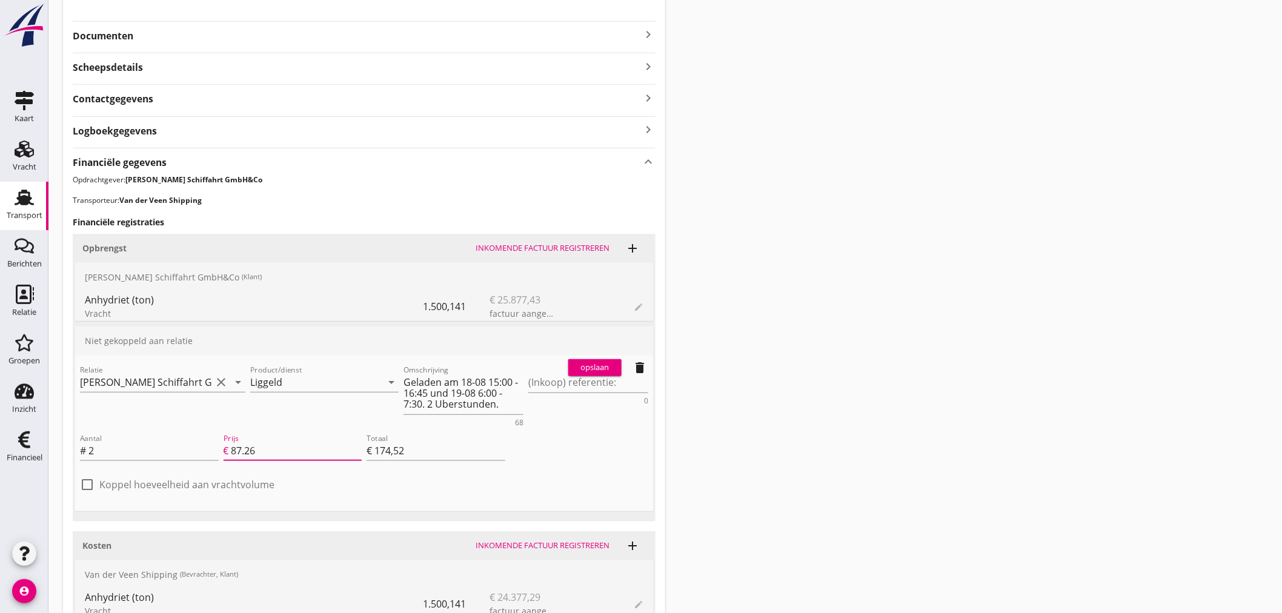
click at [544, 441] on div "Aantal # 2 Prijs € 87.26 Totaal € 174,52" at bounding box center [364, 452] width 573 height 46
click at [594, 365] on div "opslaan" at bounding box center [595, 368] width 44 height 12
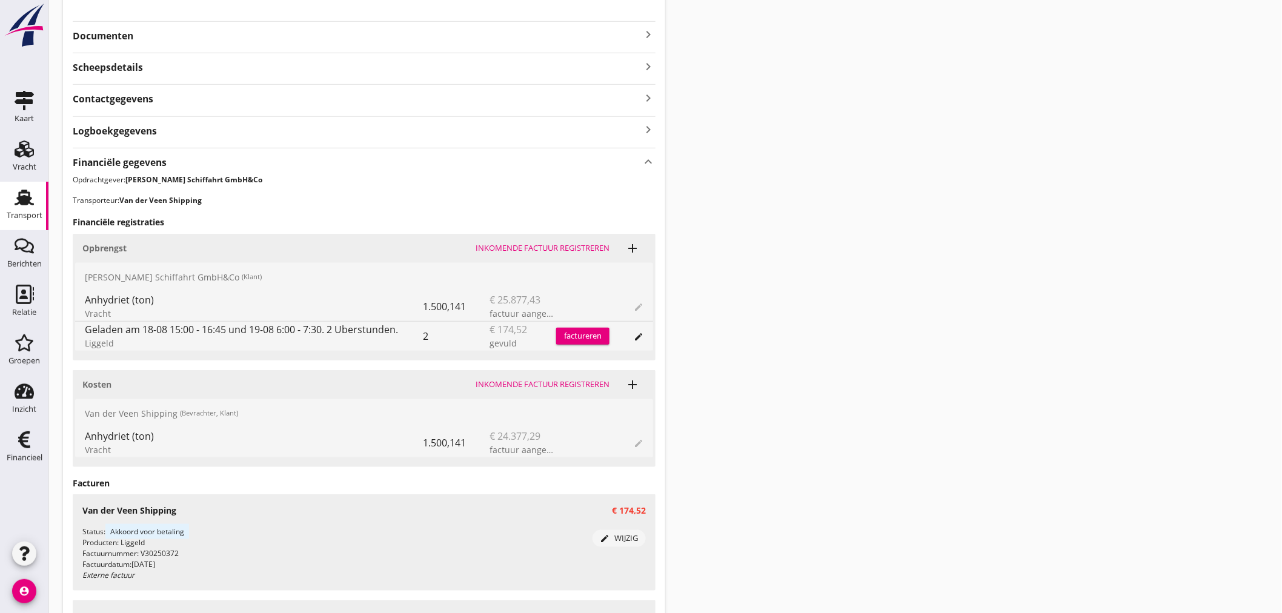
click at [509, 176] on p "Opdrachtgever: [PERSON_NAME] Schiffahrt GmbH&Co" at bounding box center [364, 179] width 583 height 11
click at [588, 334] on div "factureren" at bounding box center [582, 336] width 53 height 12
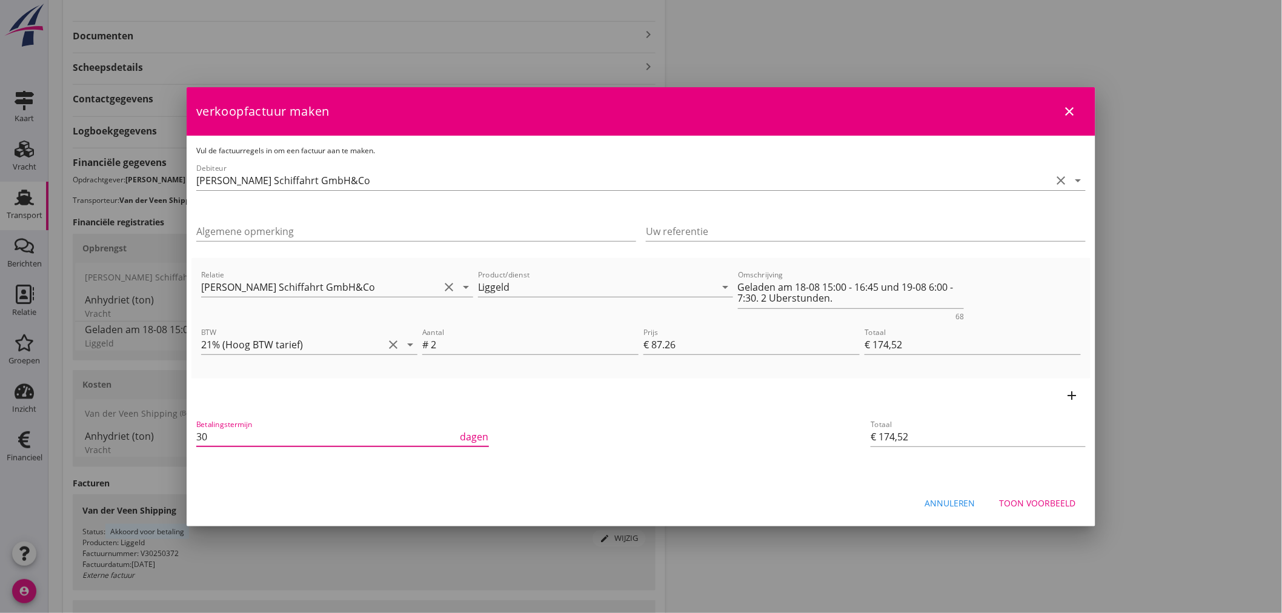
drag, startPoint x: 204, startPoint y: 436, endPoint x: 188, endPoint y: 436, distance: 15.1
click at [188, 436] on div "Vul de factuurregels in om een factuur aan te maken. Debiteur [PERSON_NAME] Sch…" at bounding box center [641, 309] width 909 height 347
type input "14"
click at [703, 387] on div "add" at bounding box center [640, 396] width 899 height 34
click at [1027, 499] on div "Toon voorbeeld" at bounding box center [1038, 503] width 76 height 13
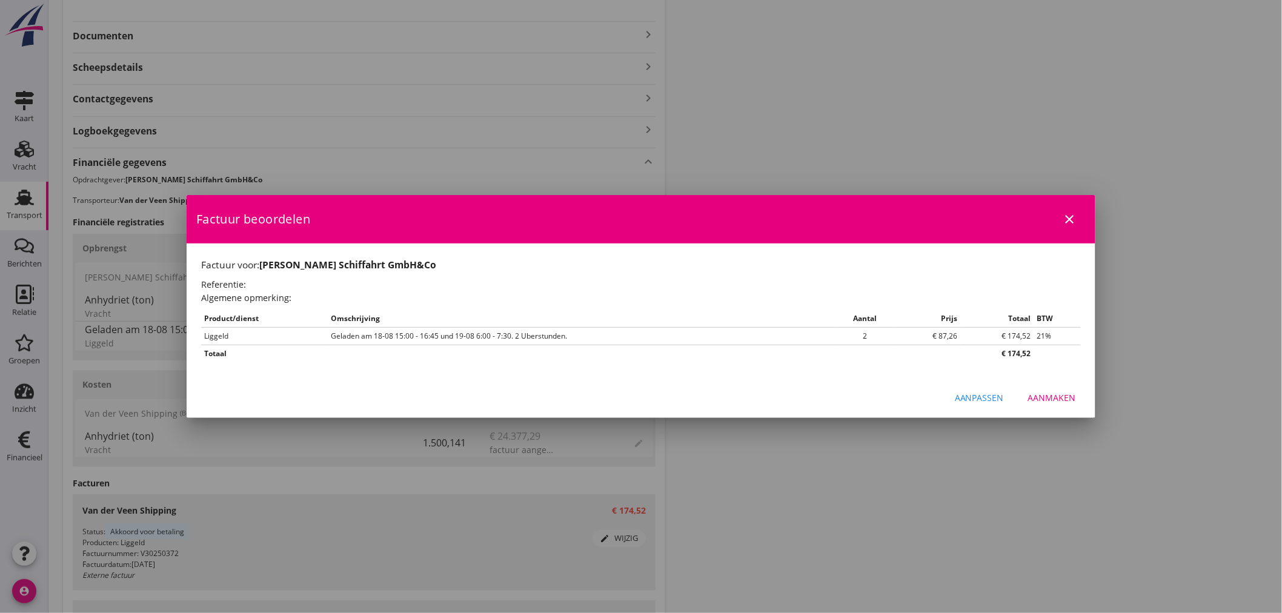
click at [972, 396] on div "Aanpassen" at bounding box center [979, 397] width 49 height 13
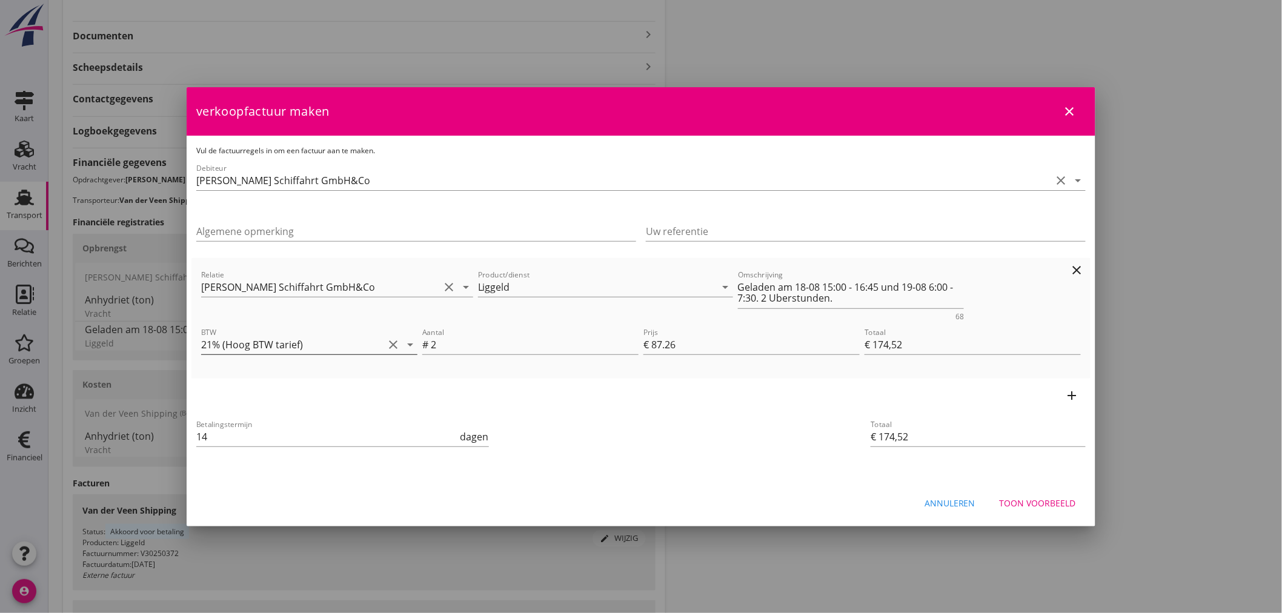
click at [326, 340] on input "21% (Hoog BTW tarief)" at bounding box center [292, 344] width 182 height 19
click at [262, 455] on div "0% (BTW verlegd)" at bounding box center [309, 461] width 197 height 15
type input "0% (BTW verlegd)"
click at [692, 428] on div "Betalingstermijn 14 dagen" at bounding box center [491, 438] width 594 height 46
click at [1060, 499] on div "Toon voorbeeld" at bounding box center [1038, 503] width 76 height 13
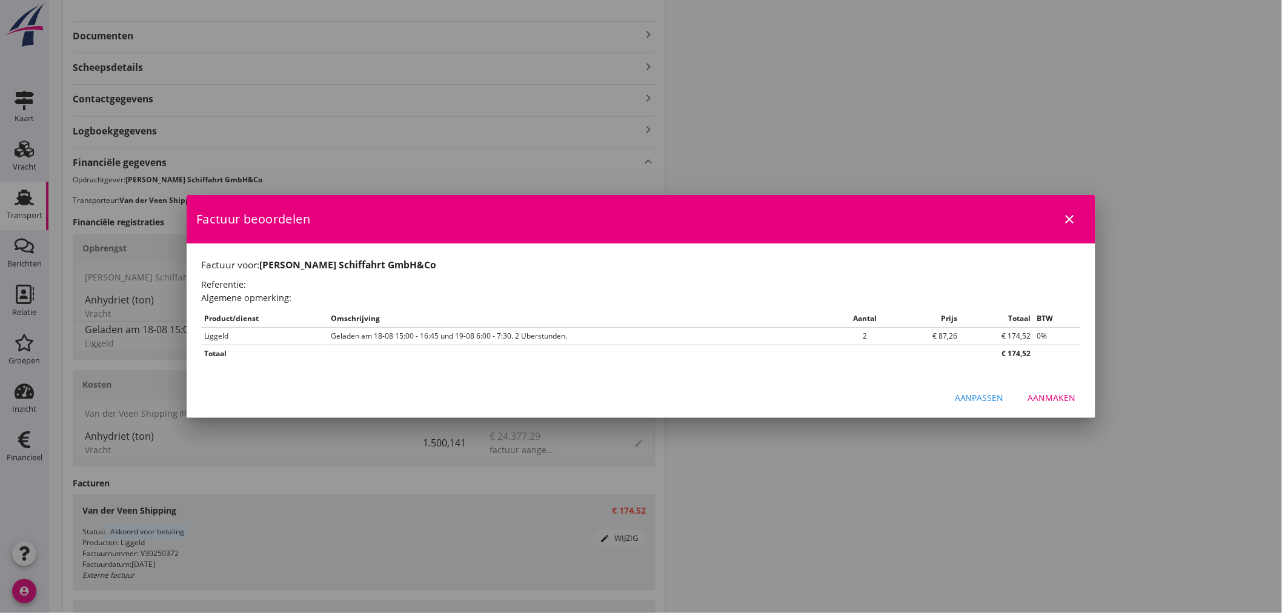
click at [1057, 400] on div "Aanmaken" at bounding box center [1052, 397] width 48 height 13
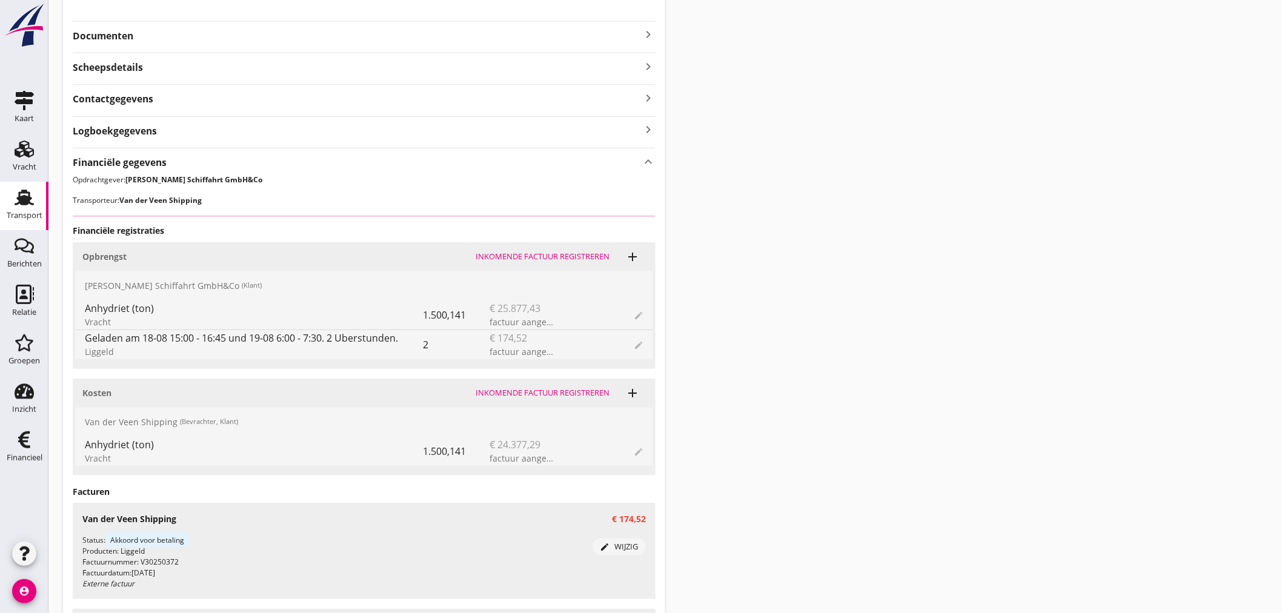
scroll to position [0, 0]
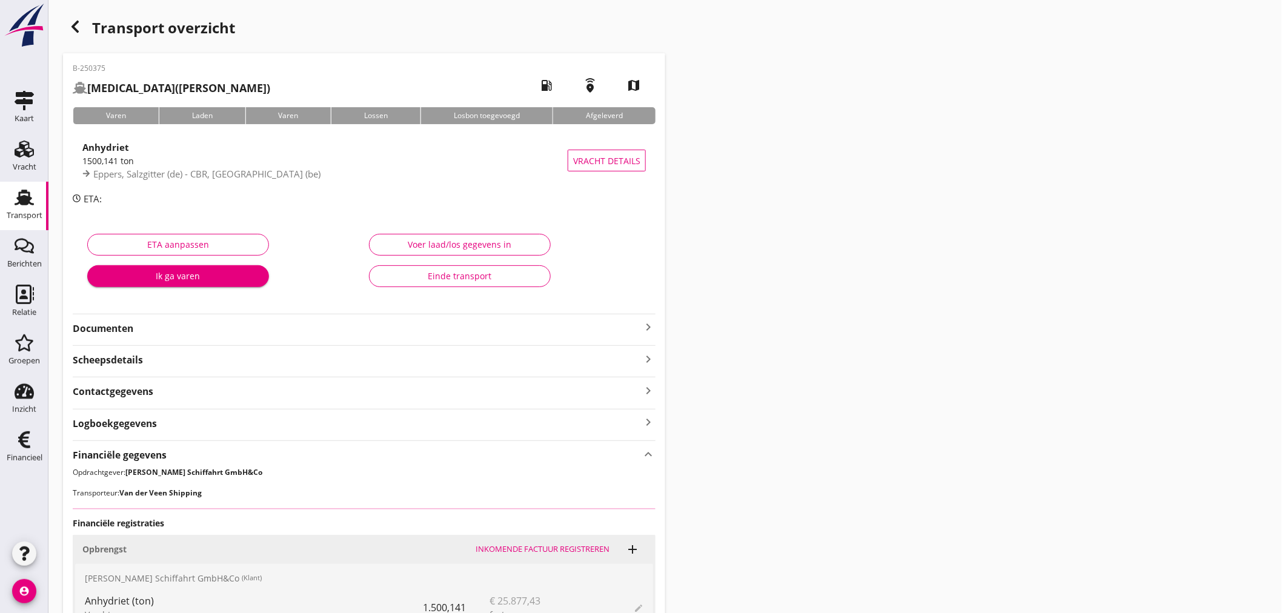
click at [198, 331] on strong "Documenten" at bounding box center [357, 329] width 568 height 14
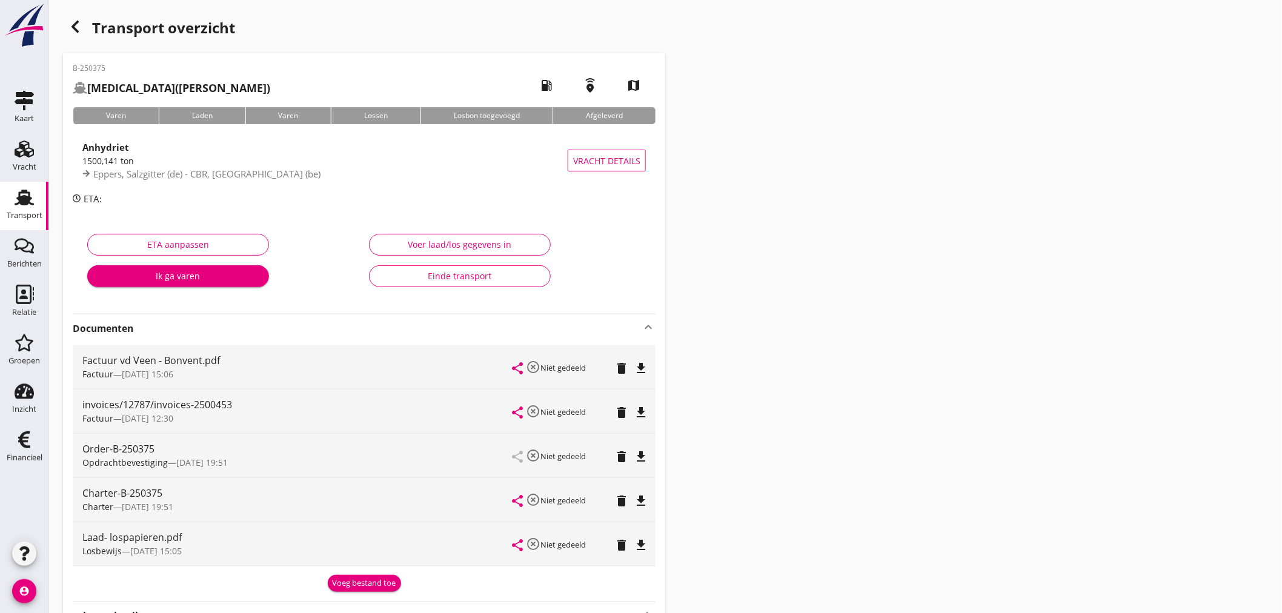
click at [202, 324] on strong "Documenten" at bounding box center [357, 329] width 568 height 14
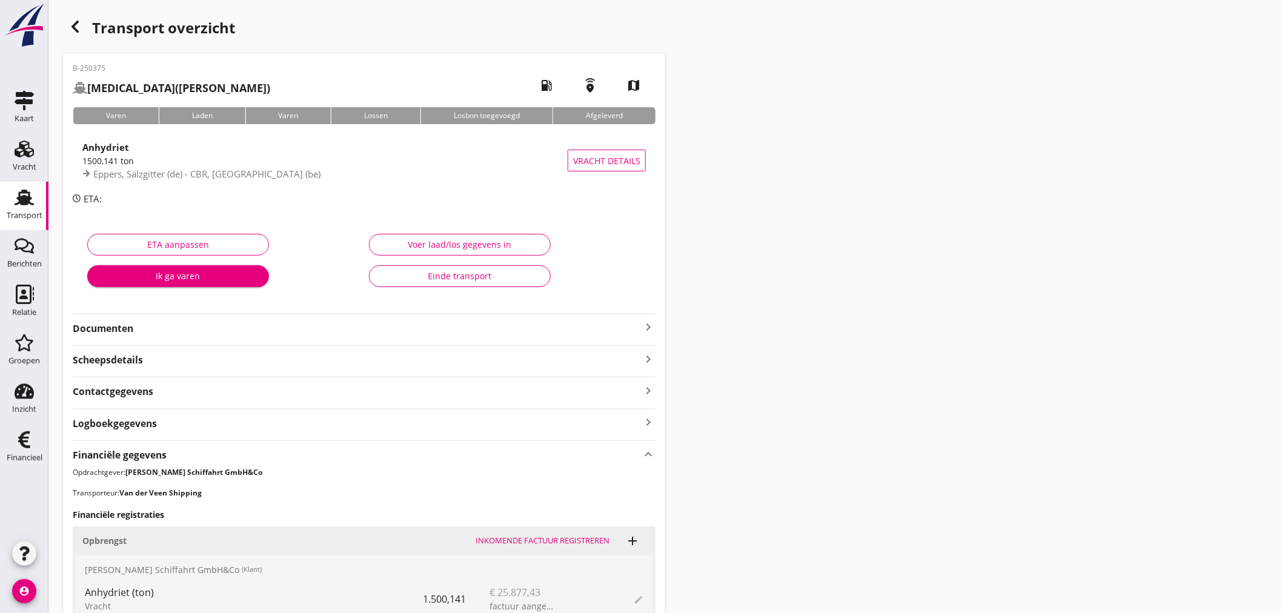
click at [454, 276] on div "Einde transport" at bounding box center [459, 276] width 161 height 13
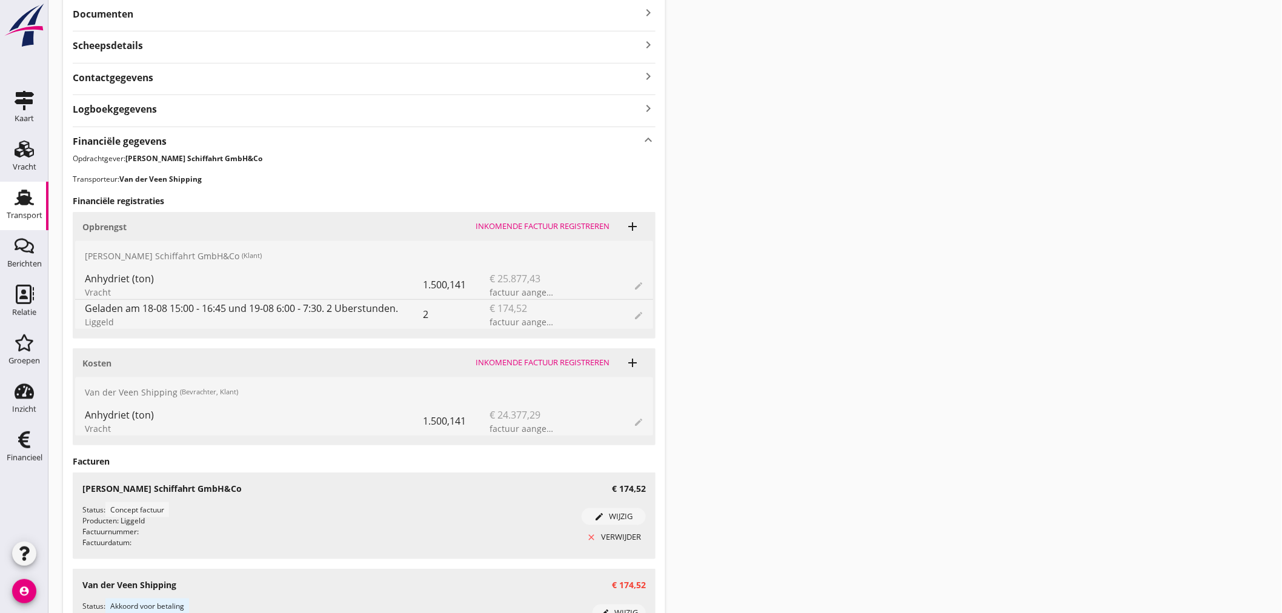
scroll to position [538, 0]
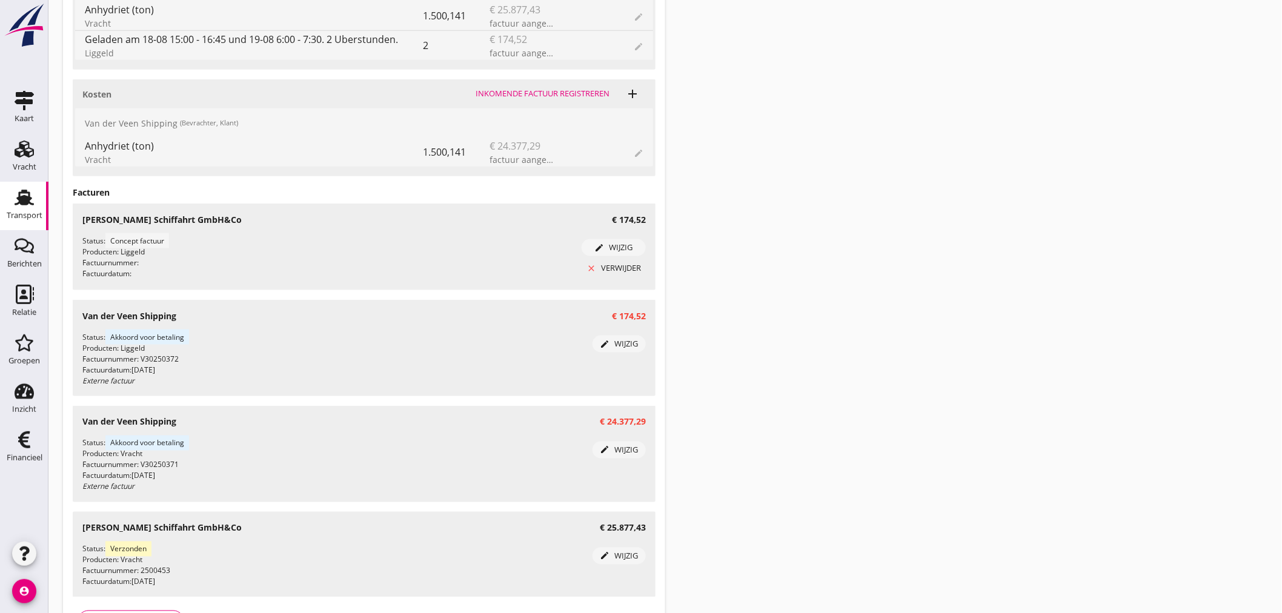
drag, startPoint x: 18, startPoint y: 449, endPoint x: 167, endPoint y: 413, distance: 153.3
click at [18, 450] on div "Financieel" at bounding box center [25, 458] width 36 height 17
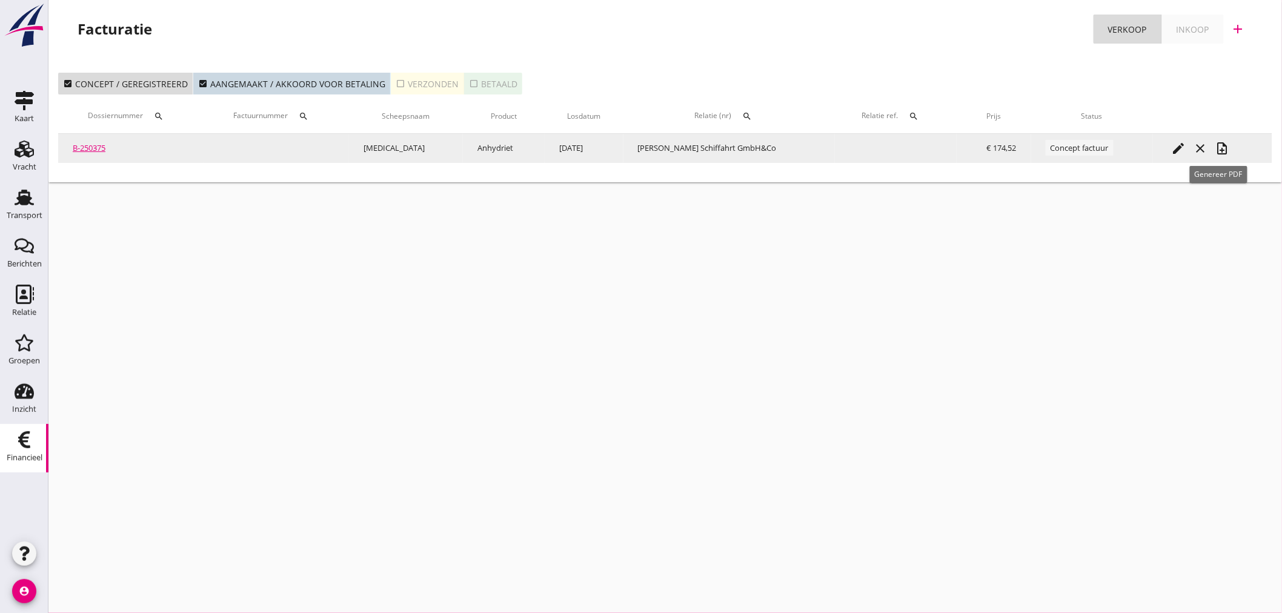
click at [1221, 143] on icon "note_add" at bounding box center [1222, 148] width 15 height 15
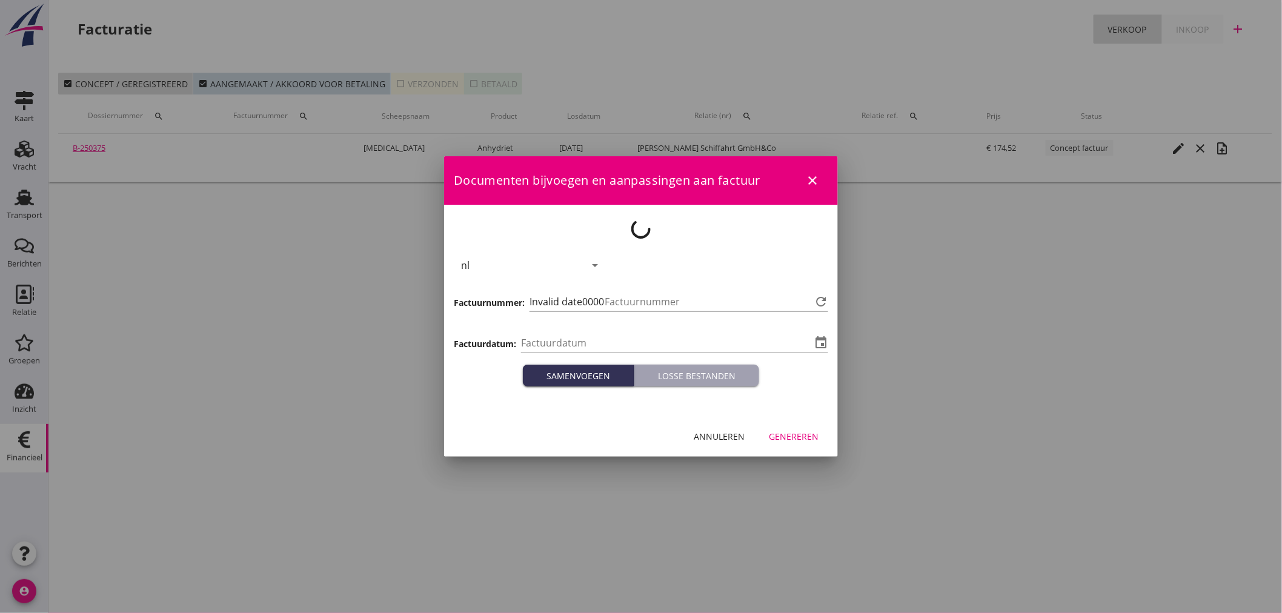
type input "[DATE]"
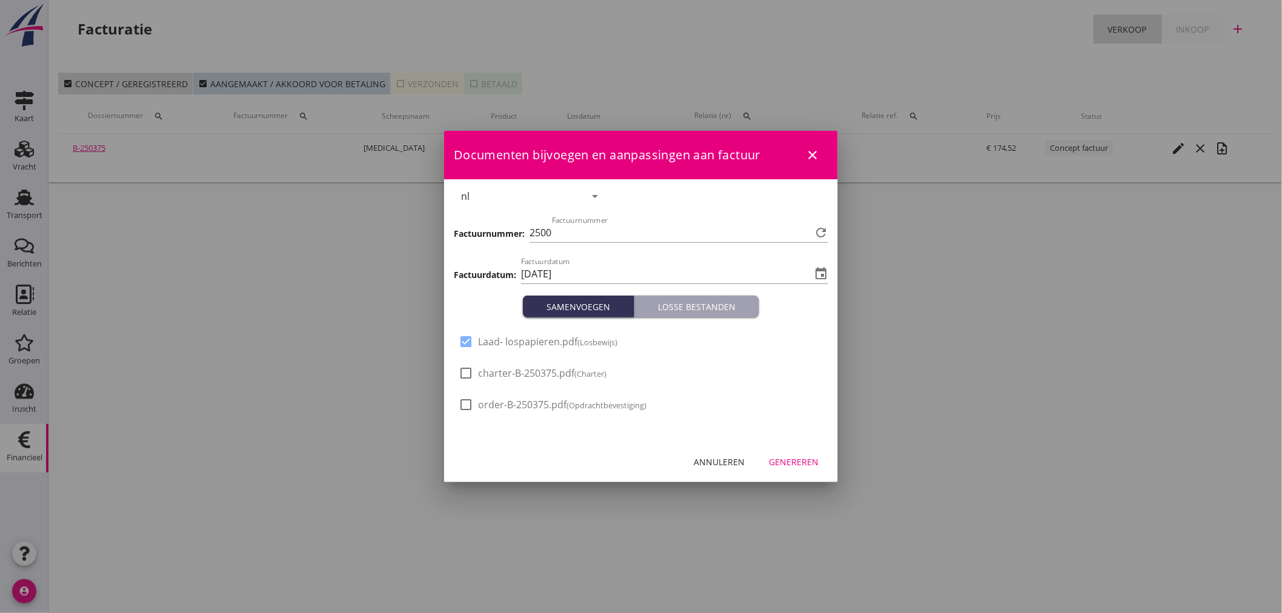
type input "469"
click at [780, 457] on div "Genereren" at bounding box center [794, 462] width 50 height 13
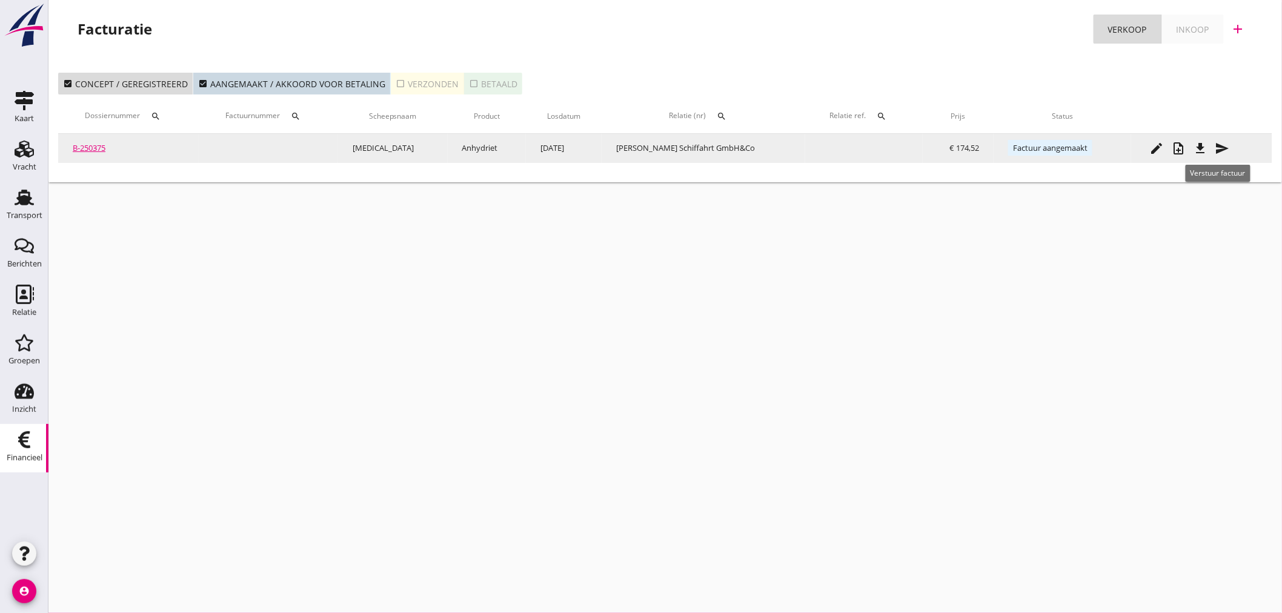
click at [1223, 147] on icon "send" at bounding box center [1222, 148] width 15 height 15
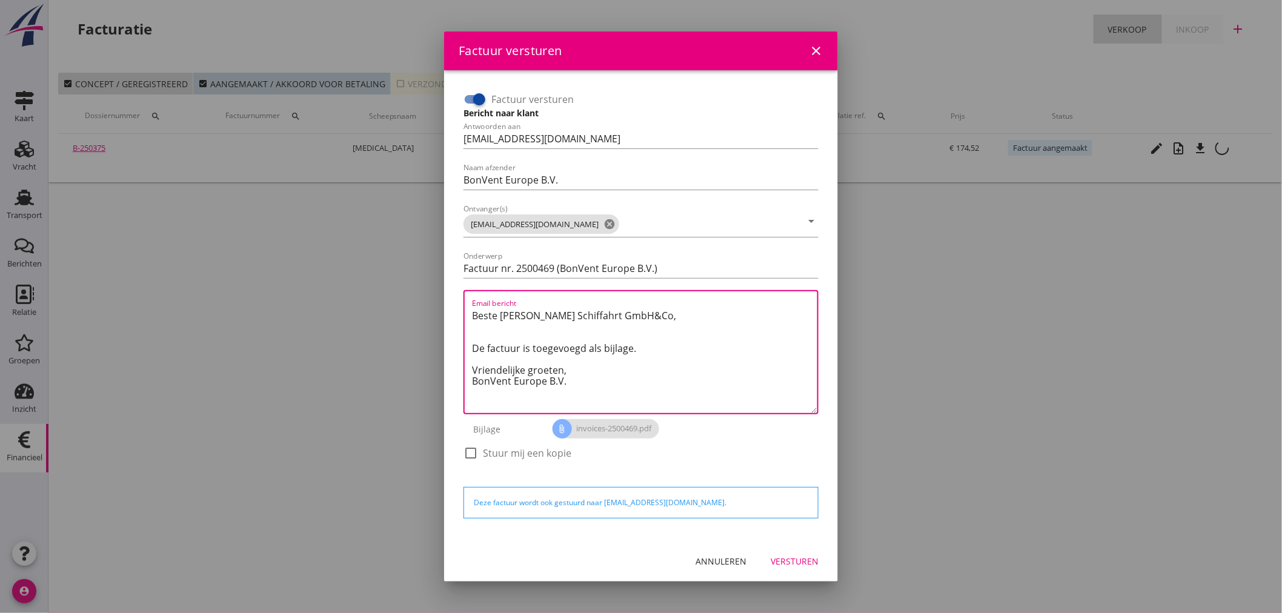
drag, startPoint x: 657, startPoint y: 310, endPoint x: 458, endPoint y: 316, distance: 198.8
click at [459, 316] on div "Factuur versturen Bericht naar klant Antwoorden aan [EMAIL_ADDRESS][DOMAIN_NAME…" at bounding box center [641, 282] width 365 height 395
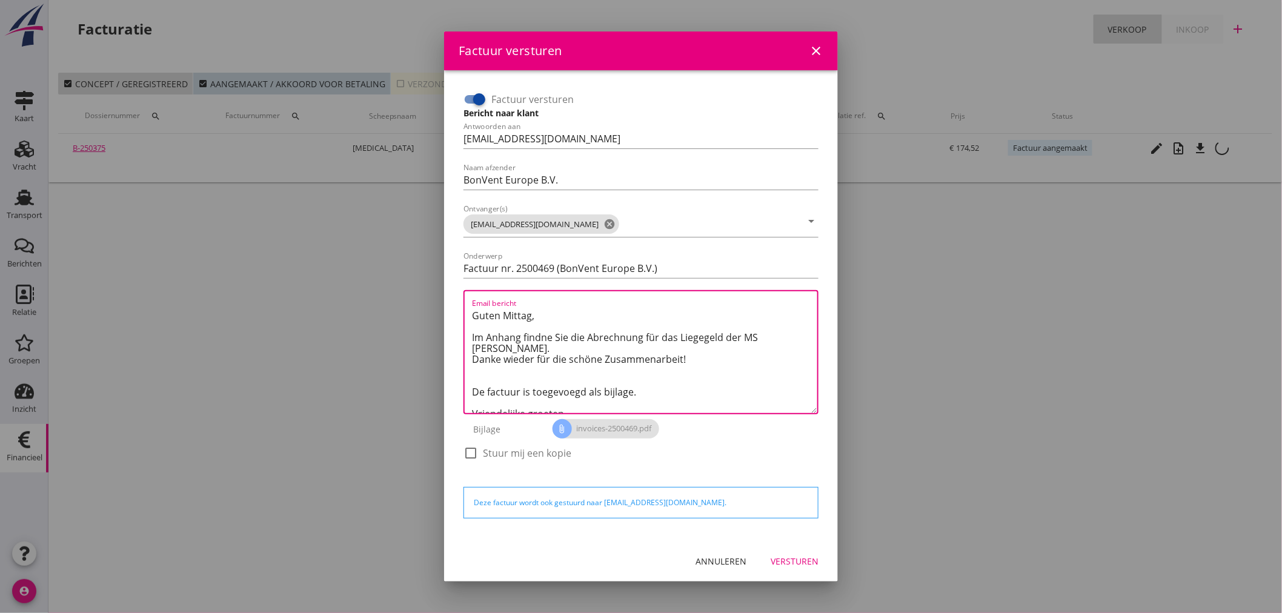
drag, startPoint x: 647, startPoint y: 401, endPoint x: 491, endPoint y: 385, distance: 157.1
click at [491, 385] on textarea "Guten Mittag, Im Anhang findne Sie die Abrechnung für das Liegegeld der MS [PER…" at bounding box center [644, 359] width 345 height 107
click at [476, 385] on textarea "Guten Mittag, Im Anhang findne Sie die Abrechnung für das Liegegeld der MS [PER…" at bounding box center [644, 359] width 345 height 107
click at [547, 340] on textarea "Guten Mittag, Im Anhang findne Sie die Abrechnung für das Liegegeld der MS [PER…" at bounding box center [644, 359] width 345 height 107
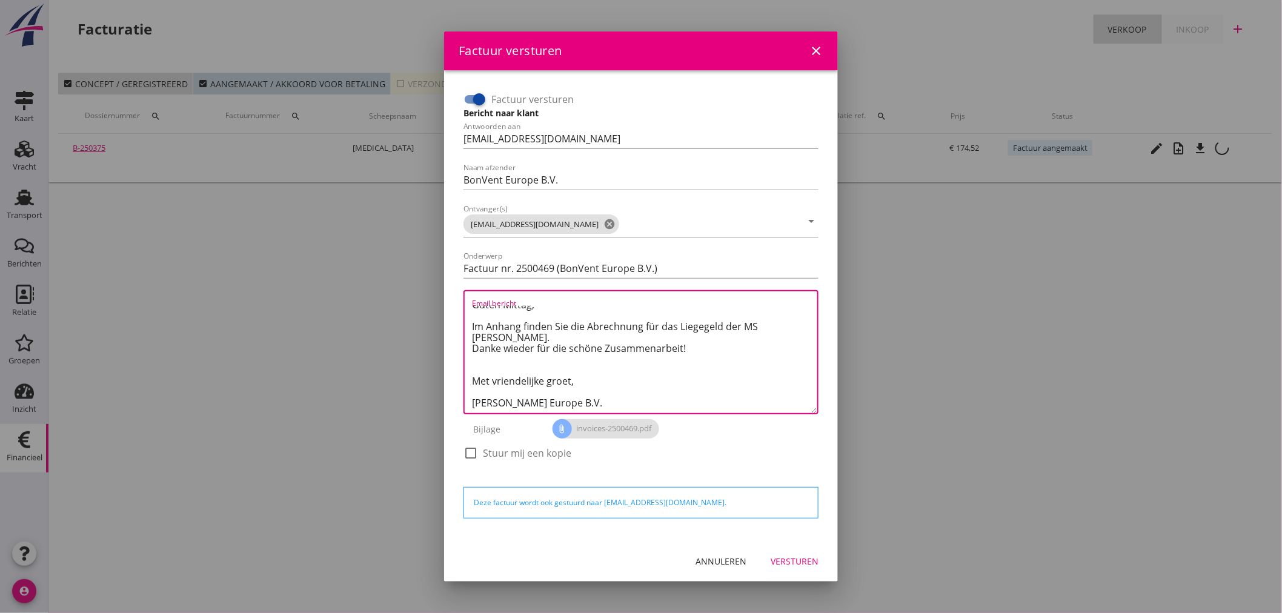
type textarea "Guten Mittag, Im Anhang finden Sie die Abrechnung für das Liegegeld der MS [PER…"
click at [790, 558] on div "Versturen" at bounding box center [795, 561] width 48 height 13
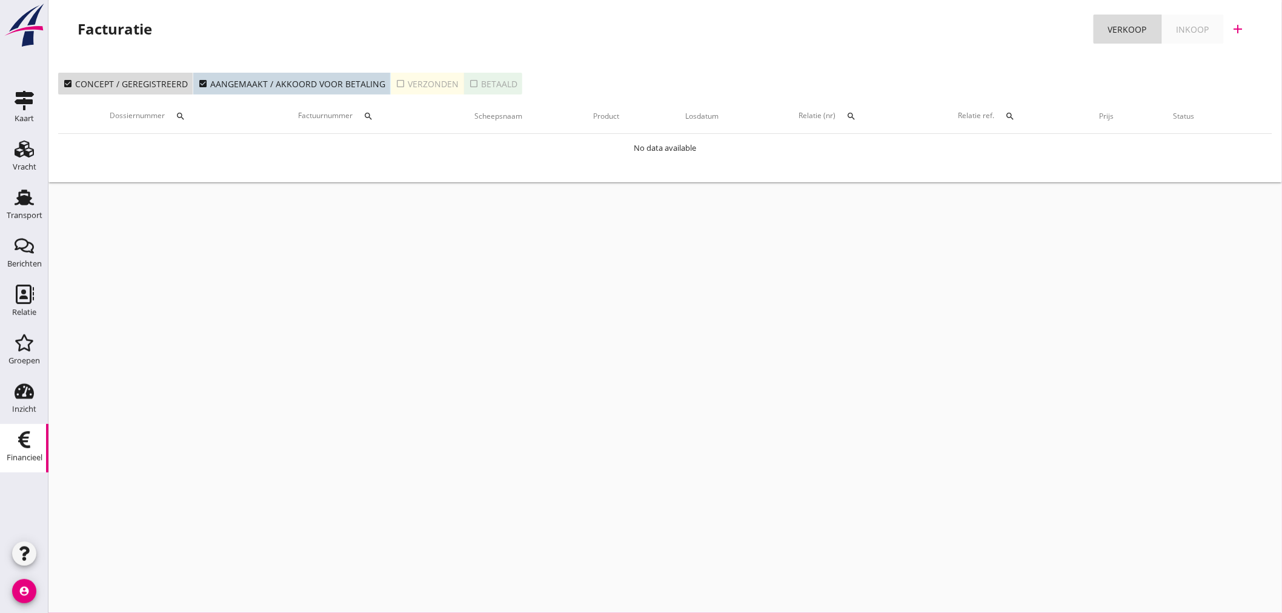
click at [483, 212] on div "cancel You are impersonating another user. Facturatie Verkoop Inkoop add check_…" at bounding box center [664, 306] width 1233 height 613
